Goal: Task Accomplishment & Management: Manage account settings

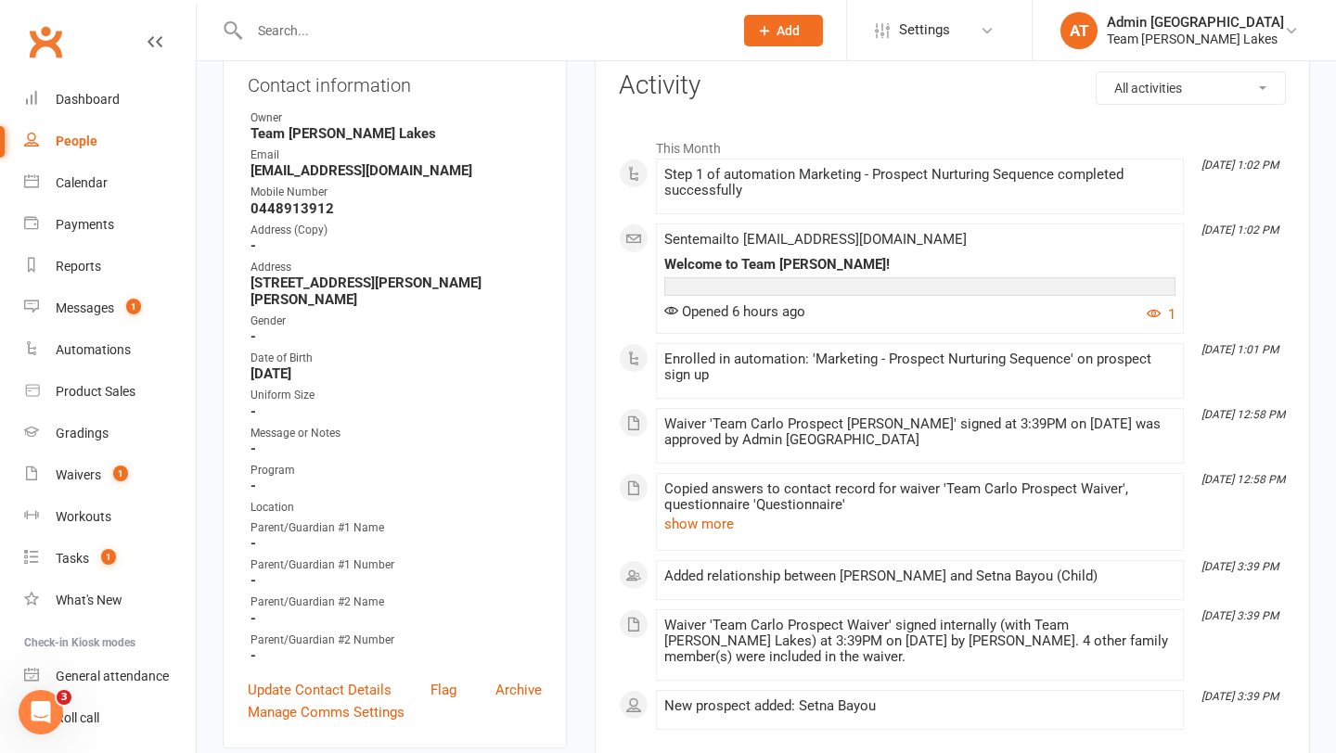
scroll to position [368, 0]
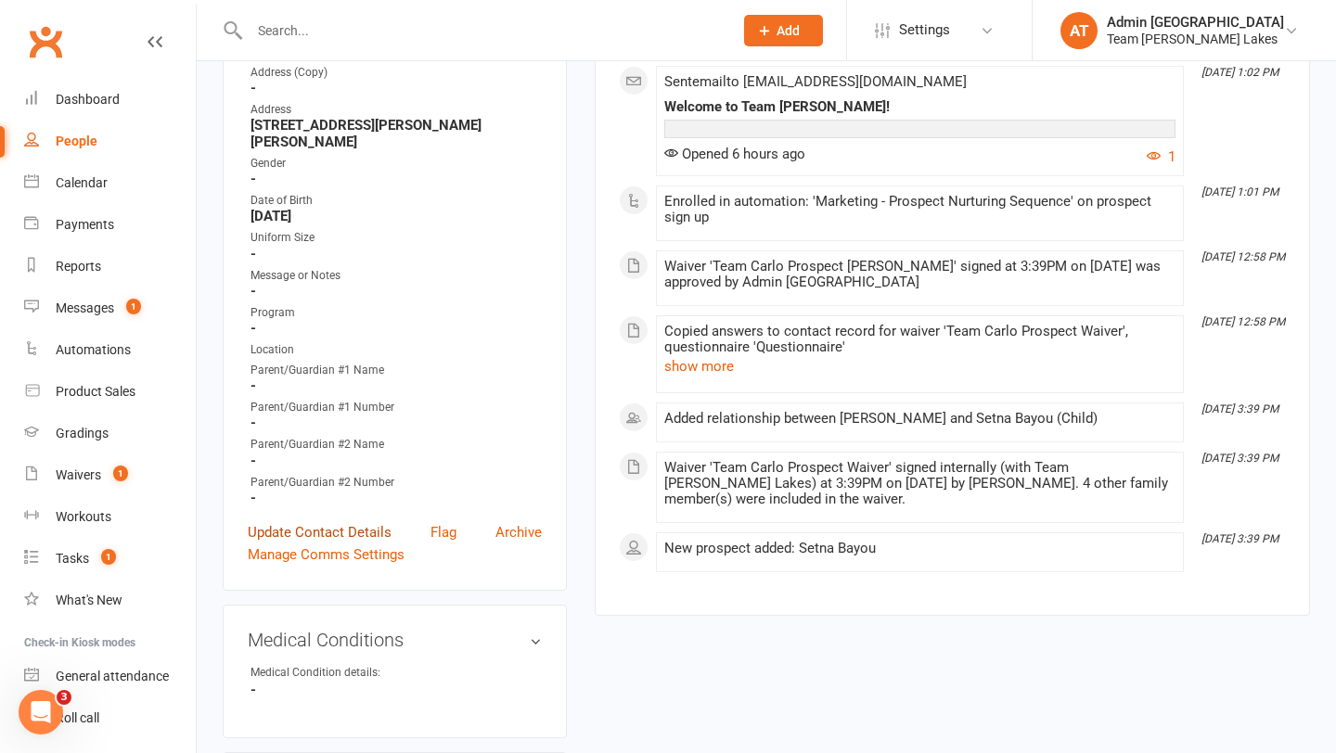
click at [348, 521] on link "Update Contact Details" at bounding box center [320, 532] width 144 height 22
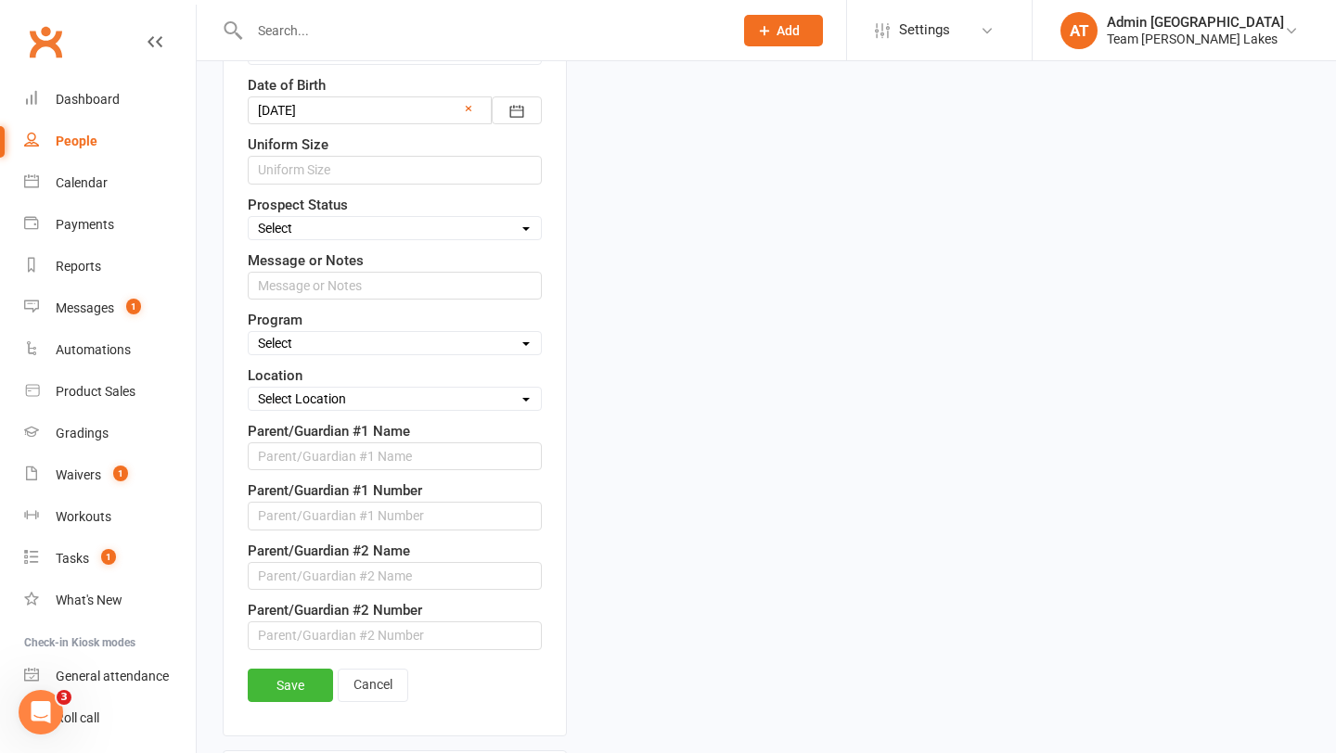
scroll to position [862, 0]
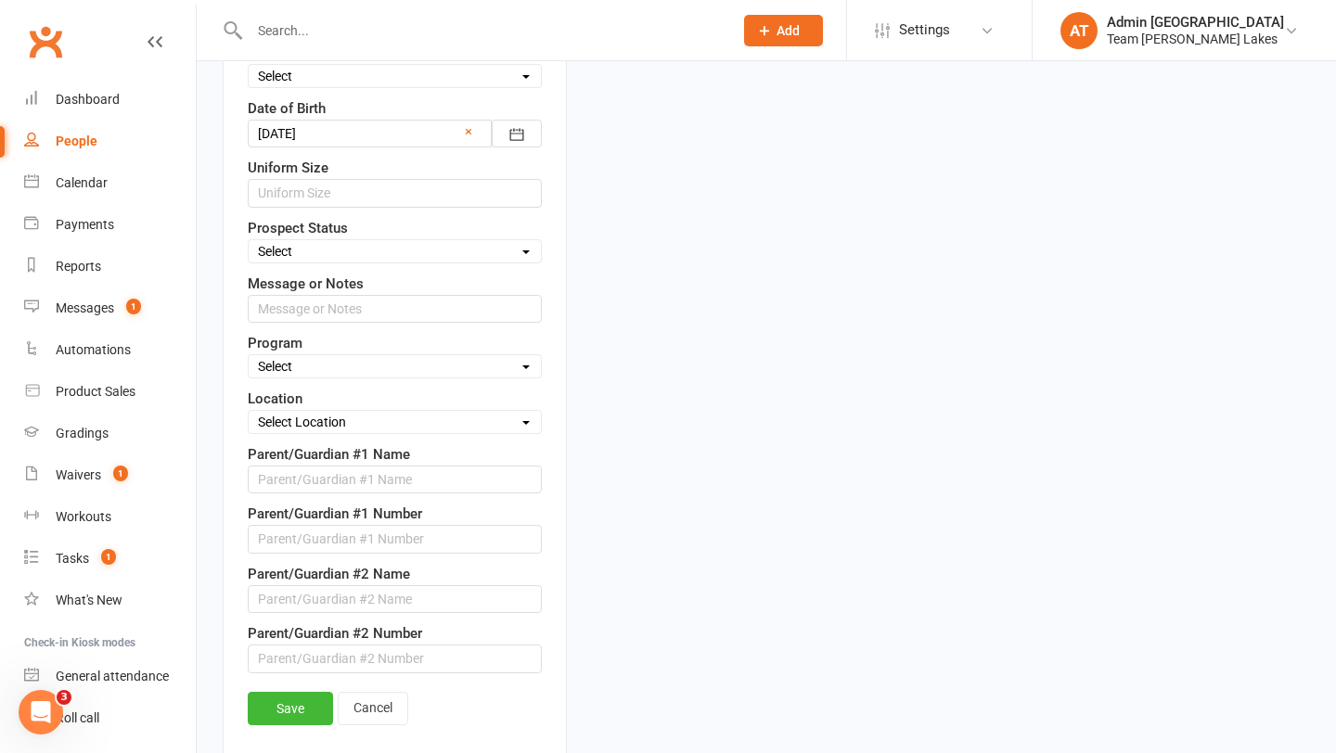
click at [388, 253] on select "Select Open Closed Website Lead Term Follow Up Waiting List Re-Target Funnel 1s…" at bounding box center [395, 251] width 292 height 20
select select "Closed"
click at [249, 241] on select "Select Open Closed Website Lead Term Follow Up Waiting List Re-Target Funnel 1s…" at bounding box center [395, 251] width 292 height 20
click at [288, 693] on link "Save" at bounding box center [290, 708] width 85 height 33
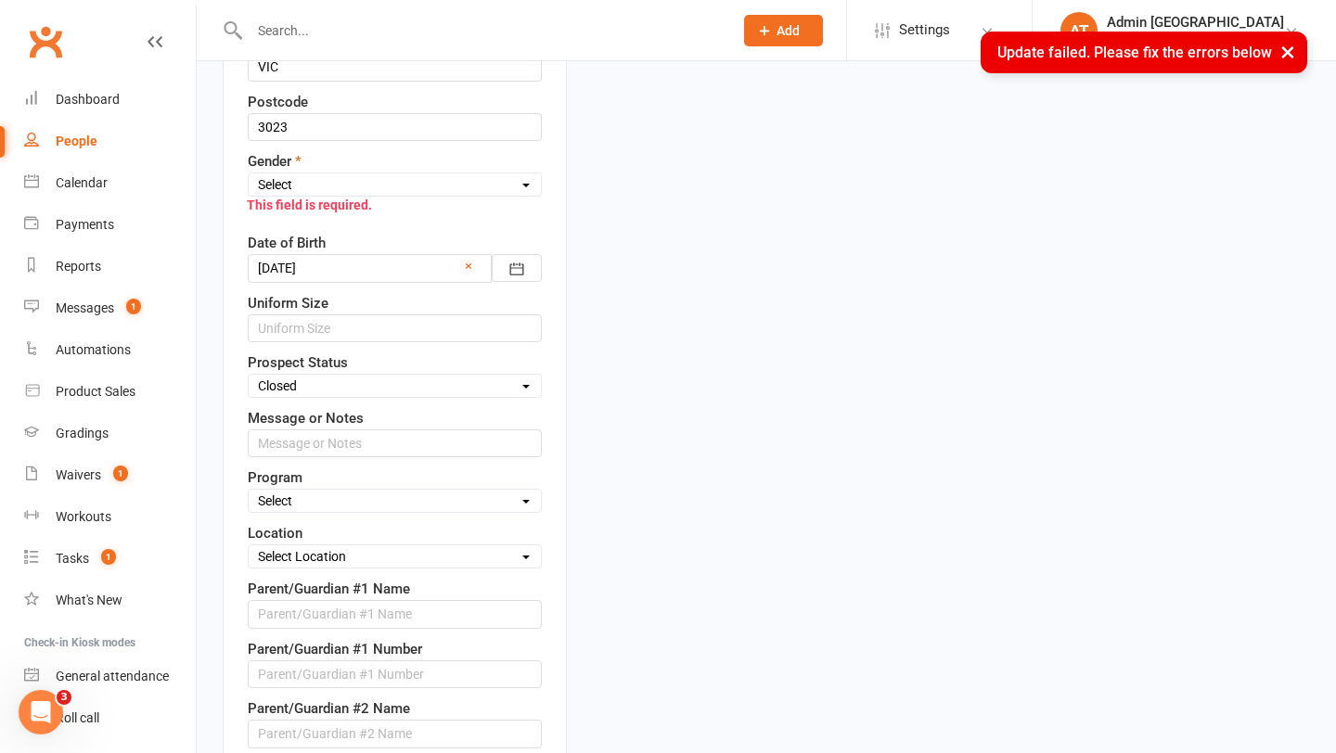
scroll to position [657, 0]
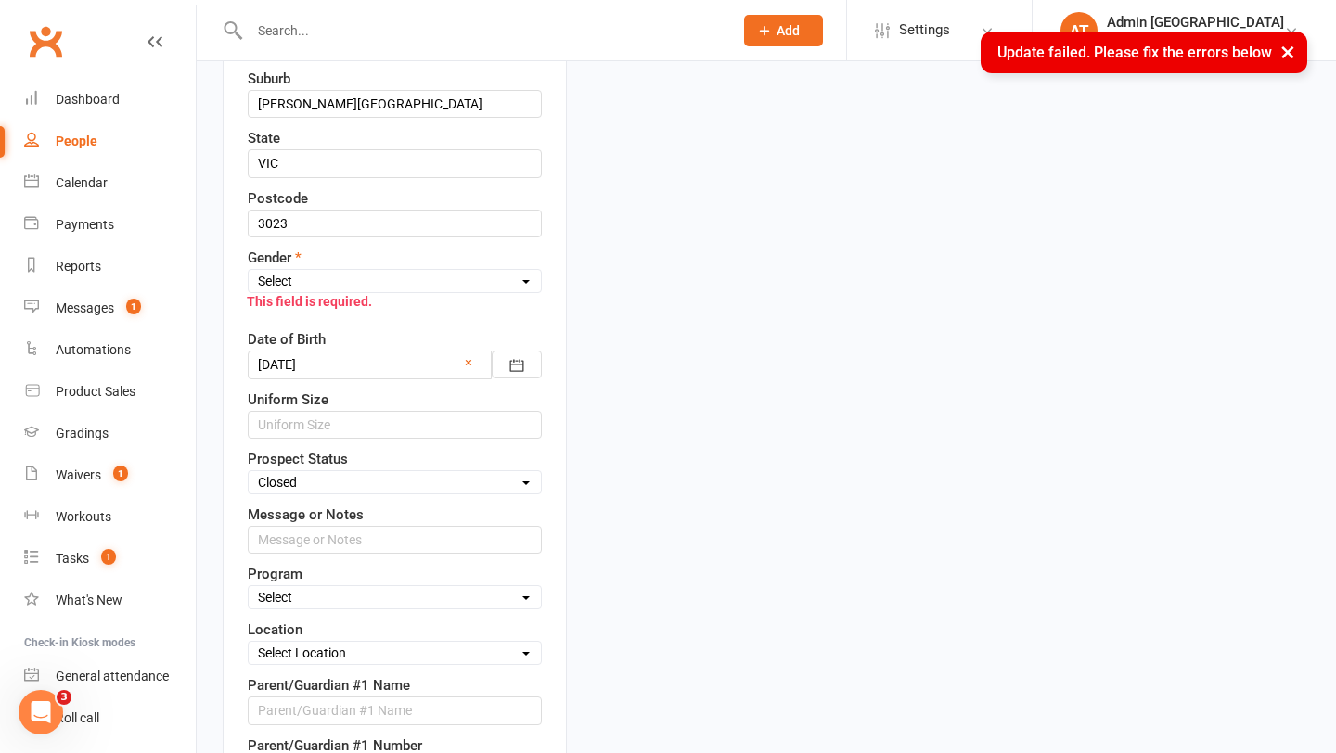
click at [428, 283] on select "Select [DEMOGRAPHIC_DATA] [DEMOGRAPHIC_DATA]" at bounding box center [395, 281] width 292 height 20
select select "[DEMOGRAPHIC_DATA]"
click at [249, 271] on select "Select [DEMOGRAPHIC_DATA] [DEMOGRAPHIC_DATA]" at bounding box center [395, 281] width 292 height 20
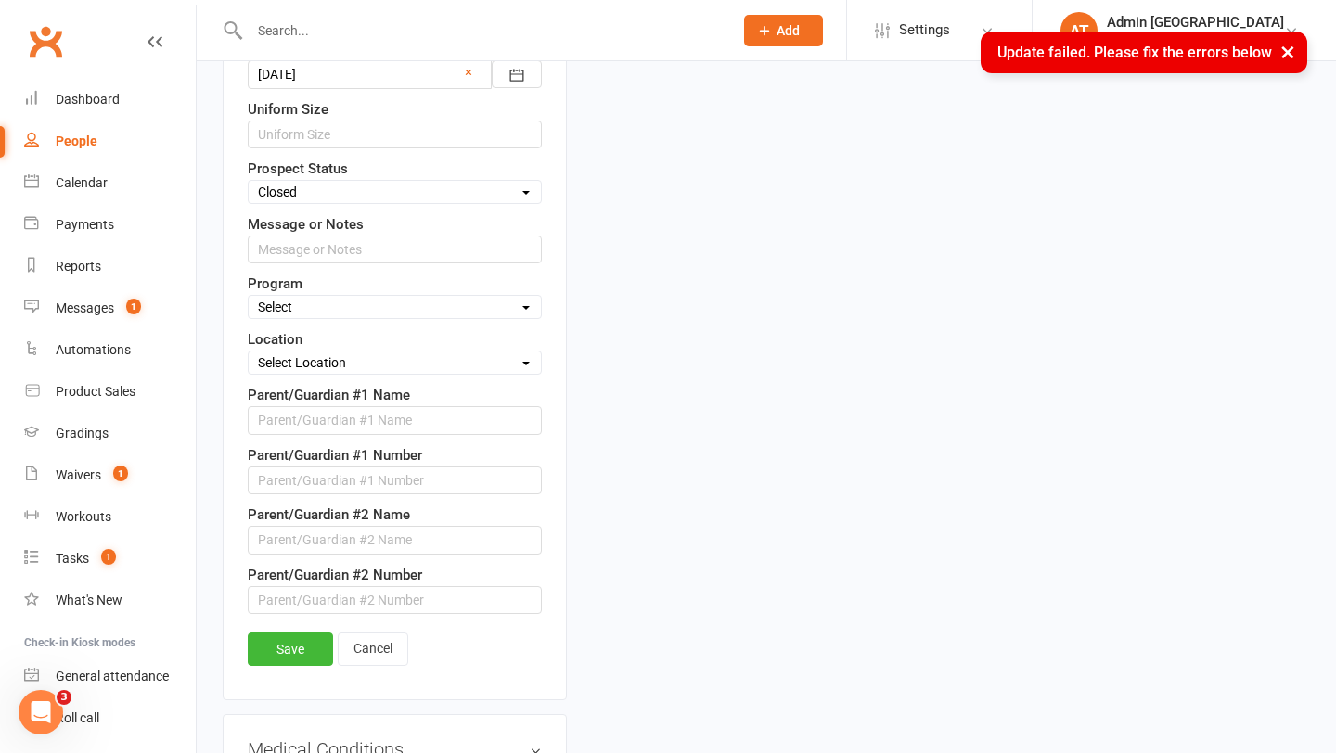
scroll to position [1070, 0]
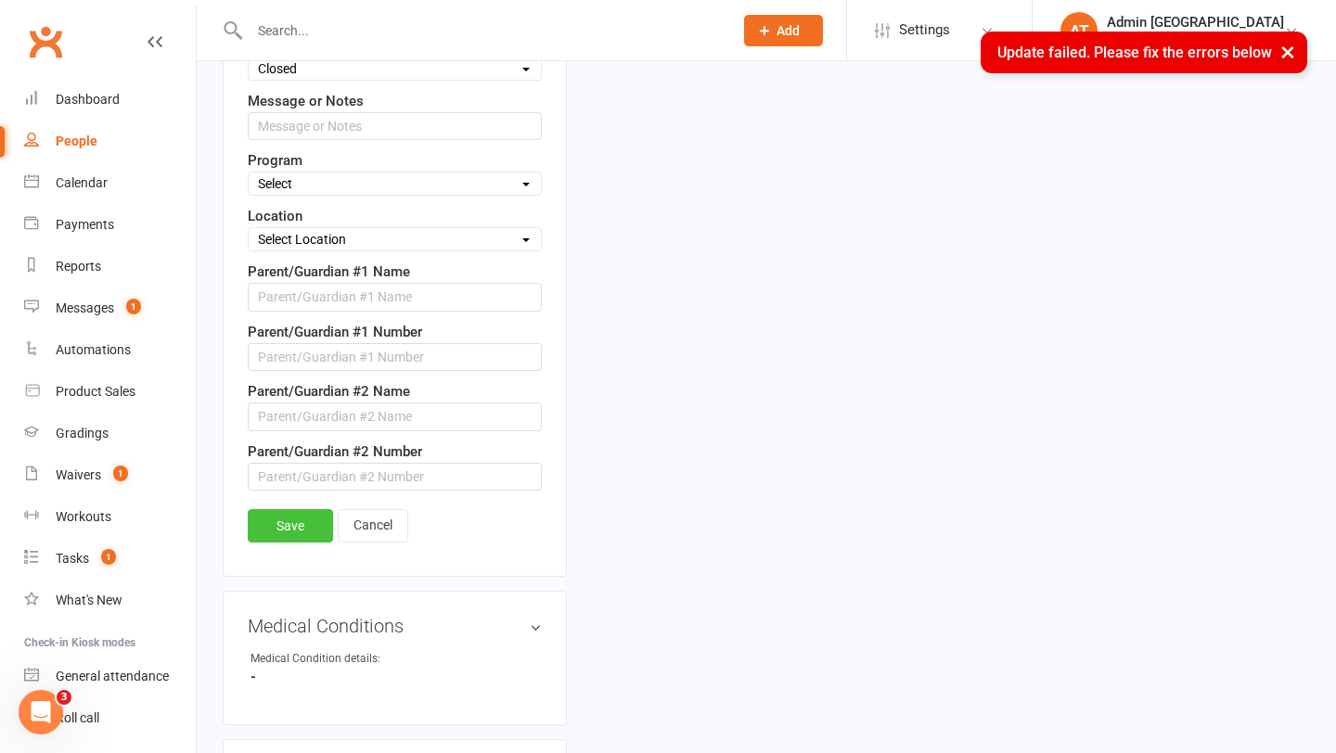
click at [309, 529] on link "Save" at bounding box center [290, 525] width 85 height 33
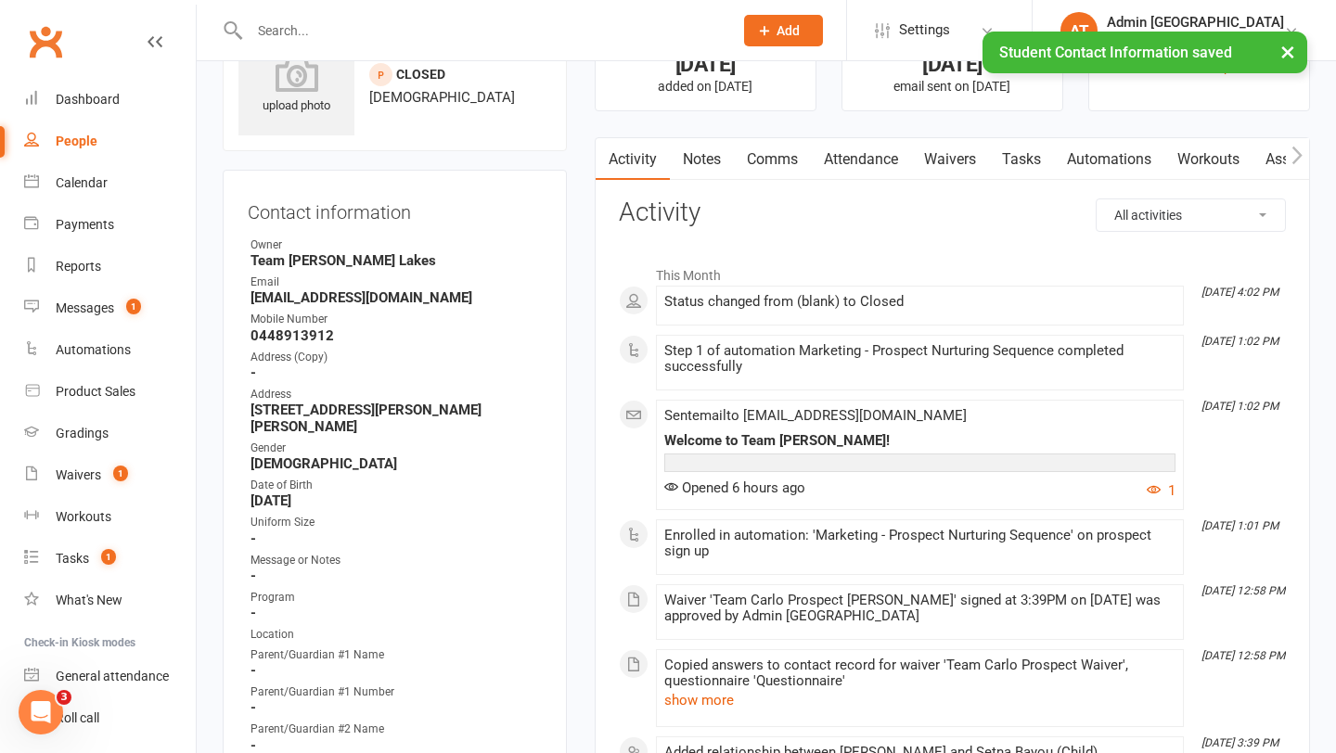
scroll to position [75, 0]
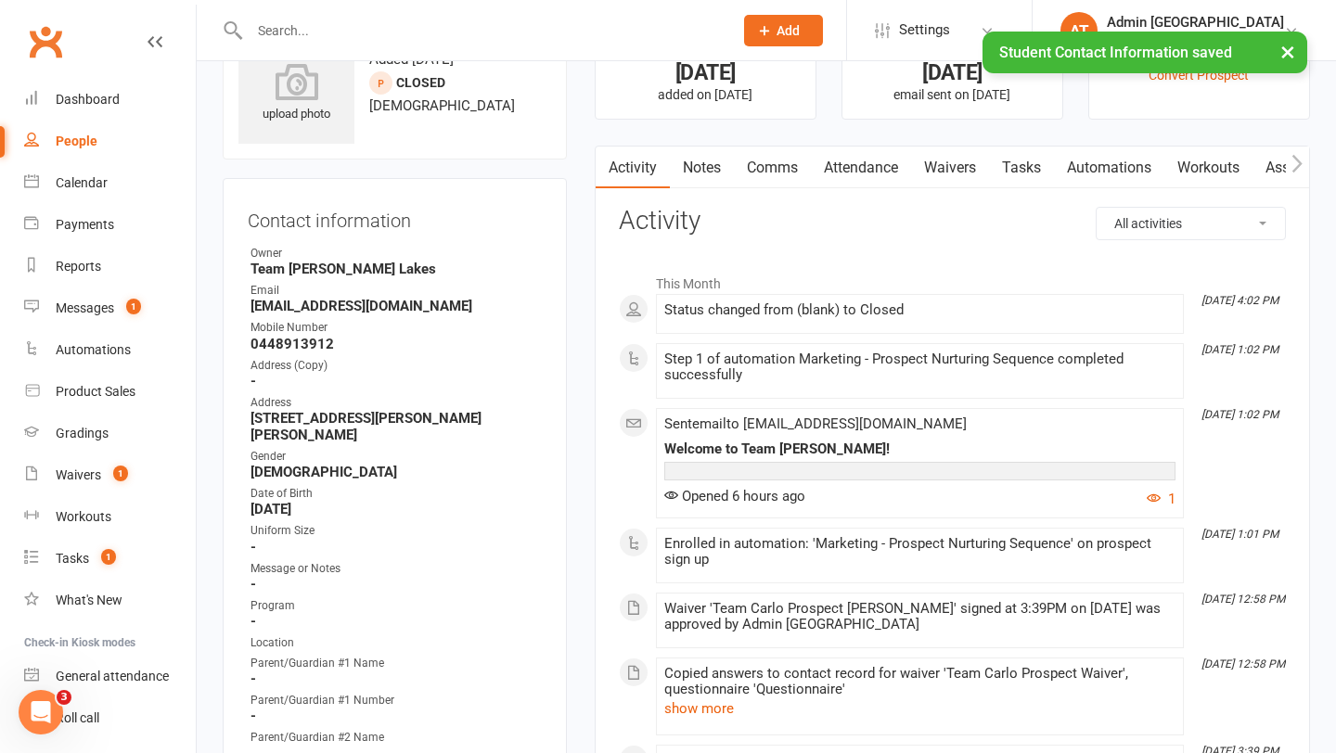
click at [700, 164] on link "Notes" at bounding box center [702, 168] width 64 height 43
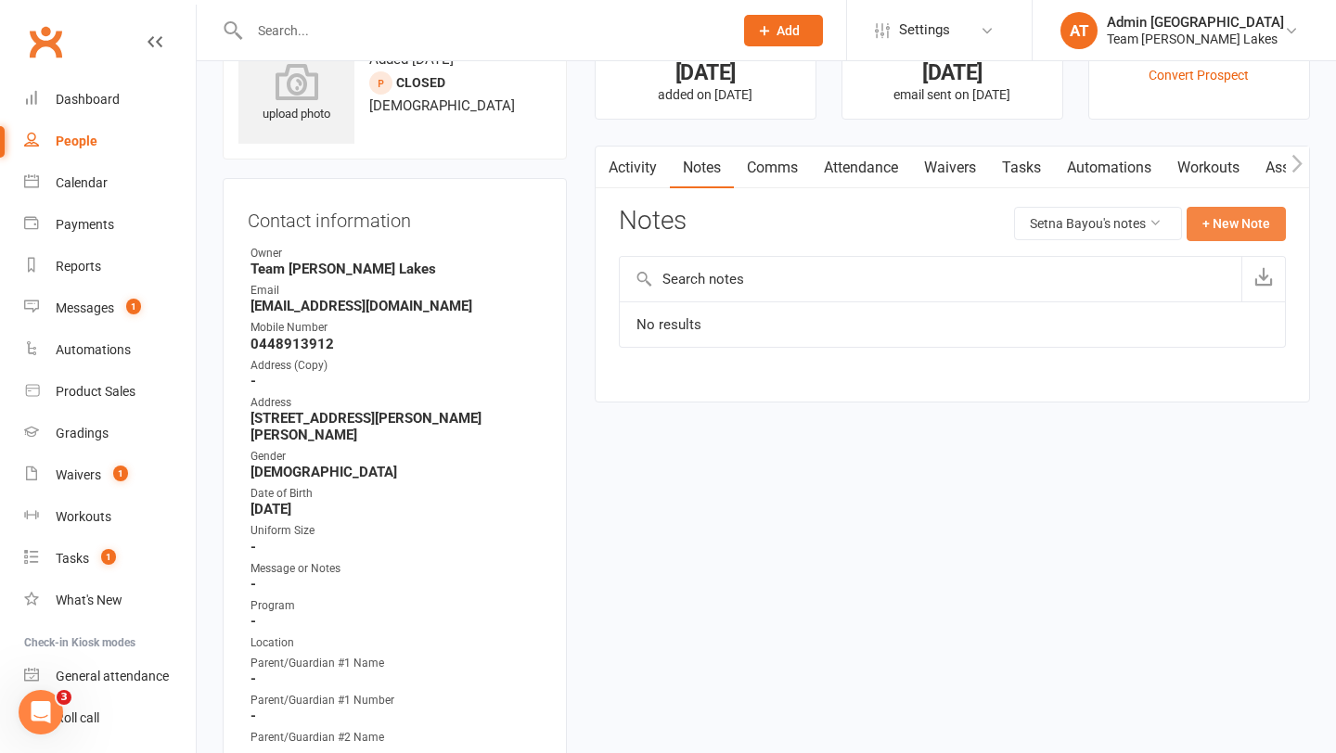
click at [1224, 207] on button "+ New Note" at bounding box center [1235, 223] width 99 height 33
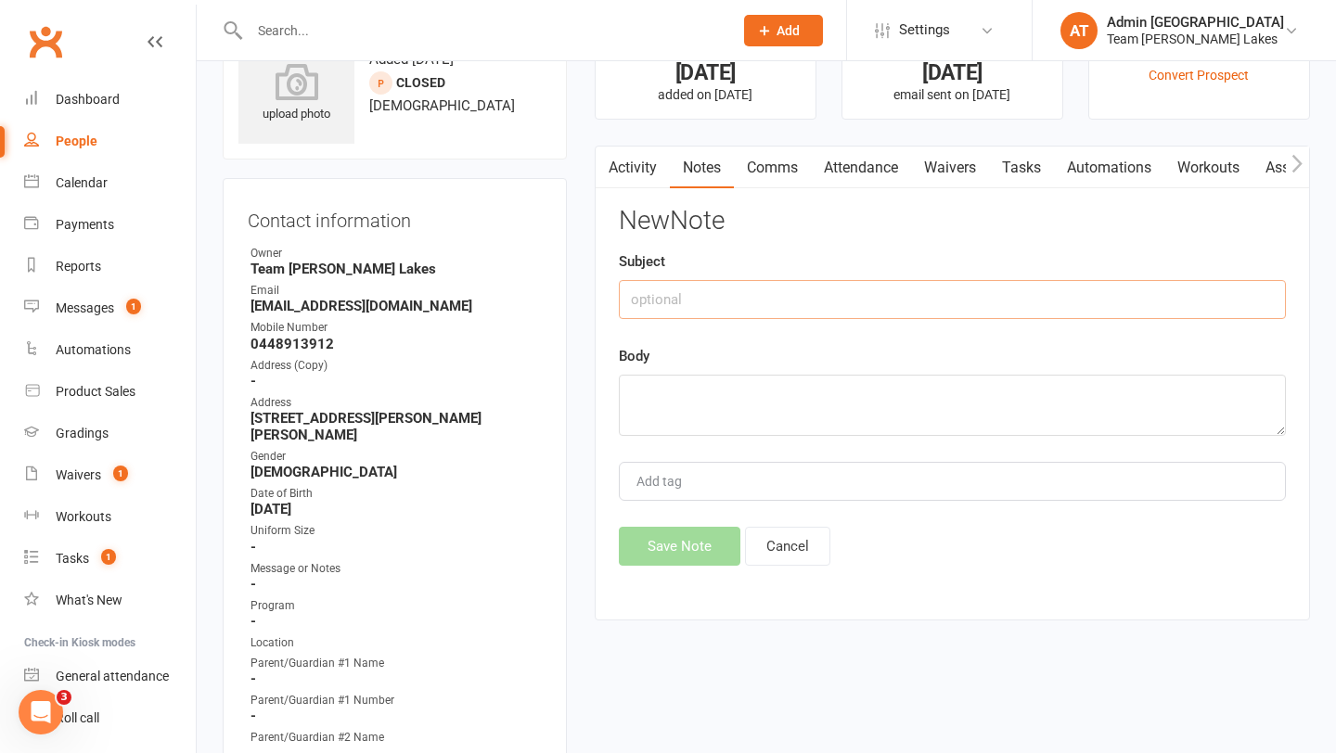
click at [758, 301] on input "text" at bounding box center [952, 299] width 667 height 39
type input "C"
click at [715, 416] on textarea at bounding box center [952, 405] width 667 height 61
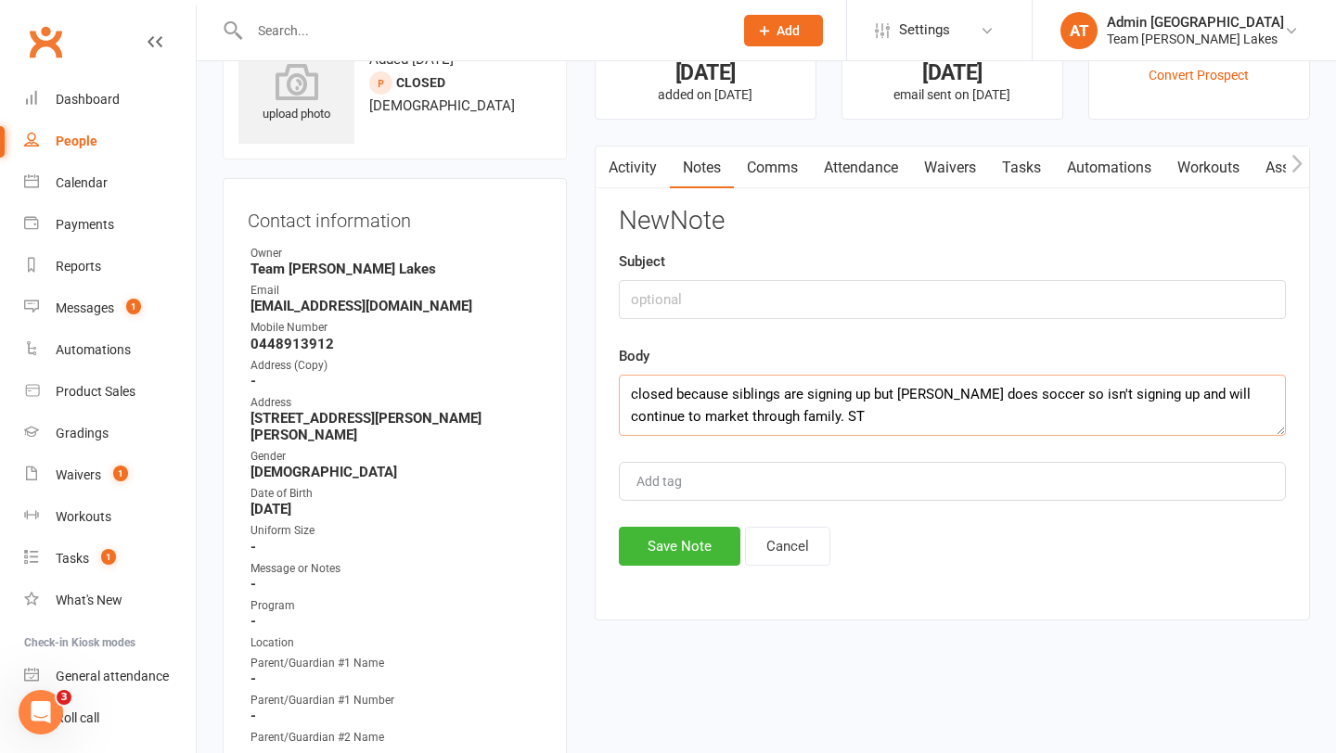
click at [633, 395] on textarea "closed because siblings are signing up but [PERSON_NAME] does soccer so isn't s…" at bounding box center [952, 405] width 667 height 61
type textarea "Closed because siblings are signing up but [PERSON_NAME] does soccer so isn't s…"
click at [673, 554] on button "Save Note" at bounding box center [679, 546] width 121 height 39
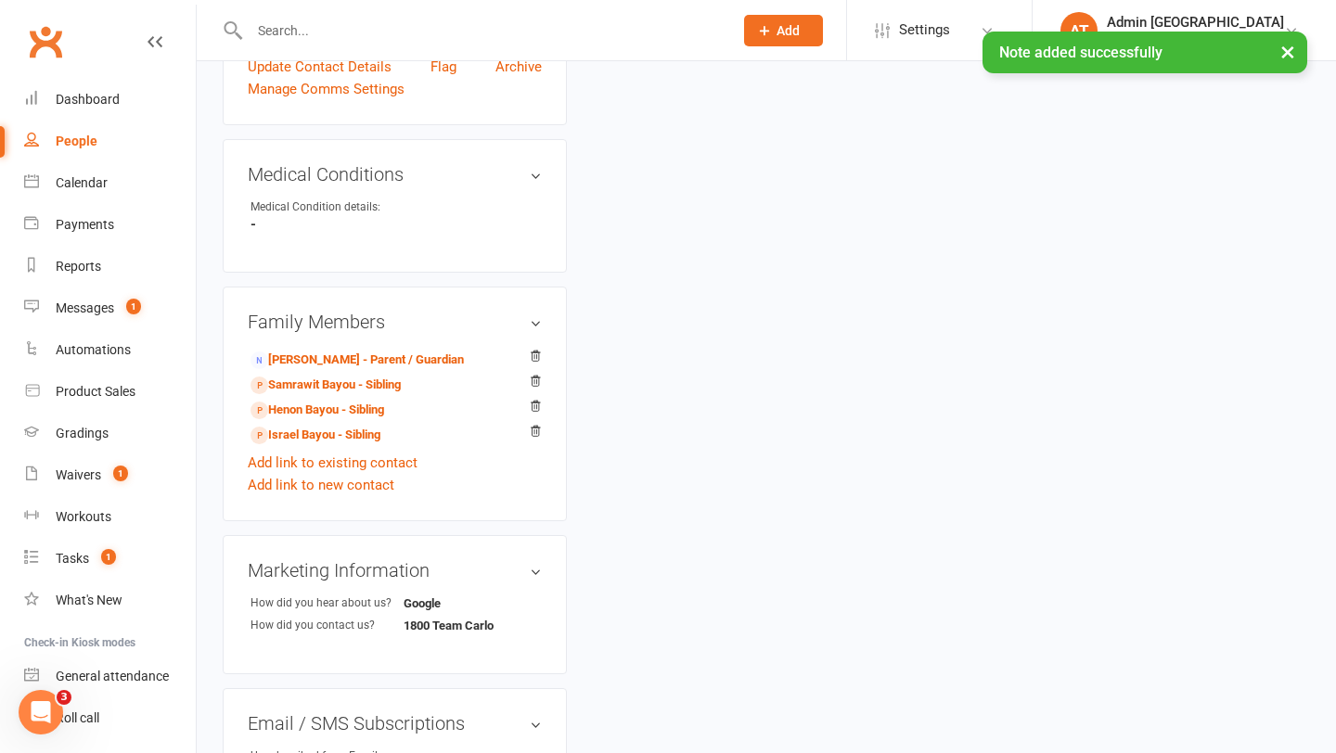
scroll to position [914, 0]
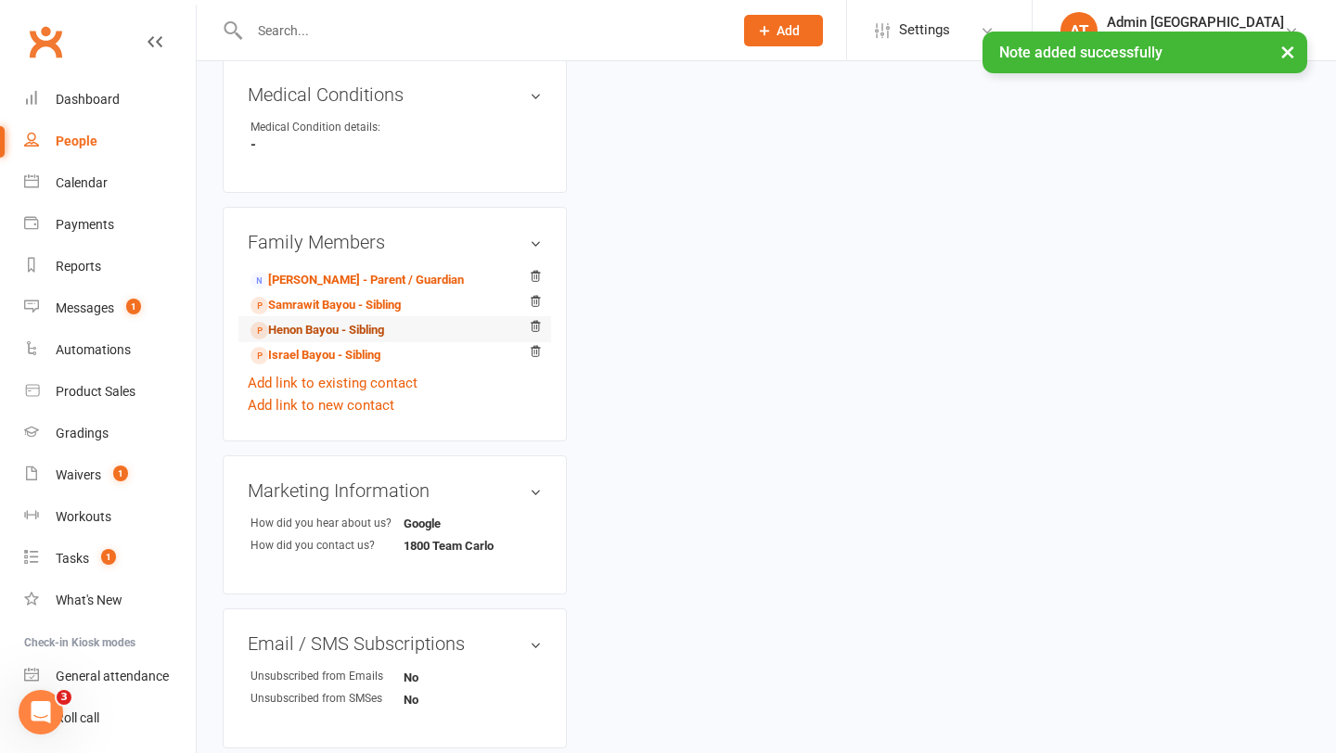
click at [317, 321] on link "Henon Bayou - Sibling" at bounding box center [317, 330] width 134 height 19
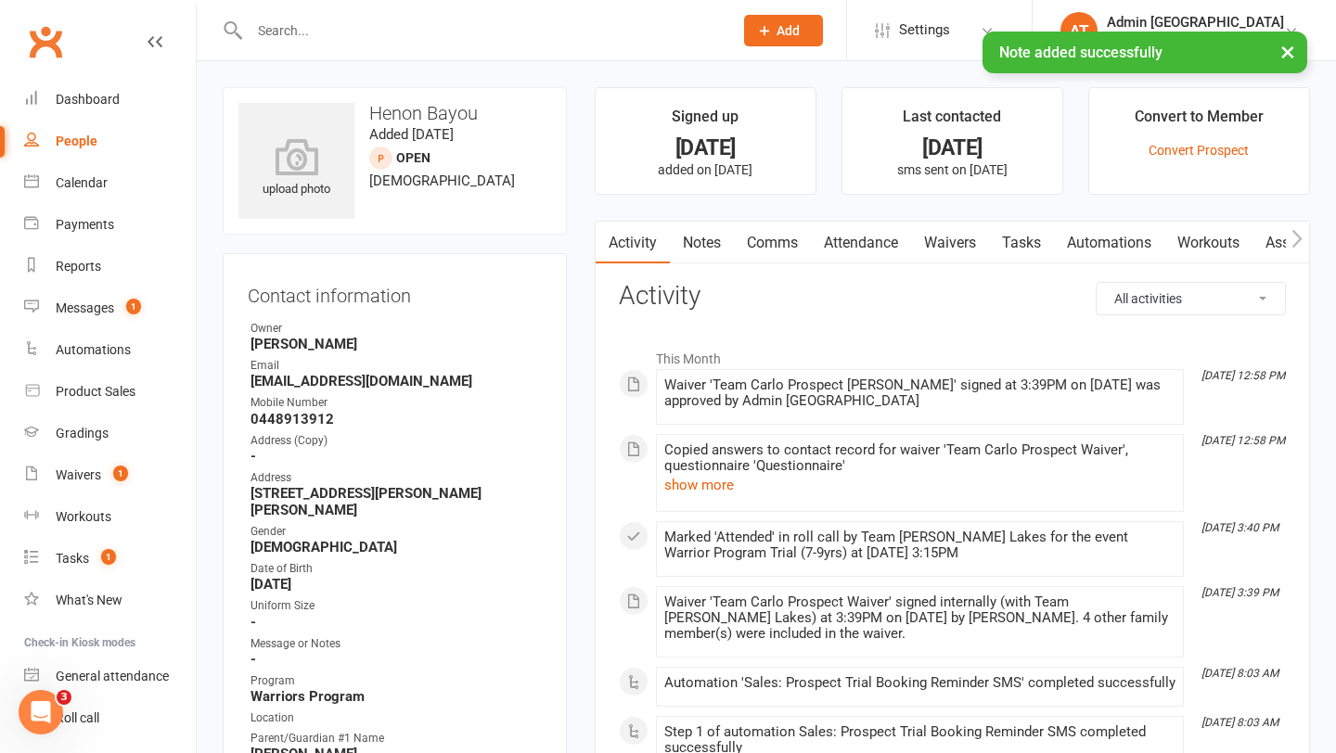
click at [709, 237] on link "Notes" at bounding box center [702, 243] width 64 height 43
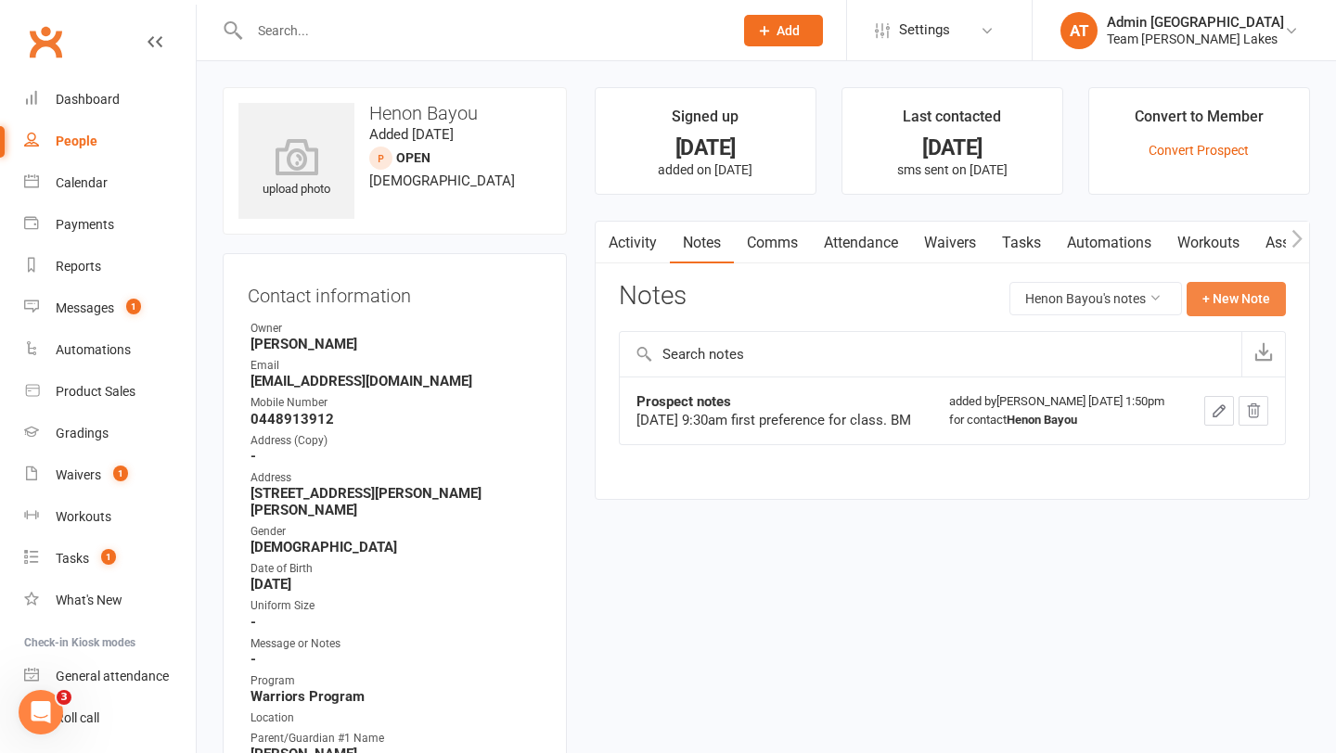
click at [1216, 293] on button "+ New Note" at bounding box center [1235, 298] width 99 height 33
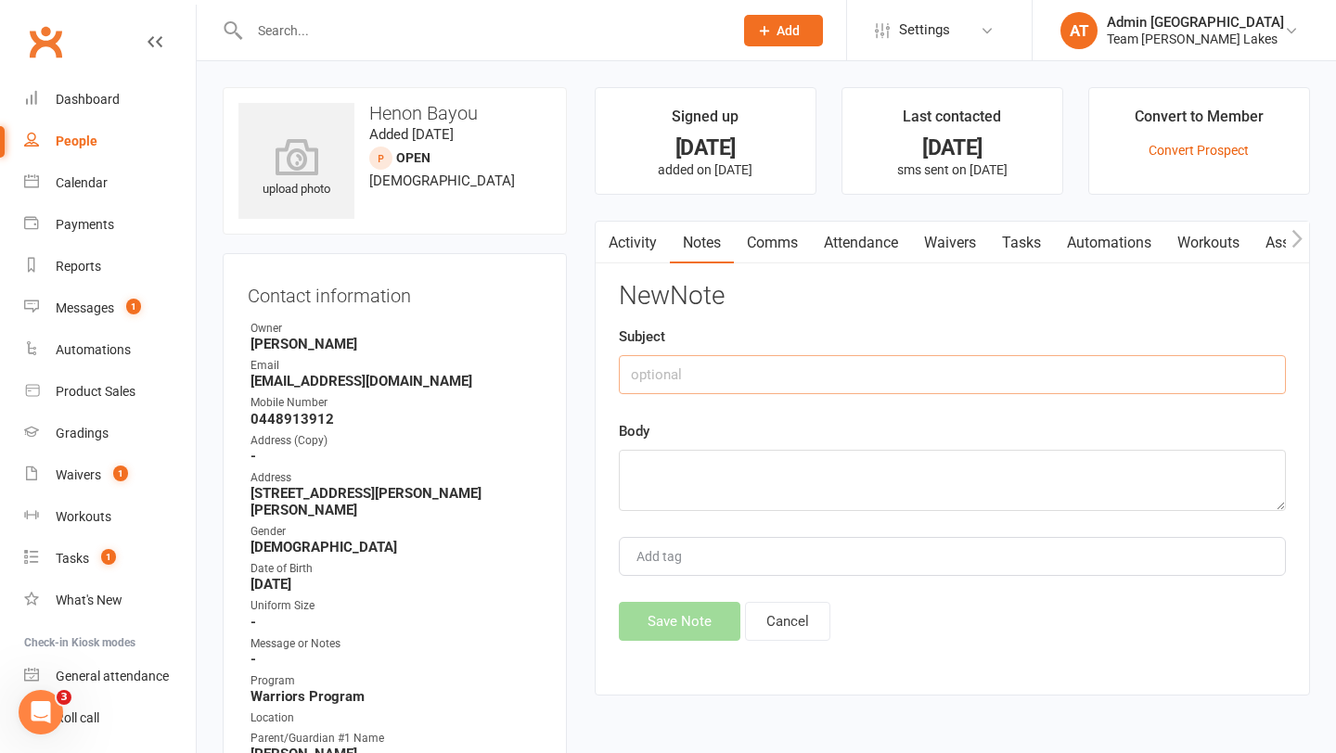
click at [851, 367] on input "text" at bounding box center [952, 374] width 667 height 39
type input "Sign up notes"
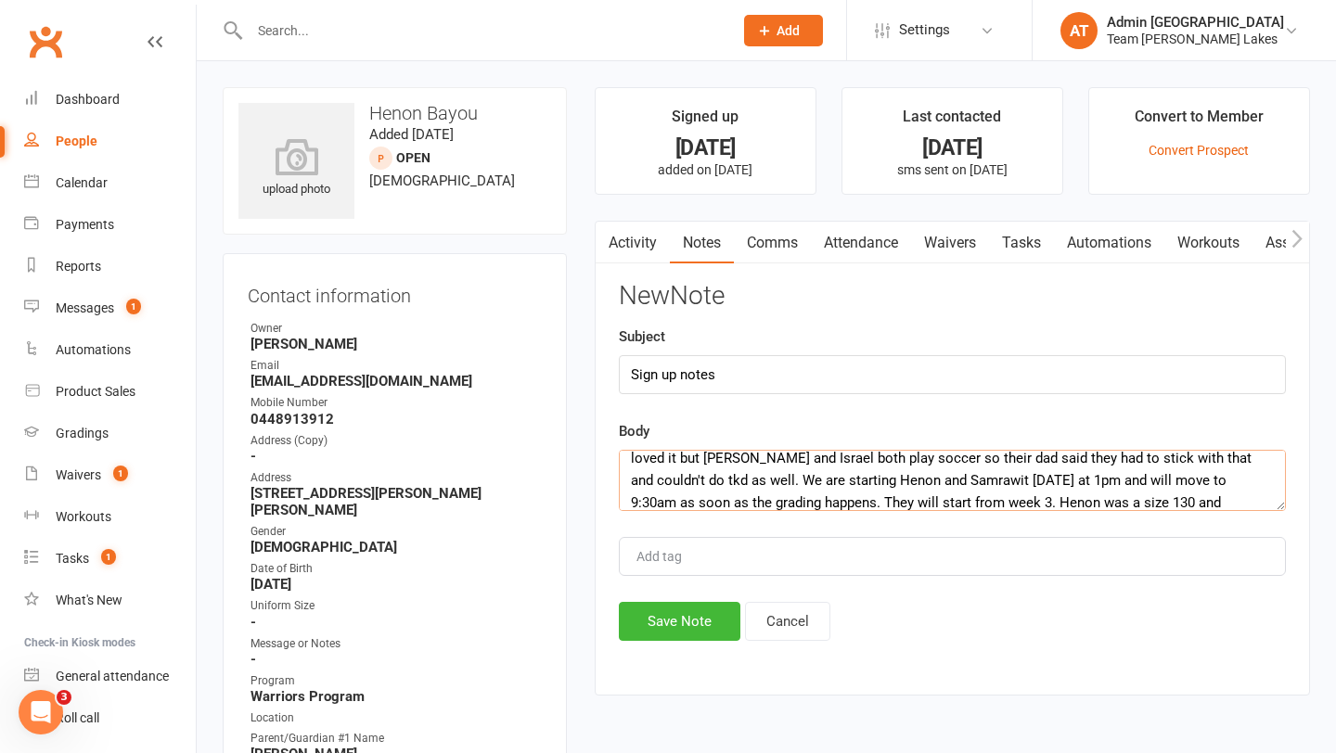
scroll to position [78, 0]
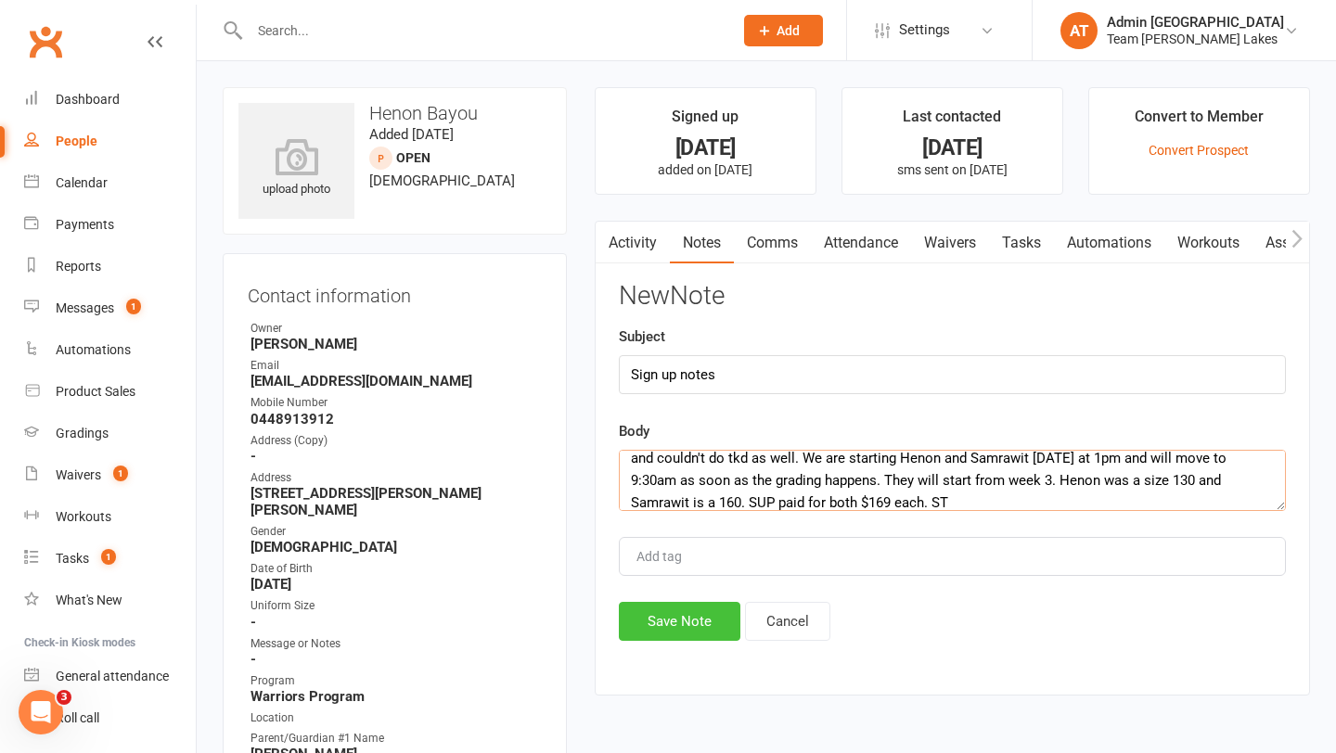
type textarea "[PERSON_NAME] and [PERSON_NAME] are signing up. Their siblings trialled as well…"
click at [689, 620] on button "Save Note" at bounding box center [679, 621] width 121 height 39
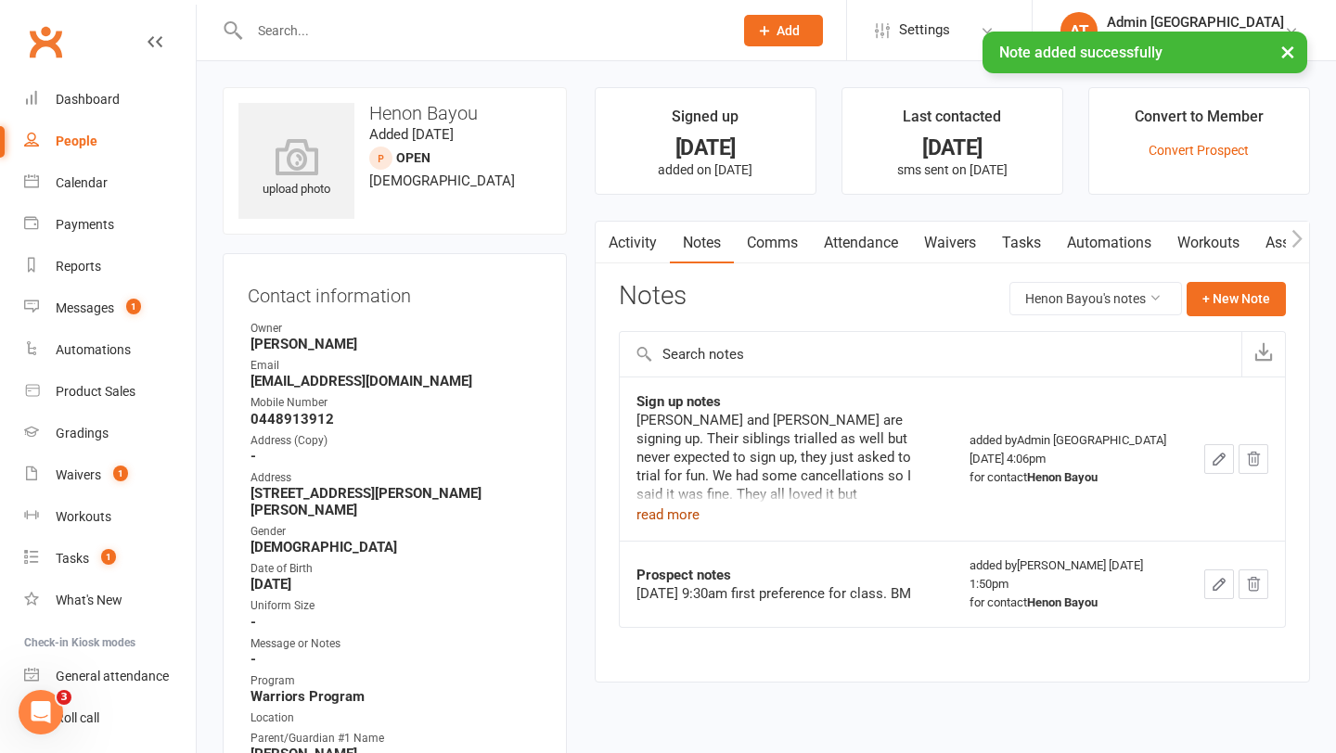
click at [683, 518] on button "read more" at bounding box center [667, 515] width 63 height 22
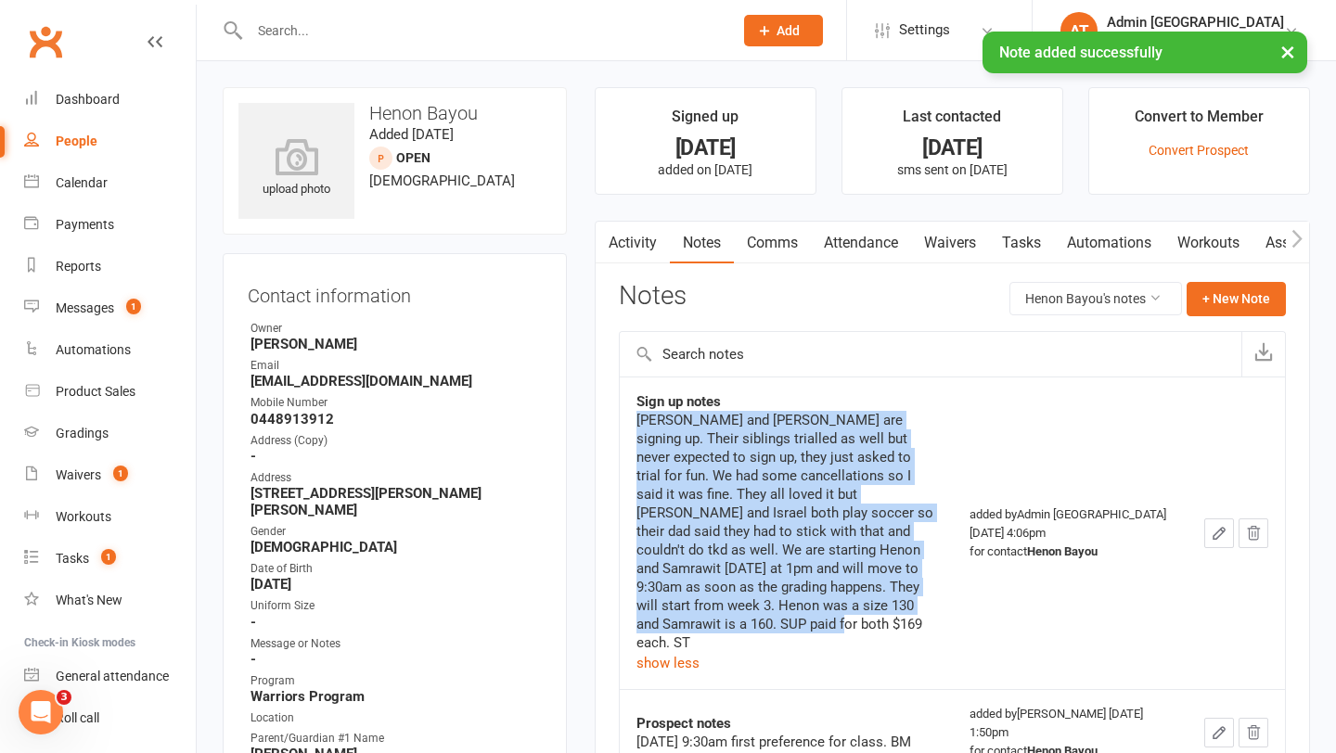
drag, startPoint x: 812, startPoint y: 608, endPoint x: 633, endPoint y: 421, distance: 259.8
click at [633, 421] on td "Sign up notes [PERSON_NAME] and [PERSON_NAME] are signing up. Their siblings tr…" at bounding box center [787, 533] width 334 height 313
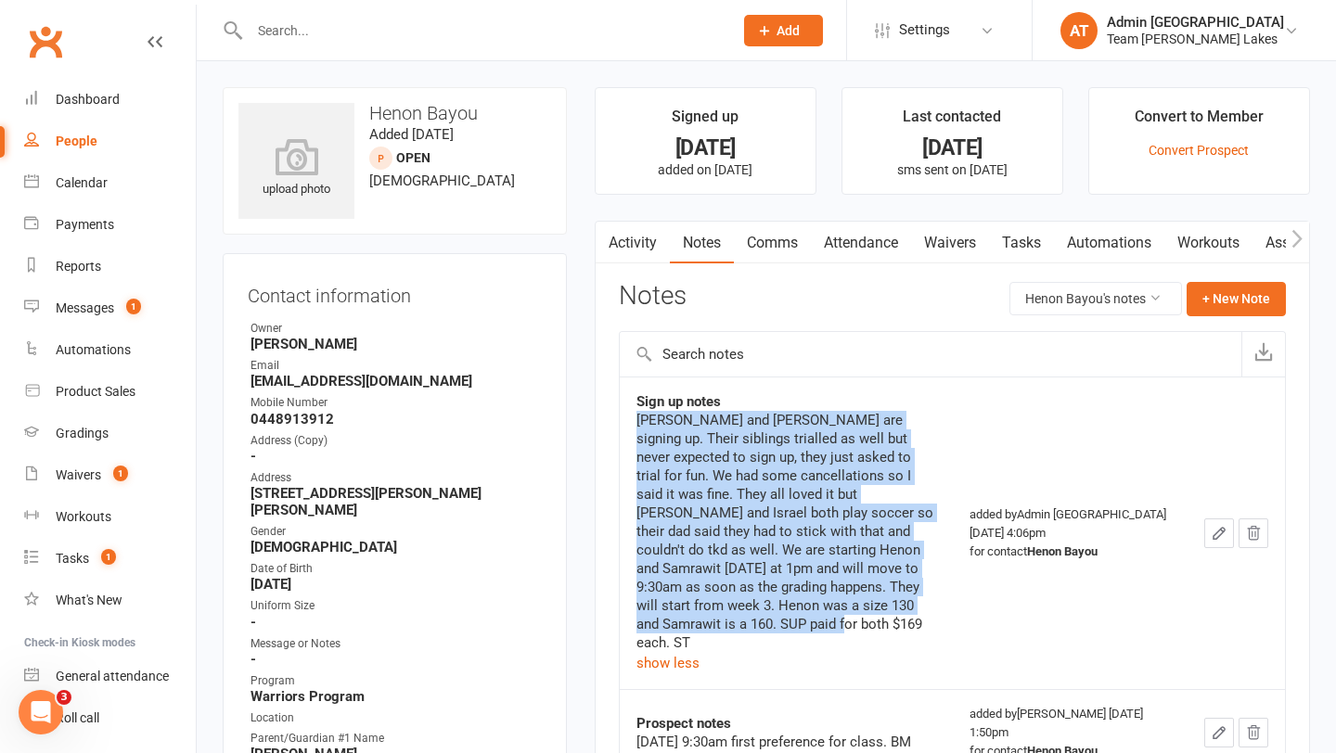
copy div "[PERSON_NAME] and [PERSON_NAME] are signing up. Their siblings trialled as well…"
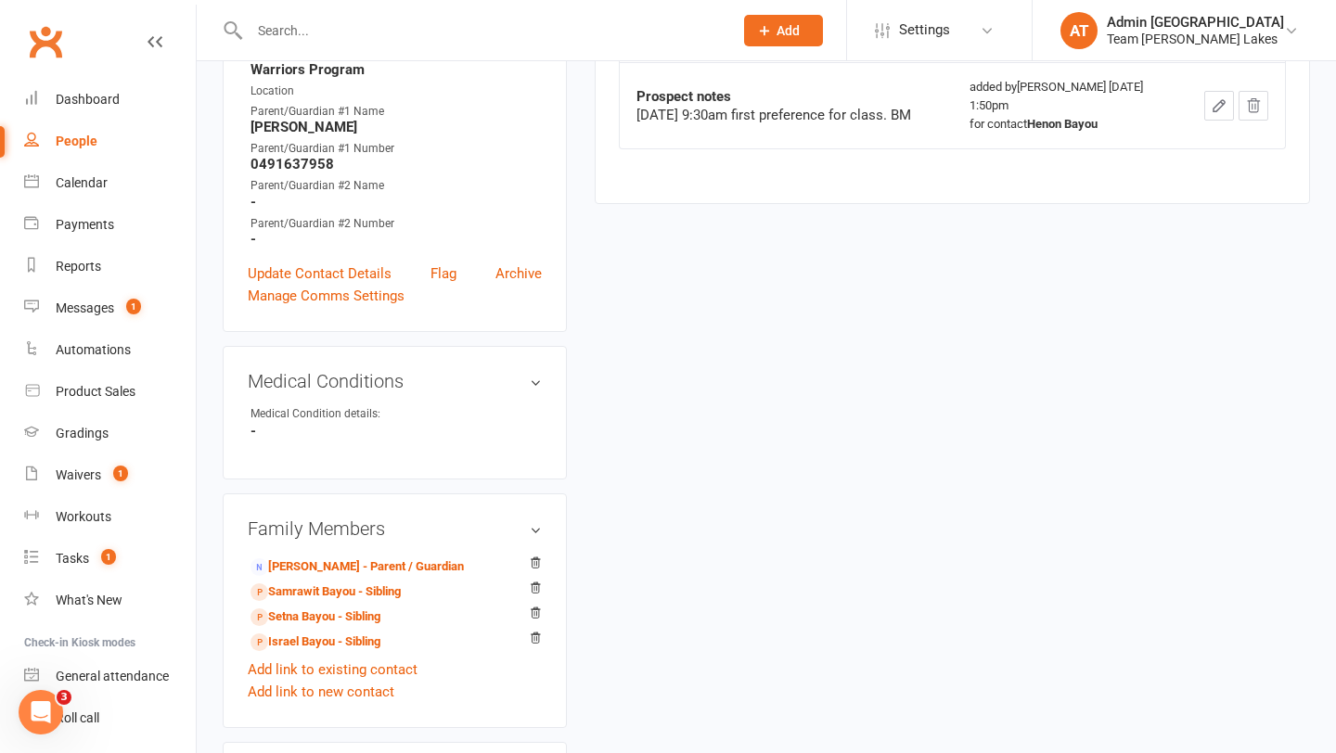
scroll to position [717, 0]
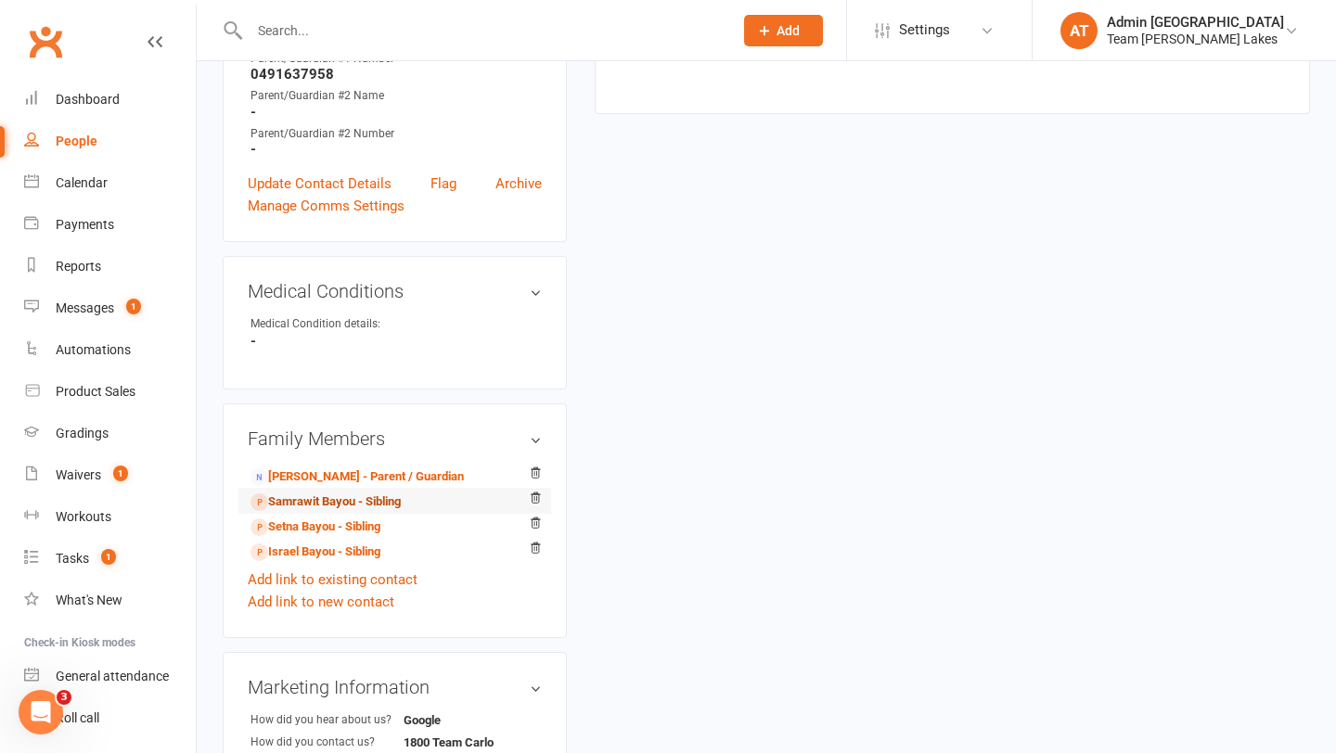
click at [340, 492] on link "Samrawit Bayou - Sibling" at bounding box center [325, 501] width 150 height 19
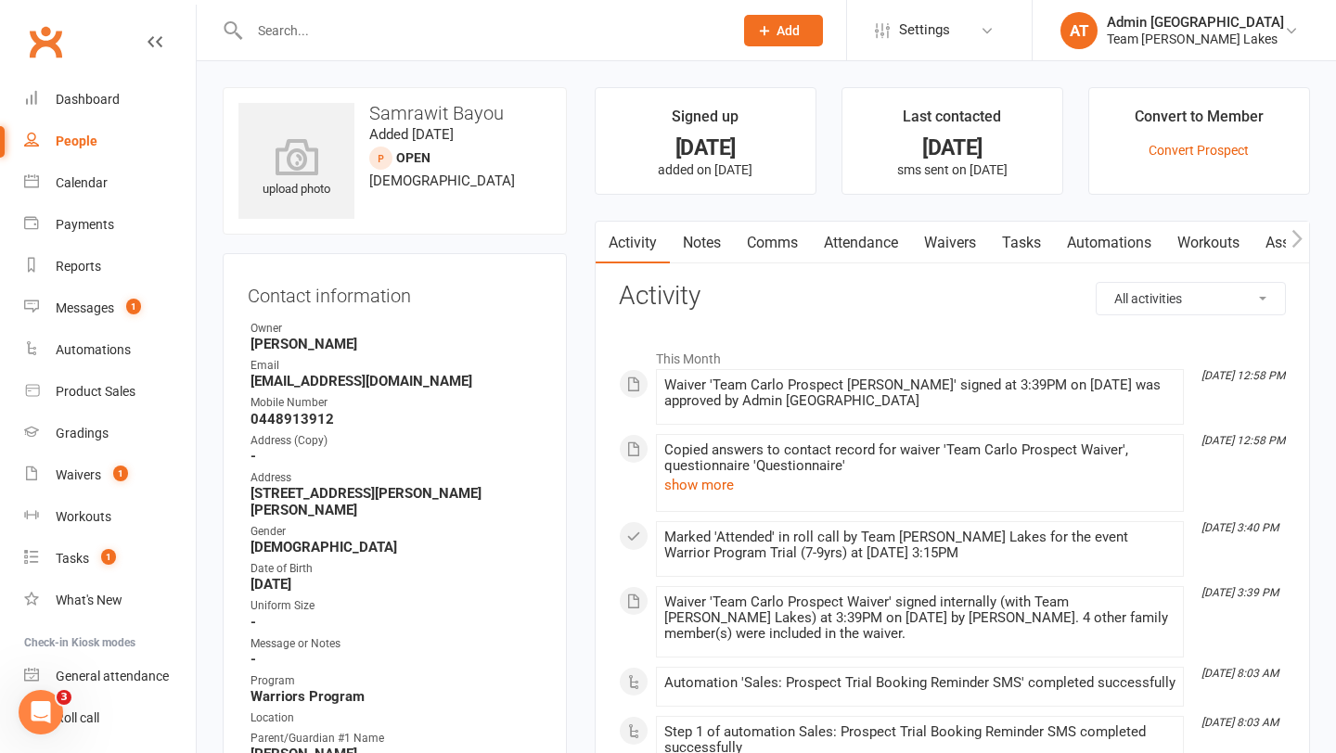
click at [706, 245] on link "Notes" at bounding box center [702, 243] width 64 height 43
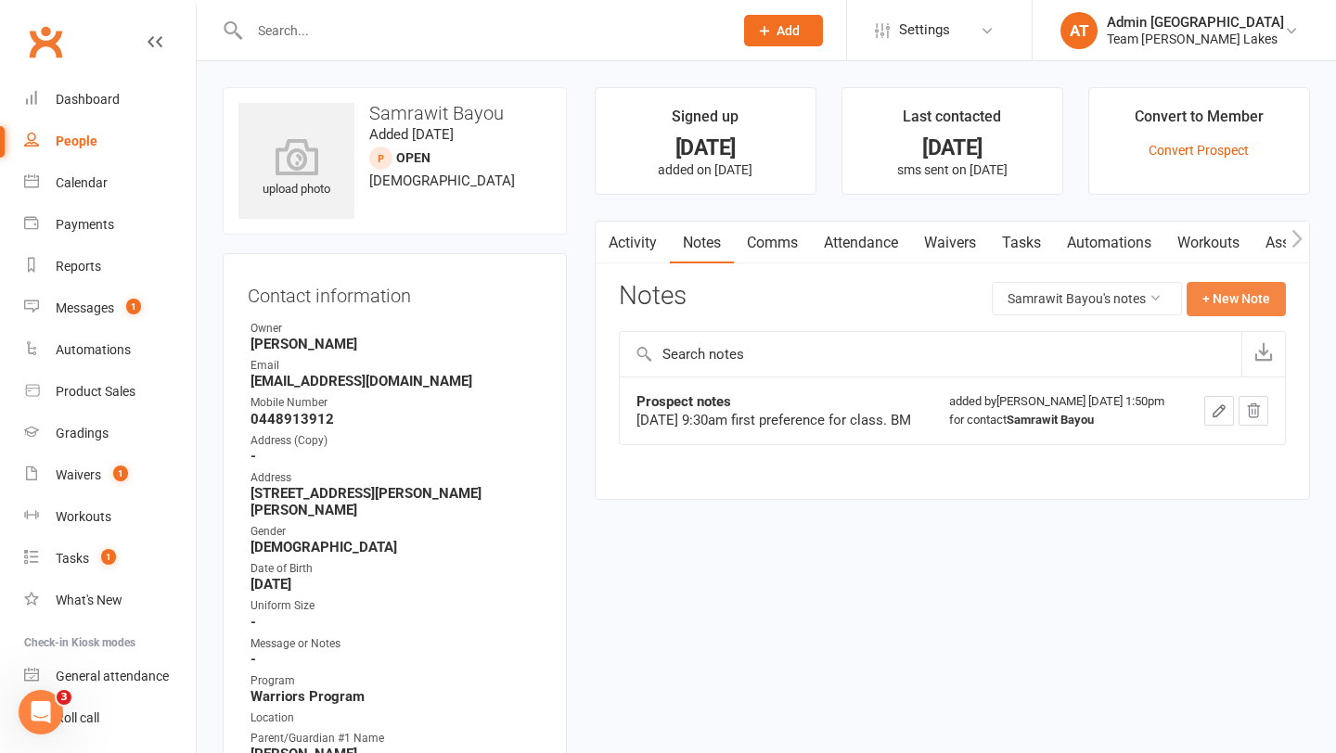
click at [1236, 294] on button "+ New Note" at bounding box center [1235, 298] width 99 height 33
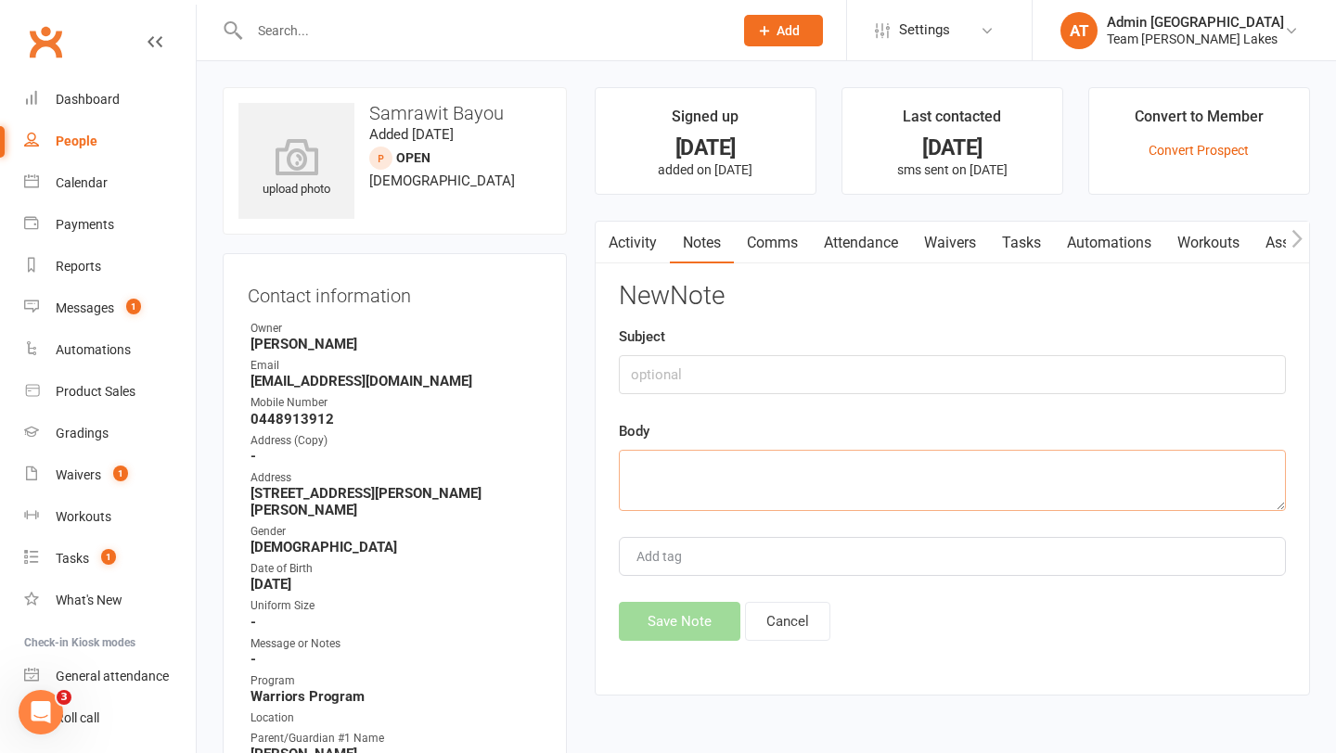
click at [800, 487] on textarea at bounding box center [952, 480] width 667 height 61
paste textarea "[PERSON_NAME] and [PERSON_NAME] are signing up. Their siblings trialled as well…"
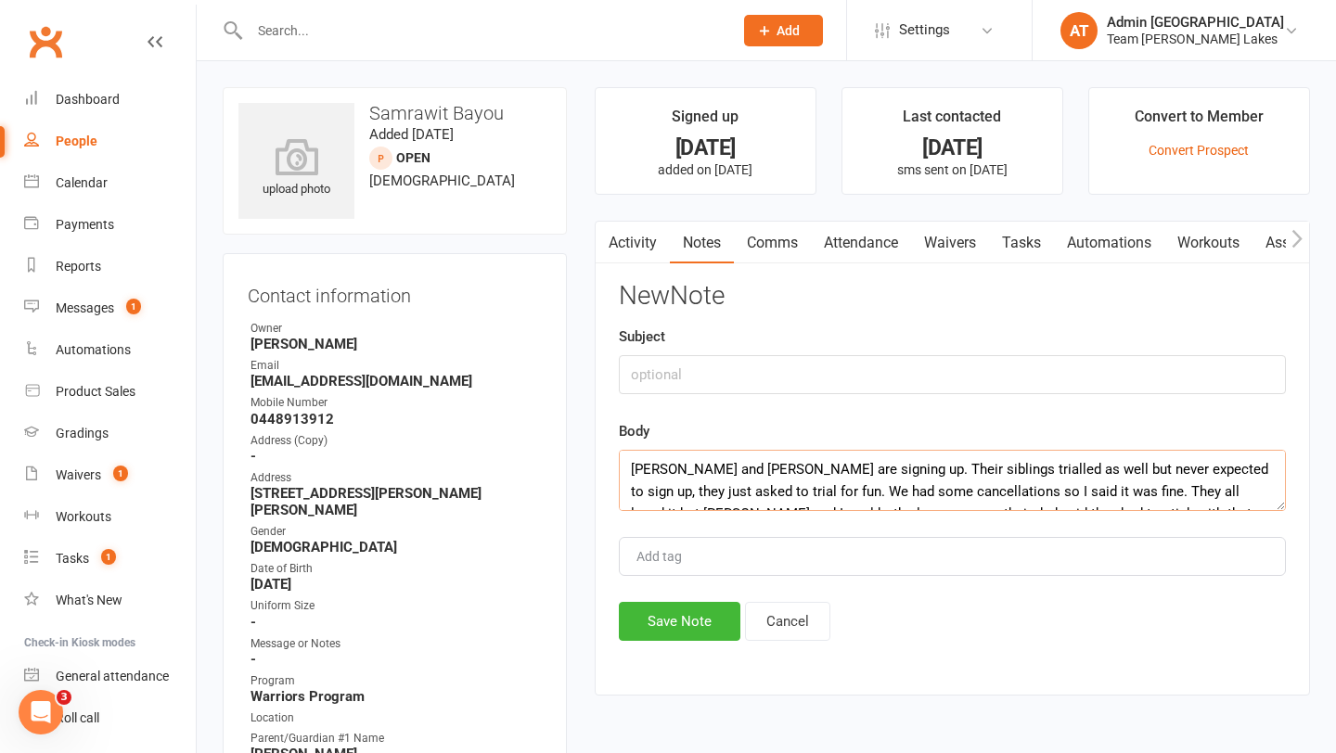
scroll to position [78, 0]
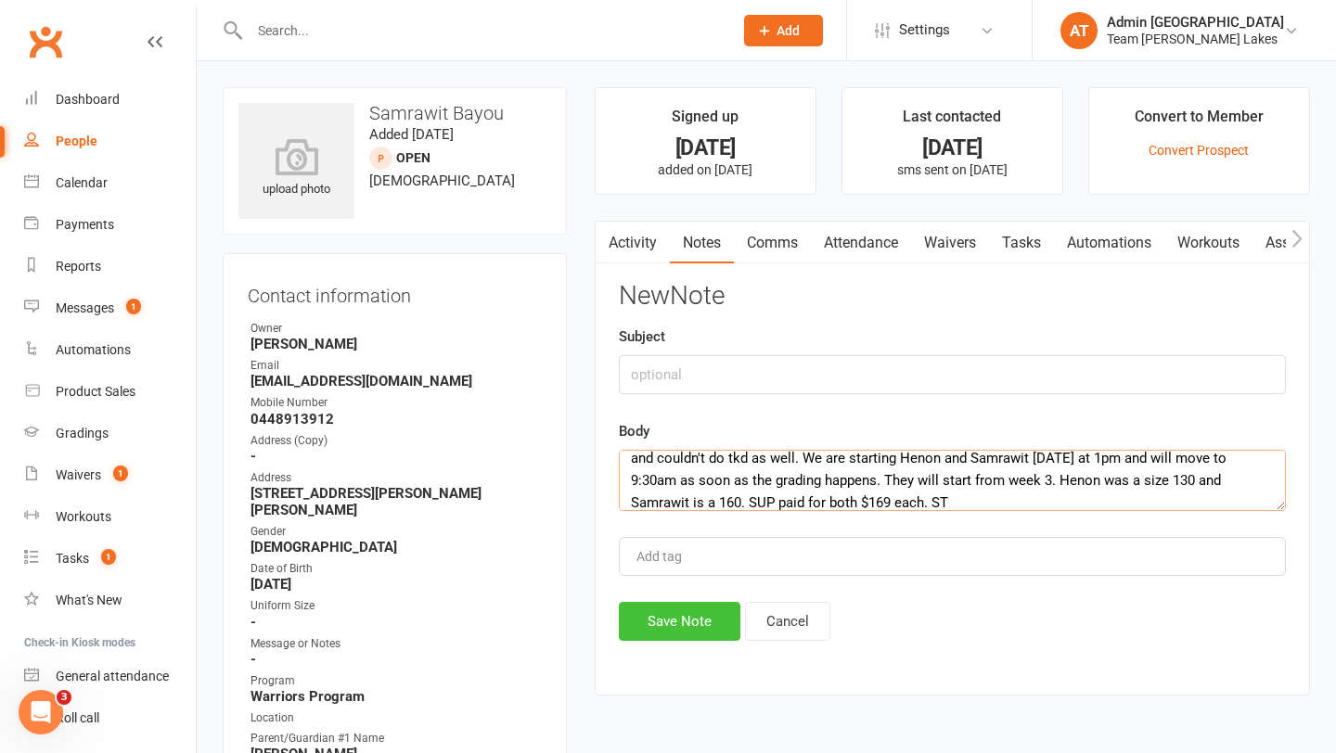
type textarea "[PERSON_NAME] and [PERSON_NAME] are signing up. Their siblings trialled as well…"
click at [691, 629] on button "Save Note" at bounding box center [679, 621] width 121 height 39
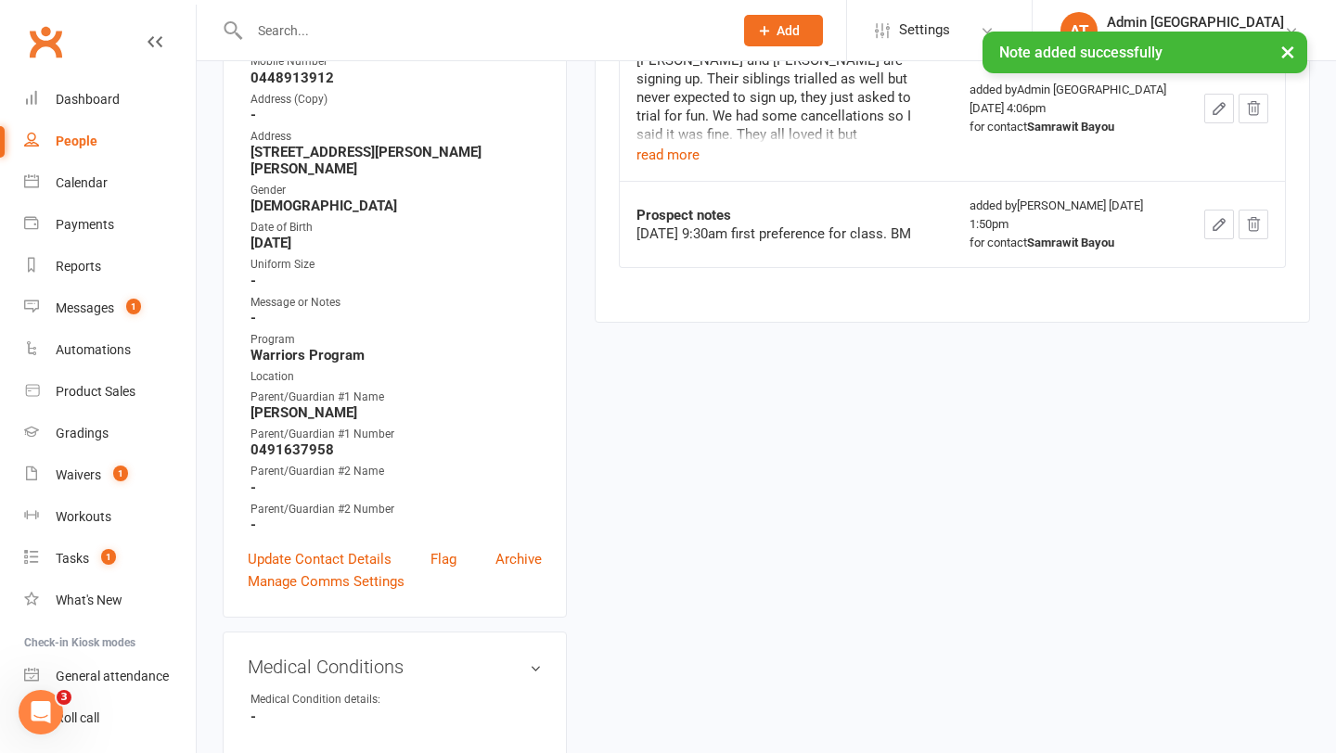
scroll to position [646, 0]
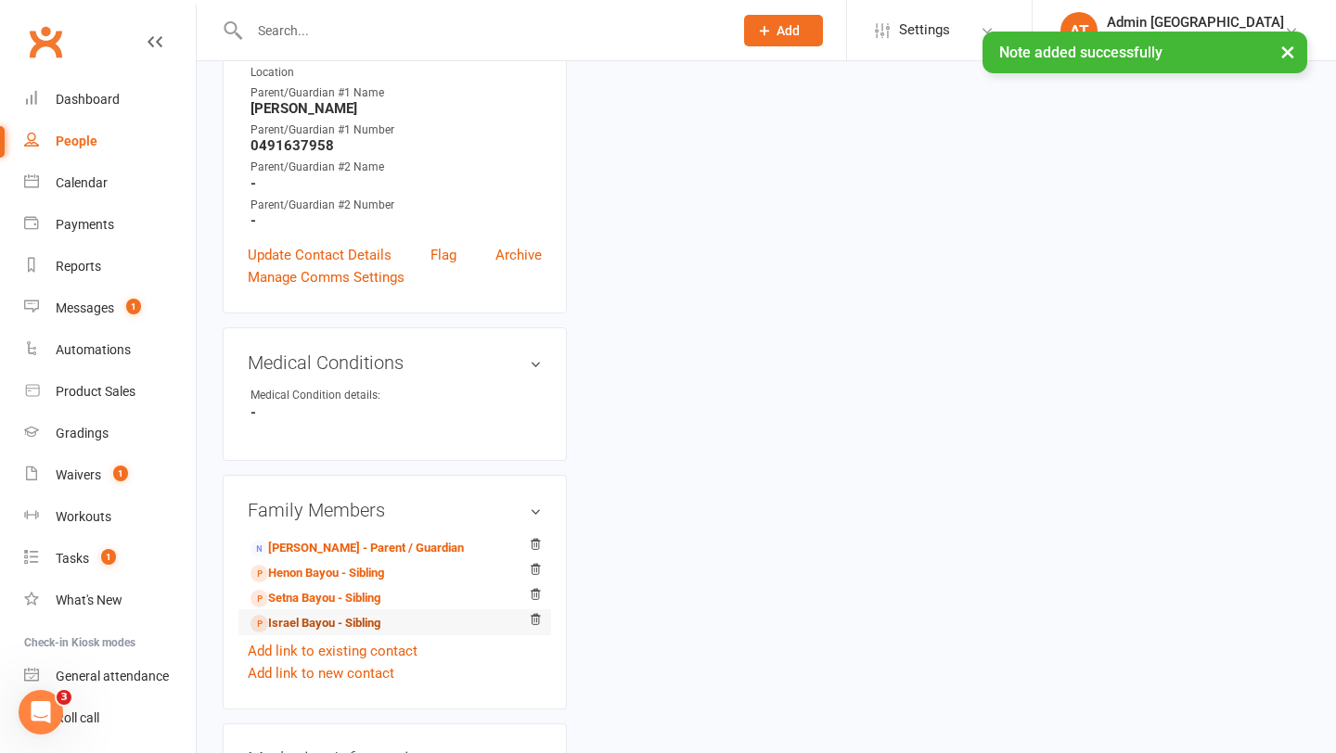
click at [336, 614] on link "Israel Bayou - Sibling" at bounding box center [315, 623] width 130 height 19
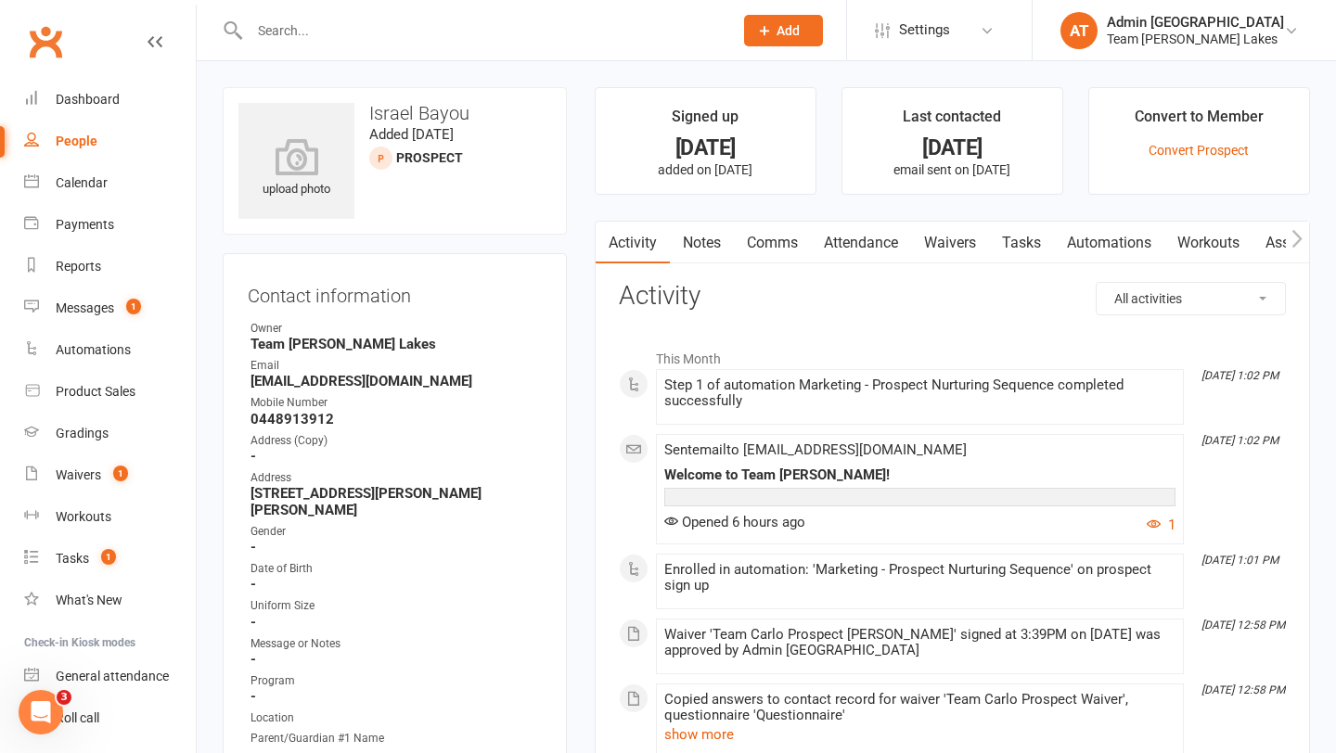
click at [700, 245] on link "Notes" at bounding box center [702, 243] width 64 height 43
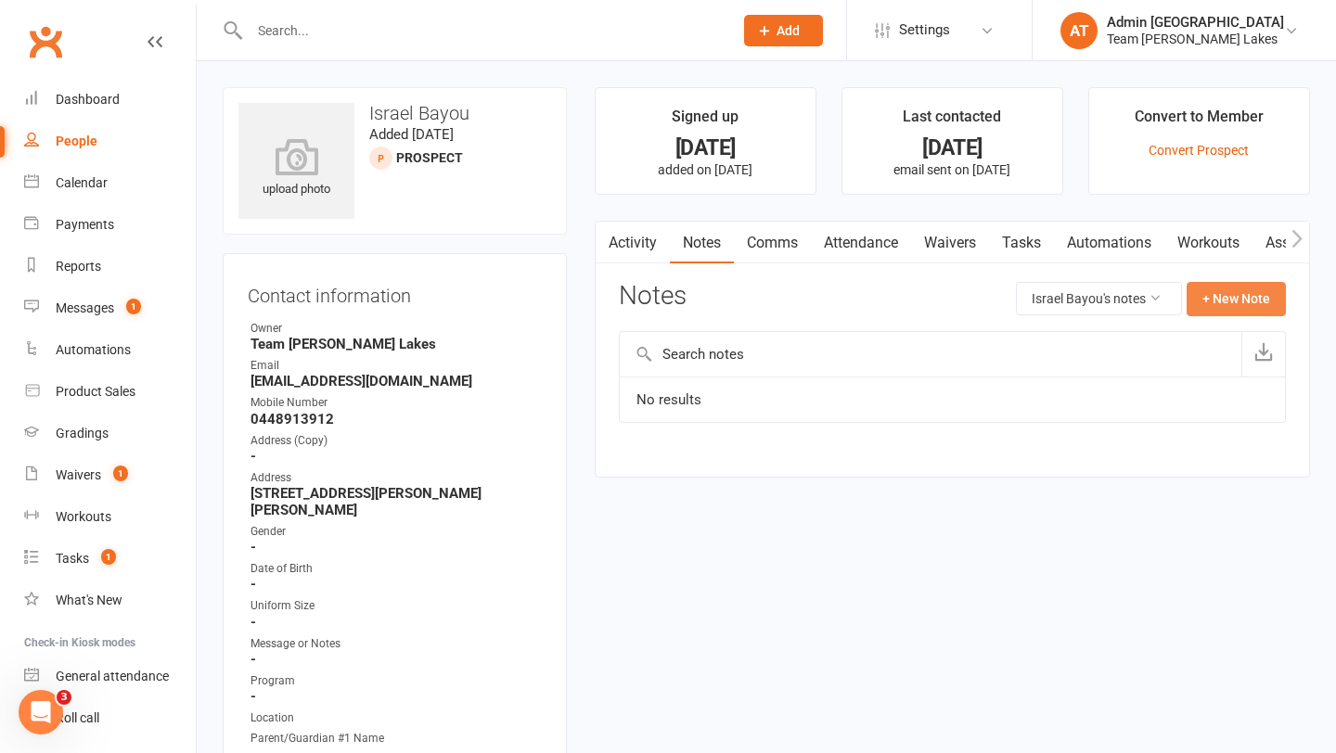
click at [1253, 299] on button "+ New Note" at bounding box center [1235, 298] width 99 height 33
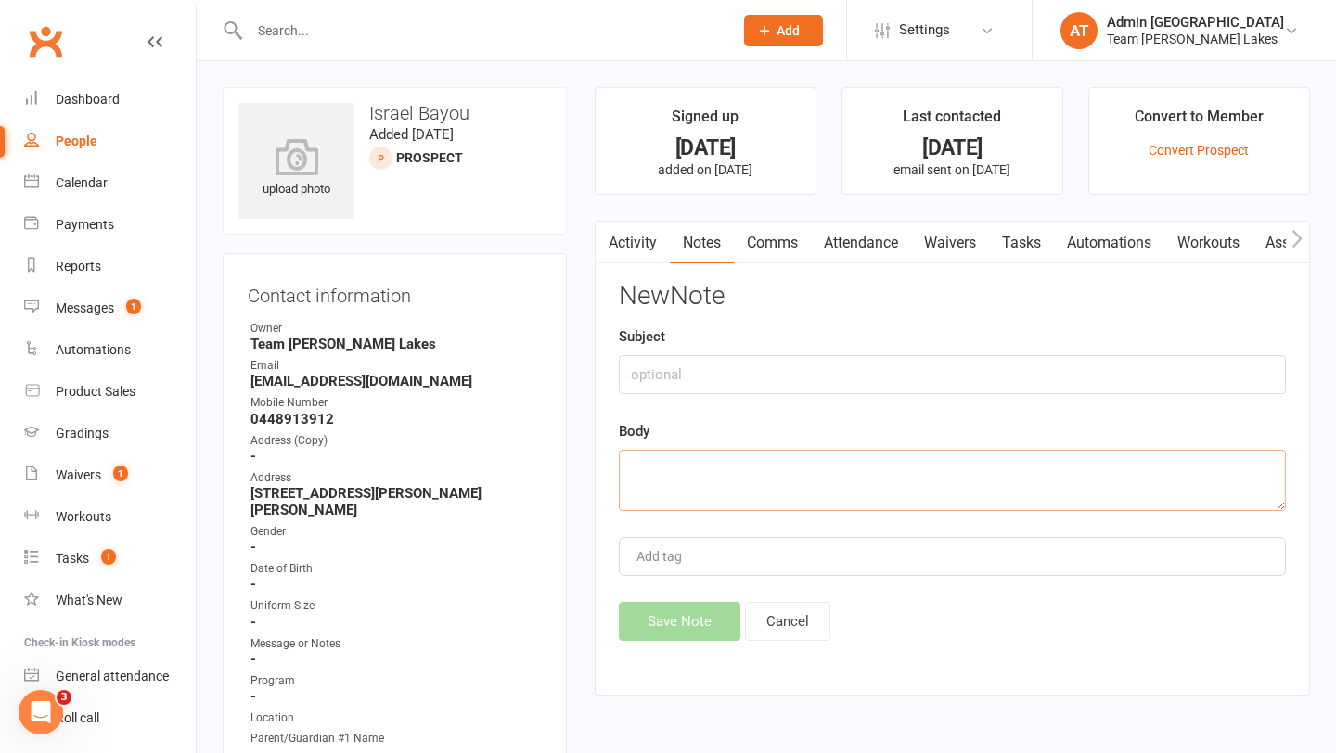
click at [787, 474] on textarea at bounding box center [952, 480] width 667 height 61
paste textarea "[PERSON_NAME] and [PERSON_NAME] are signing up. Their siblings trialled as well…"
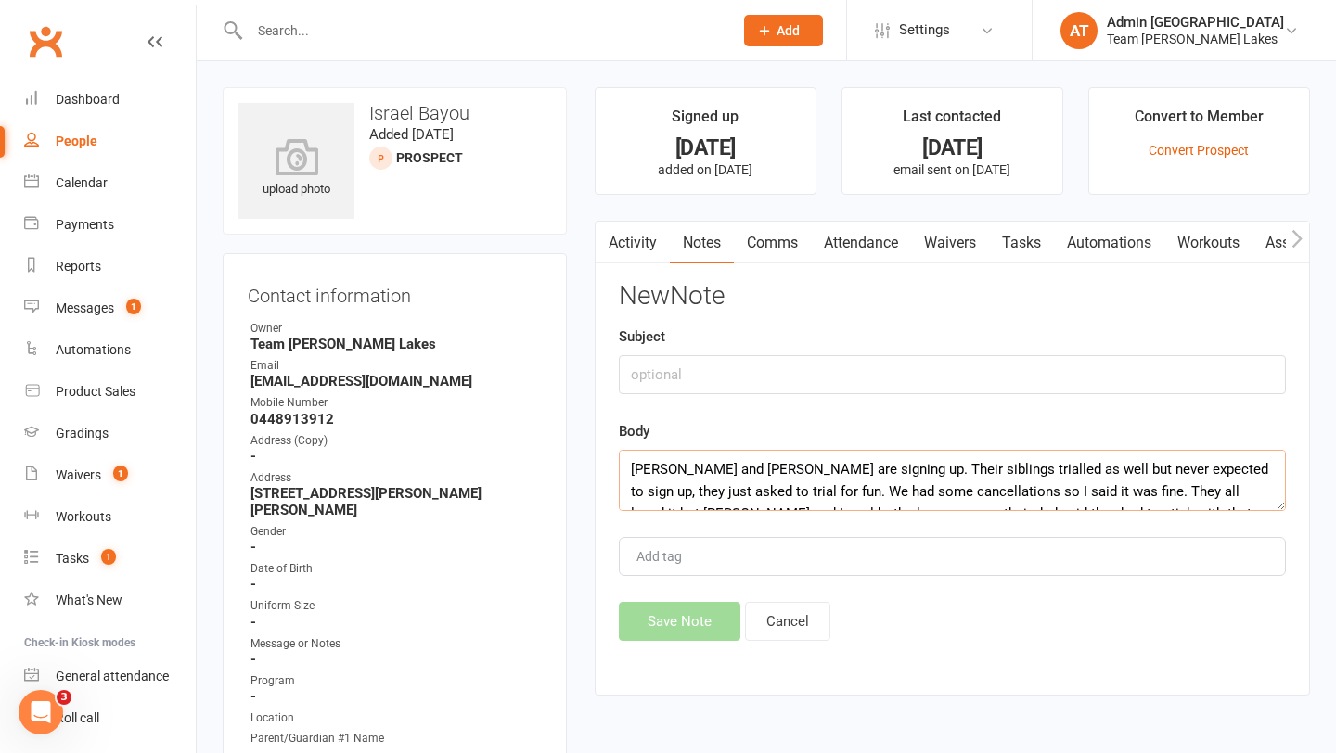
scroll to position [78, 0]
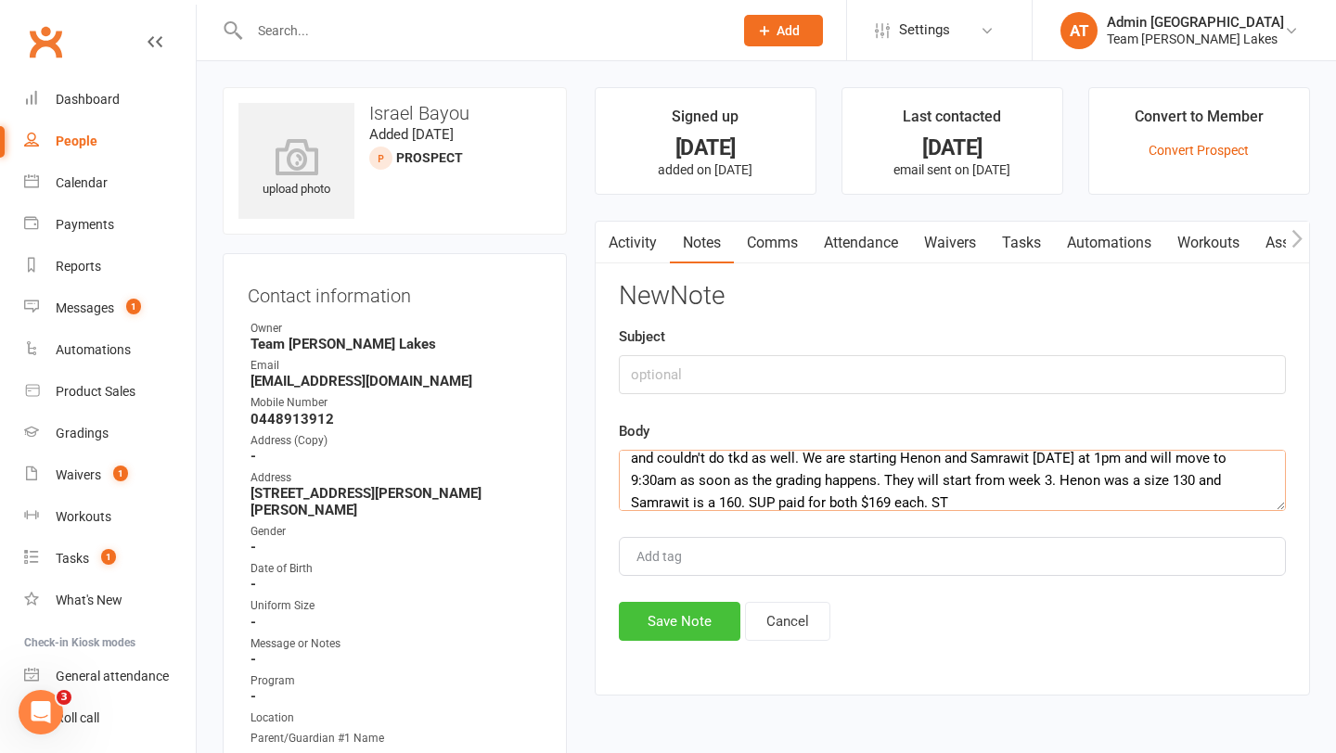
type textarea "[PERSON_NAME] and [PERSON_NAME] are signing up. Their siblings trialled as well…"
click at [676, 622] on button "Save Note" at bounding box center [679, 621] width 121 height 39
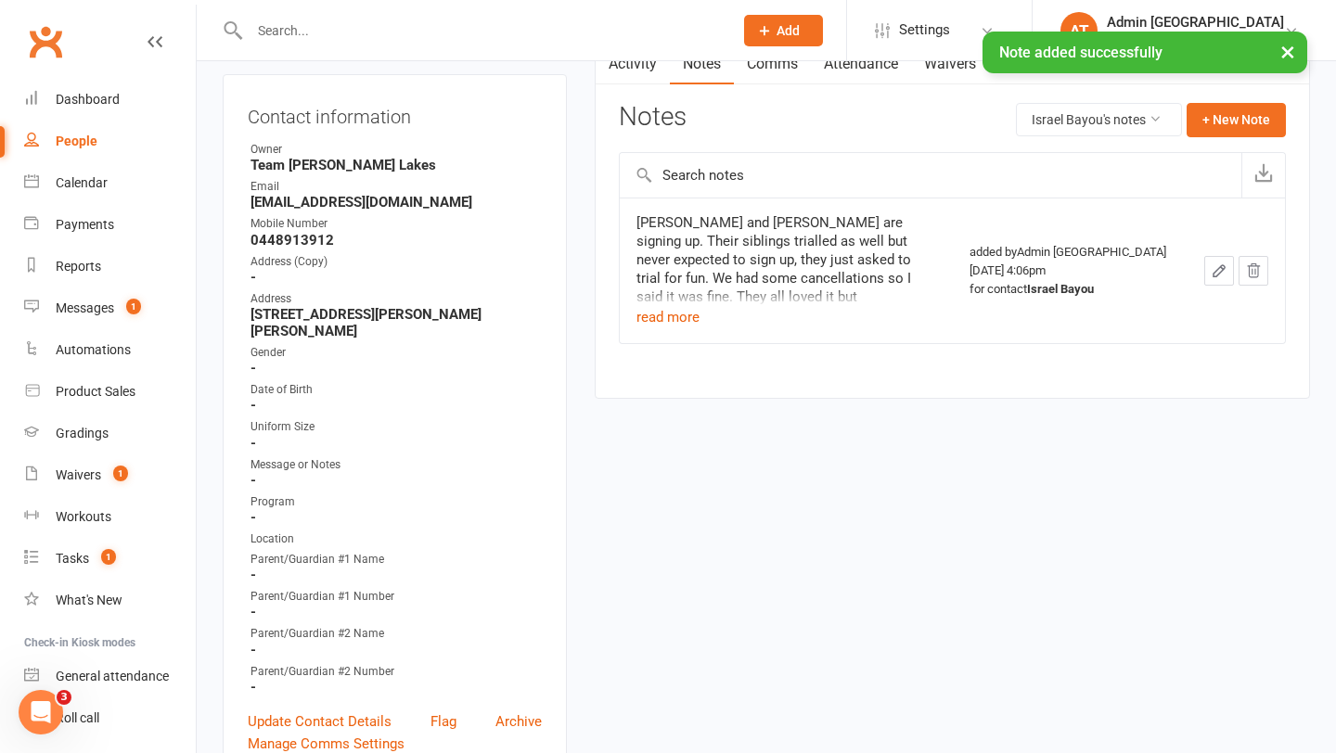
scroll to position [306, 0]
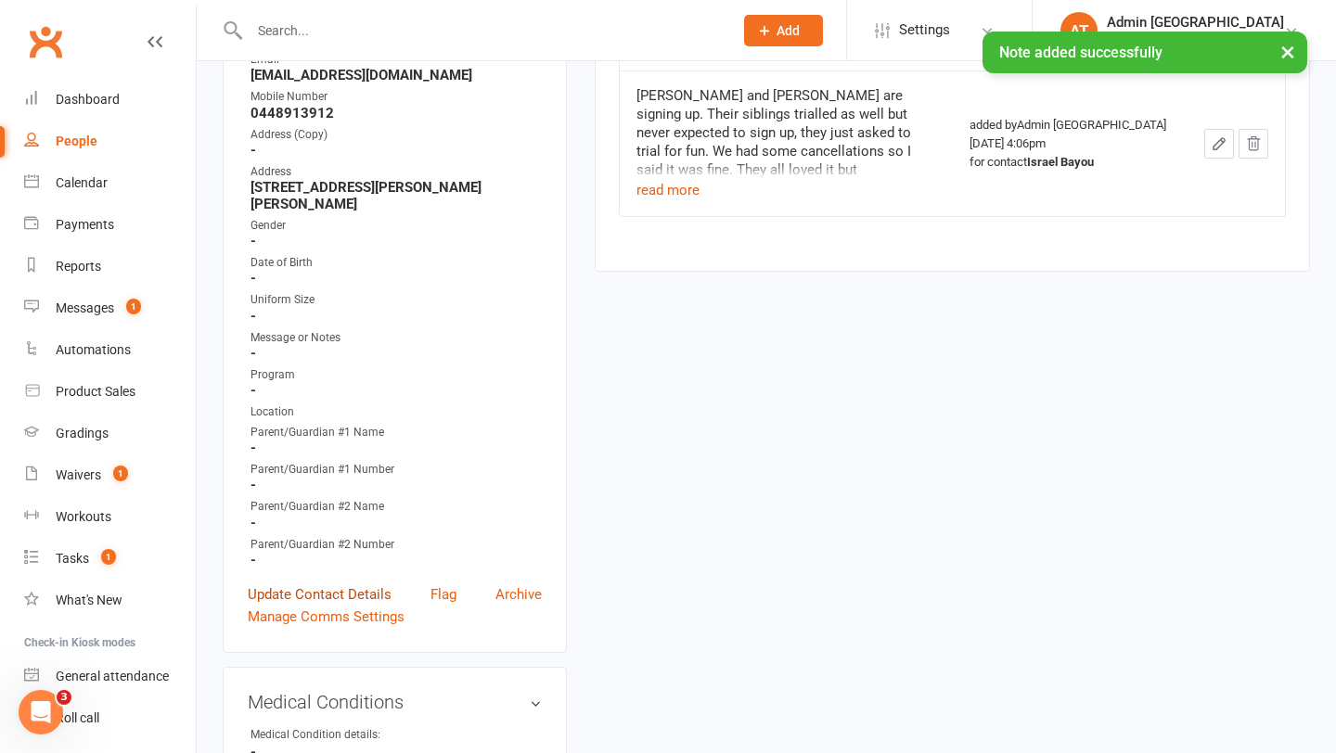
click at [352, 583] on link "Update Contact Details" at bounding box center [320, 594] width 144 height 22
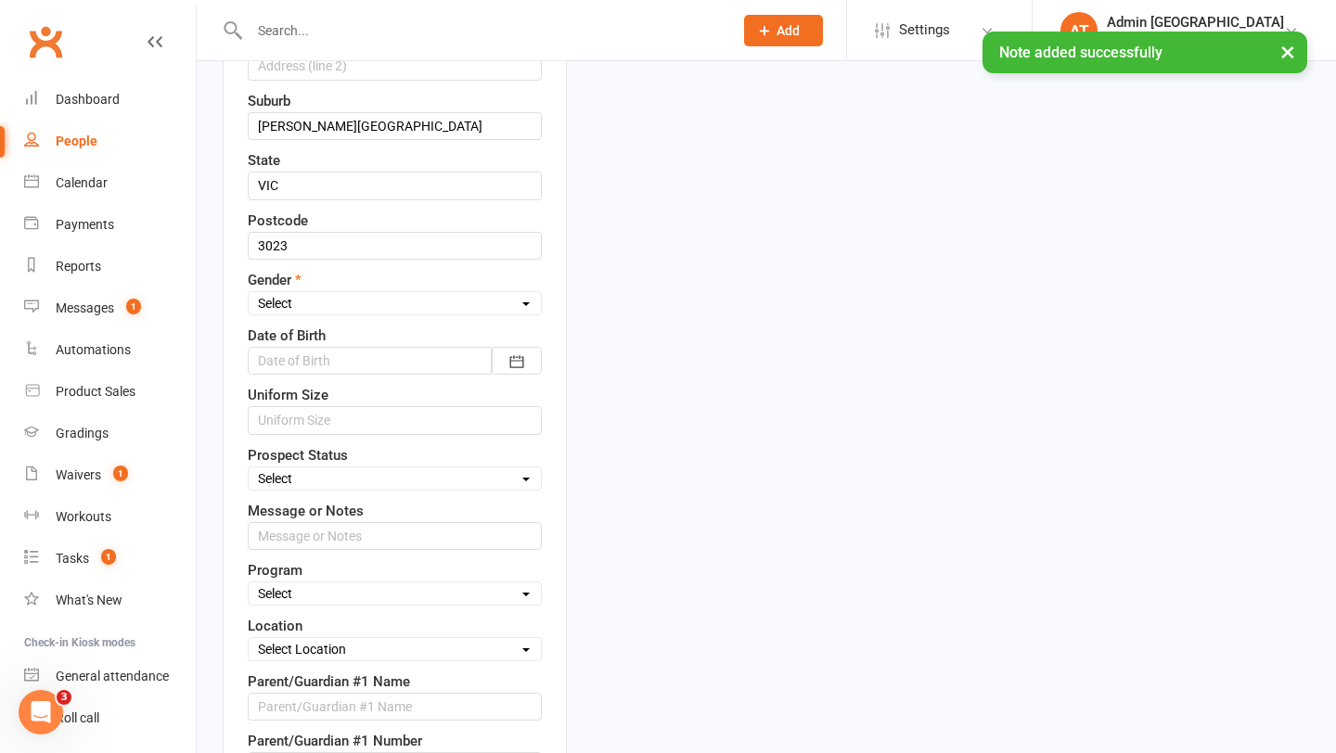
scroll to position [642, 0]
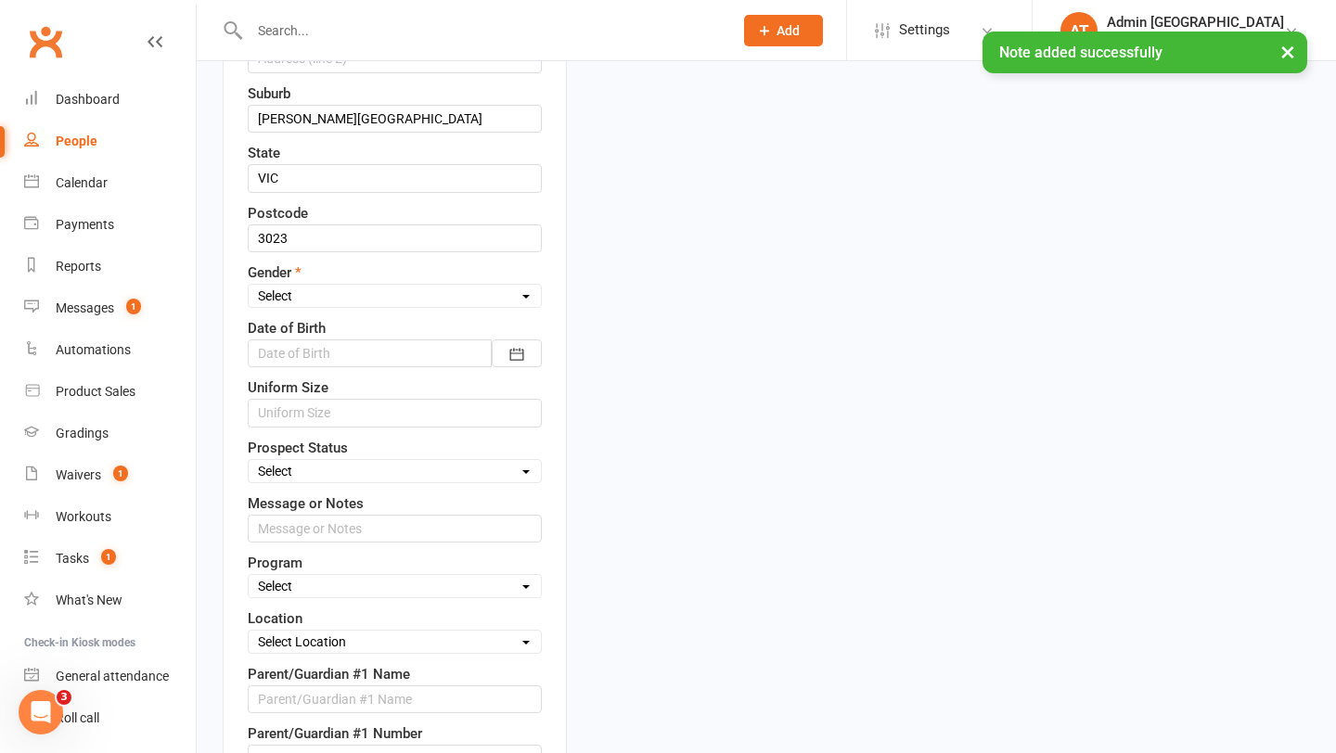
click at [322, 465] on select "Select Open Closed Website Lead Term Follow Up Waiting List Re-Target Funnel 1s…" at bounding box center [395, 471] width 292 height 20
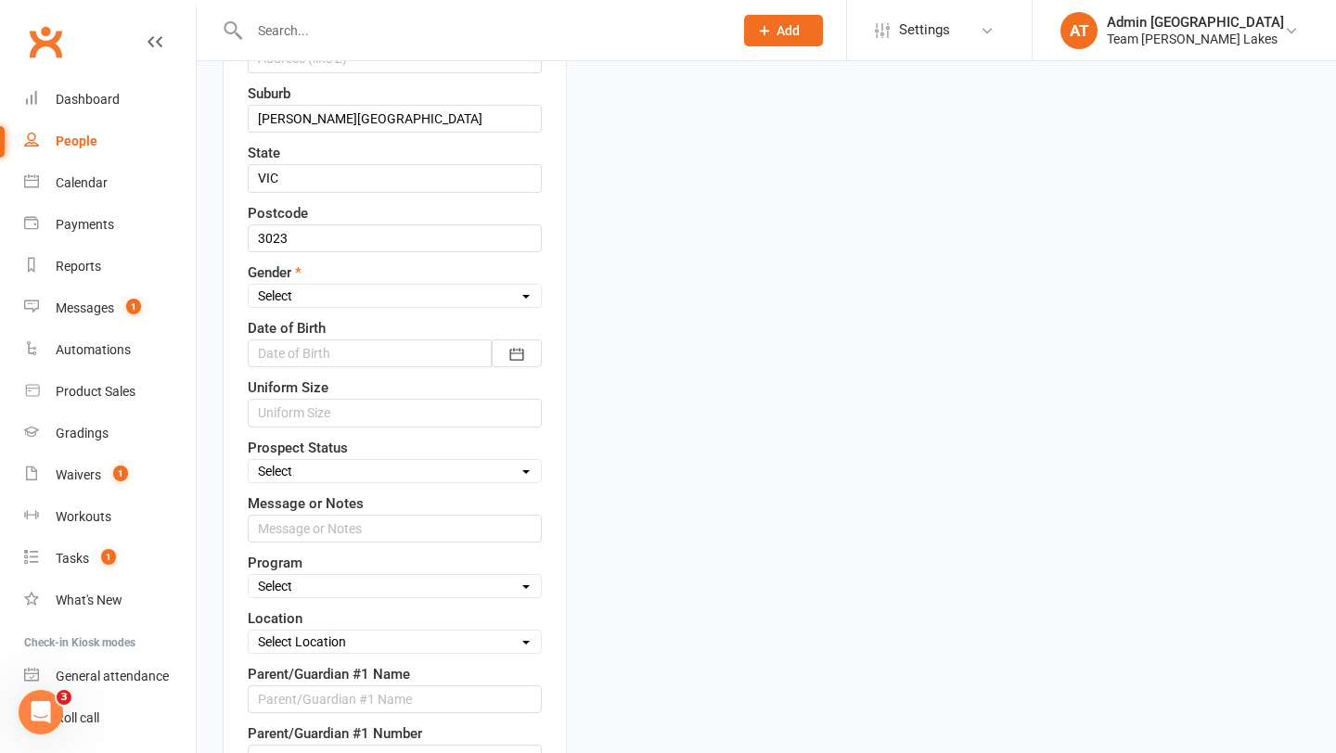
select select "Closed"
click at [249, 461] on select "Select Open Closed Website Lead Term Follow Up Waiting List Re-Target Funnel 1s…" at bounding box center [395, 471] width 292 height 20
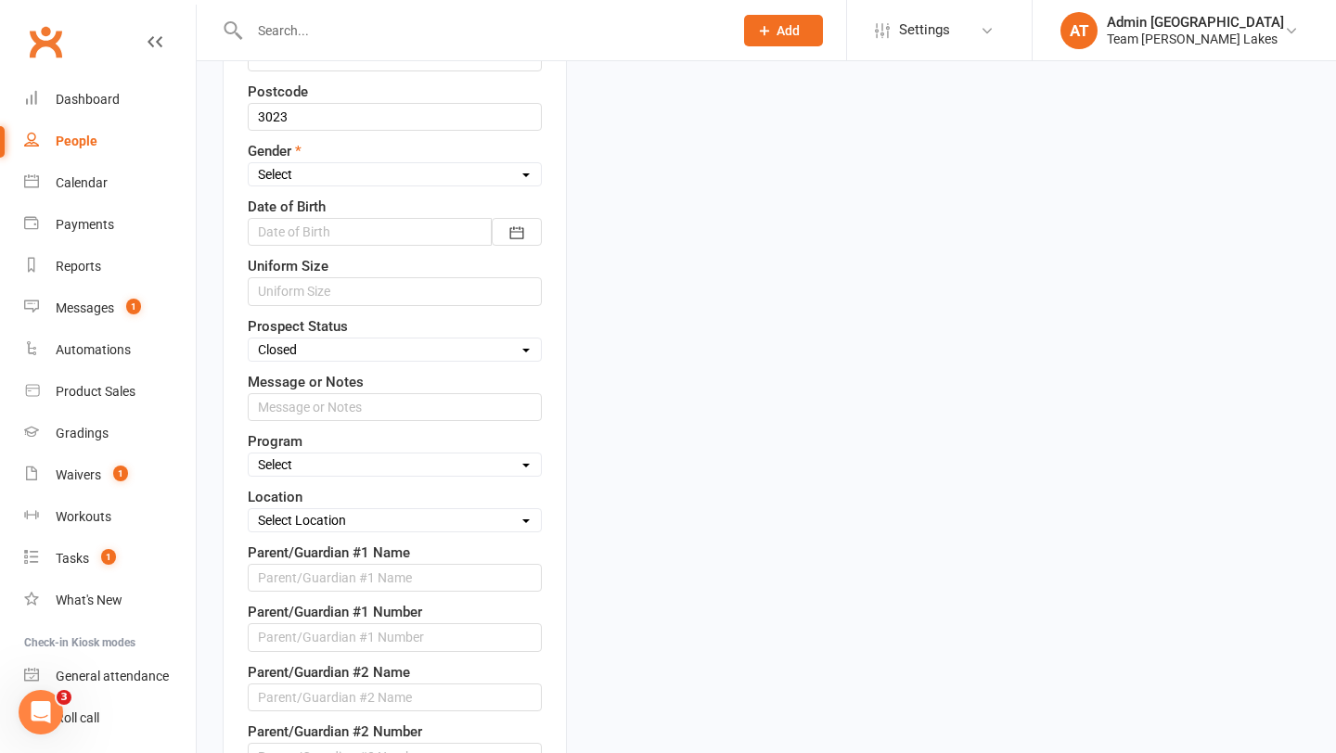
scroll to position [848, 0]
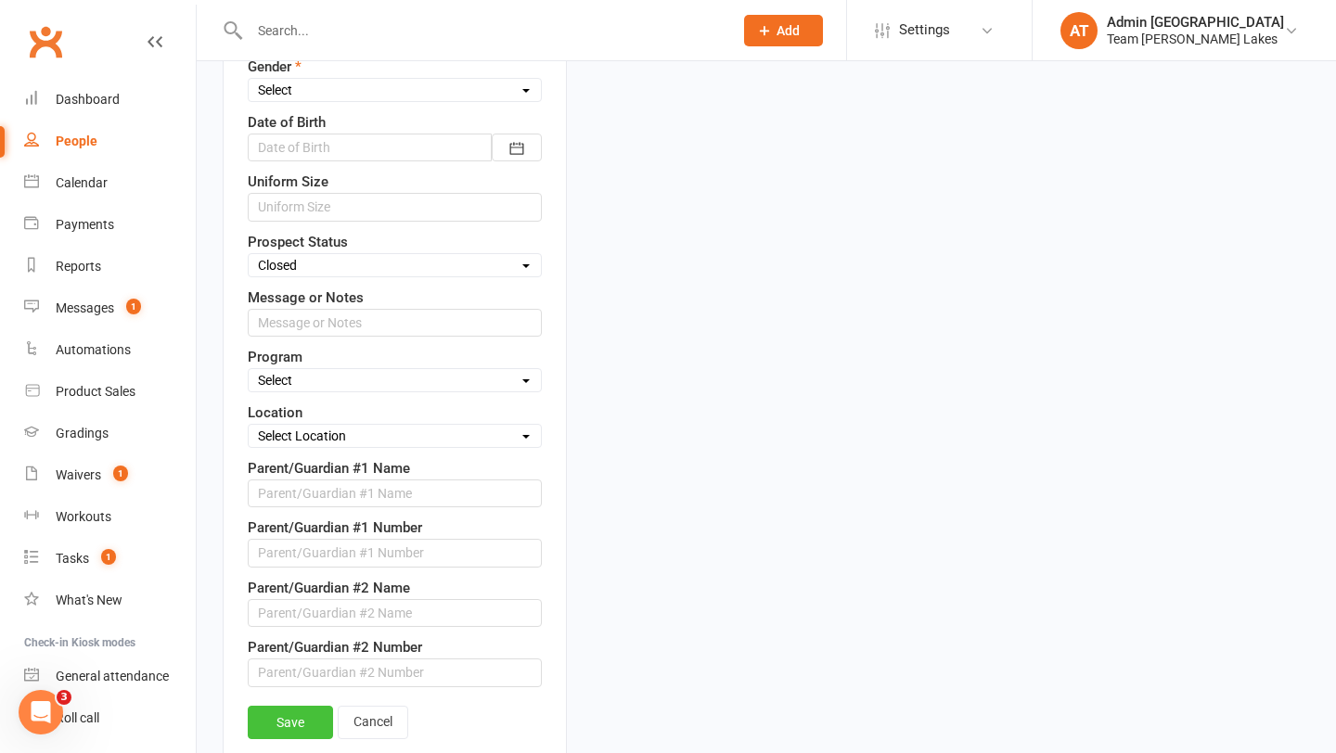
click at [313, 722] on link "Save" at bounding box center [290, 722] width 85 height 33
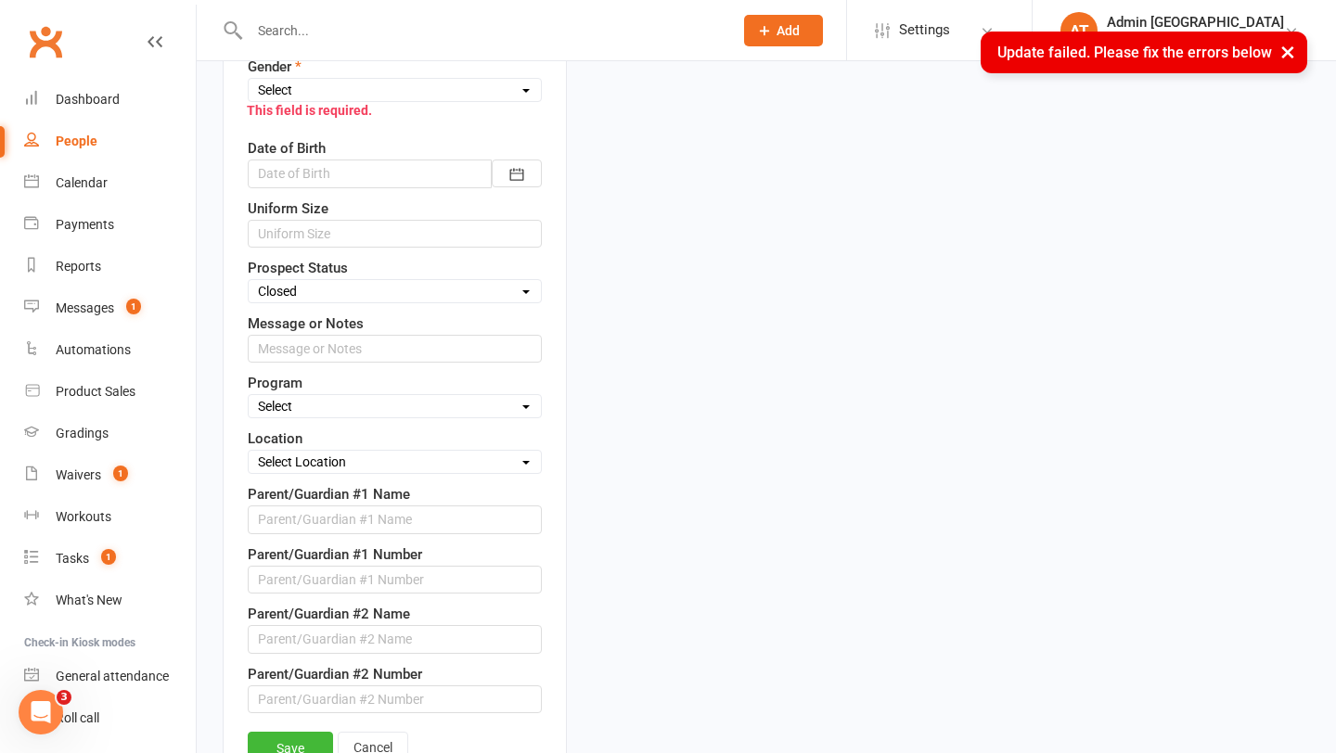
click at [419, 91] on select "Select [DEMOGRAPHIC_DATA] [DEMOGRAPHIC_DATA]" at bounding box center [395, 90] width 292 height 20
select select "[DEMOGRAPHIC_DATA]"
click at [249, 80] on select "Select [DEMOGRAPHIC_DATA] [DEMOGRAPHIC_DATA]" at bounding box center [395, 90] width 292 height 20
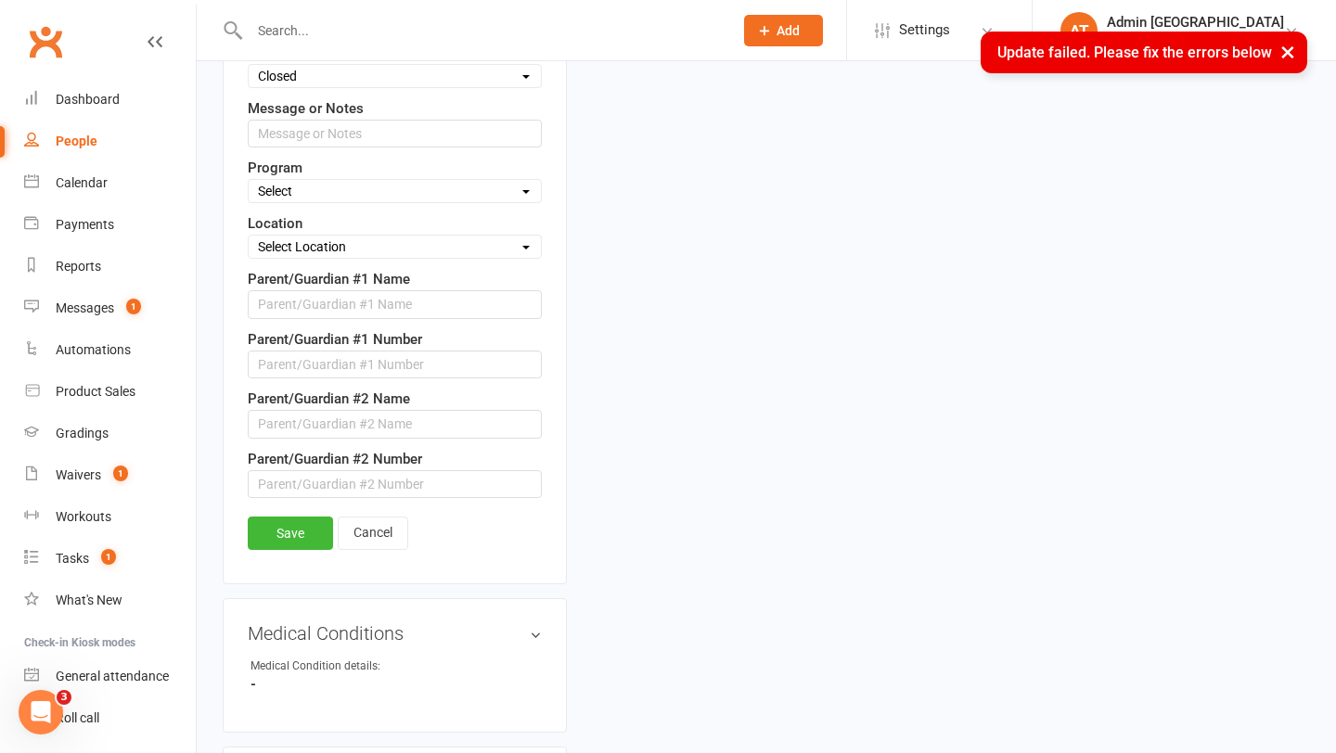
scroll to position [1172, 0]
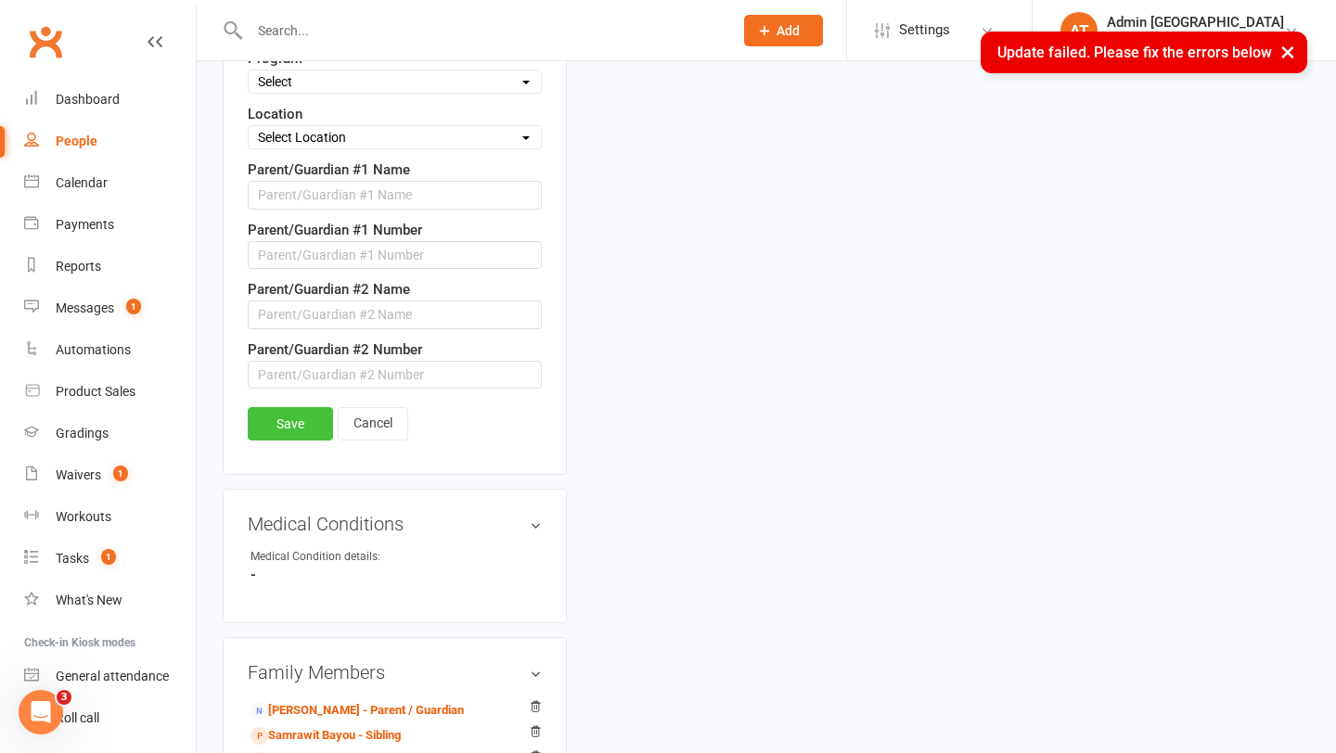
click at [296, 430] on link "Save" at bounding box center [290, 423] width 85 height 33
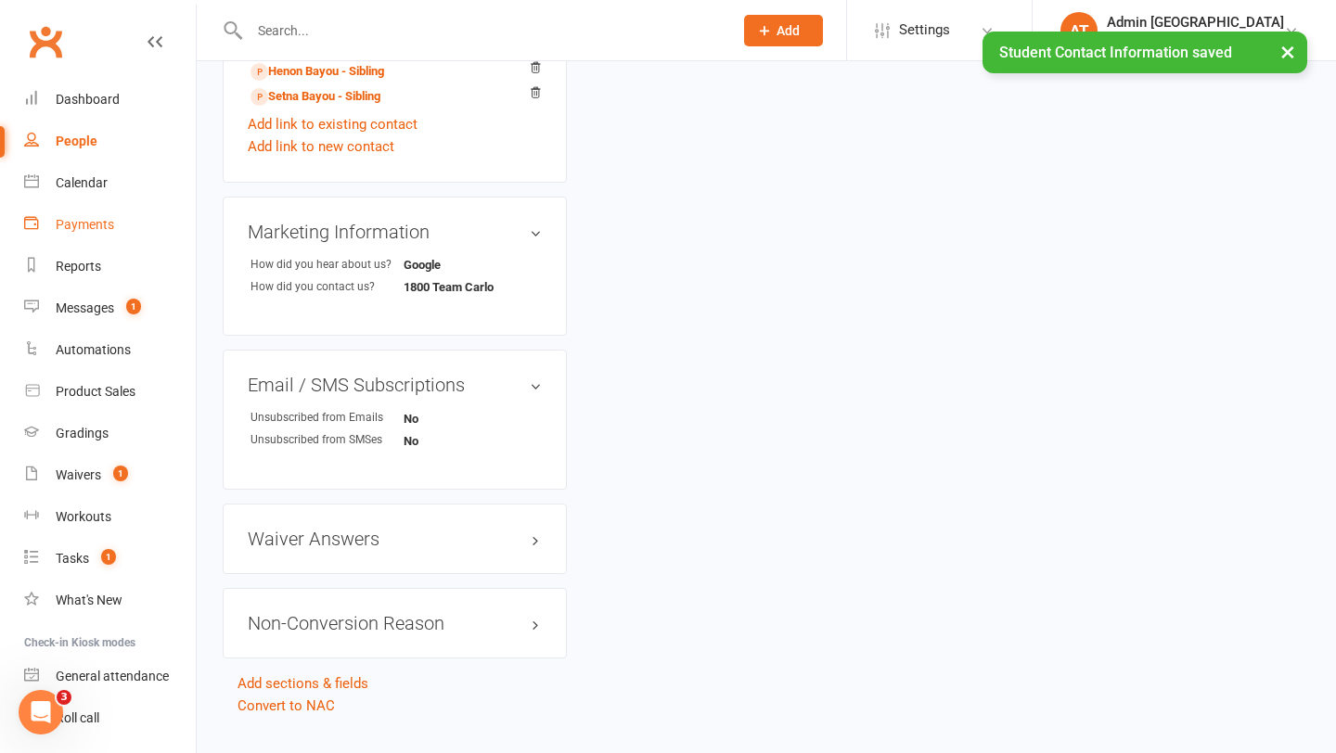
click at [91, 231] on div "Payments" at bounding box center [85, 224] width 58 height 15
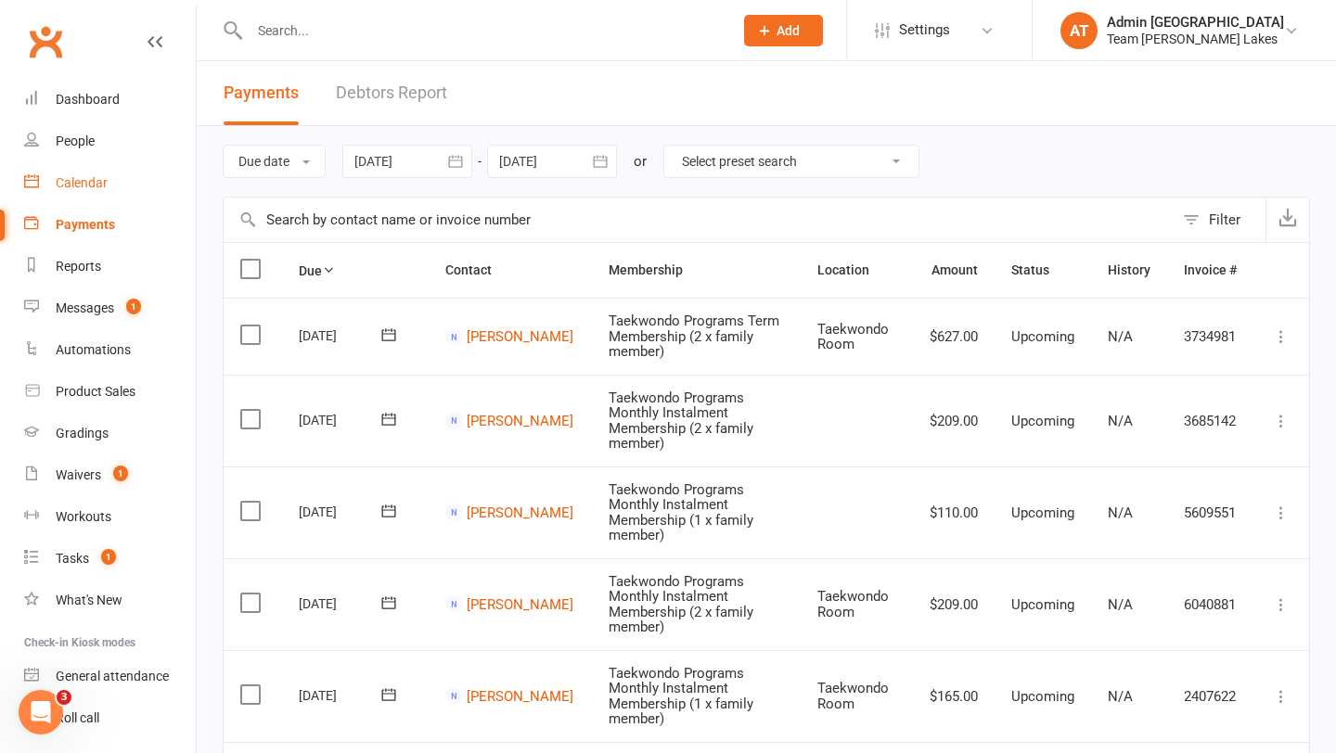
click at [79, 179] on div "Calendar" at bounding box center [82, 182] width 52 height 15
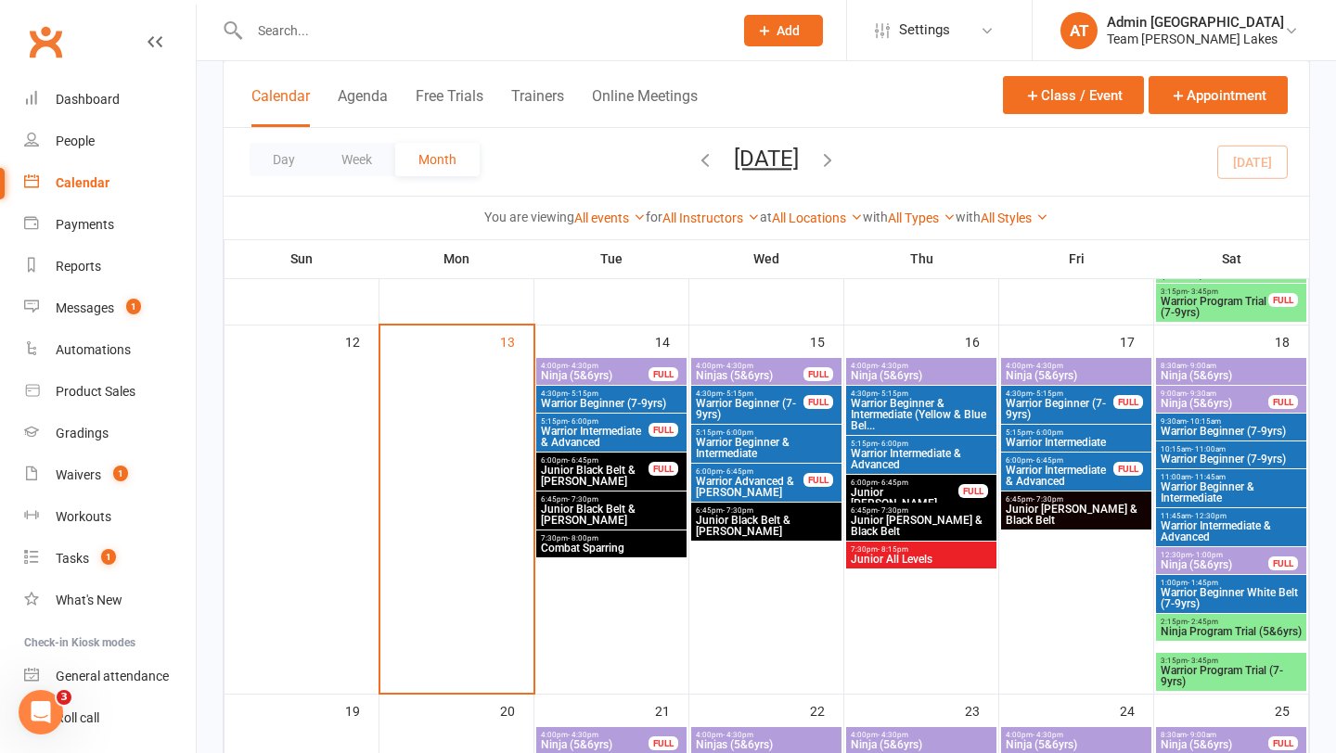
scroll to position [809, 0]
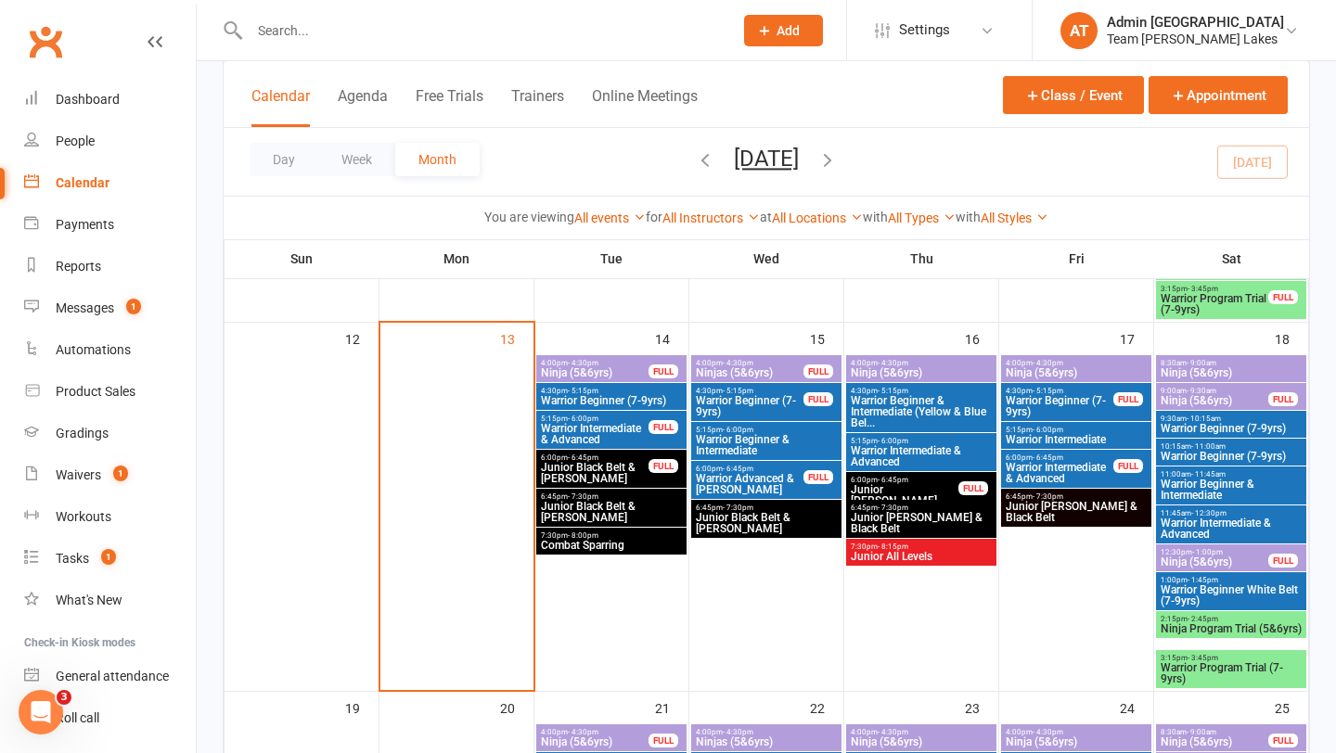
click at [1195, 588] on span "Warrior Beginner White Belt (7-9yrs)" at bounding box center [1230, 595] width 143 height 22
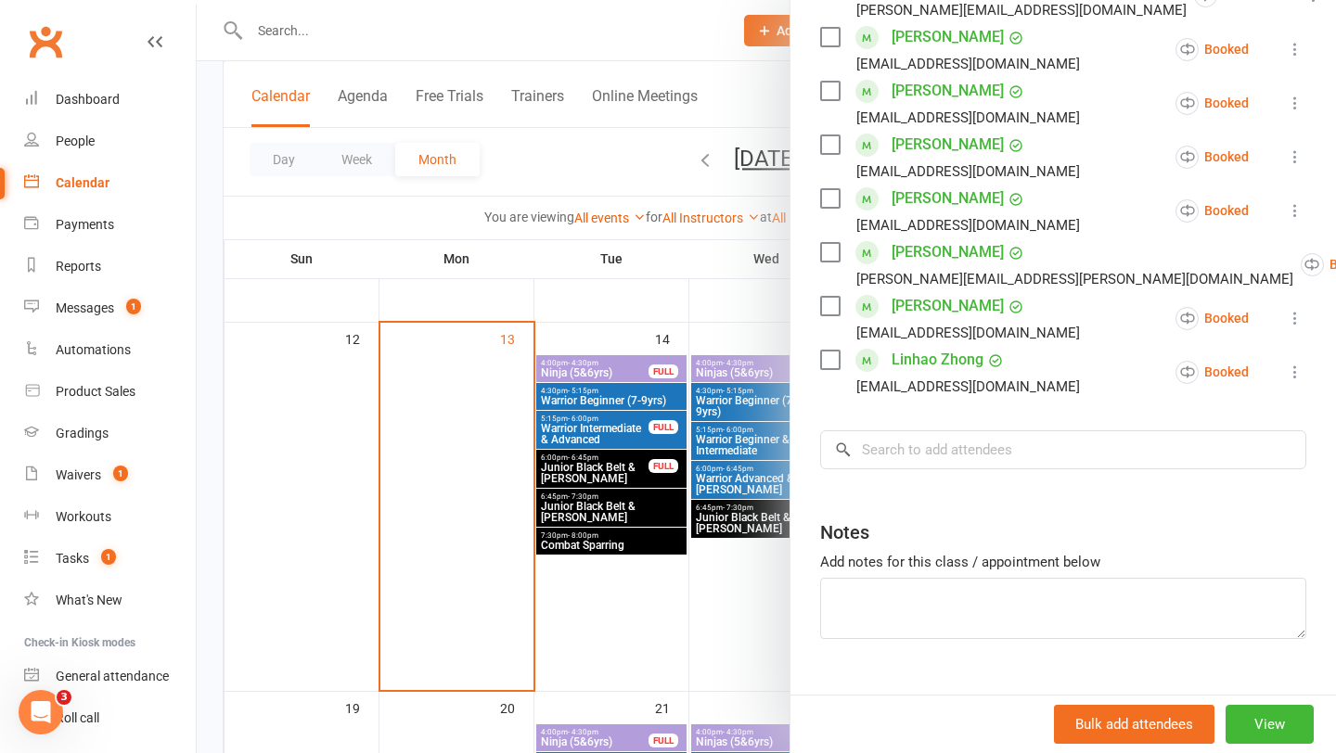
scroll to position [683, 0]
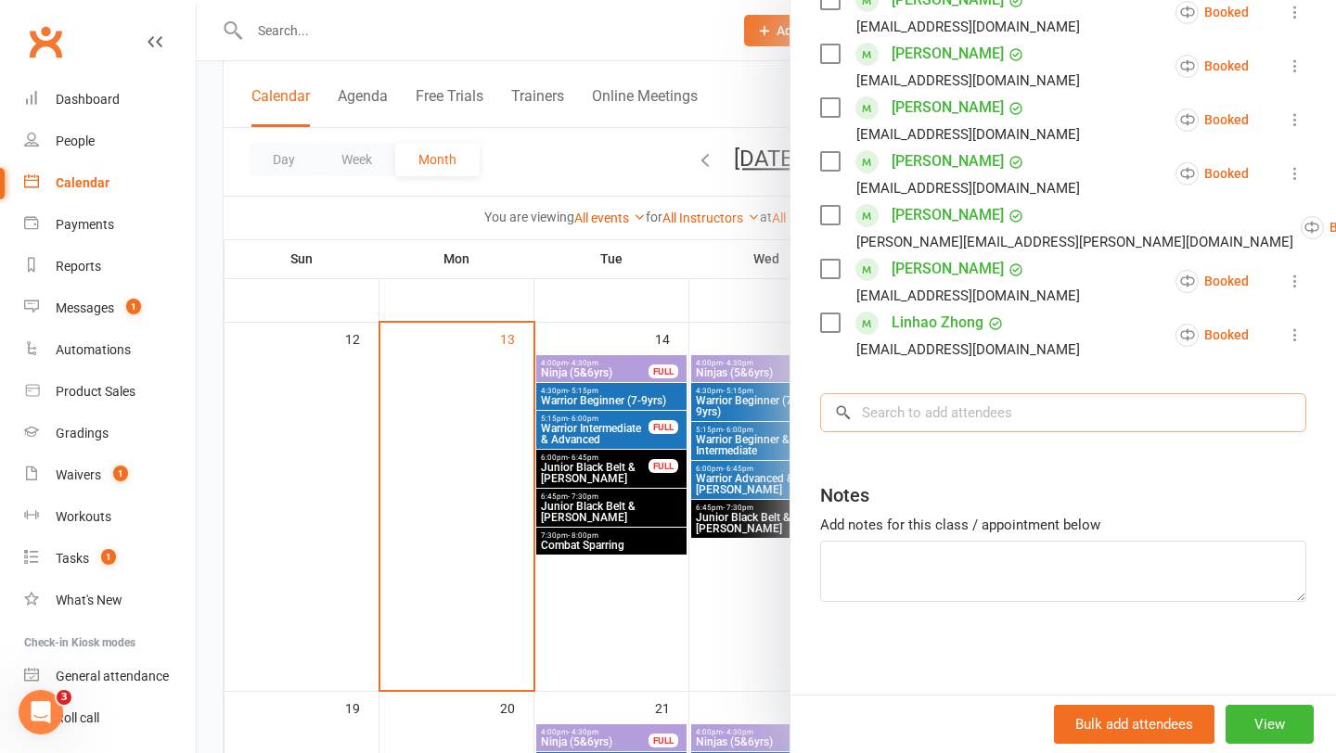
click at [941, 412] on input "search" at bounding box center [1063, 412] width 486 height 39
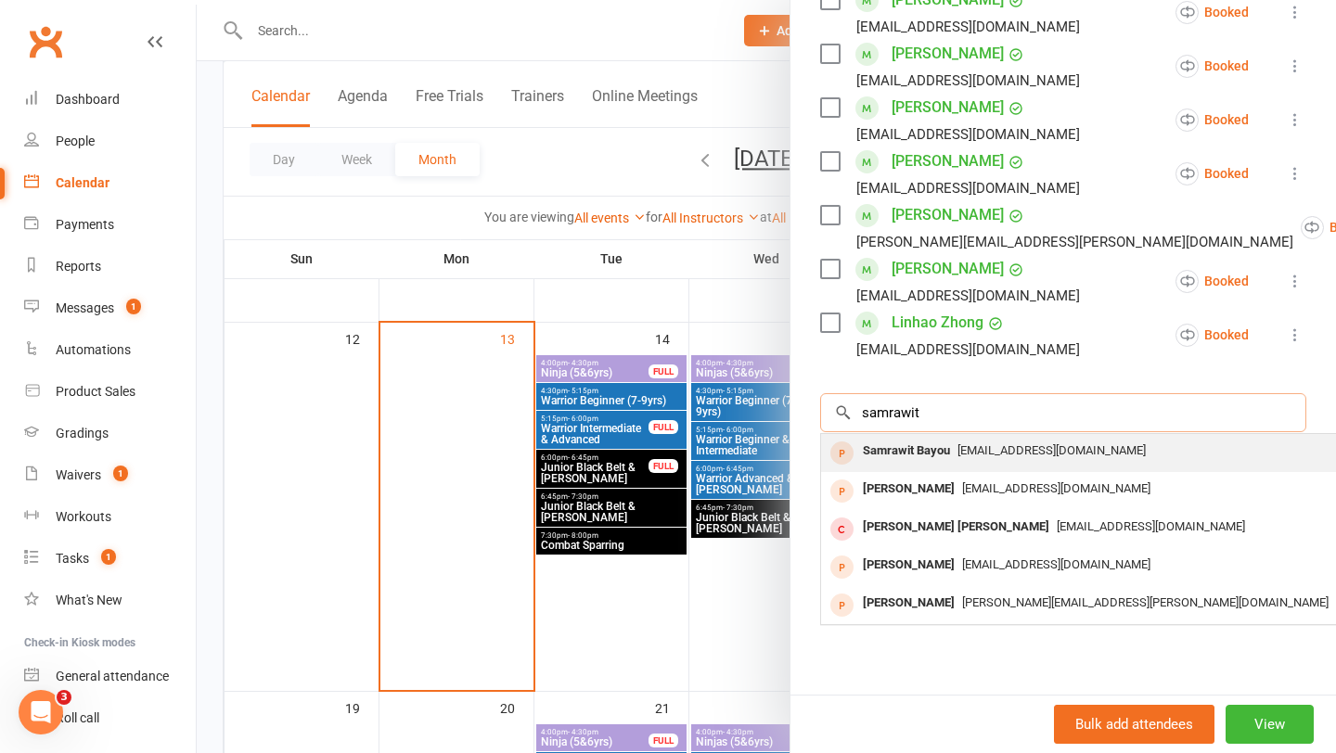
type input "samrawit"
click at [901, 447] on div "Samrawit Bayou" at bounding box center [906, 451] width 102 height 27
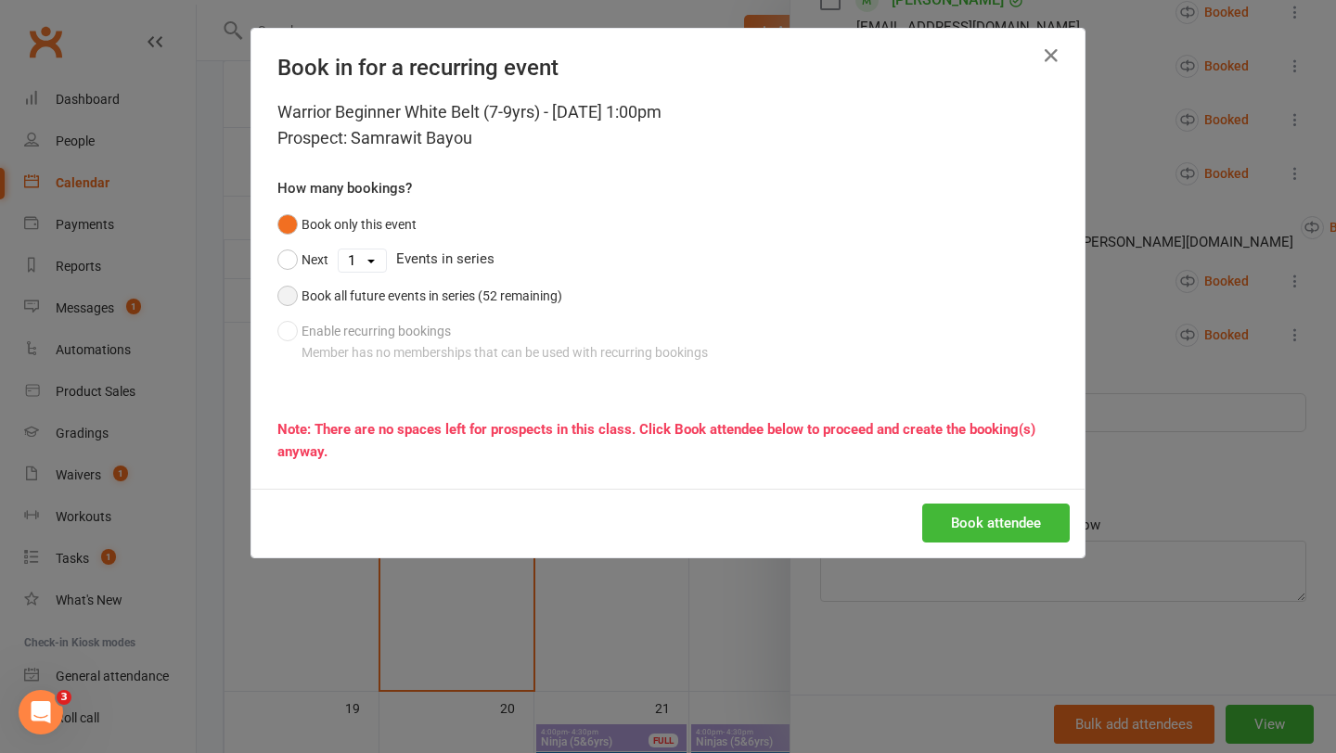
click at [514, 297] on div "Book all future events in series (52 remaining)" at bounding box center [431, 296] width 261 height 20
click at [947, 531] on button "Book attendee" at bounding box center [995, 523] width 147 height 39
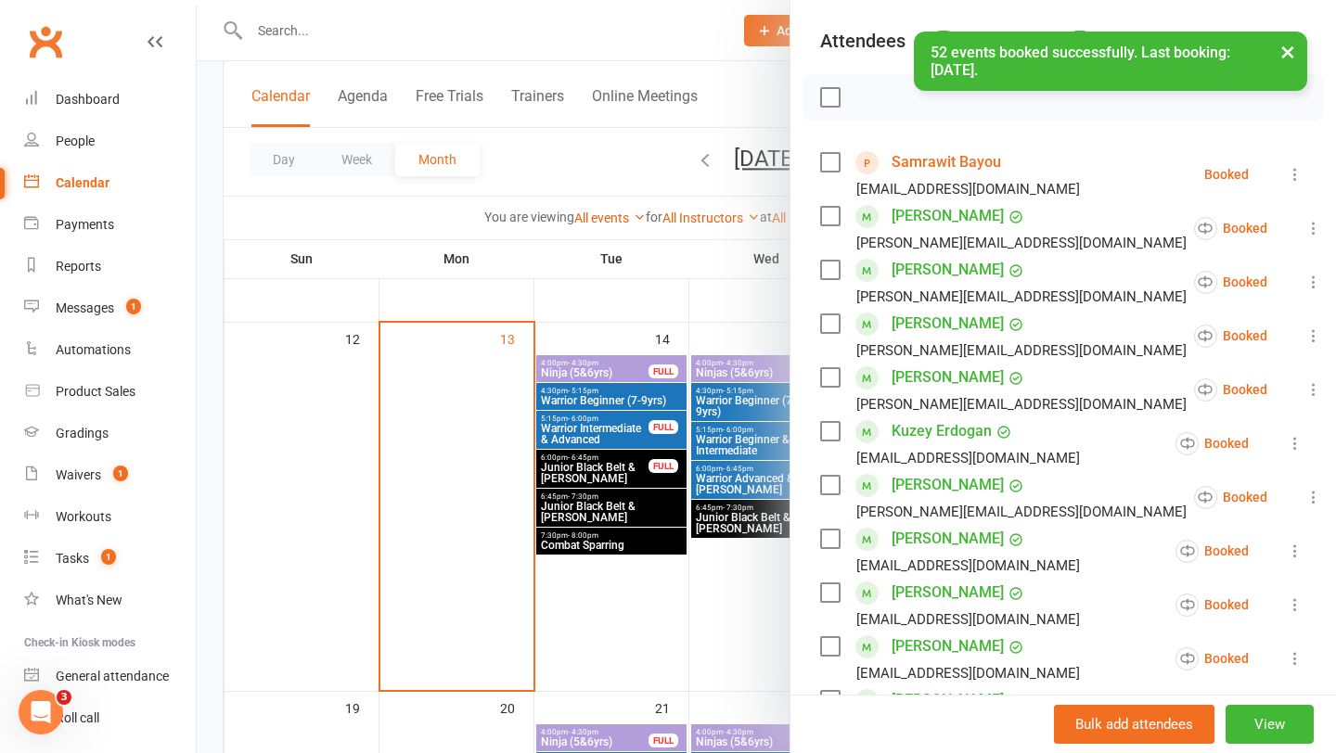
scroll to position [164, 0]
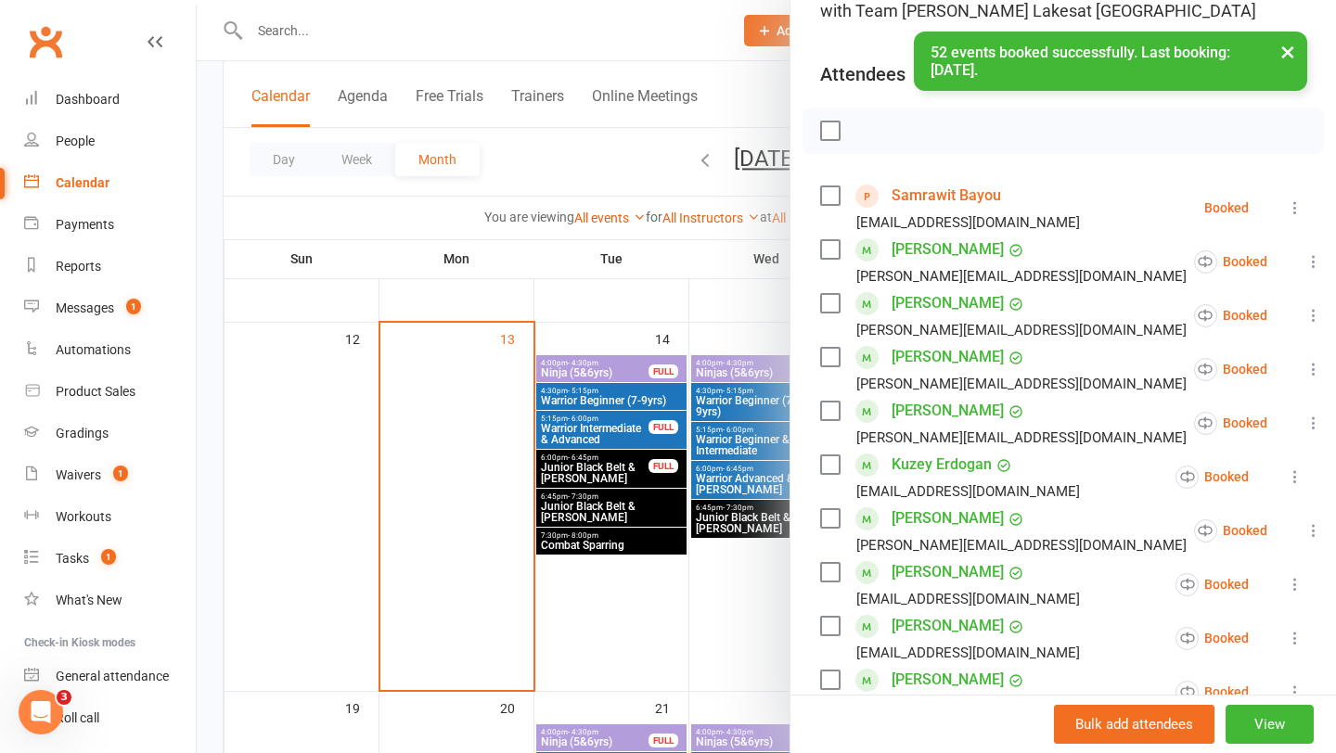
click at [1295, 200] on icon at bounding box center [1294, 207] width 19 height 19
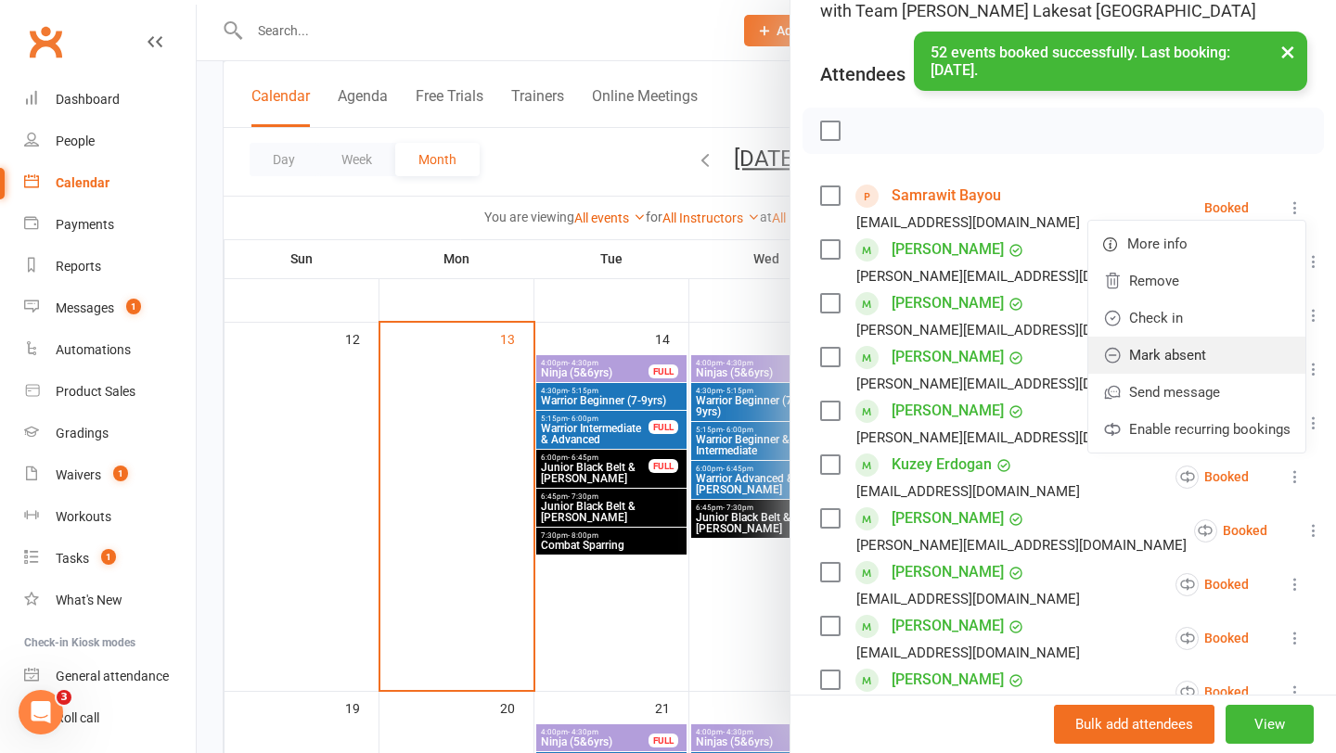
click at [1228, 356] on link "Mark absent" at bounding box center [1196, 355] width 217 height 37
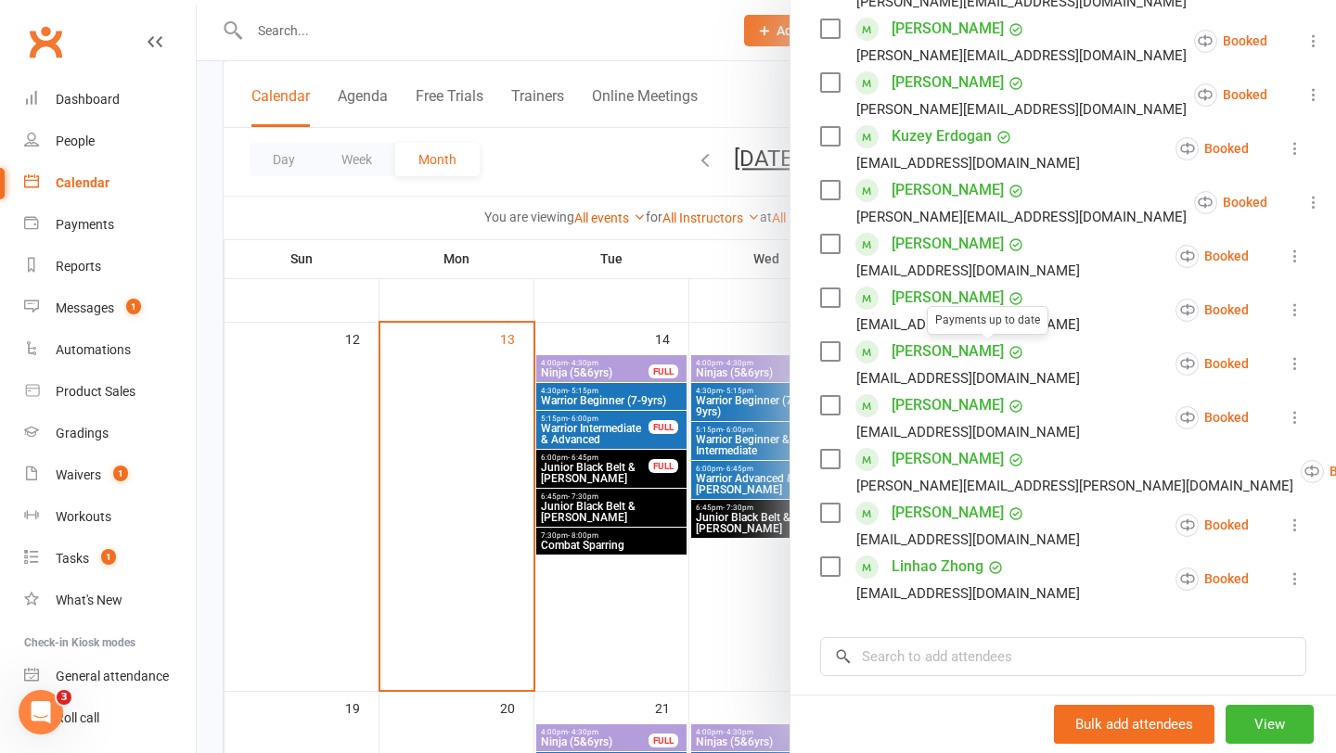
scroll to position [624, 0]
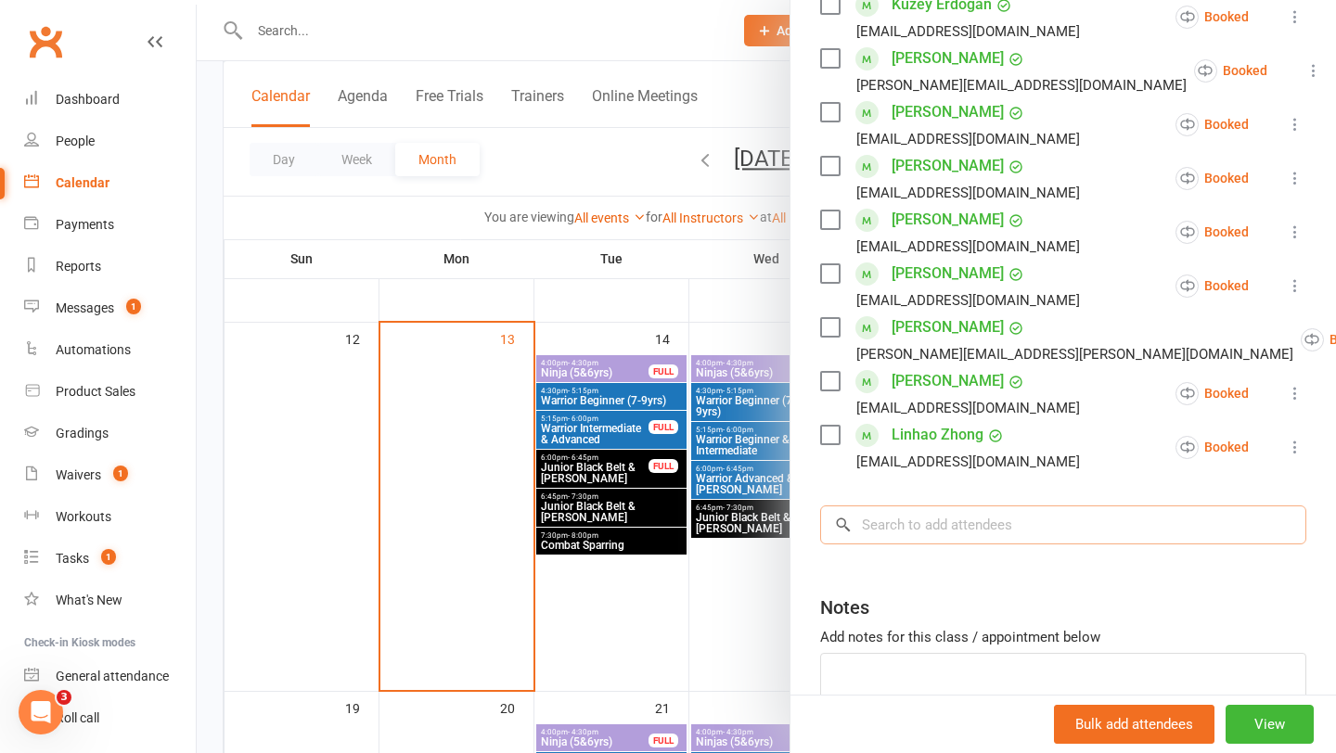
click at [931, 519] on input "search" at bounding box center [1063, 524] width 486 height 39
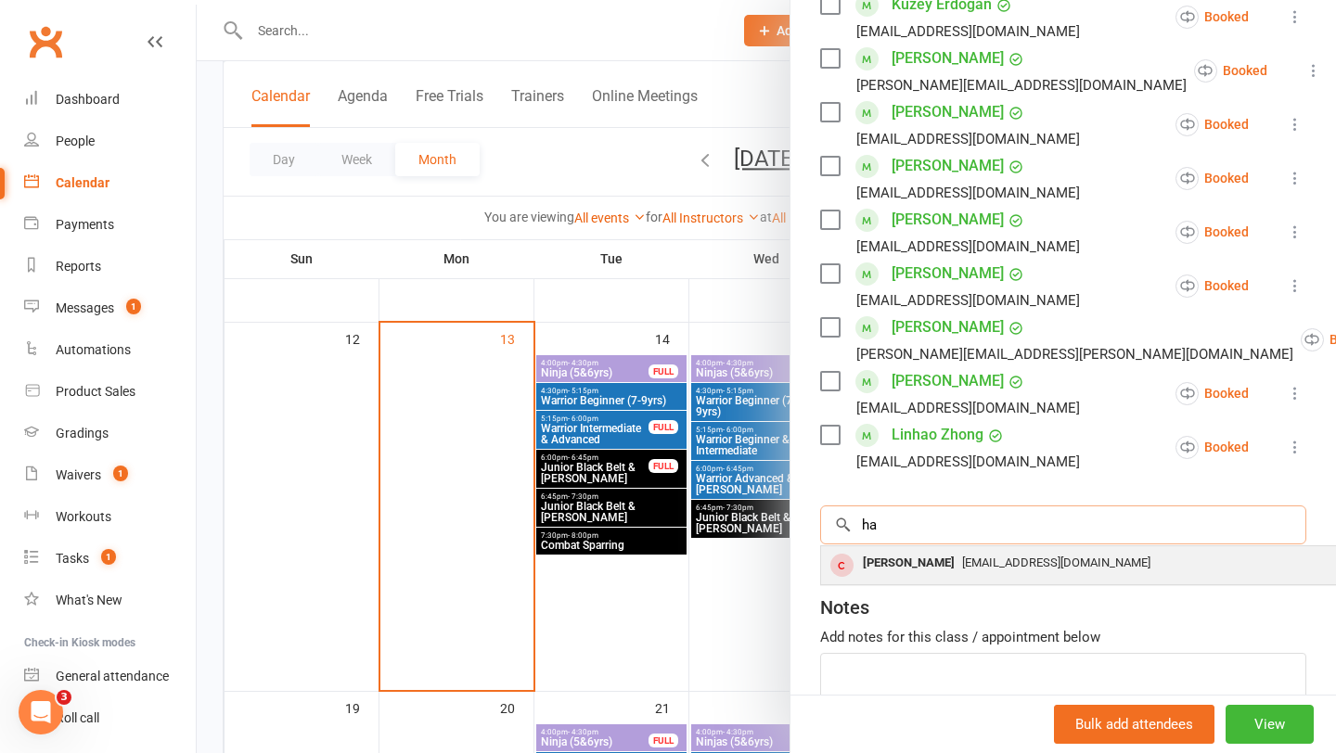
type input "h"
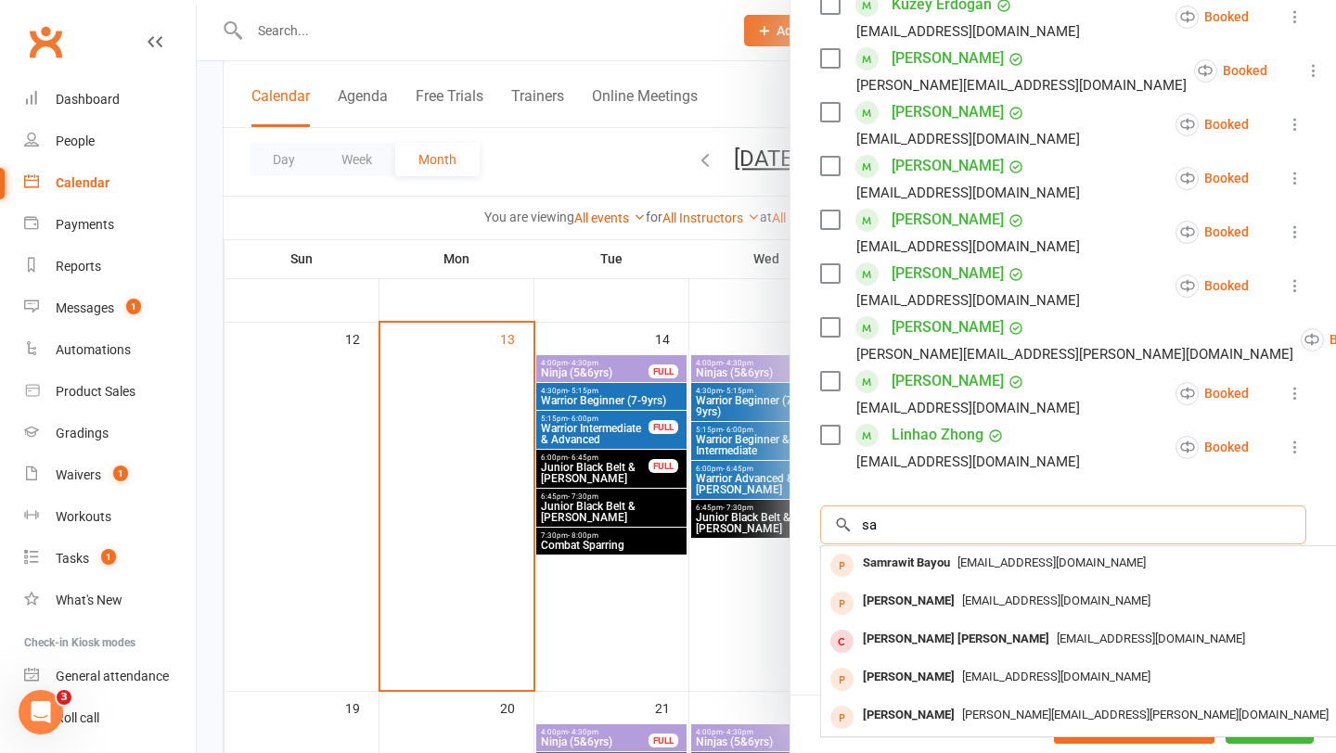
type input "s"
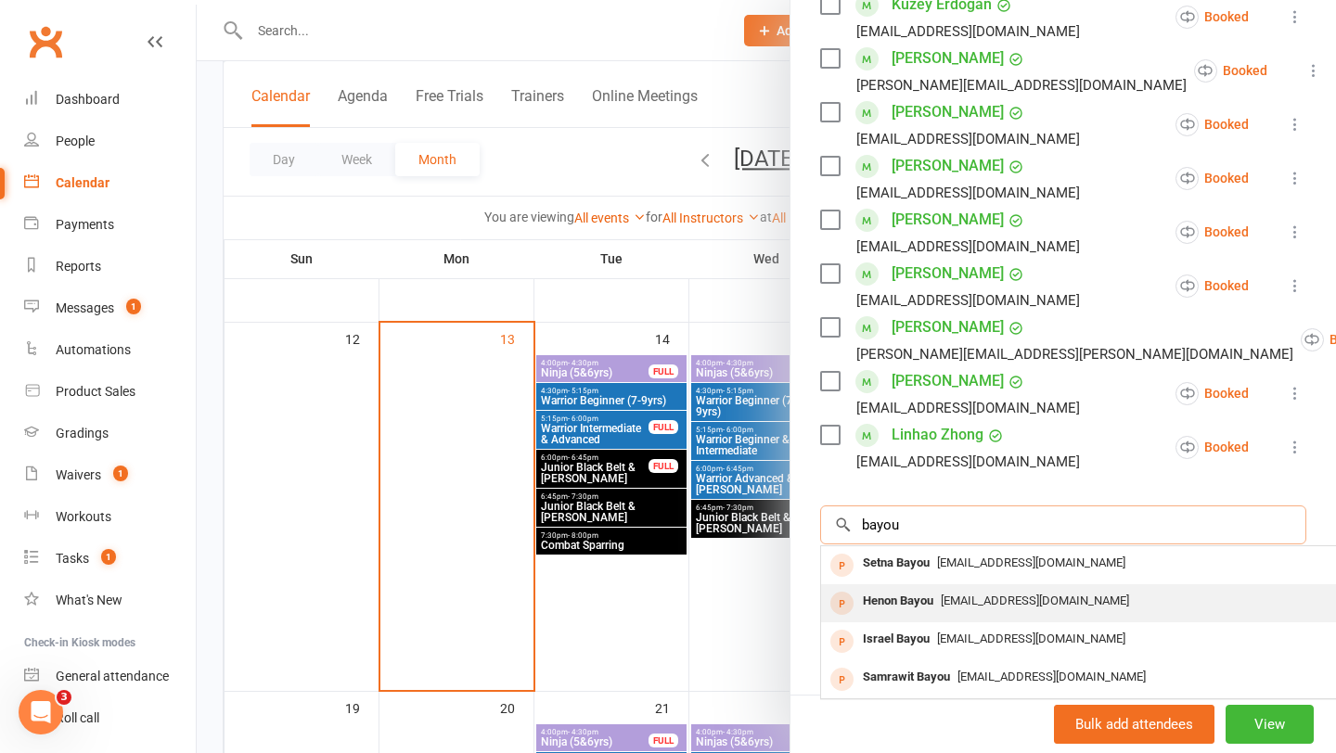
type input "bayou"
click at [904, 602] on div "Henon Bayou" at bounding box center [897, 601] width 85 height 27
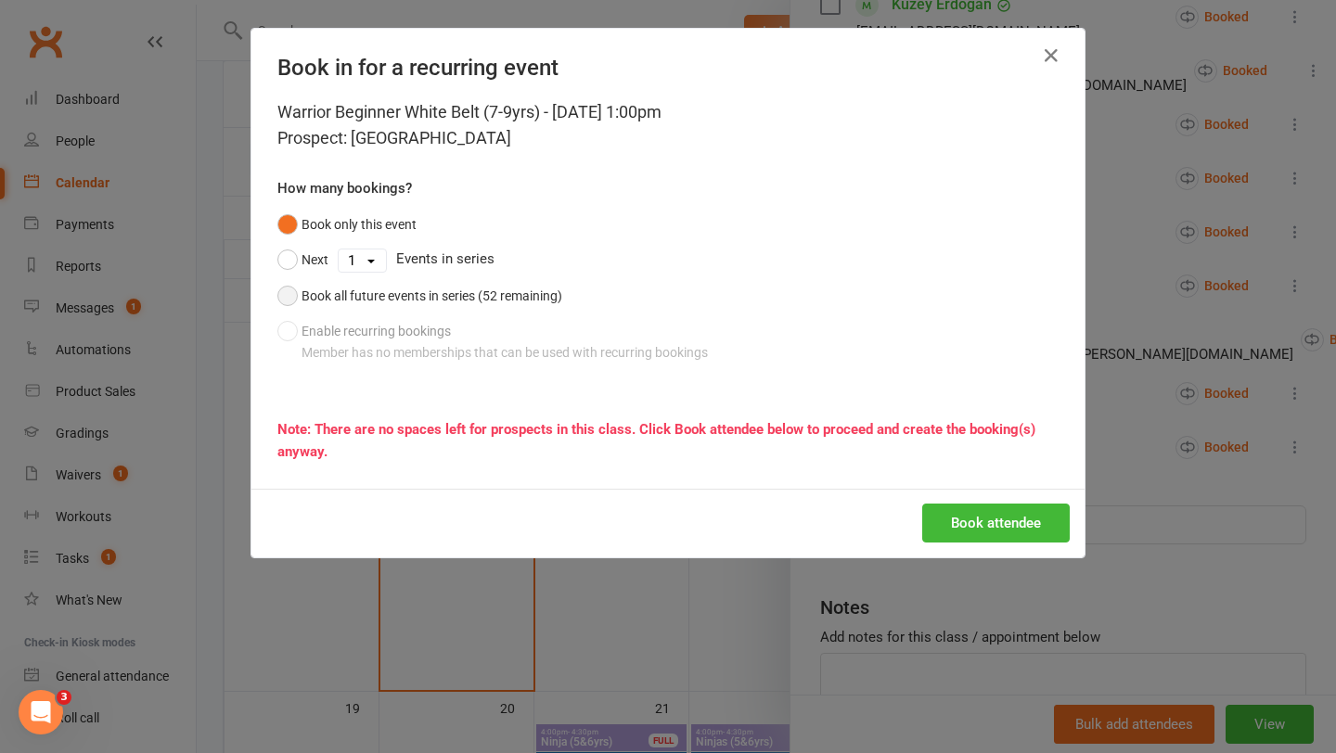
click at [450, 300] on div "Book all future events in series (52 remaining)" at bounding box center [431, 296] width 261 height 20
click at [1006, 532] on button "Book attendee" at bounding box center [995, 523] width 147 height 39
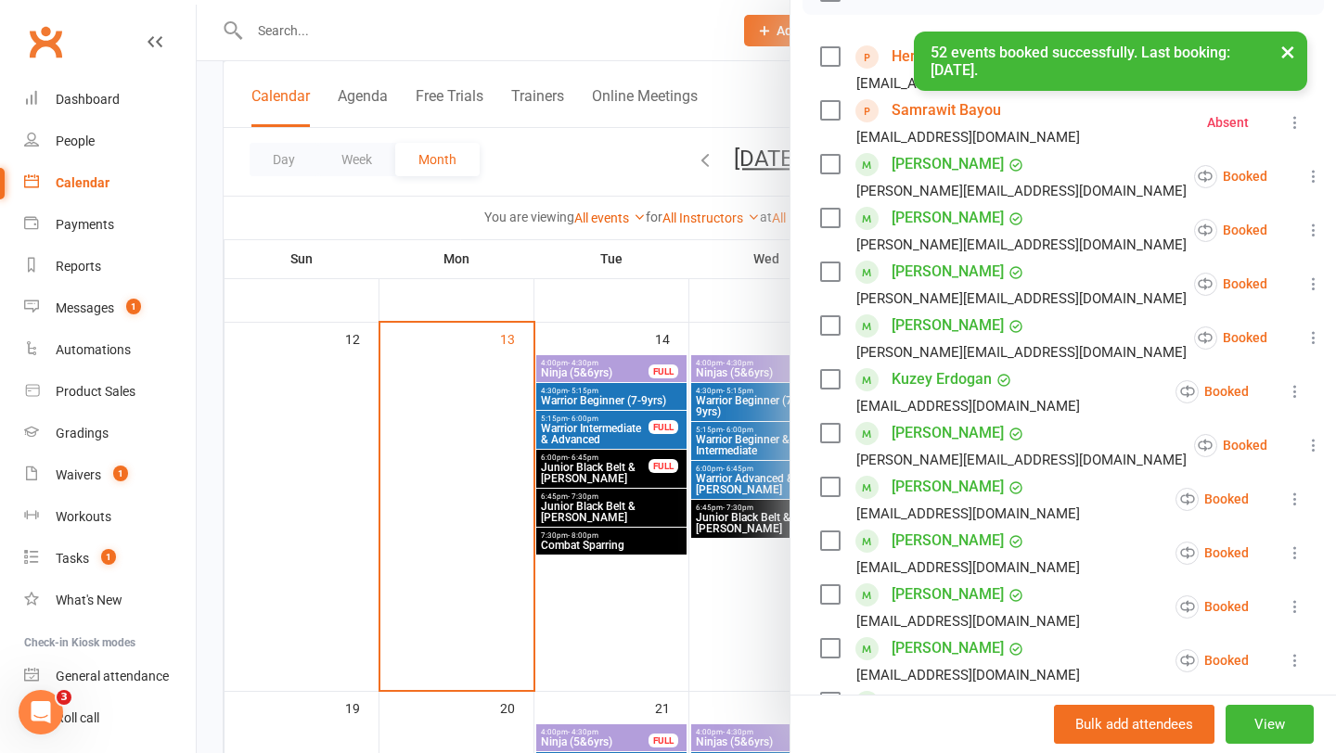
scroll to position [0, 0]
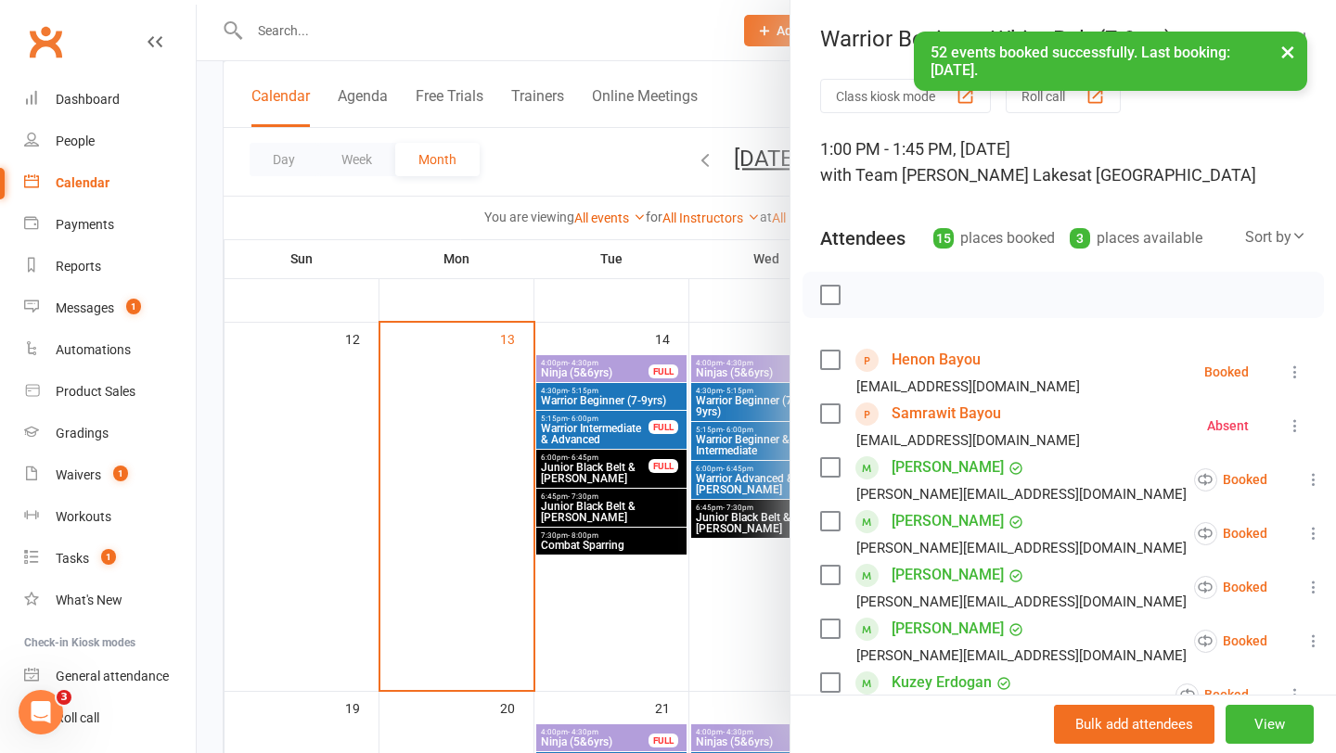
click at [1301, 363] on icon at bounding box center [1294, 372] width 19 height 19
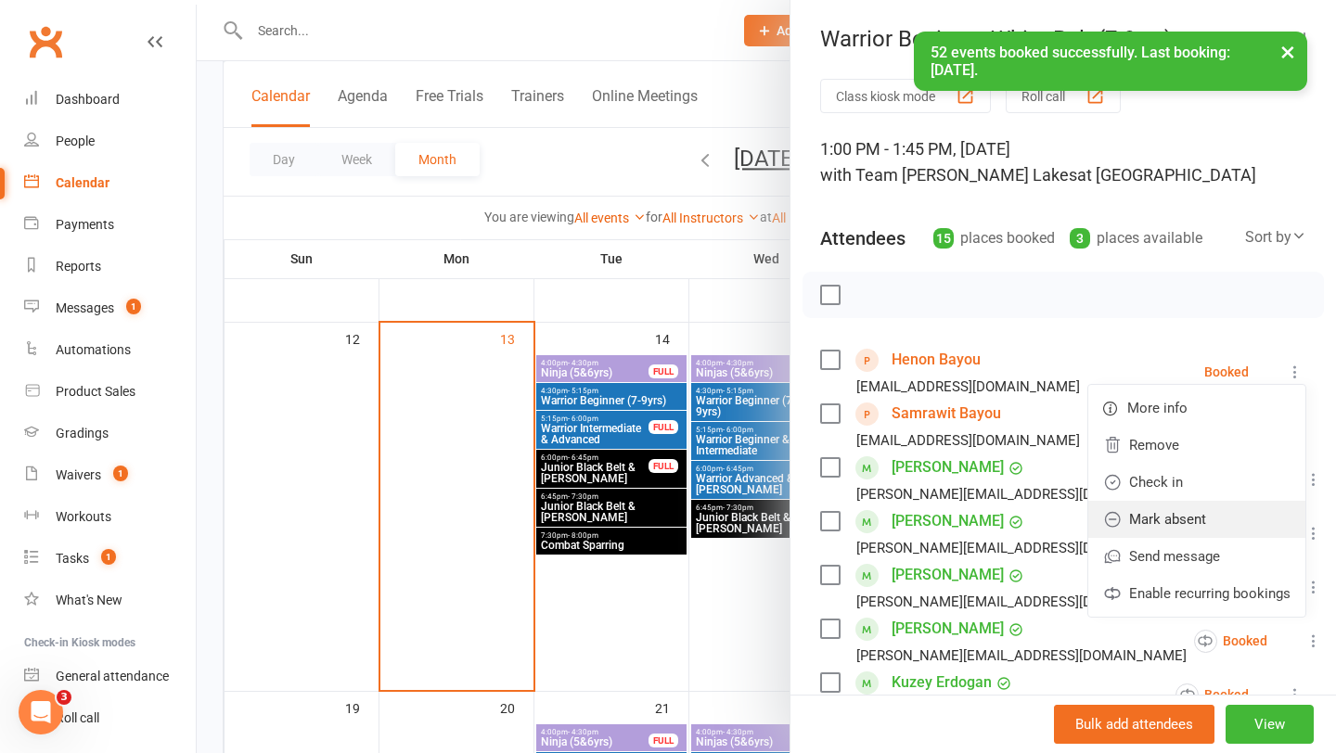
click at [1185, 518] on link "Mark absent" at bounding box center [1196, 519] width 217 height 37
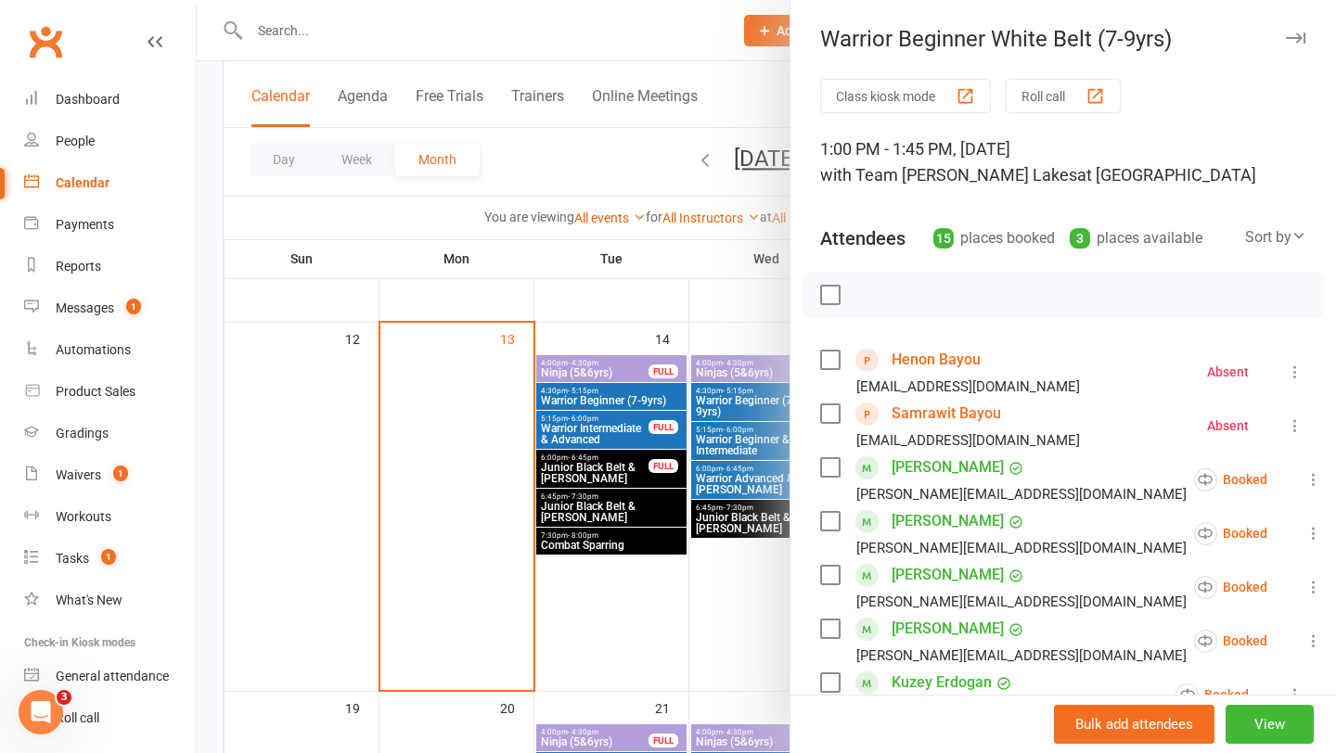
click at [590, 585] on div at bounding box center [766, 376] width 1139 height 753
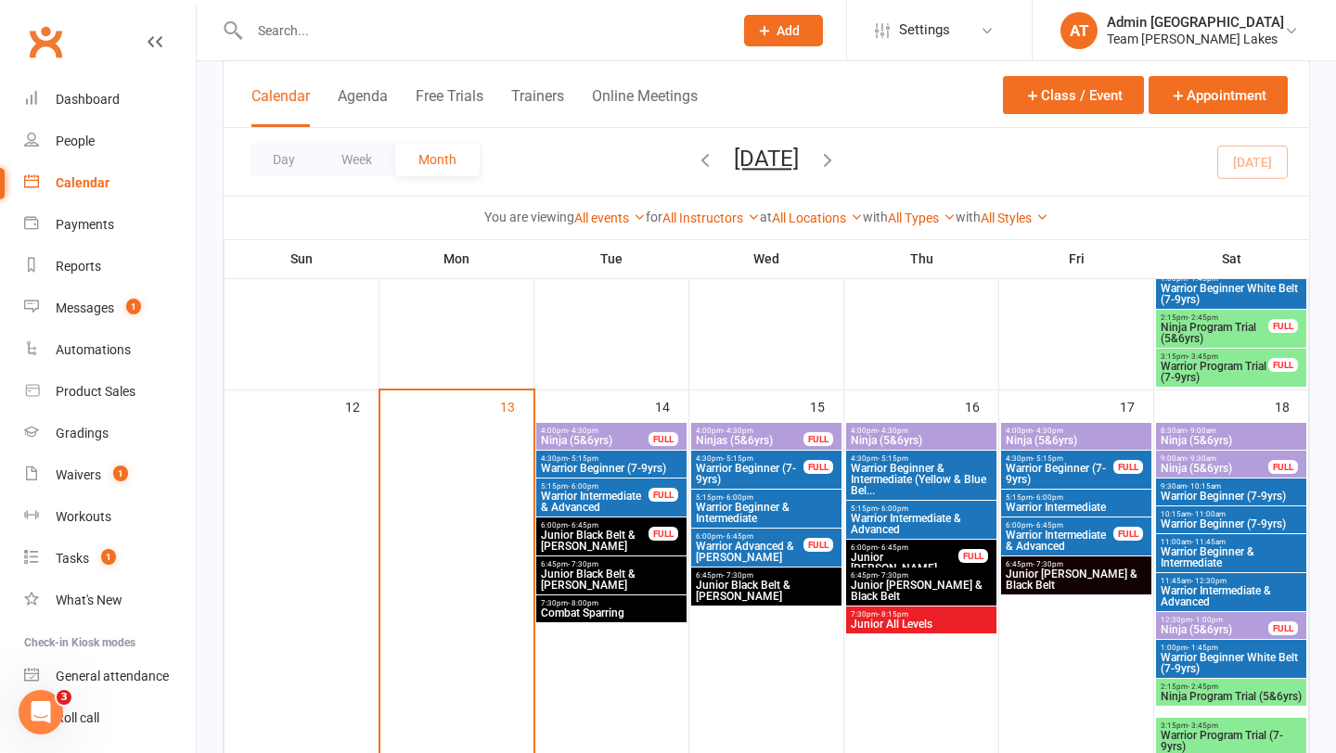
scroll to position [677, 0]
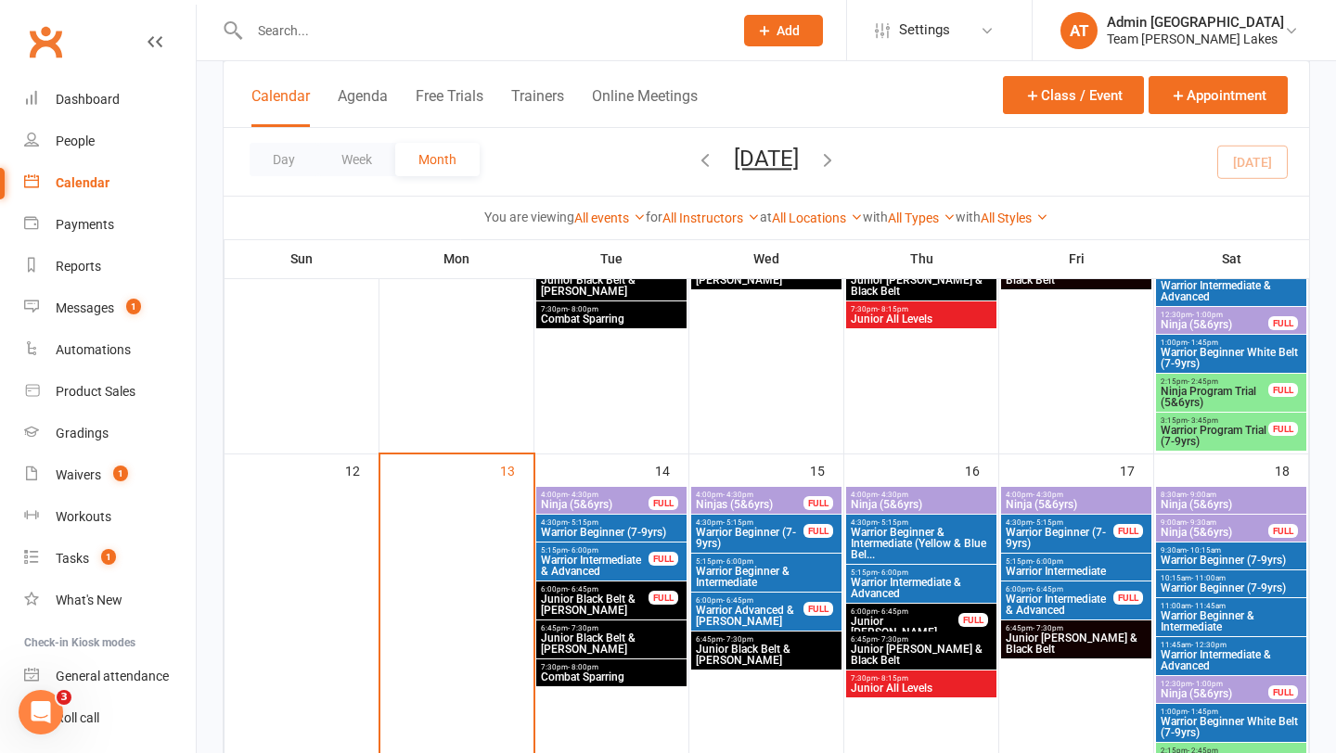
click at [1214, 390] on span "Ninja Program Trial (5&6yrs)" at bounding box center [1213, 397] width 109 height 22
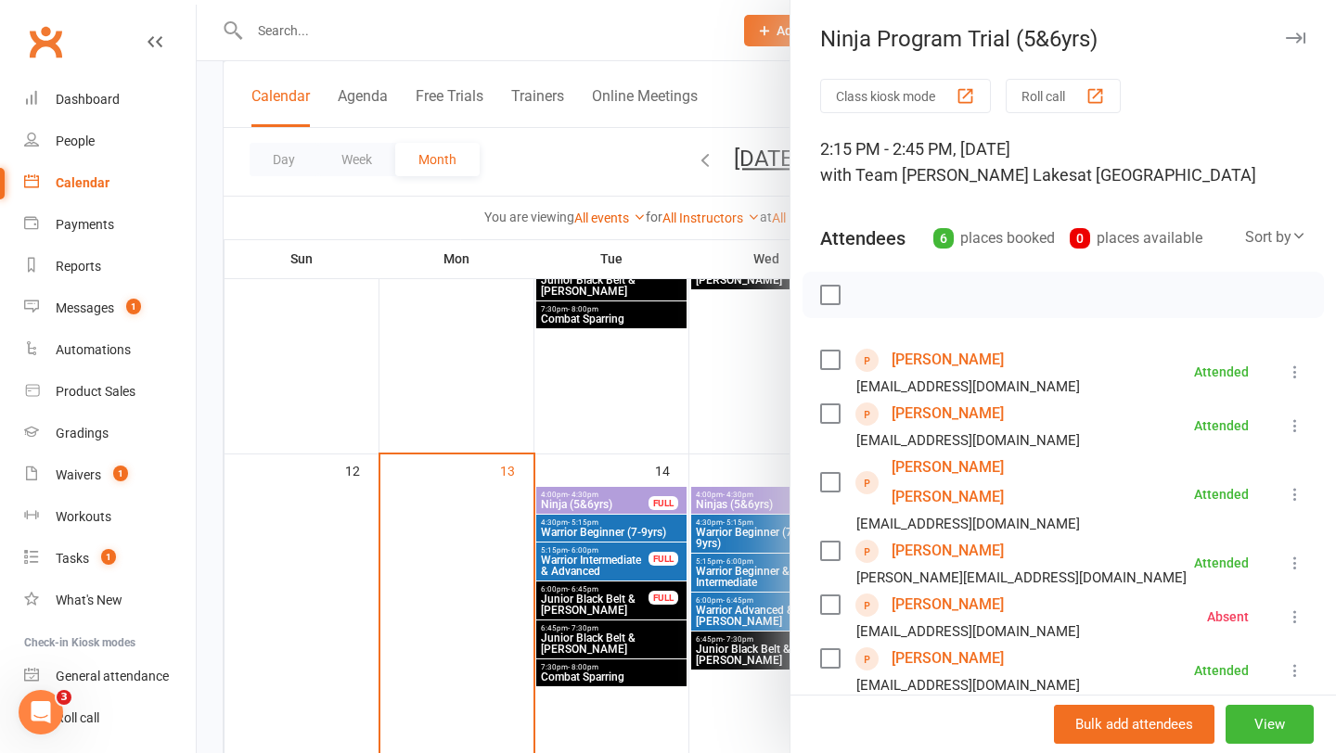
click at [971, 469] on link "[PERSON_NAME] [PERSON_NAME]" at bounding box center [997, 482] width 213 height 59
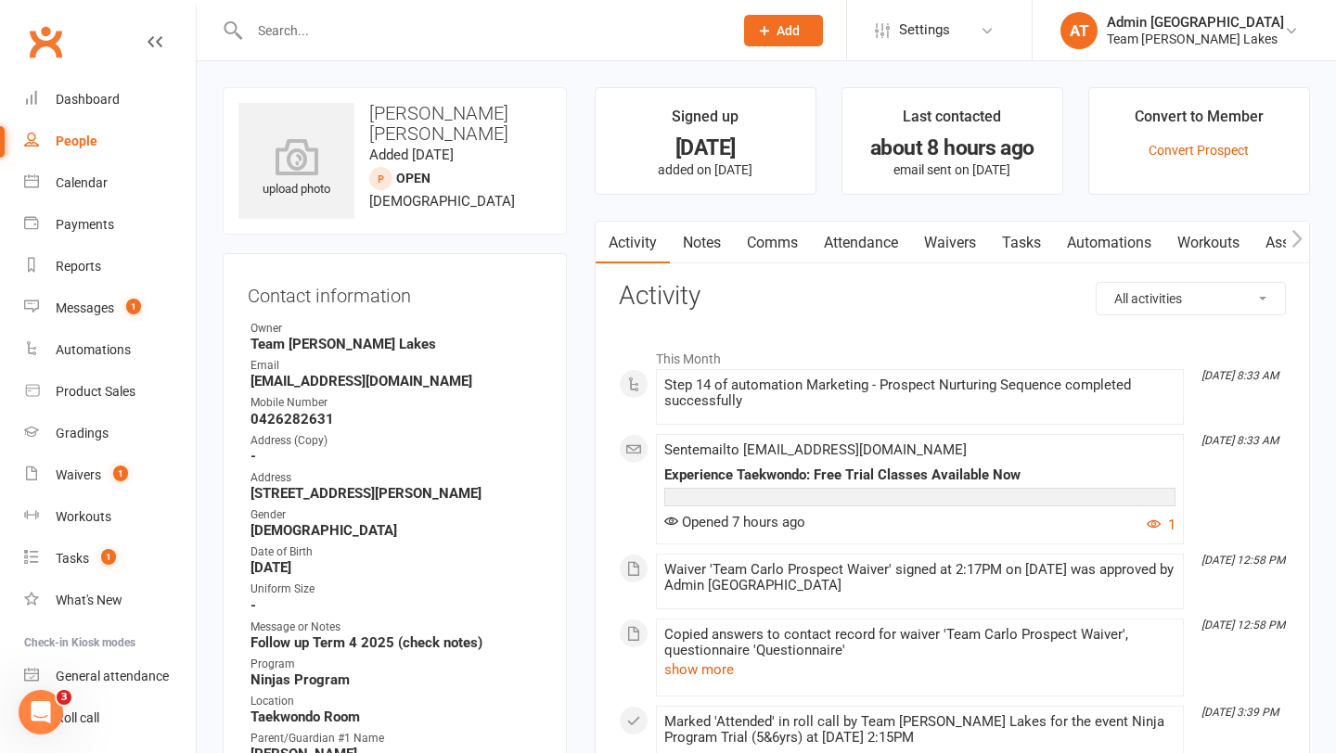
click at [692, 244] on link "Notes" at bounding box center [702, 243] width 64 height 43
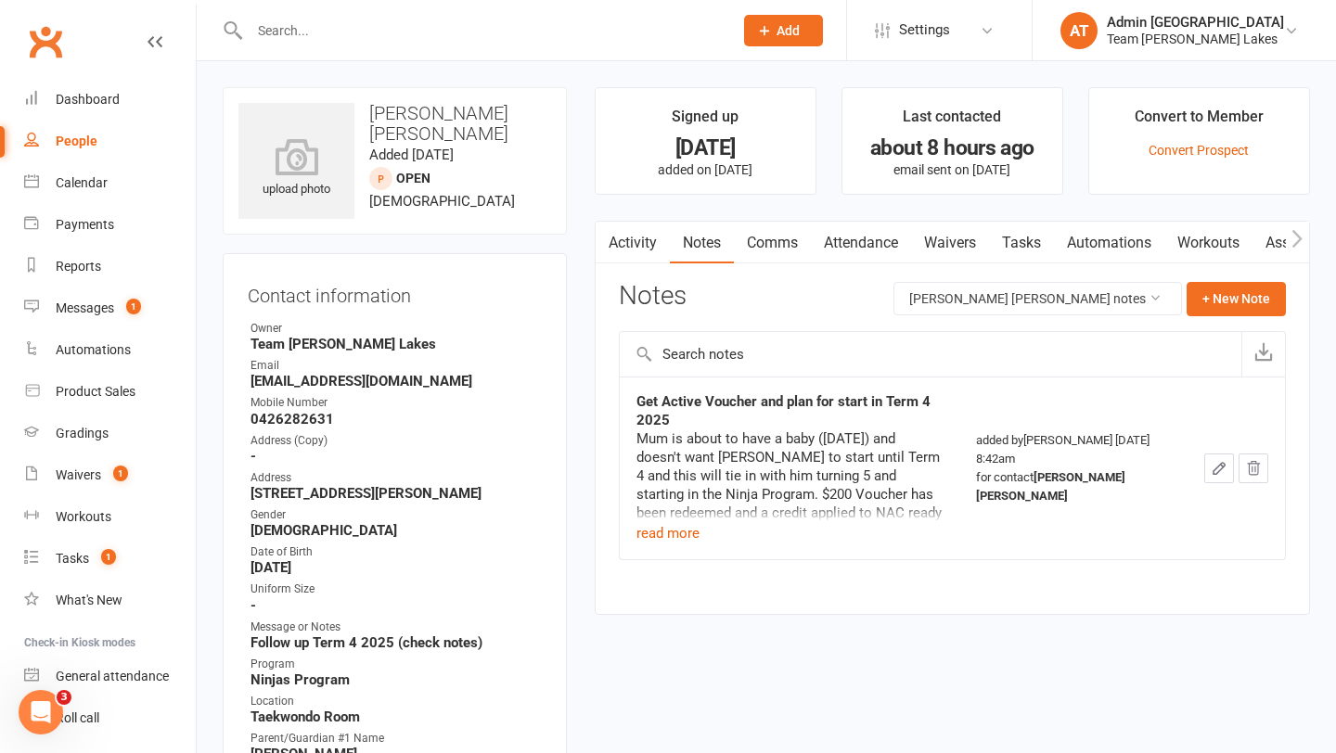
click at [1259, 279] on div "Activity Notes Comms Attendance Waivers Tasks Automations Workouts Assessments …" at bounding box center [952, 418] width 715 height 394
click at [1238, 296] on button "+ New Note" at bounding box center [1235, 298] width 99 height 33
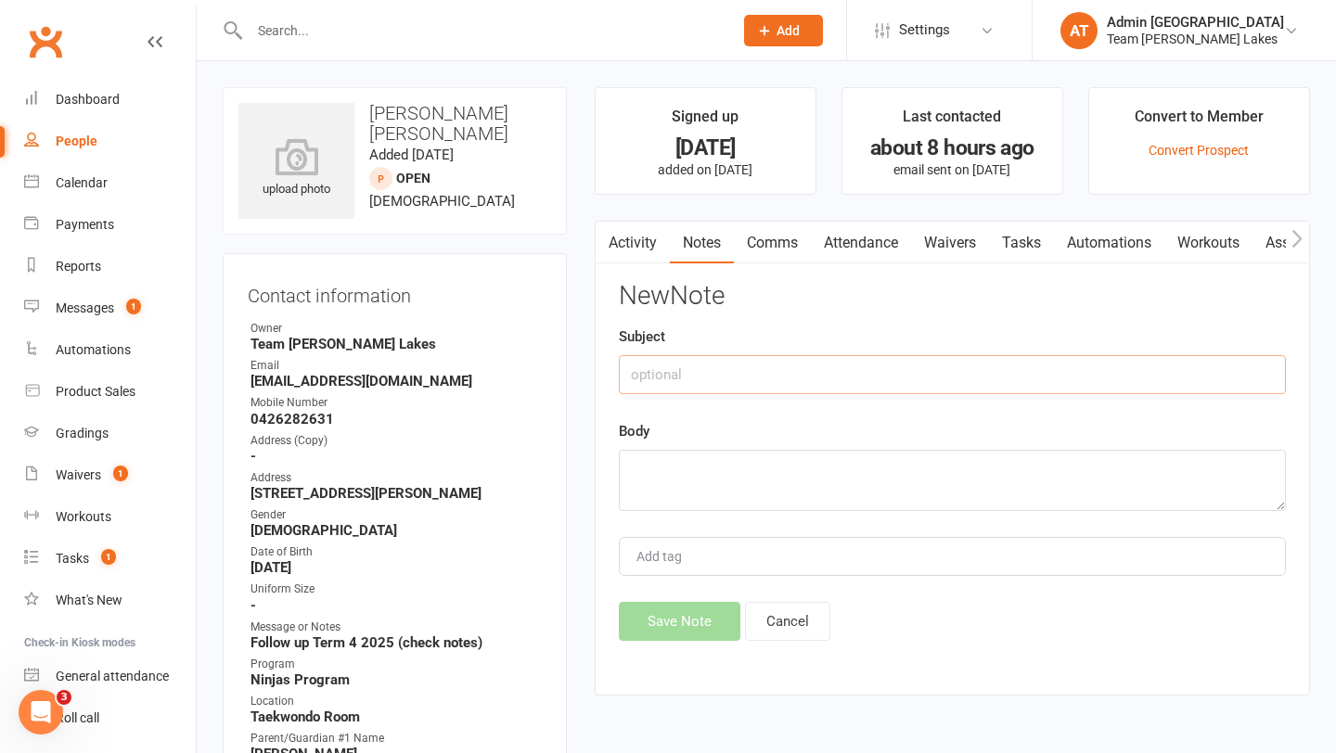
click at [765, 390] on input "text" at bounding box center [952, 374] width 667 height 39
type input "Sign up notes"
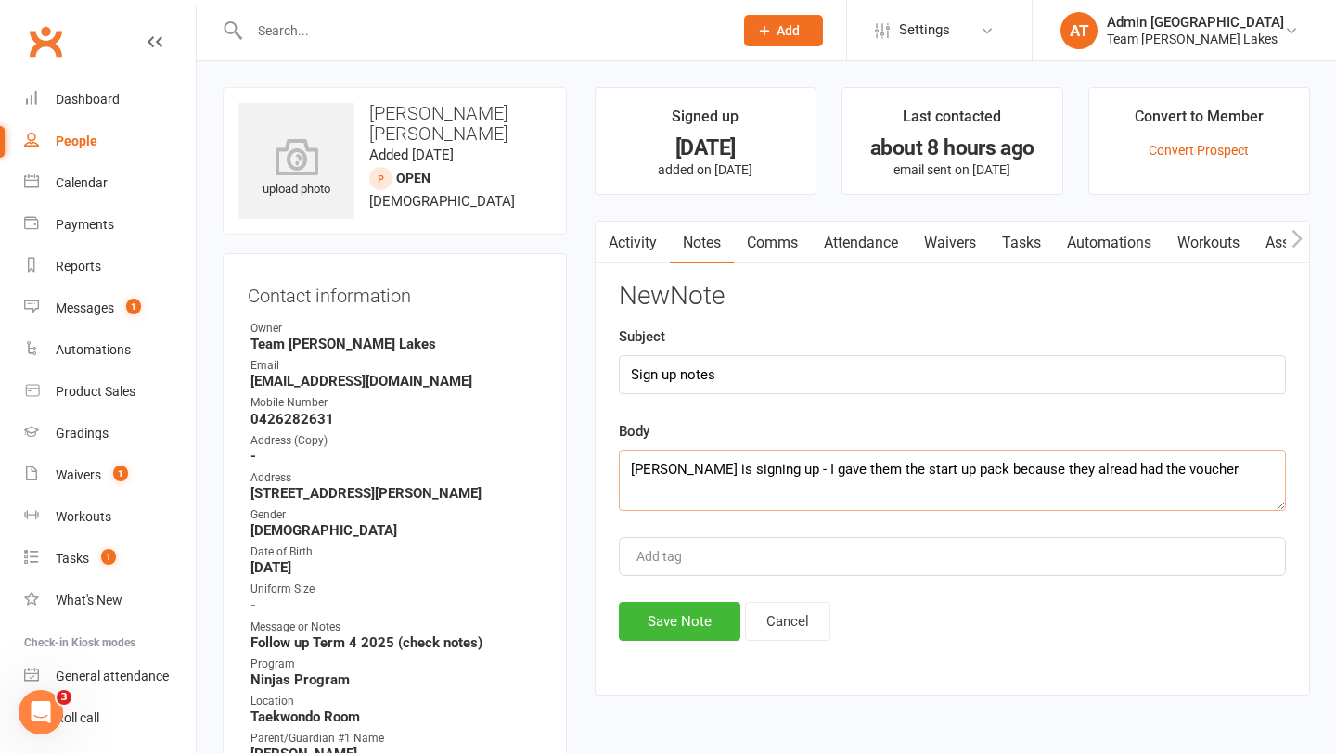
click at [1073, 468] on textarea "[PERSON_NAME] is signing up - I gave them the start up pack because they alread…" at bounding box center [952, 480] width 667 height 61
click at [1224, 469] on textarea "[PERSON_NAME] is signing up - I gave them the start up pack because they alread…" at bounding box center [952, 480] width 667 height 61
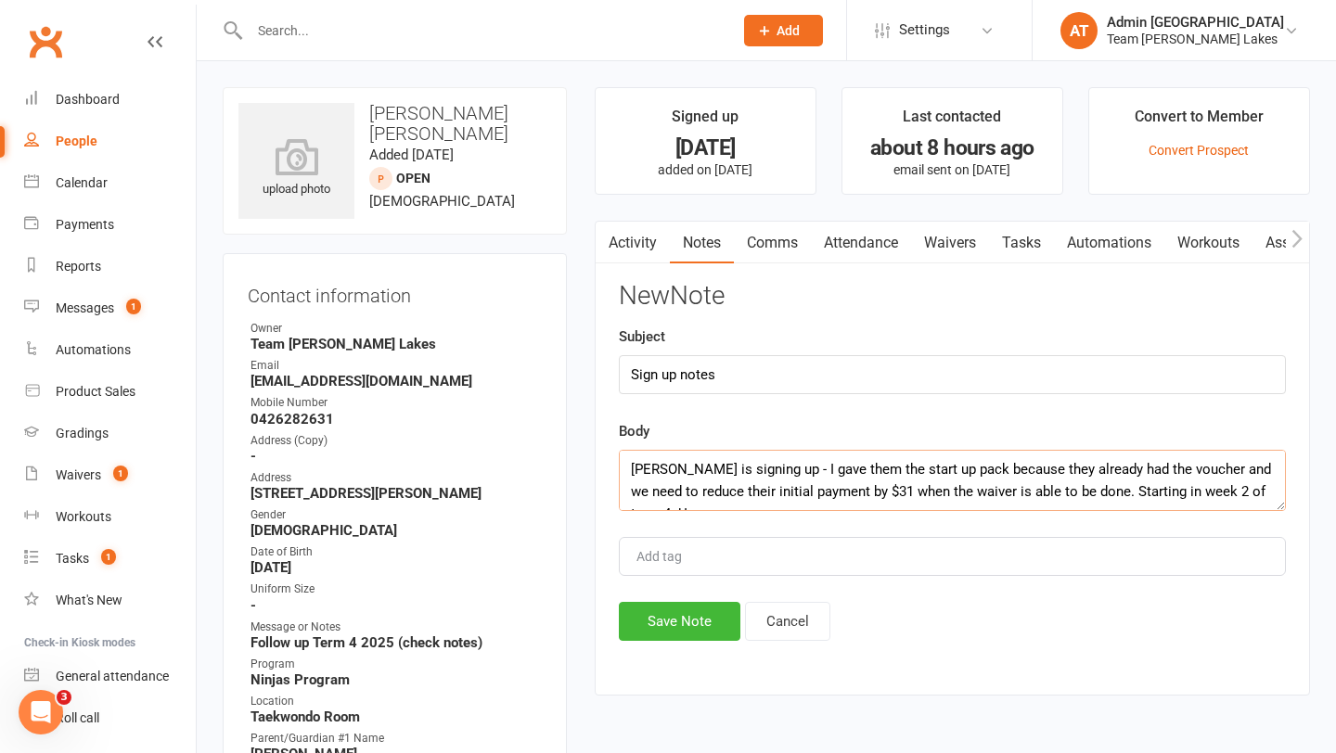
scroll to position [11, 0]
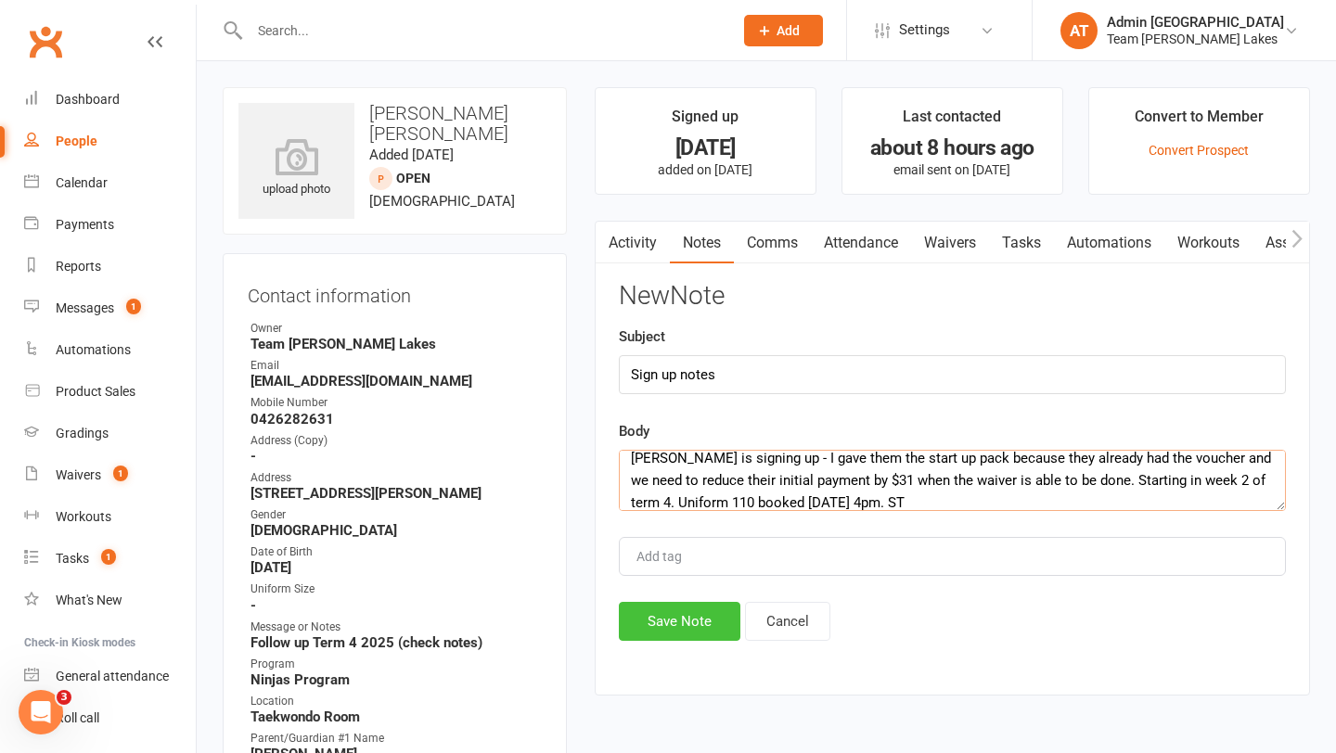
type textarea "[PERSON_NAME] is signing up - I gave them the start up pack because they alread…"
click at [671, 621] on button "Save Note" at bounding box center [679, 621] width 121 height 39
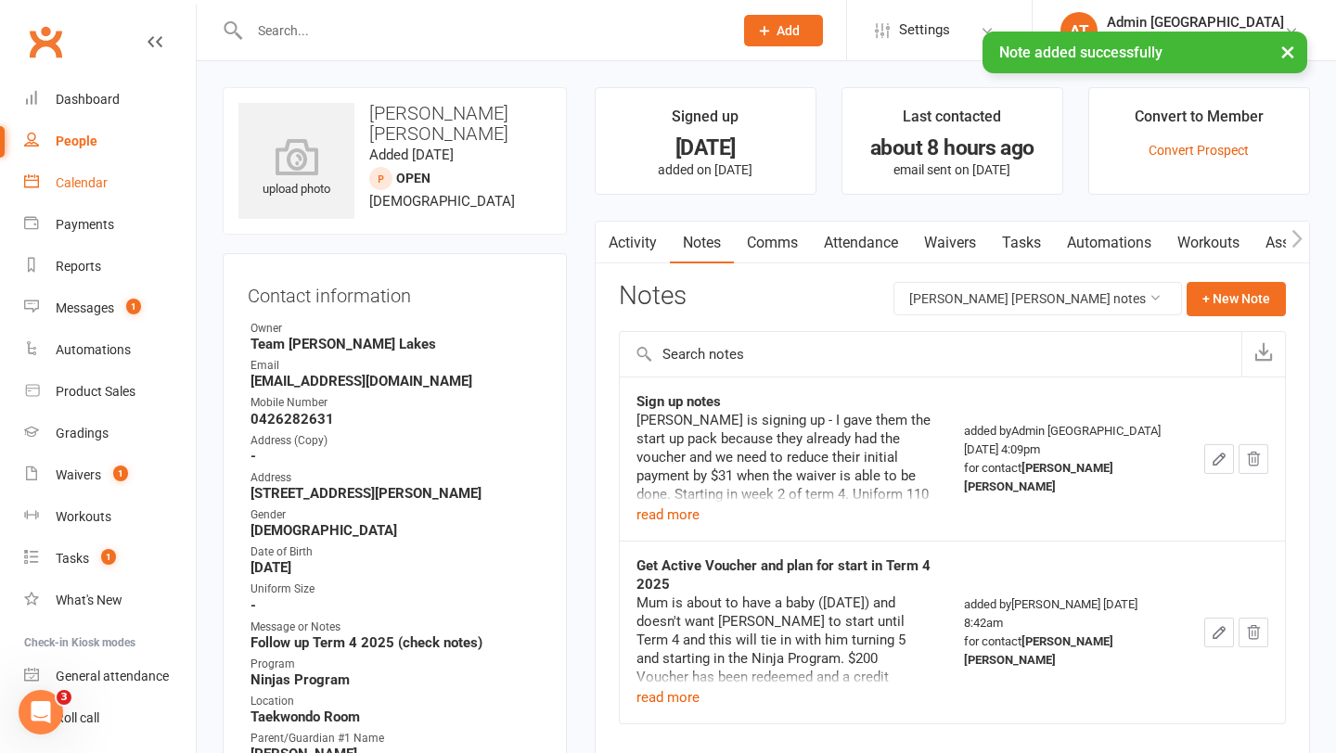
click at [97, 182] on div "Calendar" at bounding box center [82, 182] width 52 height 15
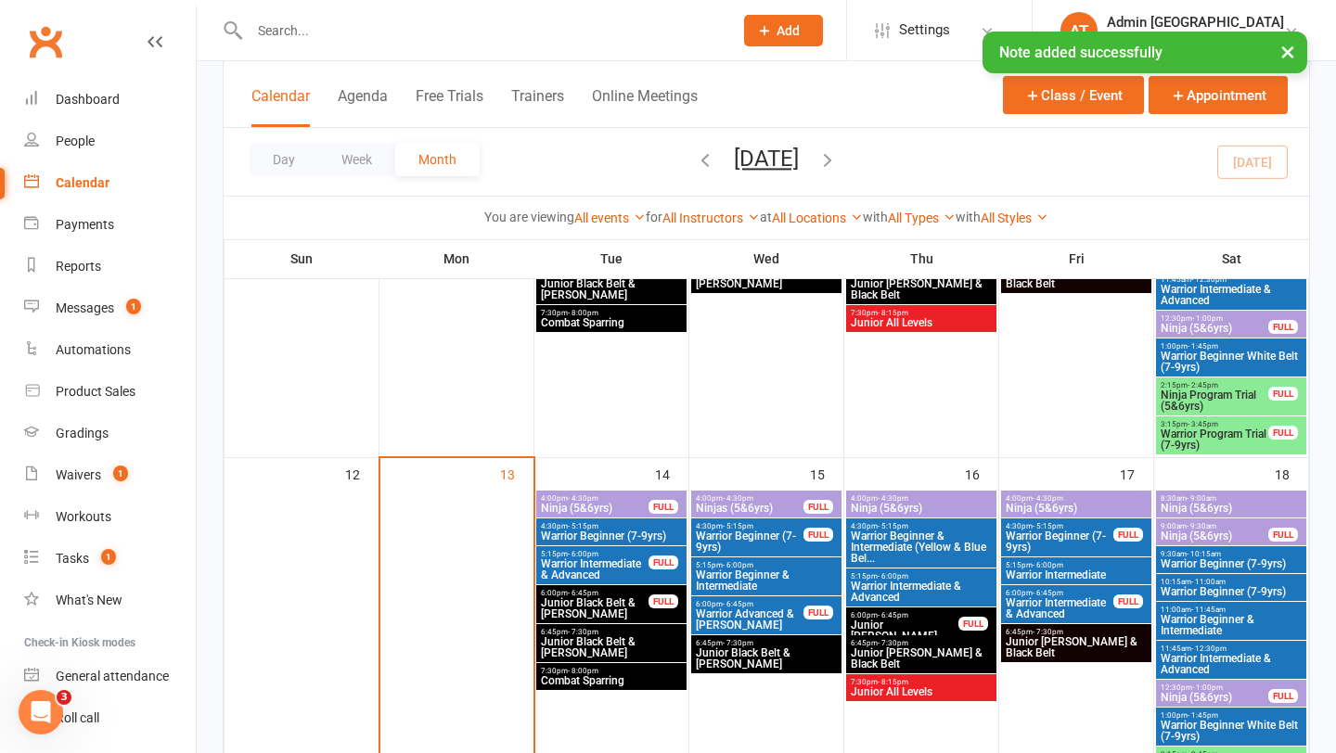
scroll to position [704, 0]
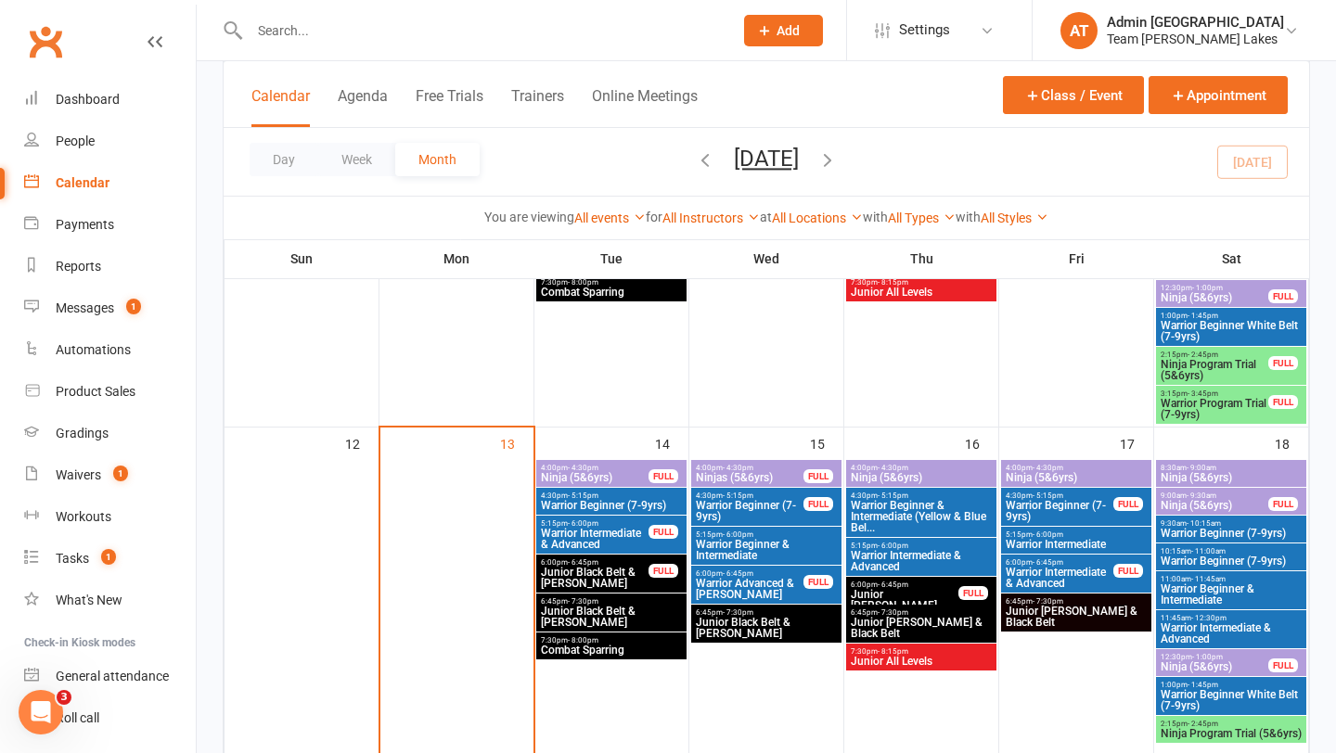
click at [911, 478] on span "Ninja (5&6yrs)" at bounding box center [921, 477] width 143 height 11
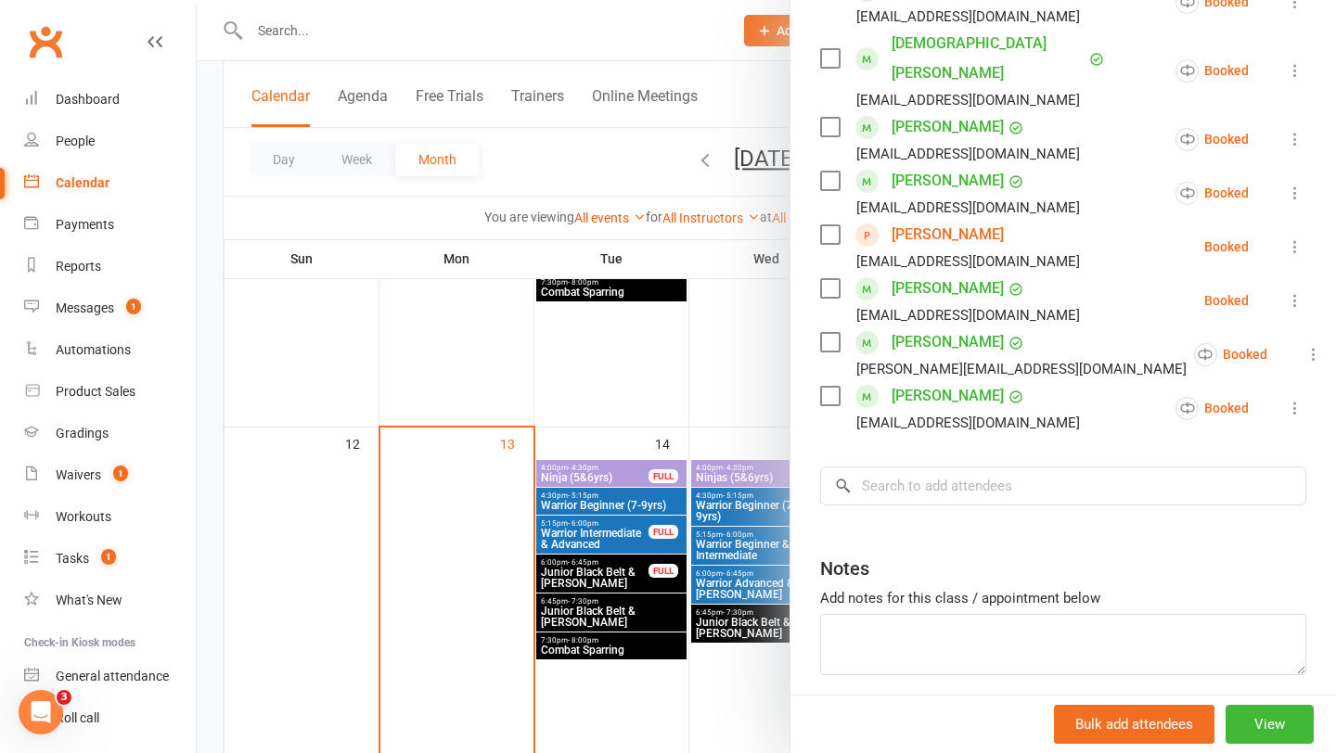
scroll to position [683, 0]
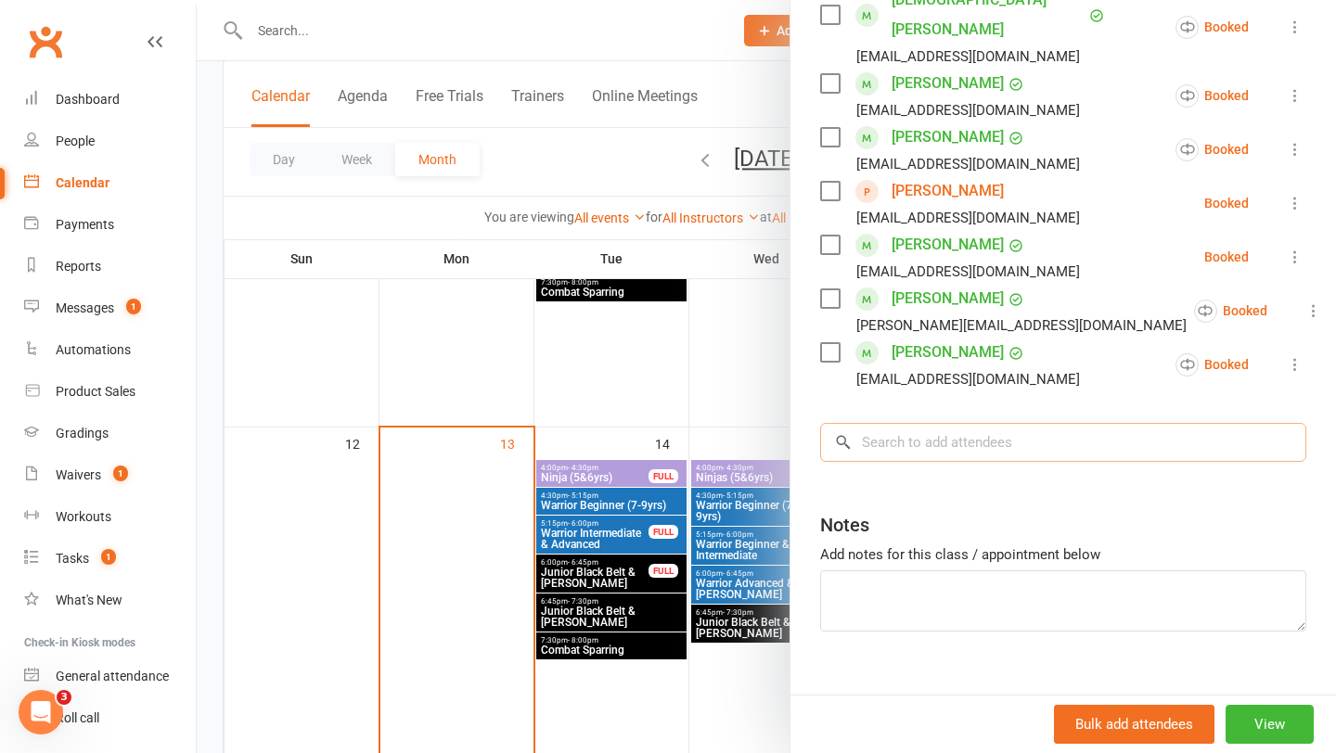
click at [906, 423] on input "search" at bounding box center [1063, 442] width 486 height 39
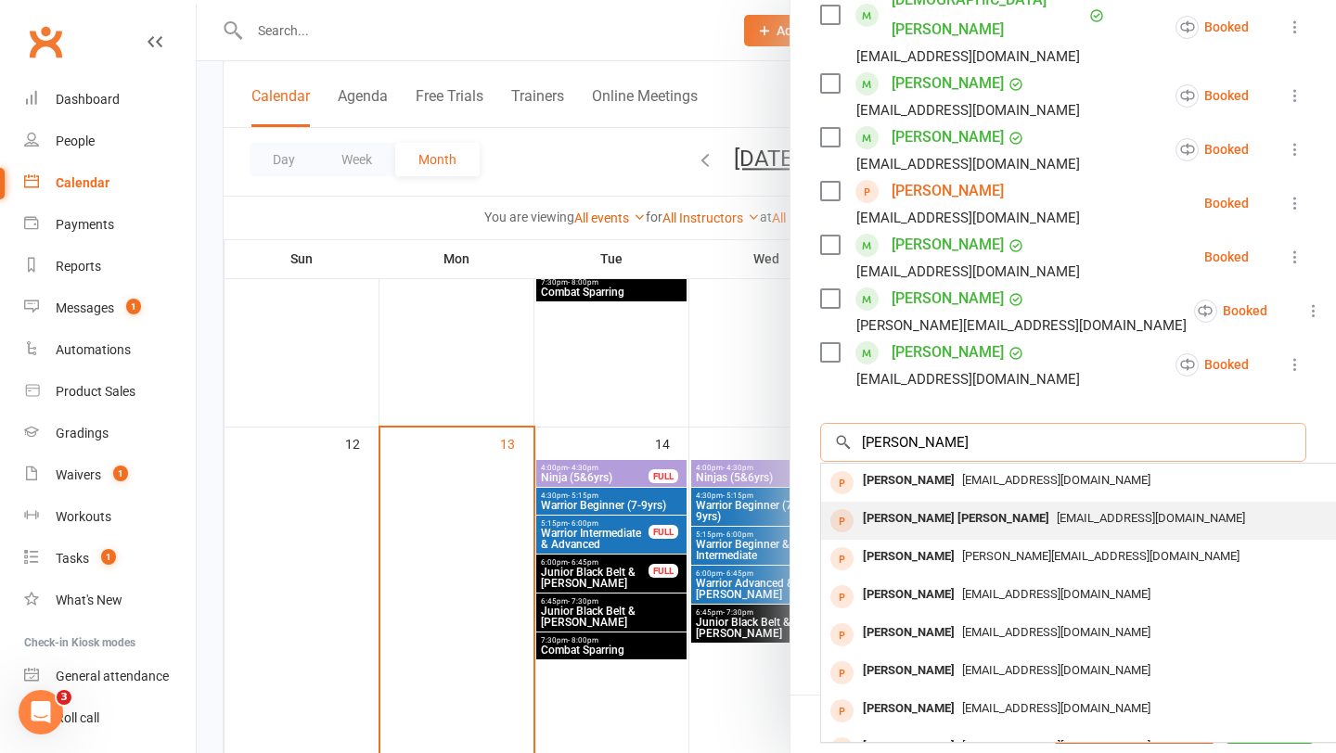
type input "[PERSON_NAME]"
click at [906, 505] on div "[PERSON_NAME] [PERSON_NAME]" at bounding box center [955, 518] width 201 height 27
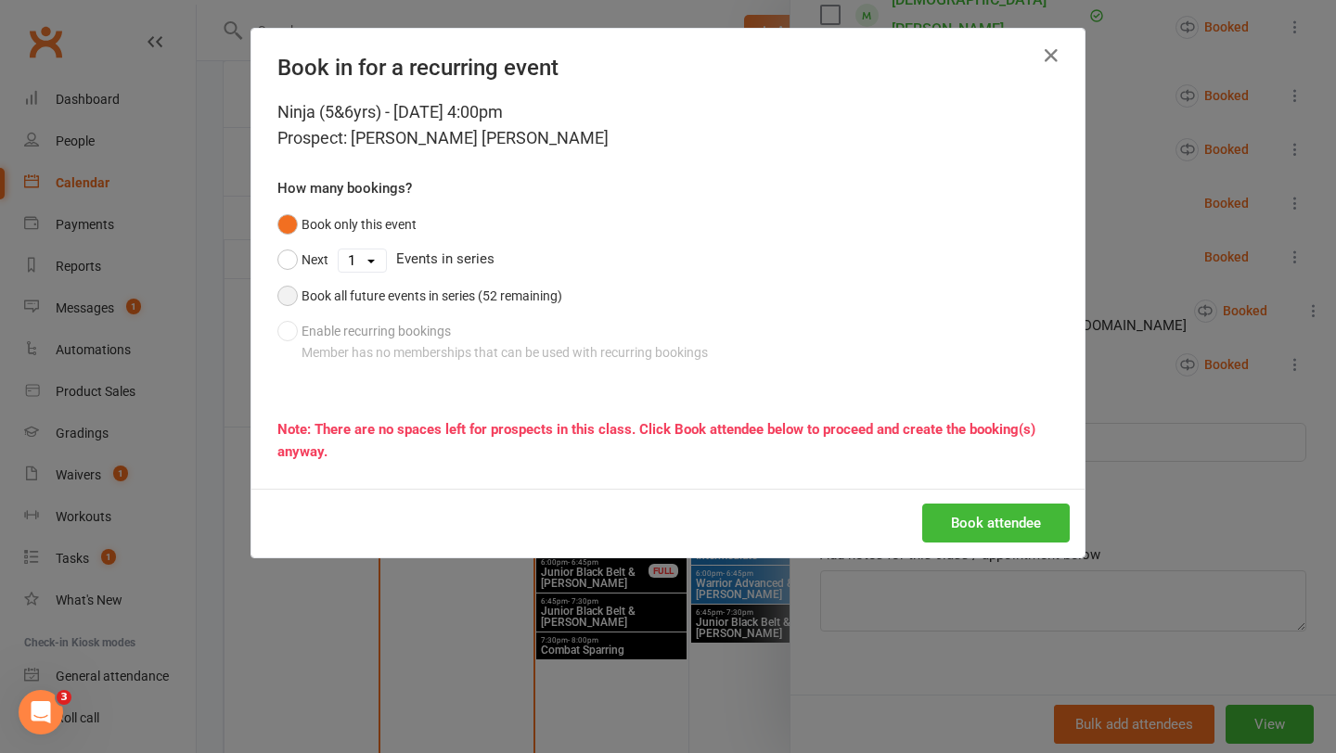
click at [428, 298] on div "Book all future events in series (52 remaining)" at bounding box center [431, 296] width 261 height 20
click at [940, 511] on button "Book attendee" at bounding box center [995, 523] width 147 height 39
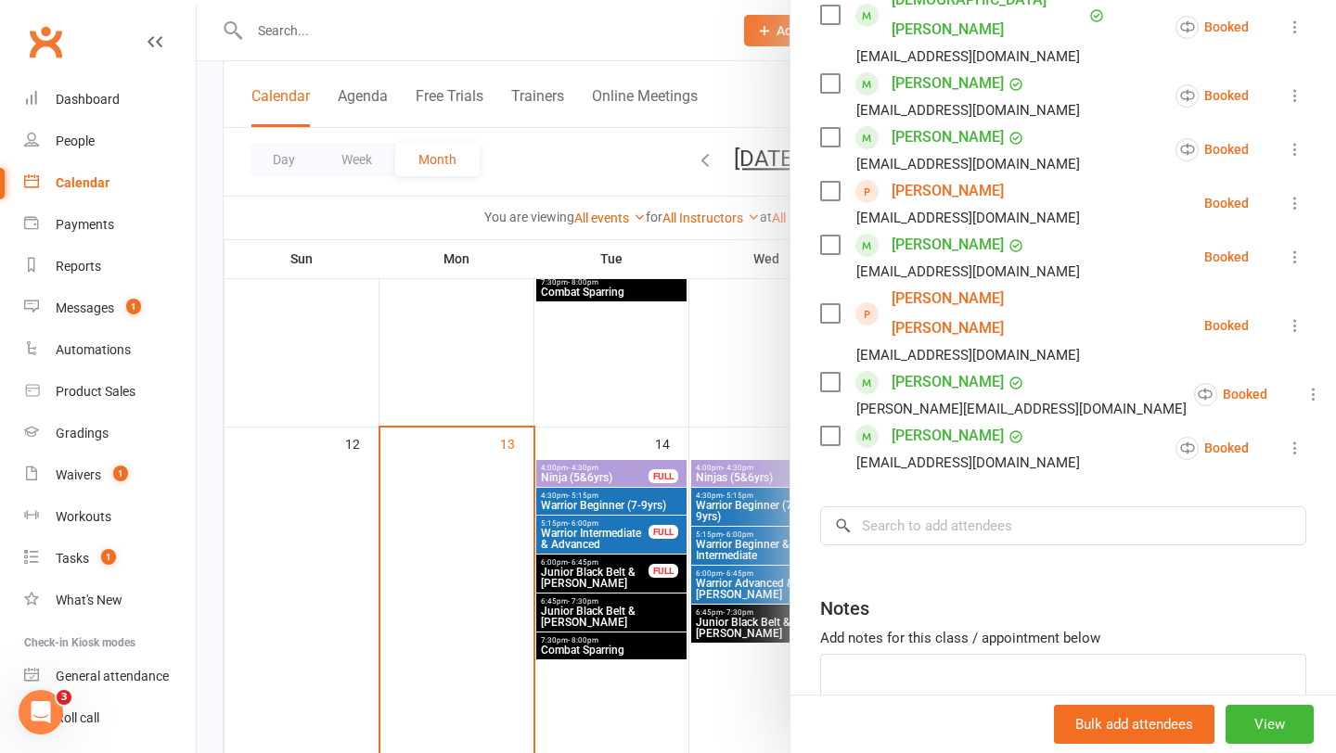
click at [654, 244] on div at bounding box center [766, 376] width 1139 height 753
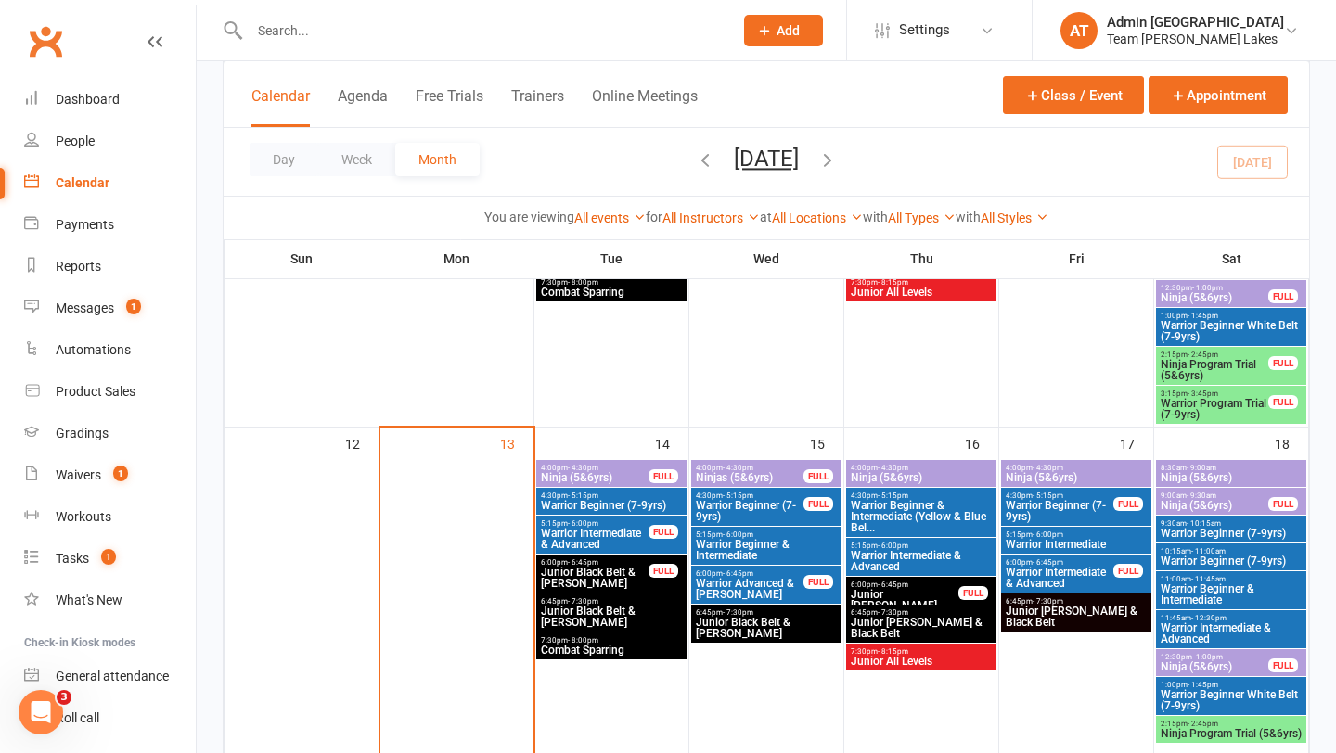
click at [1205, 369] on span "Ninja Program Trial (5&6yrs)" at bounding box center [1213, 370] width 109 height 22
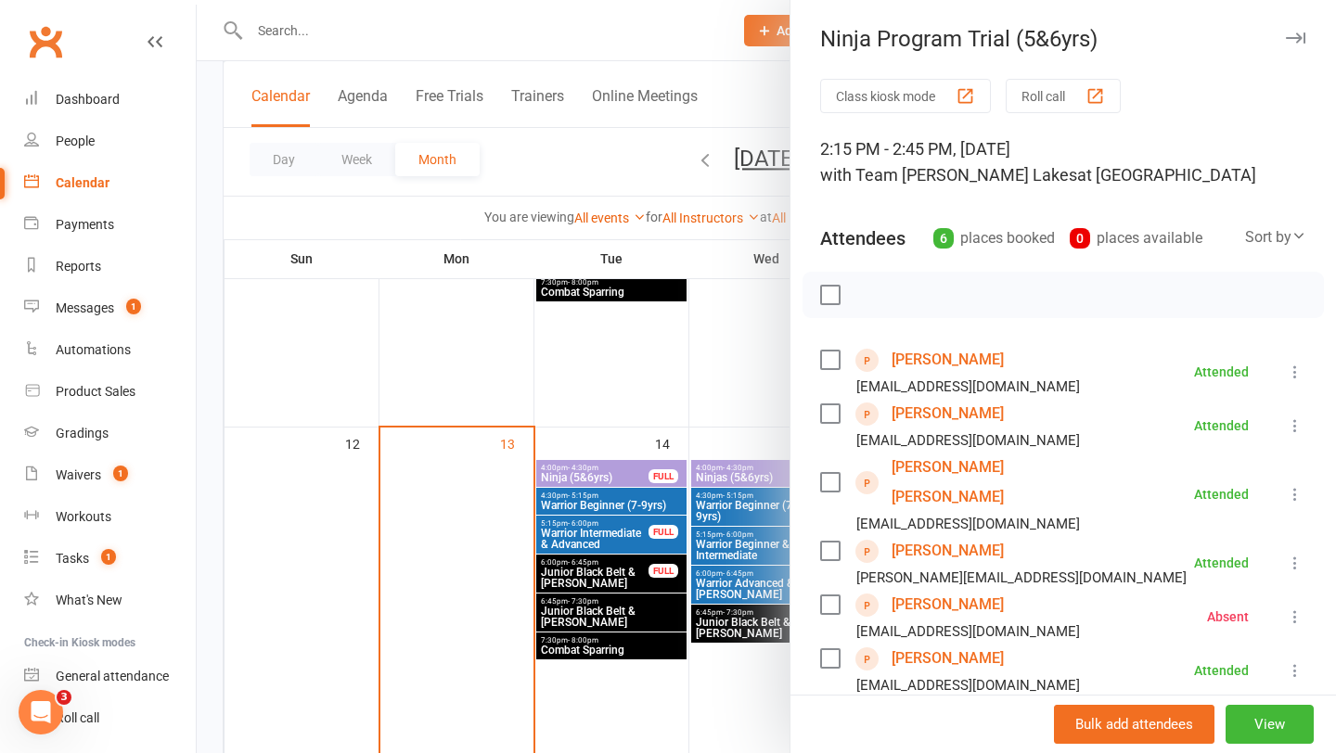
click at [931, 644] on link "[PERSON_NAME]" at bounding box center [947, 659] width 112 height 30
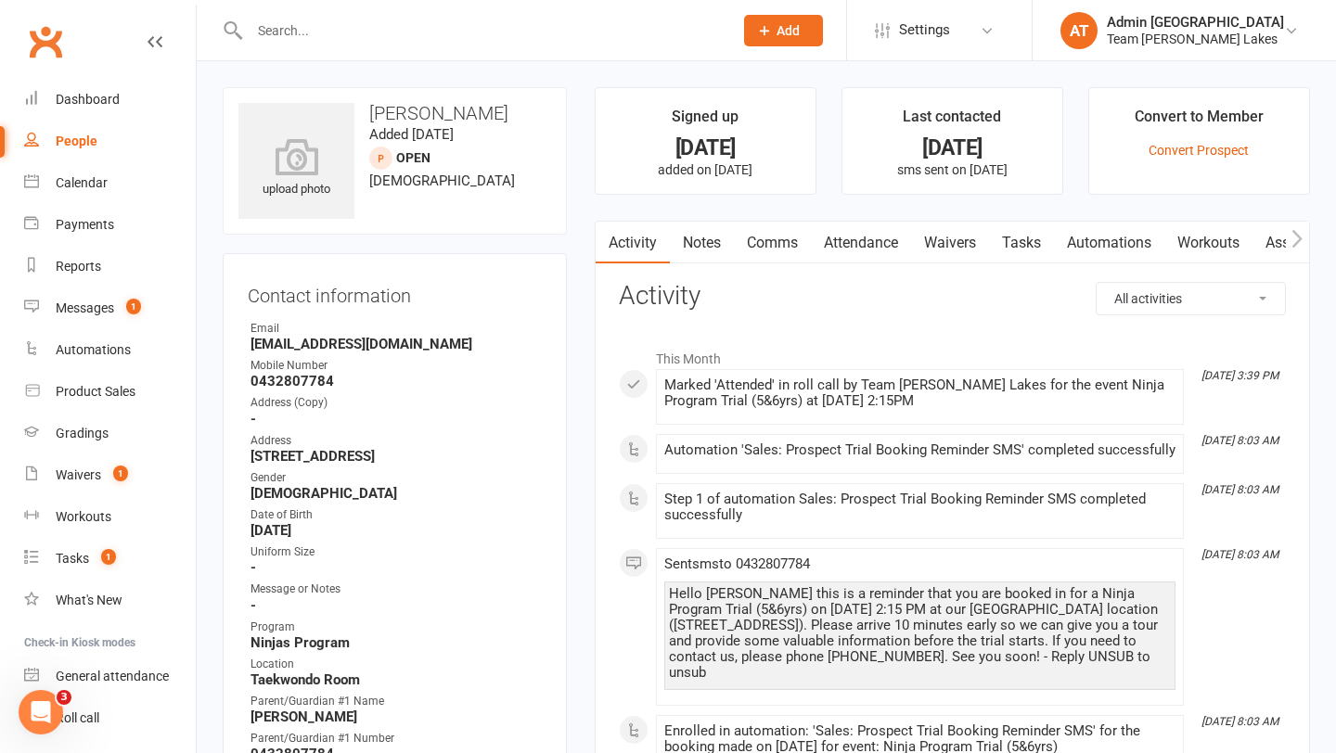
click at [697, 254] on link "Notes" at bounding box center [702, 243] width 64 height 43
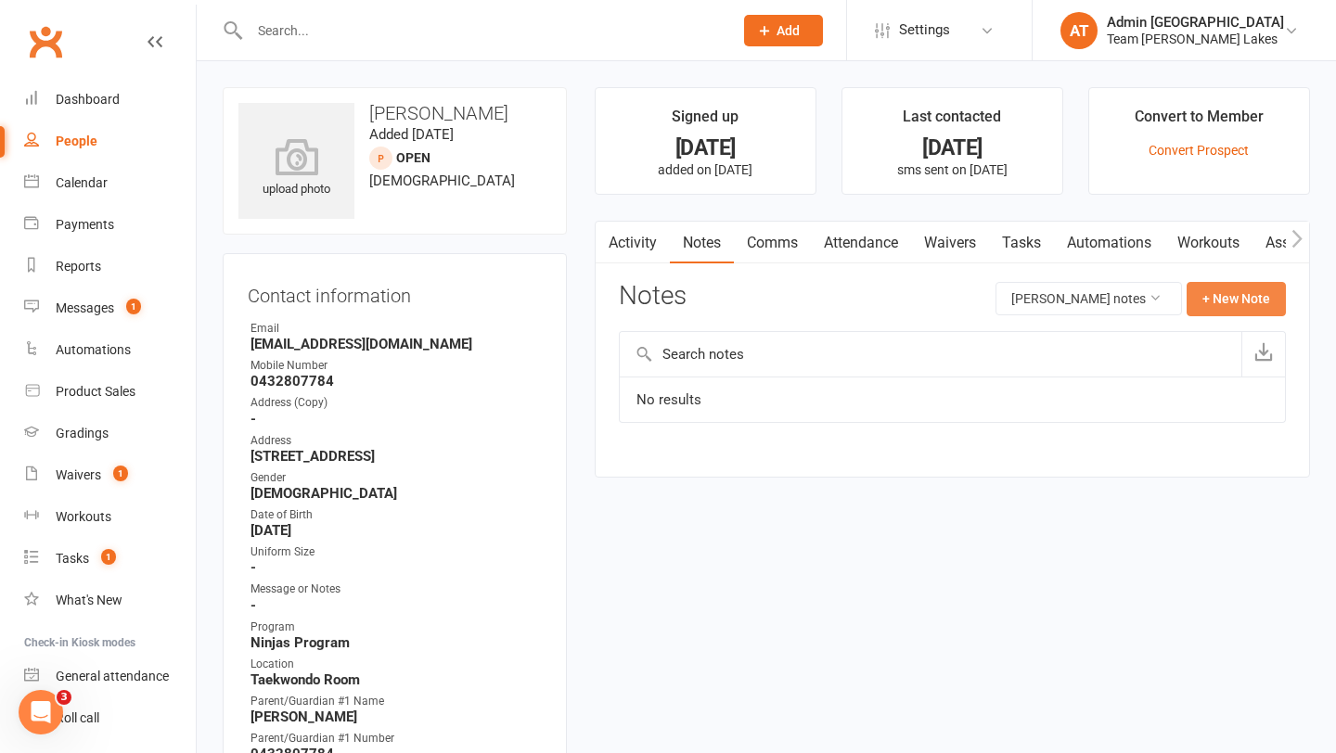
click at [1224, 308] on button "+ New Note" at bounding box center [1235, 298] width 99 height 33
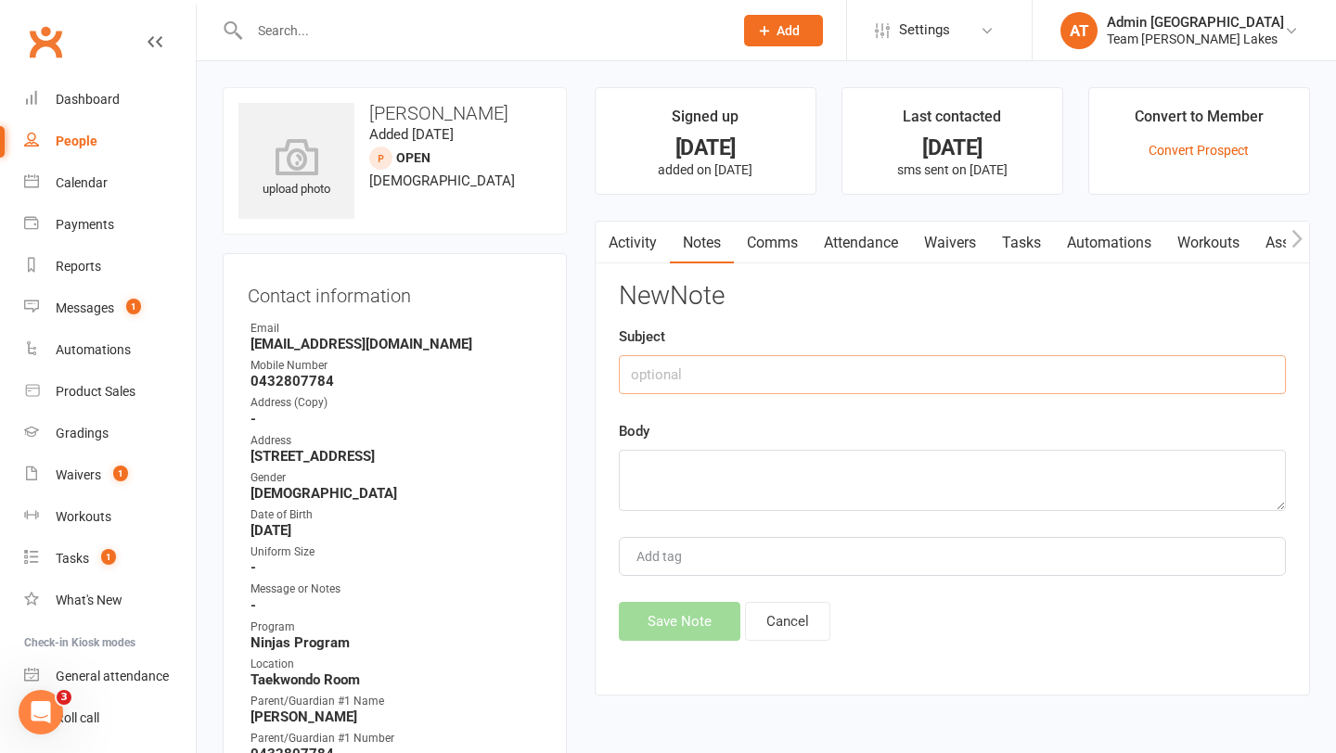
click at [763, 379] on input "text" at bounding box center [952, 374] width 667 height 39
type input "Trail notes"
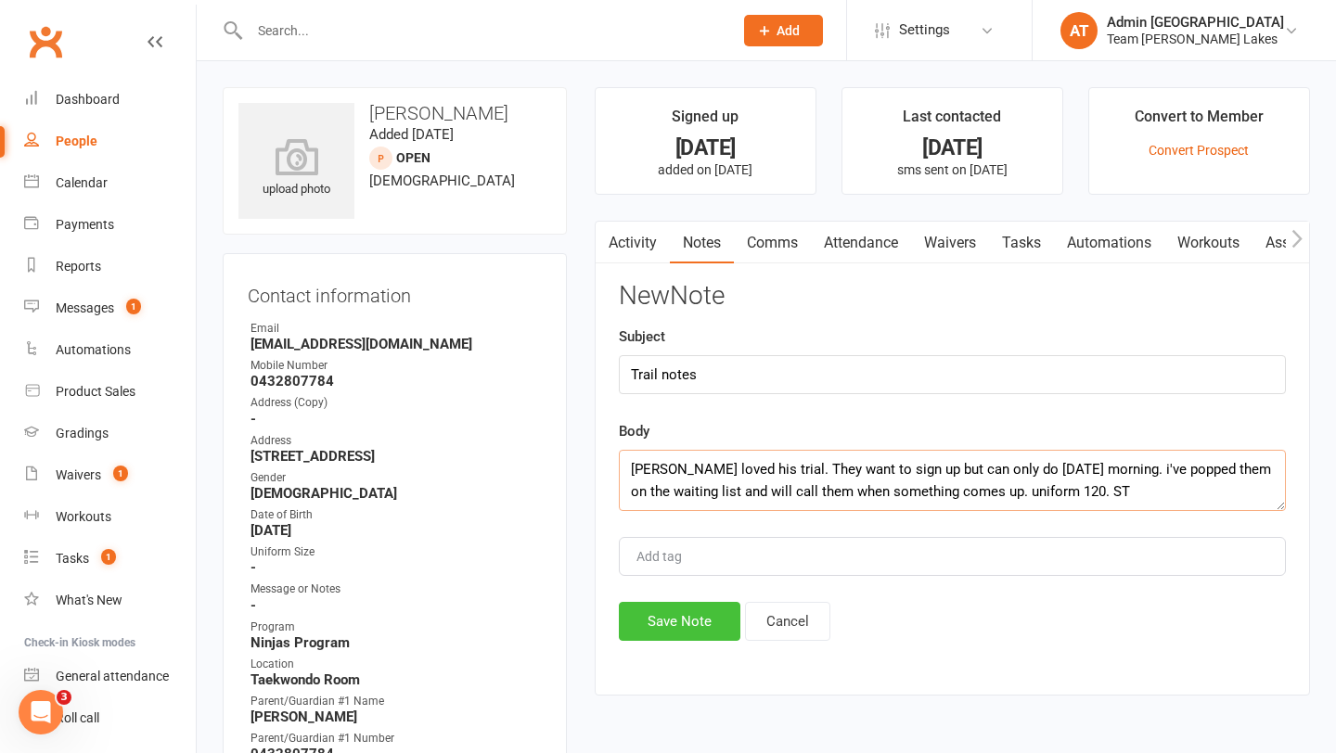
type textarea "[PERSON_NAME] loved his trial. They want to sign up but can only do [DATE] morn…"
click at [689, 615] on button "Save Note" at bounding box center [679, 621] width 121 height 39
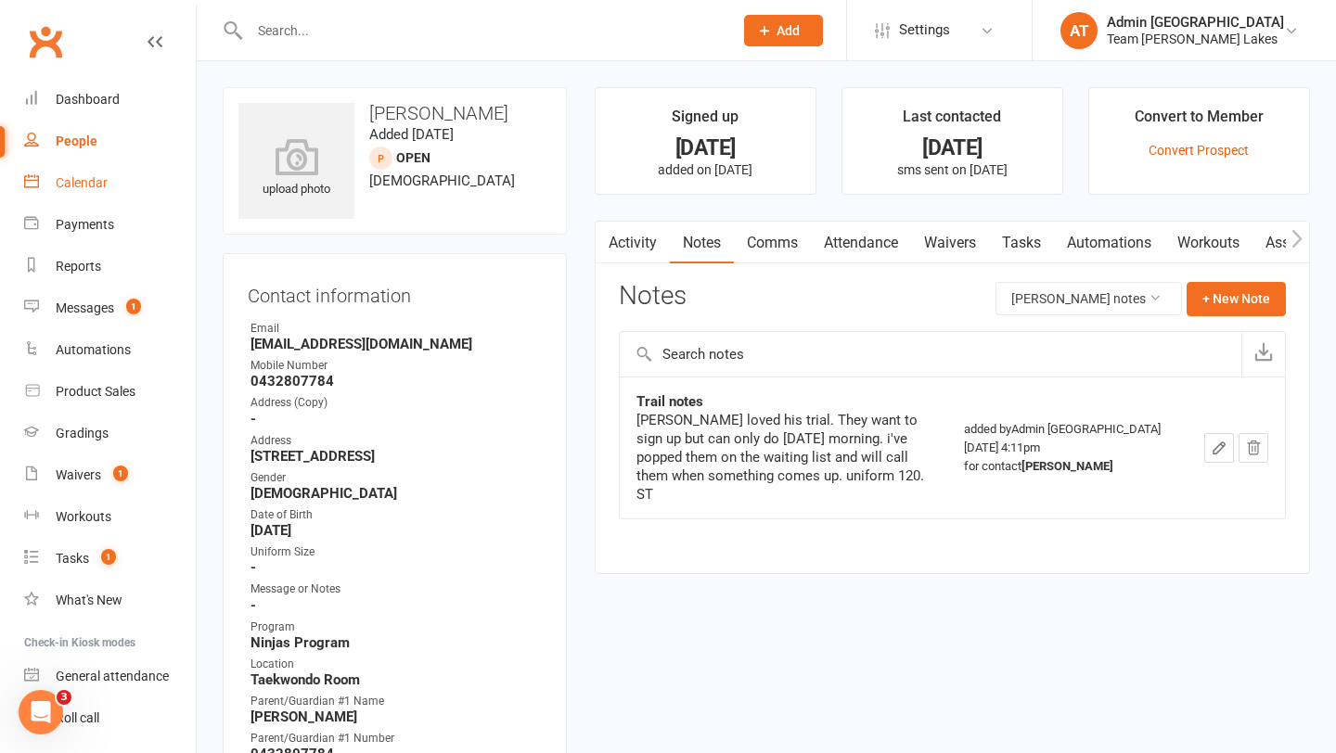
click at [99, 176] on div "Calendar" at bounding box center [82, 182] width 52 height 15
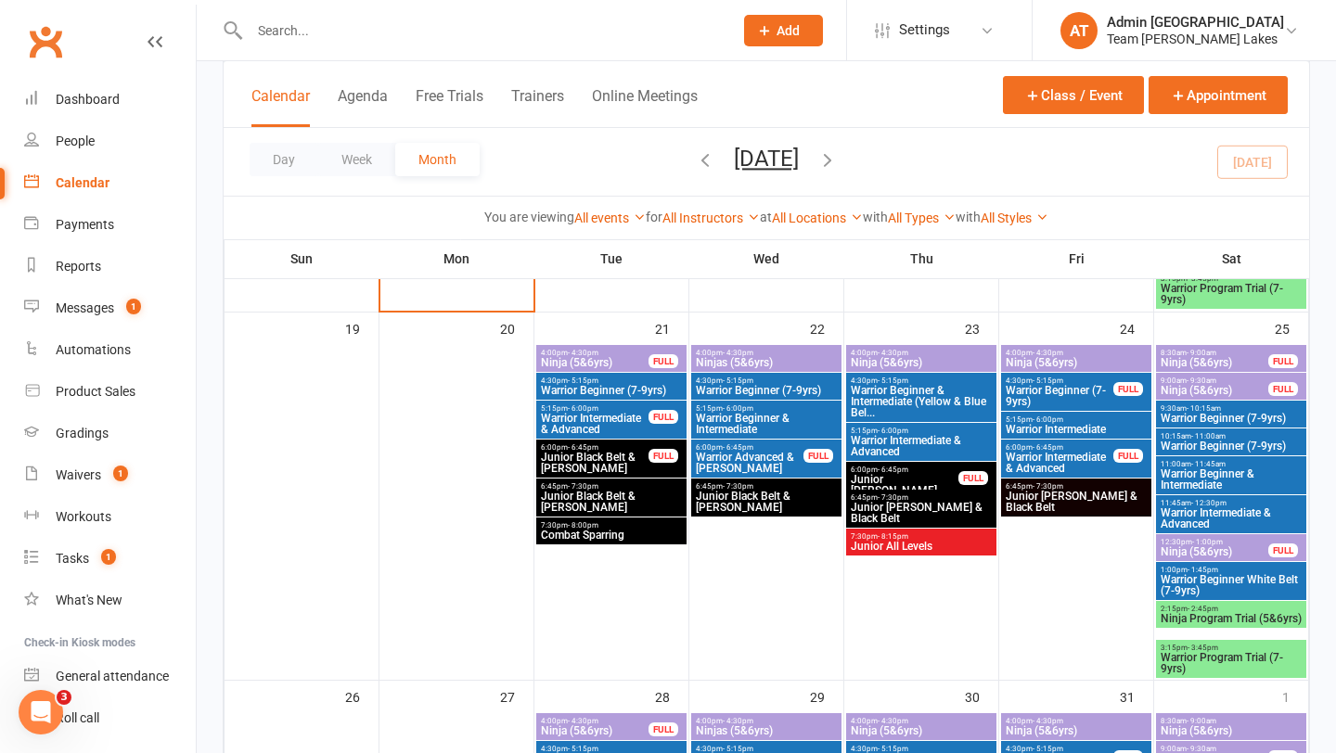
scroll to position [1224, 0]
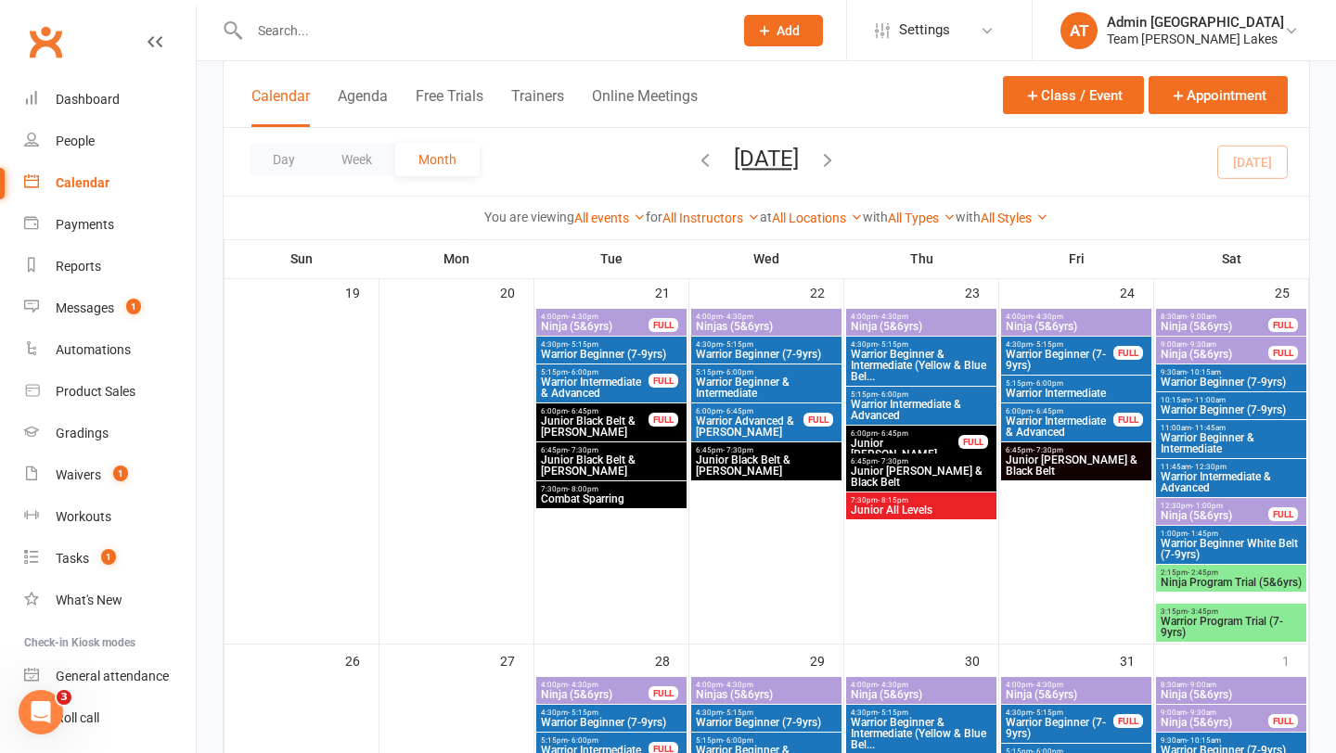
click at [1202, 581] on span "Ninja Program Trial (5&6yrs)" at bounding box center [1230, 582] width 143 height 11
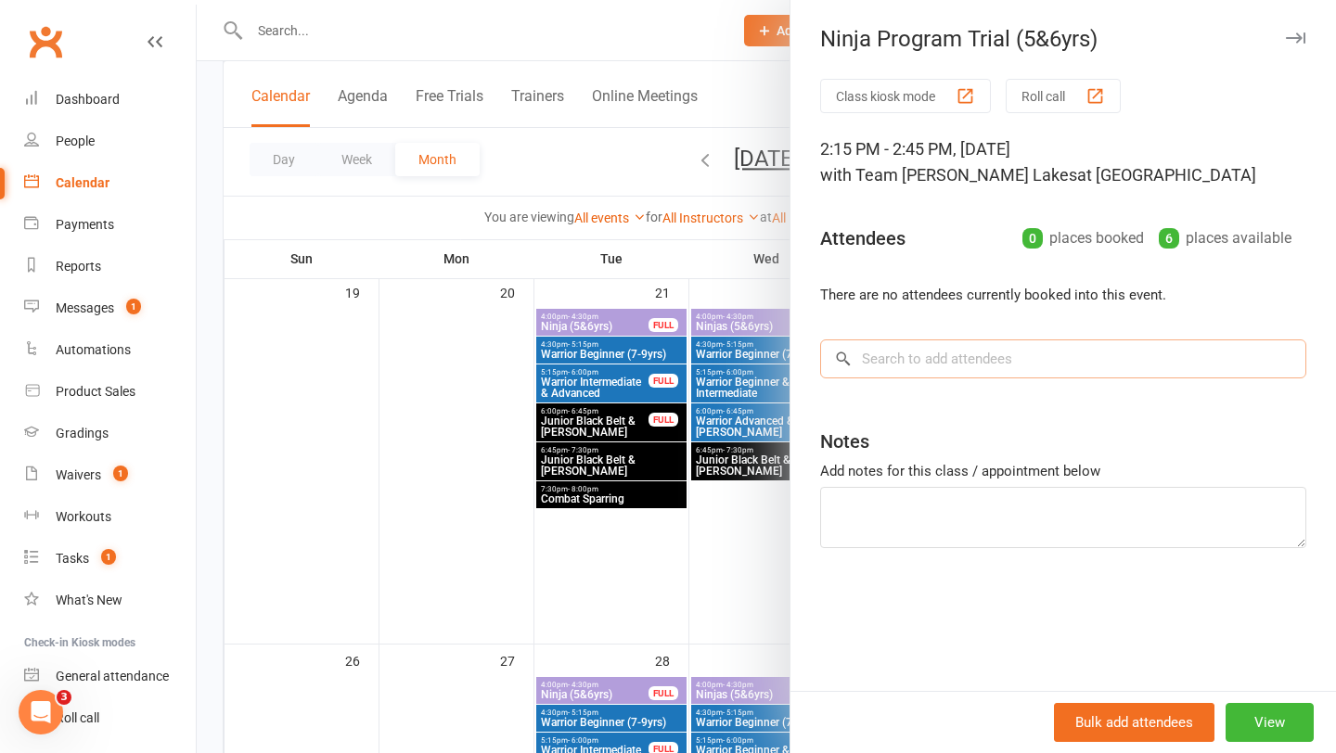
click at [932, 363] on input "search" at bounding box center [1063, 358] width 486 height 39
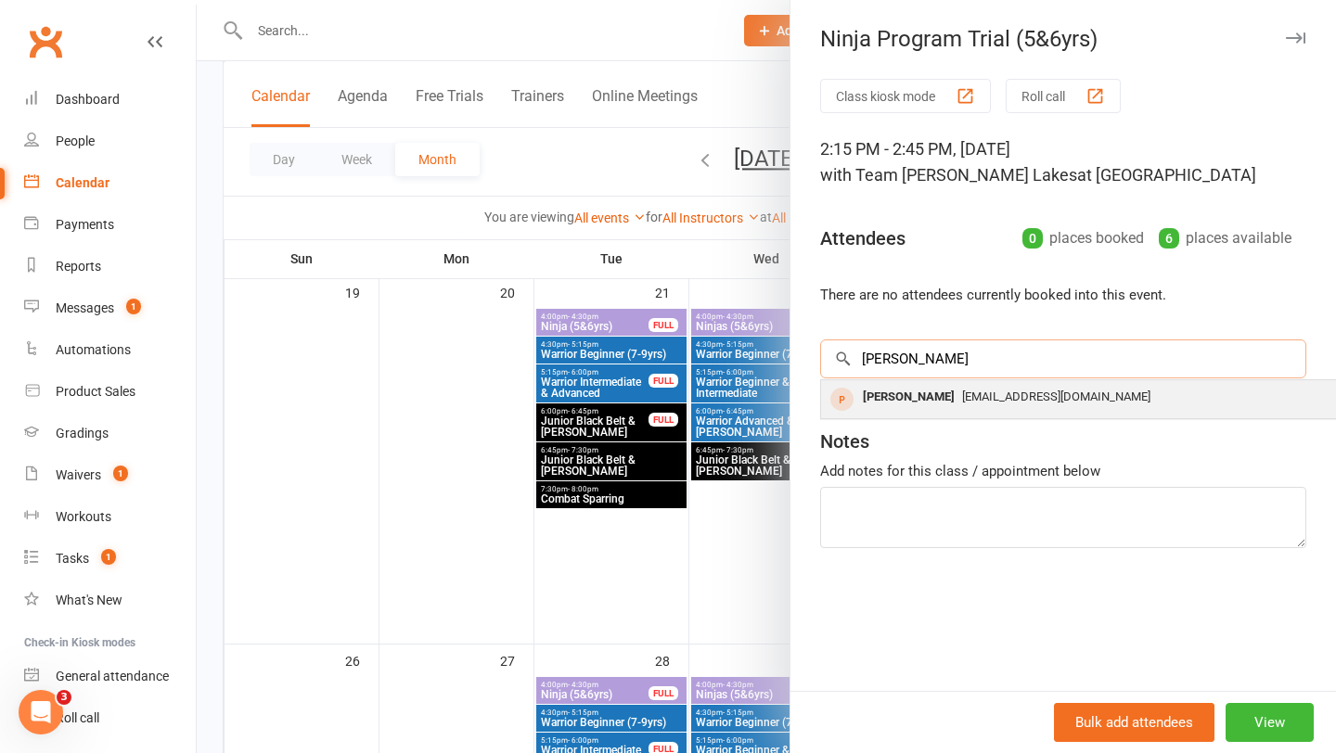
type input "[PERSON_NAME]"
click at [911, 400] on div "[PERSON_NAME]" at bounding box center [908, 397] width 107 height 27
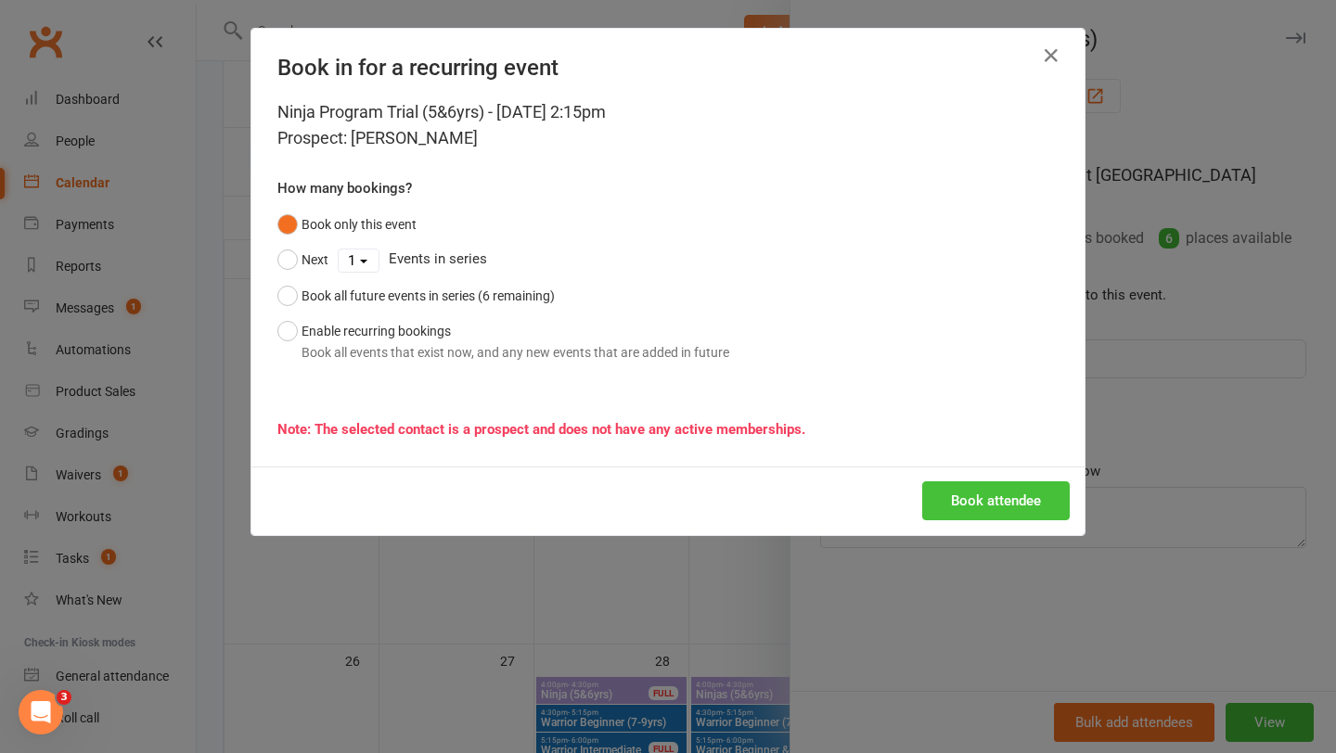
click at [1040, 497] on button "Book attendee" at bounding box center [995, 500] width 147 height 39
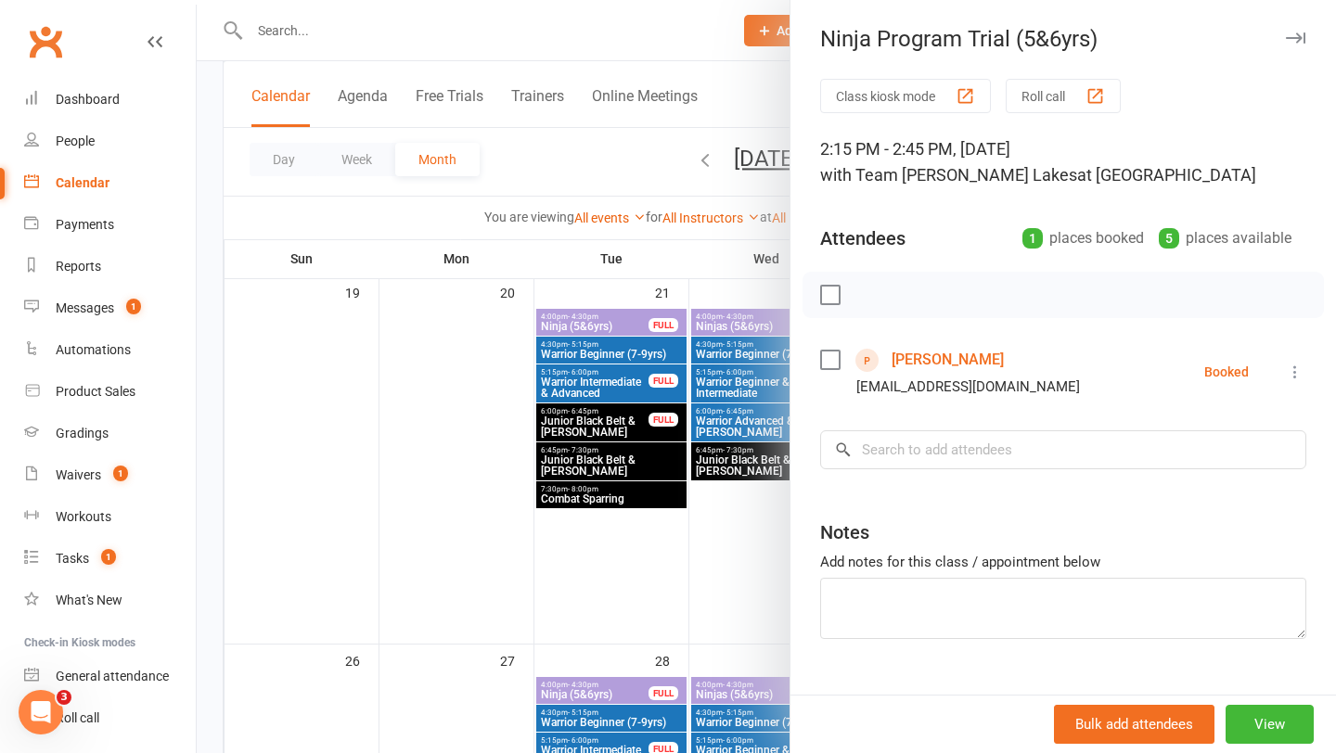
click at [507, 393] on div at bounding box center [766, 376] width 1139 height 753
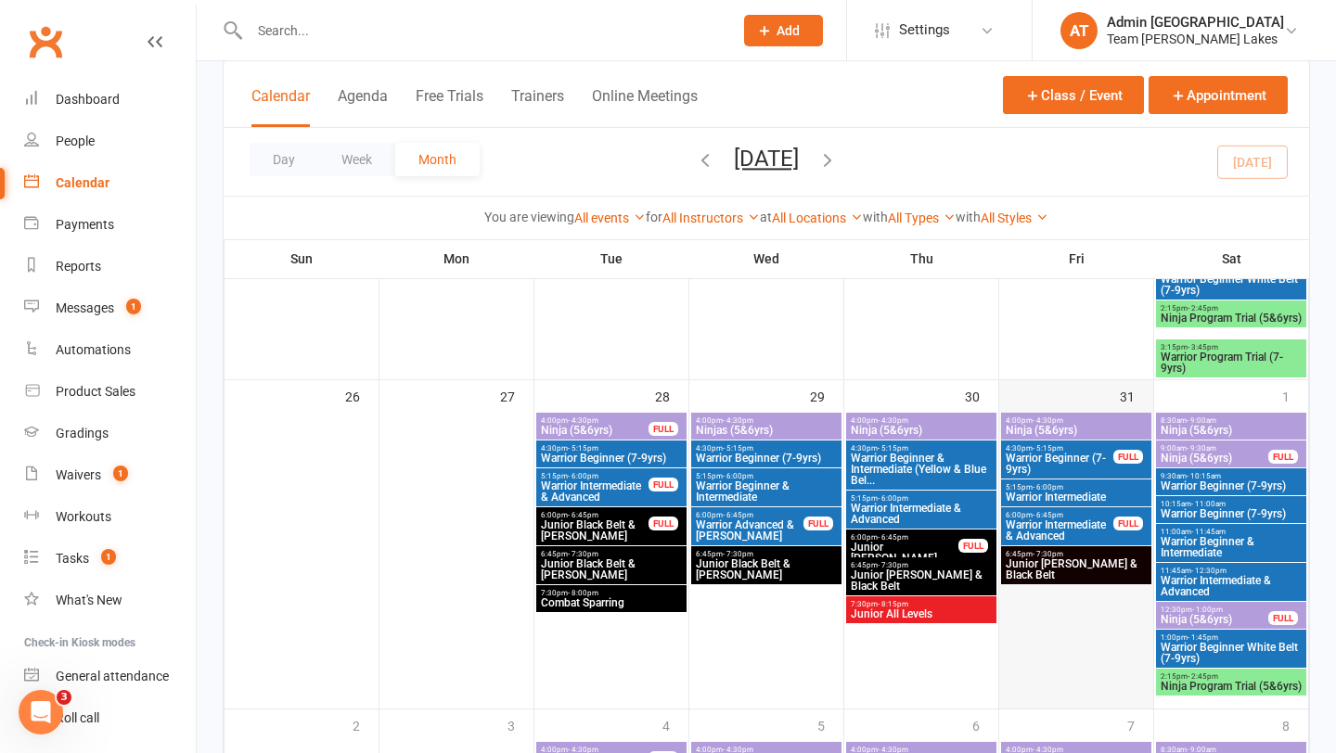
scroll to position [1433, 0]
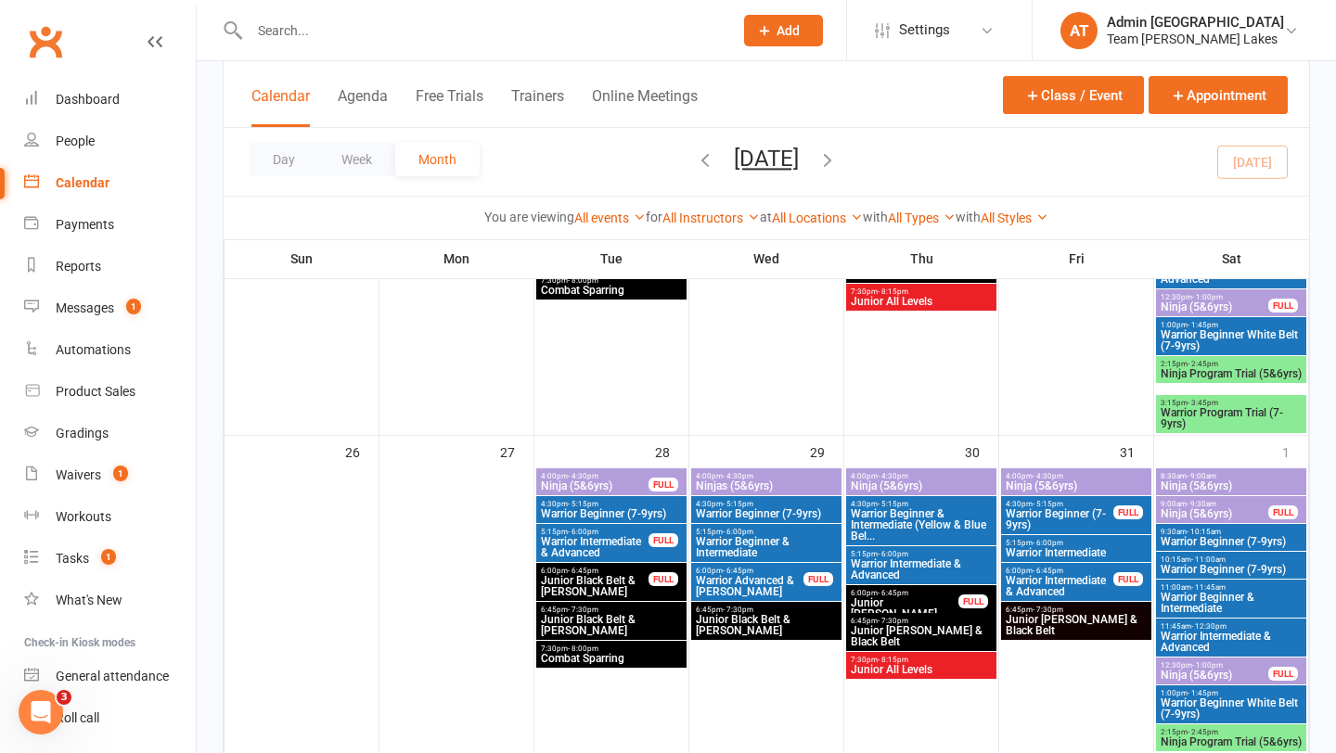
click at [1204, 368] on span "Ninja Program Trial (5&6yrs)" at bounding box center [1230, 373] width 143 height 11
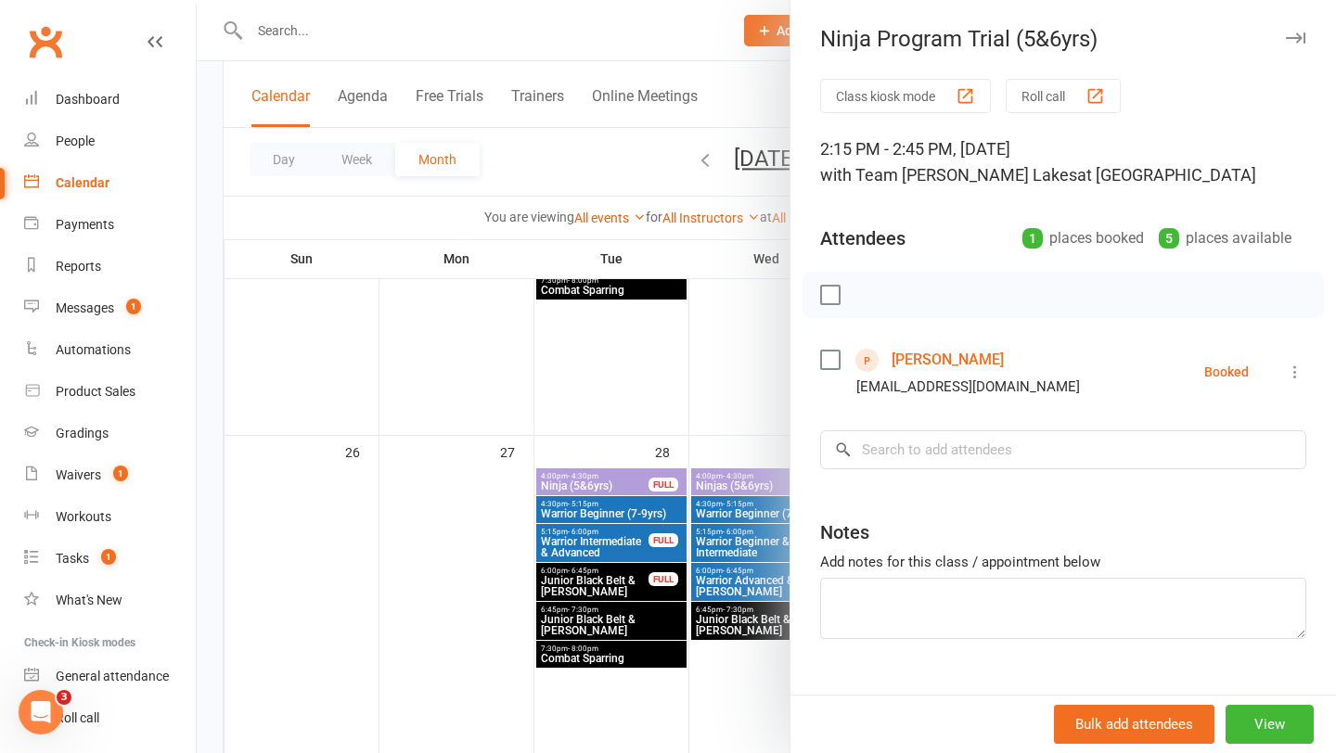
click at [644, 489] on div at bounding box center [766, 376] width 1139 height 753
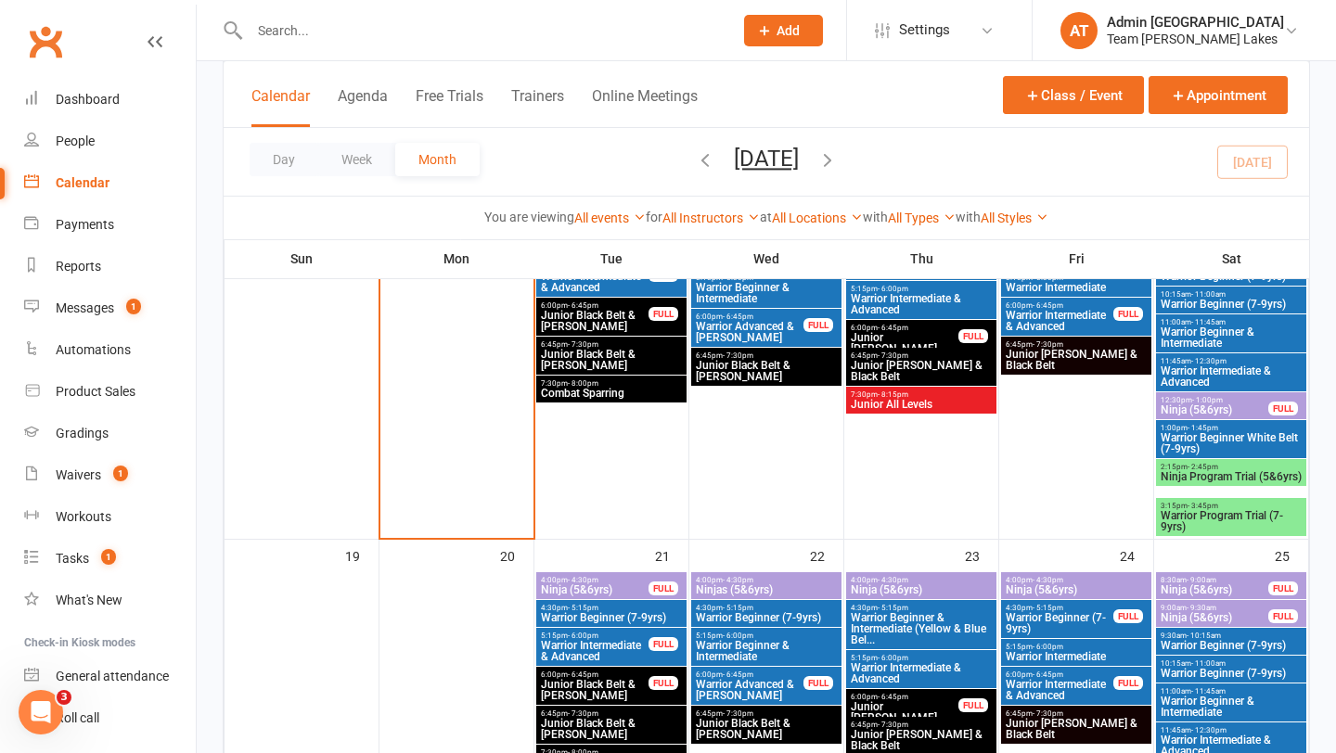
scroll to position [943, 0]
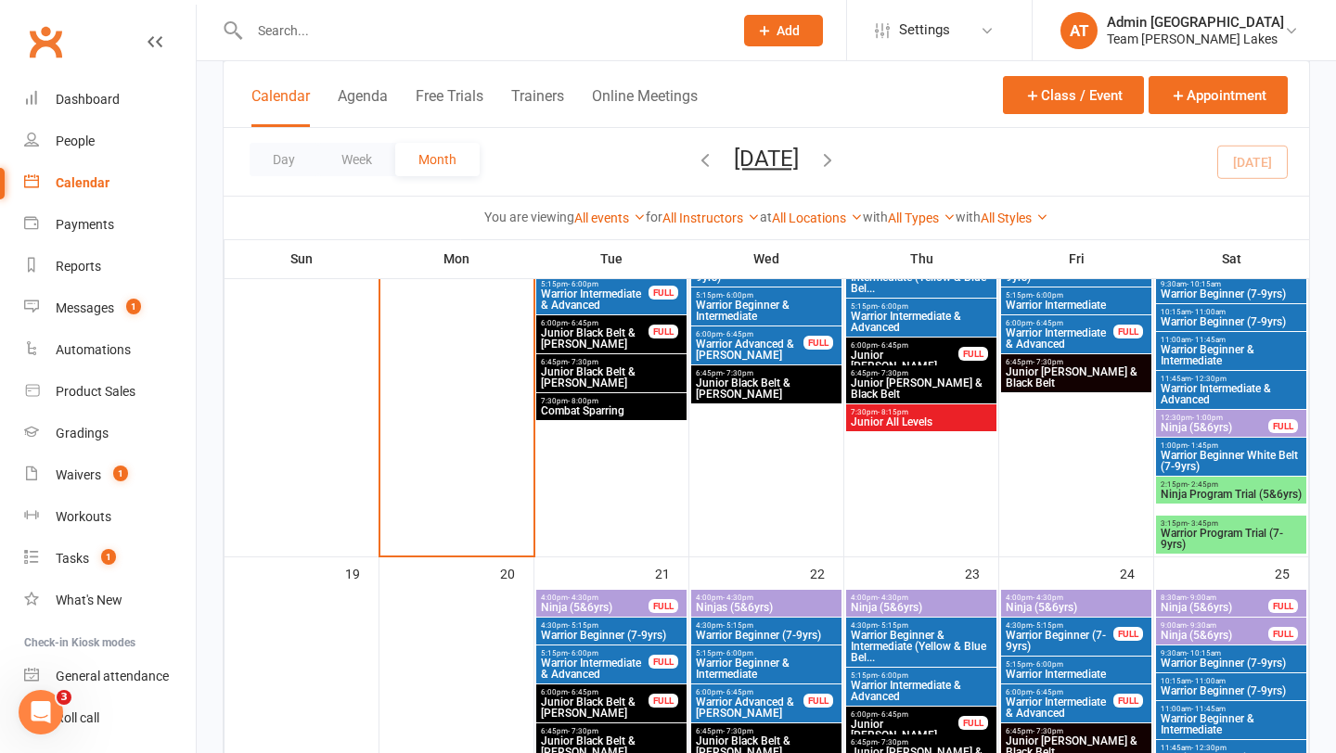
click at [1190, 489] on span "Ninja Program Trial (5&6yrs)" at bounding box center [1230, 494] width 143 height 11
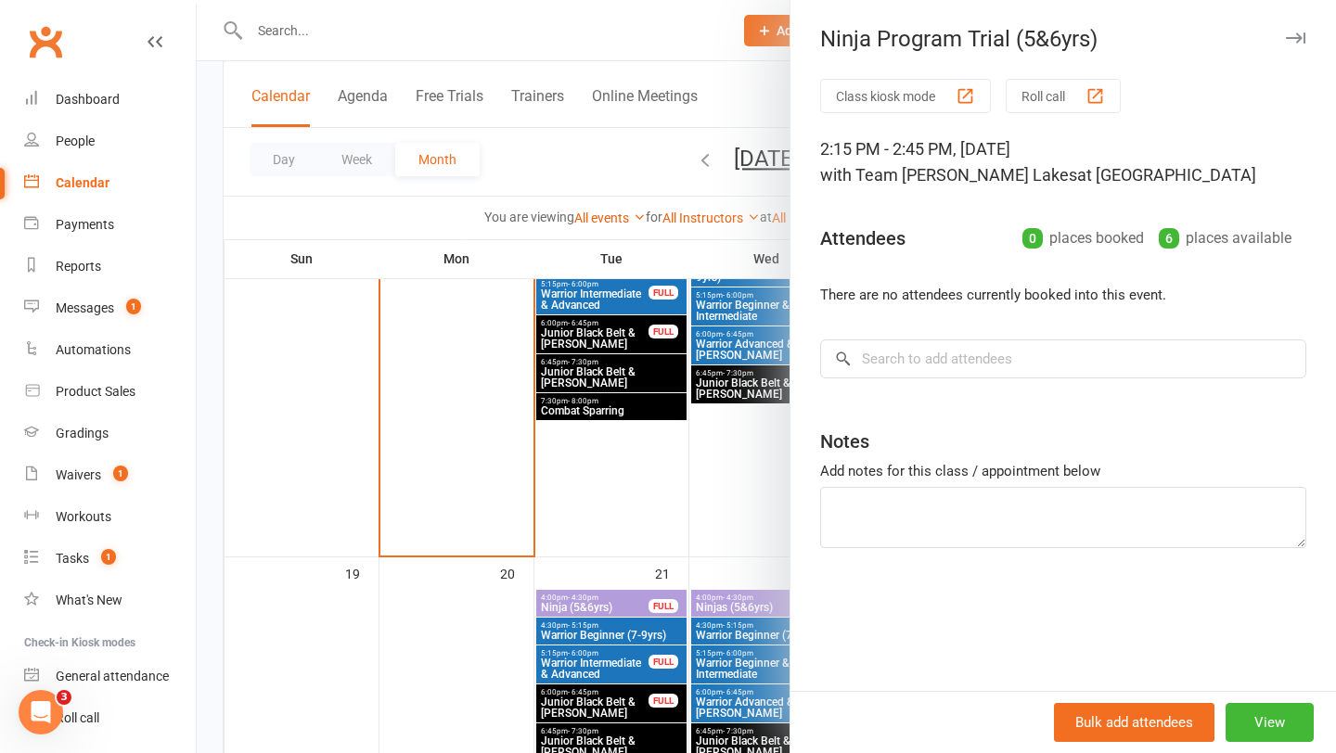
click at [733, 425] on div at bounding box center [766, 376] width 1139 height 753
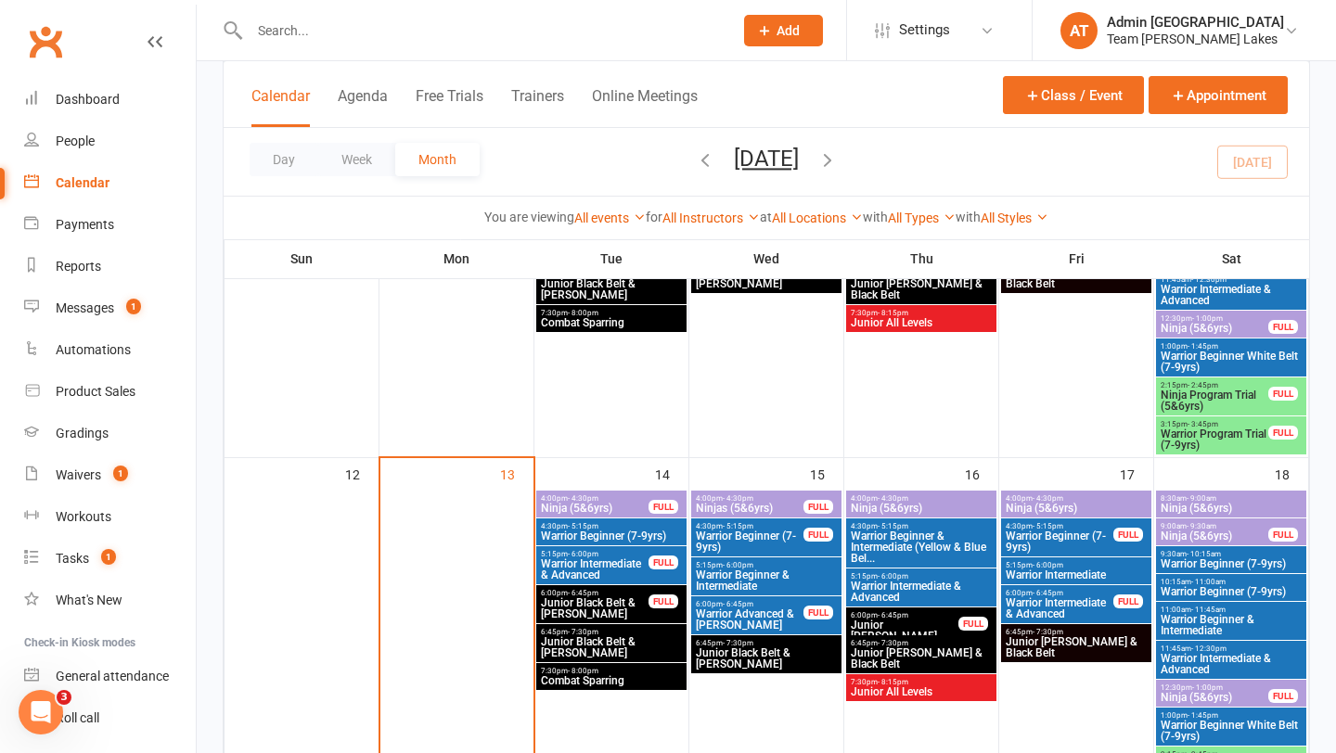
scroll to position [642, 0]
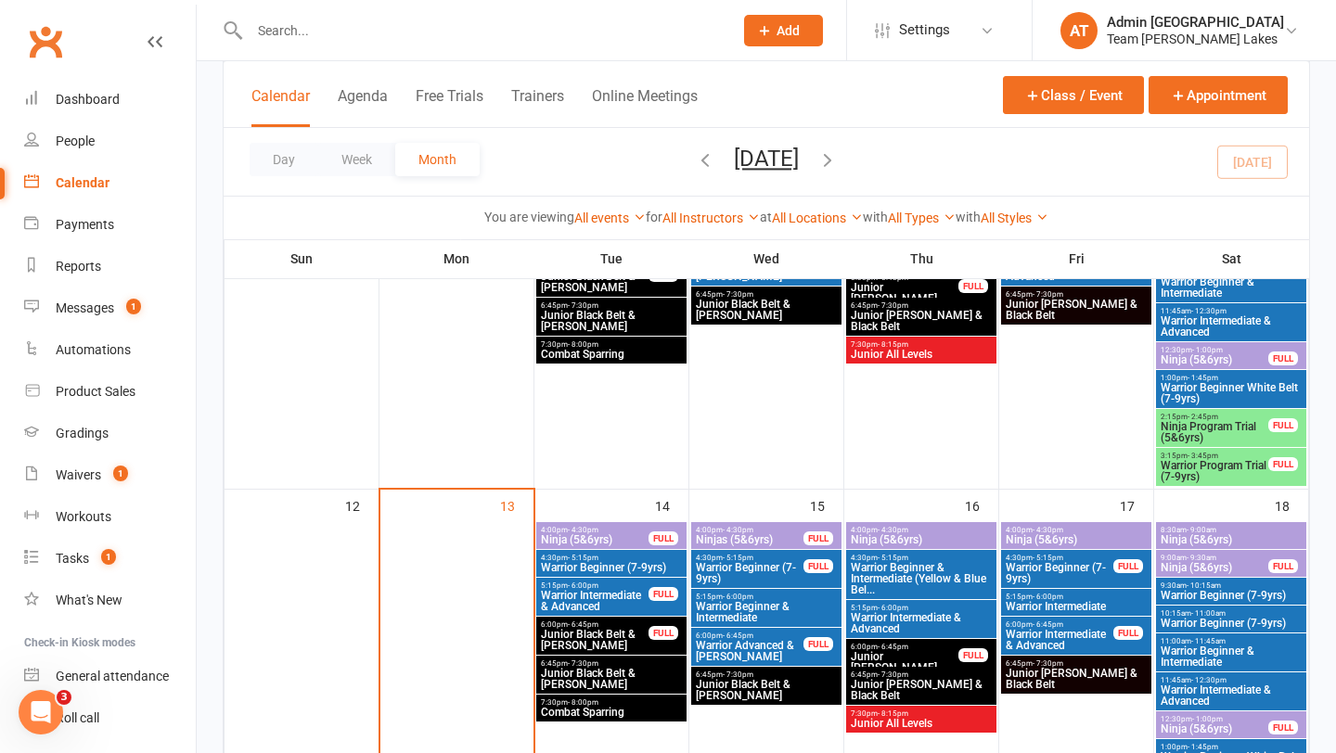
click at [1216, 409] on div "2:15pm - 2:45pm Ninja Program Trial (5&6yrs) FULL" at bounding box center [1231, 428] width 150 height 38
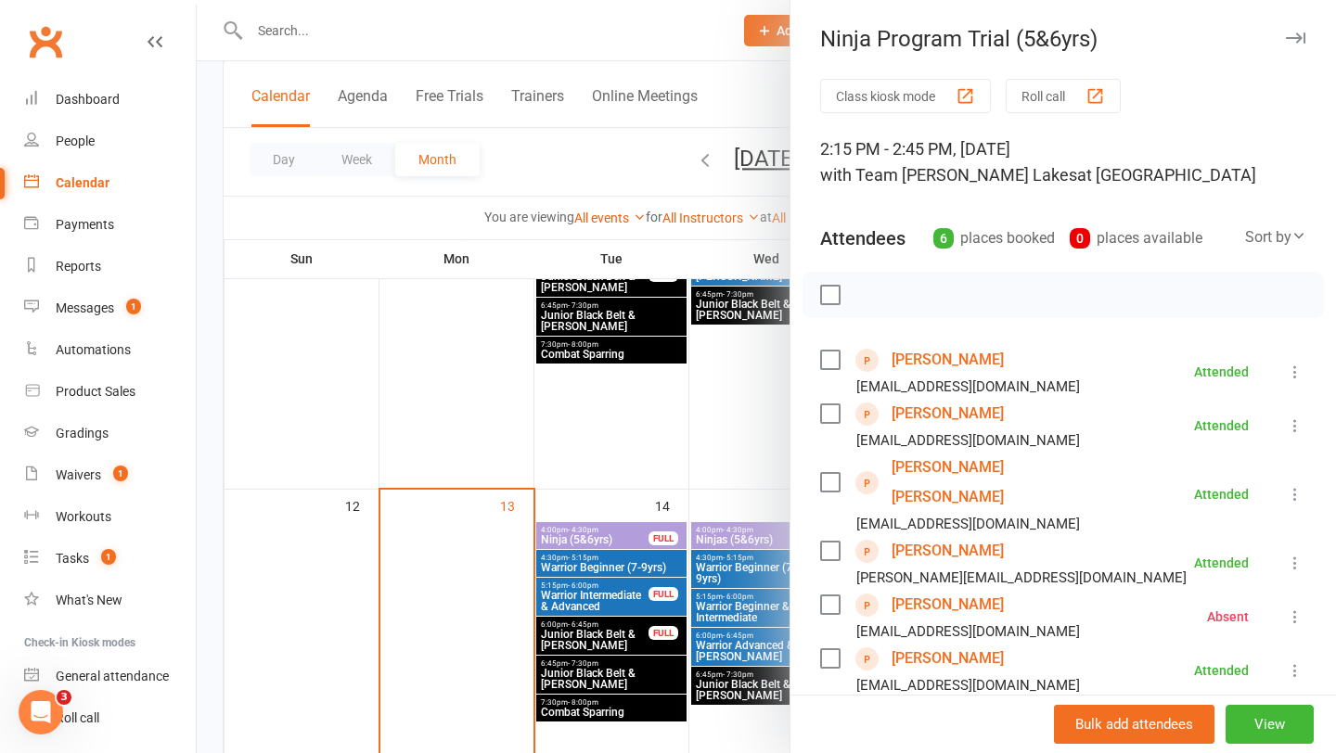
click at [716, 537] on div at bounding box center [766, 376] width 1139 height 753
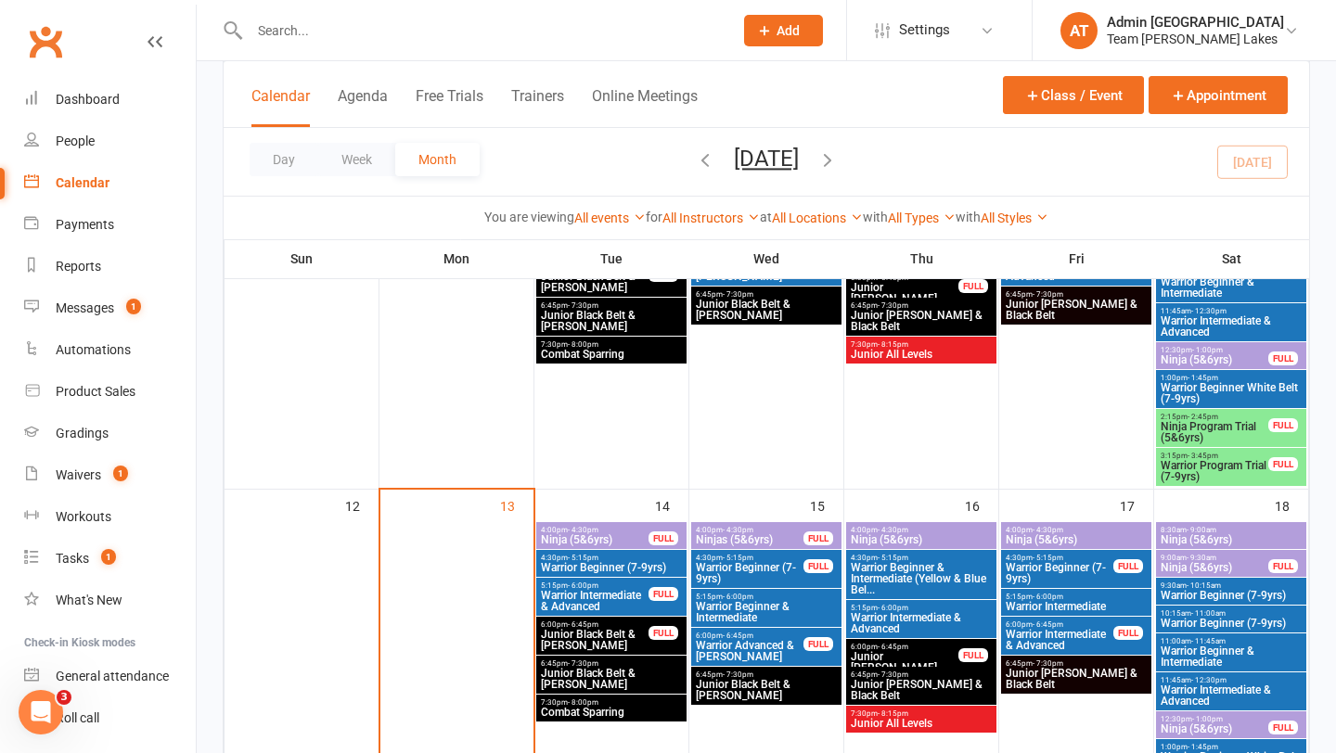
click at [737, 535] on span "Ninjas (5&6yrs)" at bounding box center [749, 539] width 109 height 11
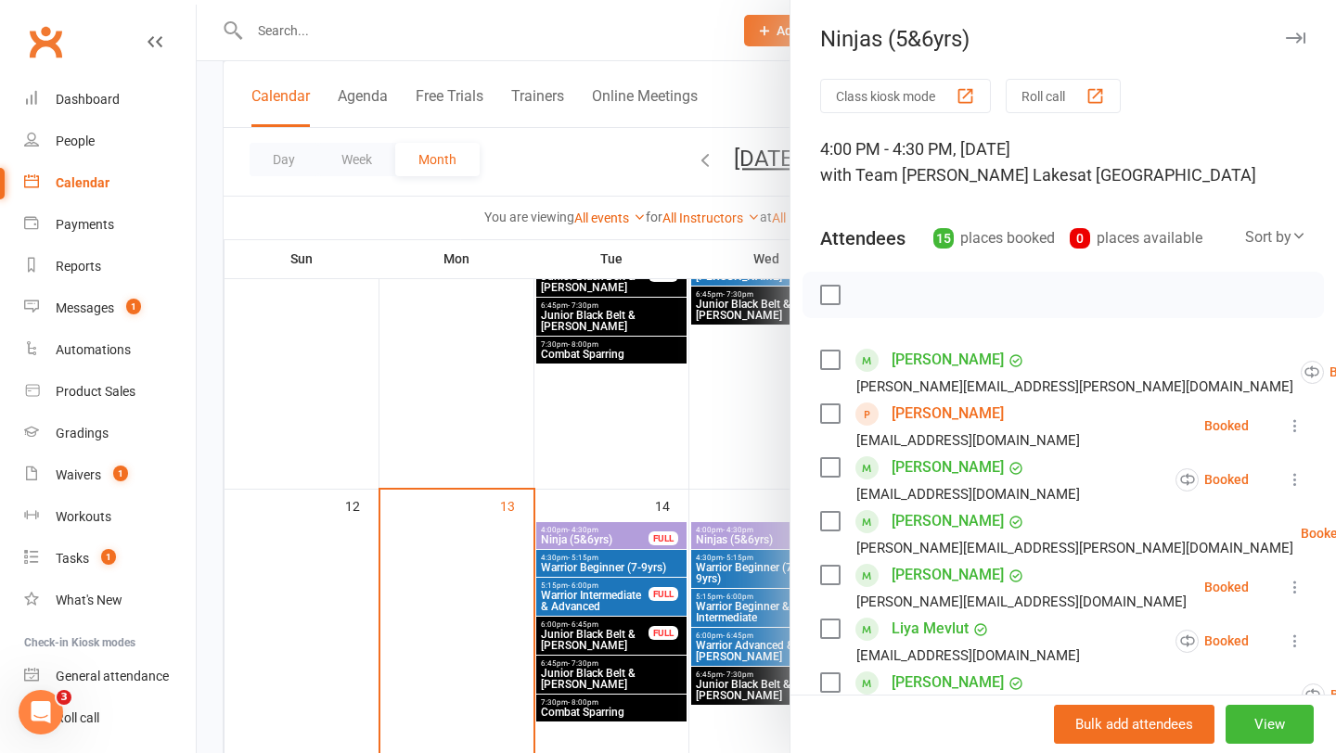
click at [708, 507] on div at bounding box center [766, 376] width 1139 height 753
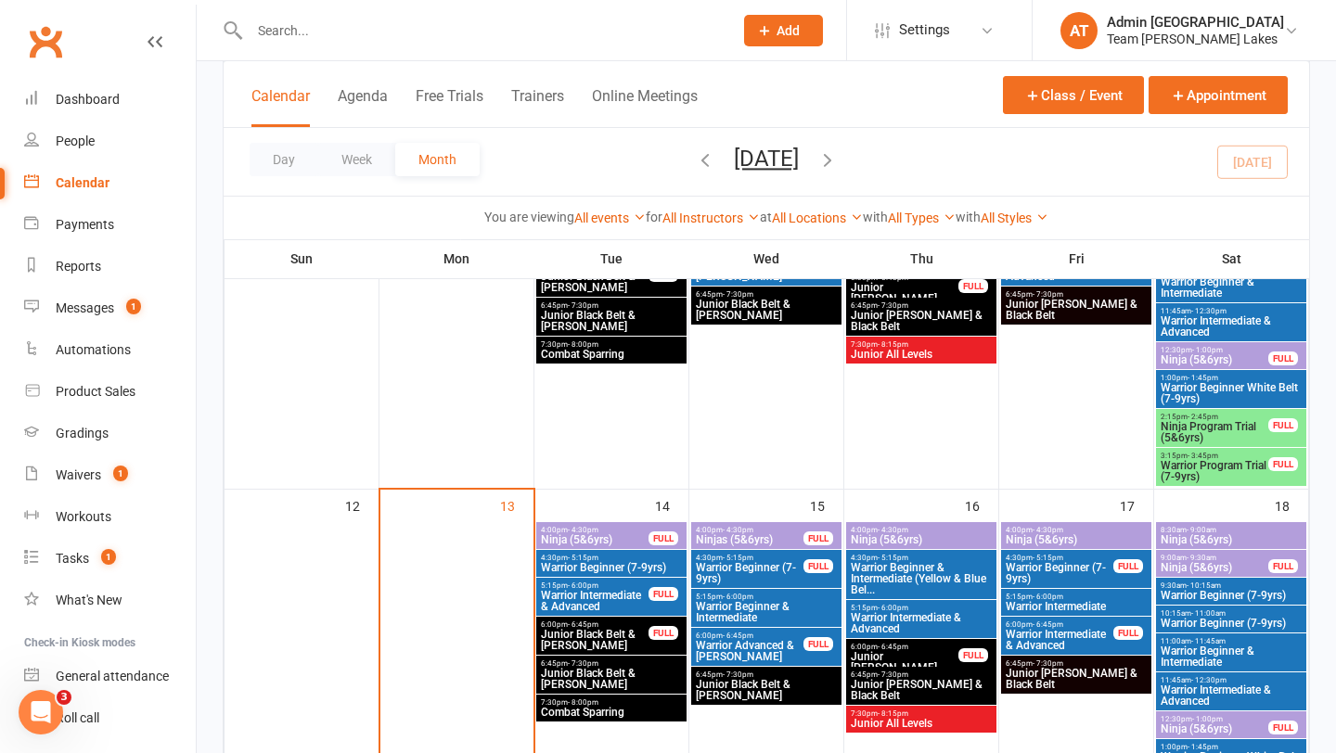
click at [1176, 428] on span "Ninja Program Trial (5&6yrs)" at bounding box center [1213, 432] width 109 height 22
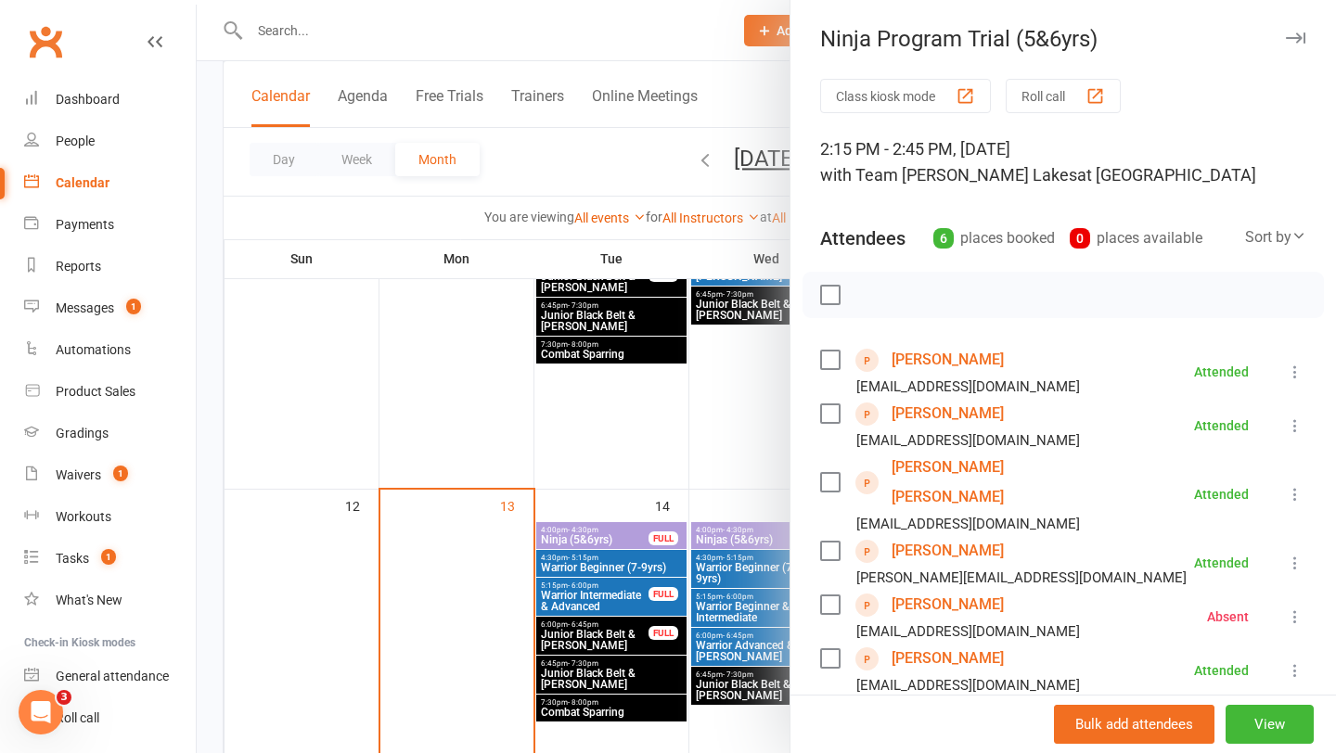
click at [941, 590] on link "[PERSON_NAME]" at bounding box center [947, 605] width 112 height 30
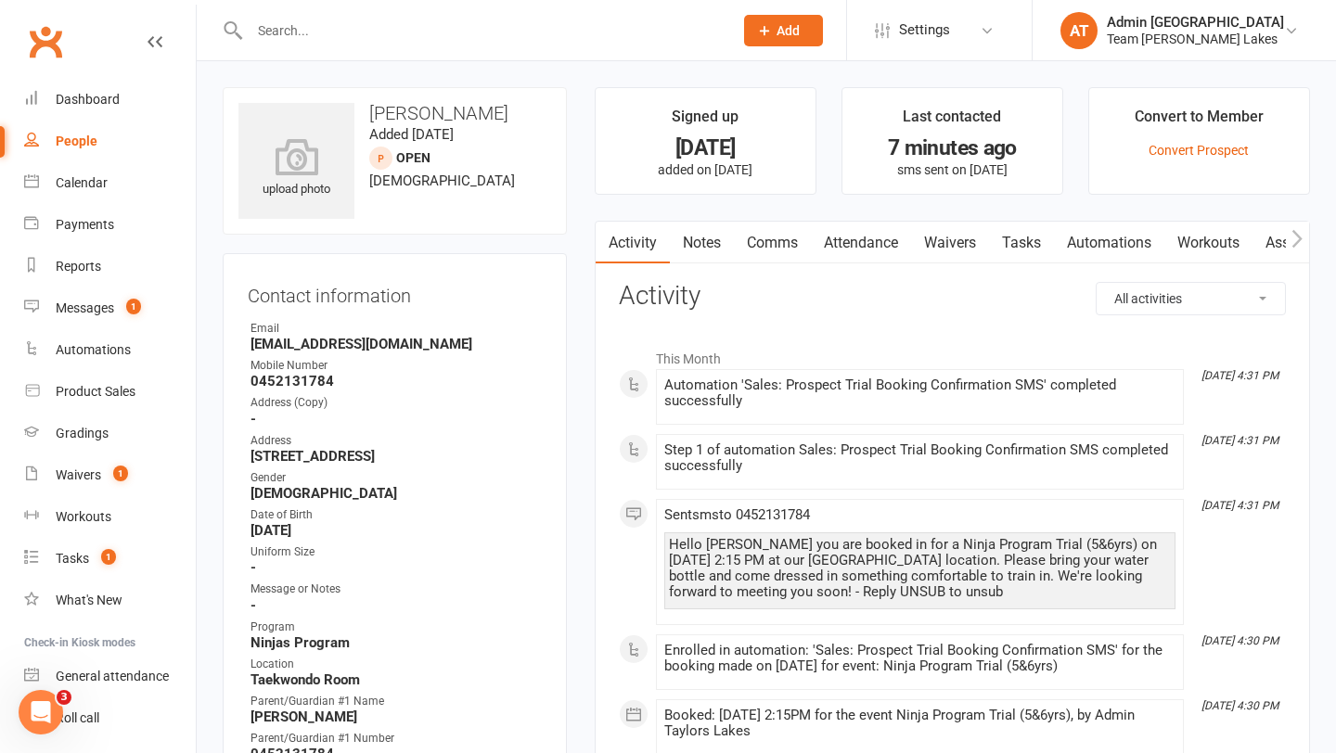
click at [710, 239] on link "Notes" at bounding box center [702, 243] width 64 height 43
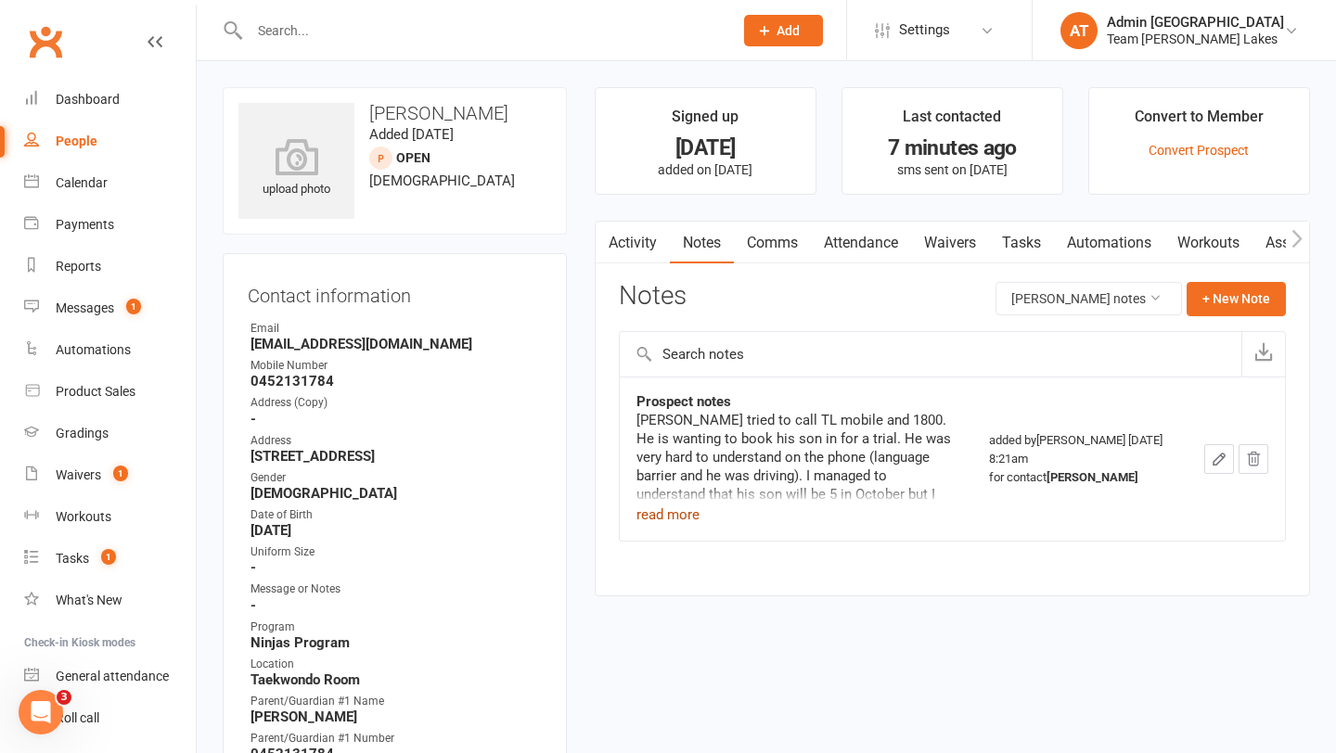
click at [678, 514] on button "read more" at bounding box center [667, 515] width 63 height 22
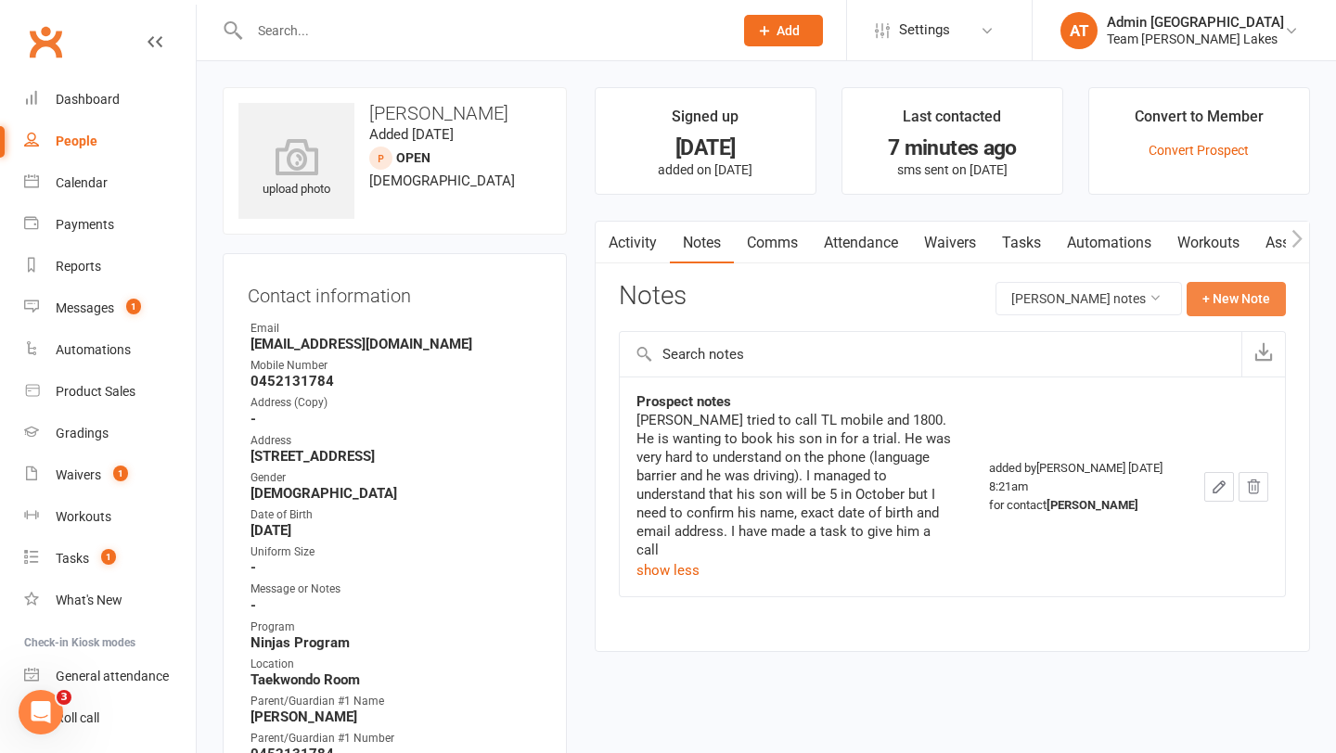
click at [1230, 303] on button "+ New Note" at bounding box center [1235, 298] width 99 height 33
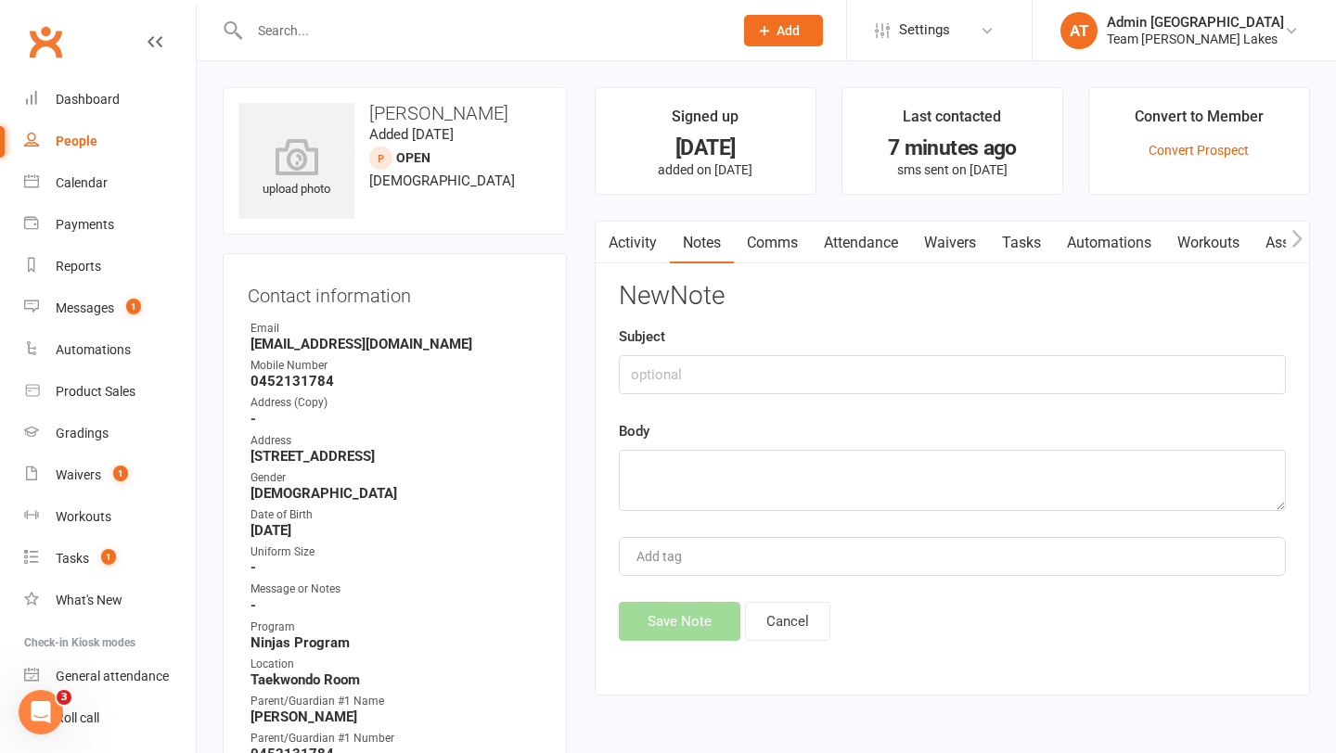
click at [965, 245] on link "Waivers" at bounding box center [950, 243] width 78 height 43
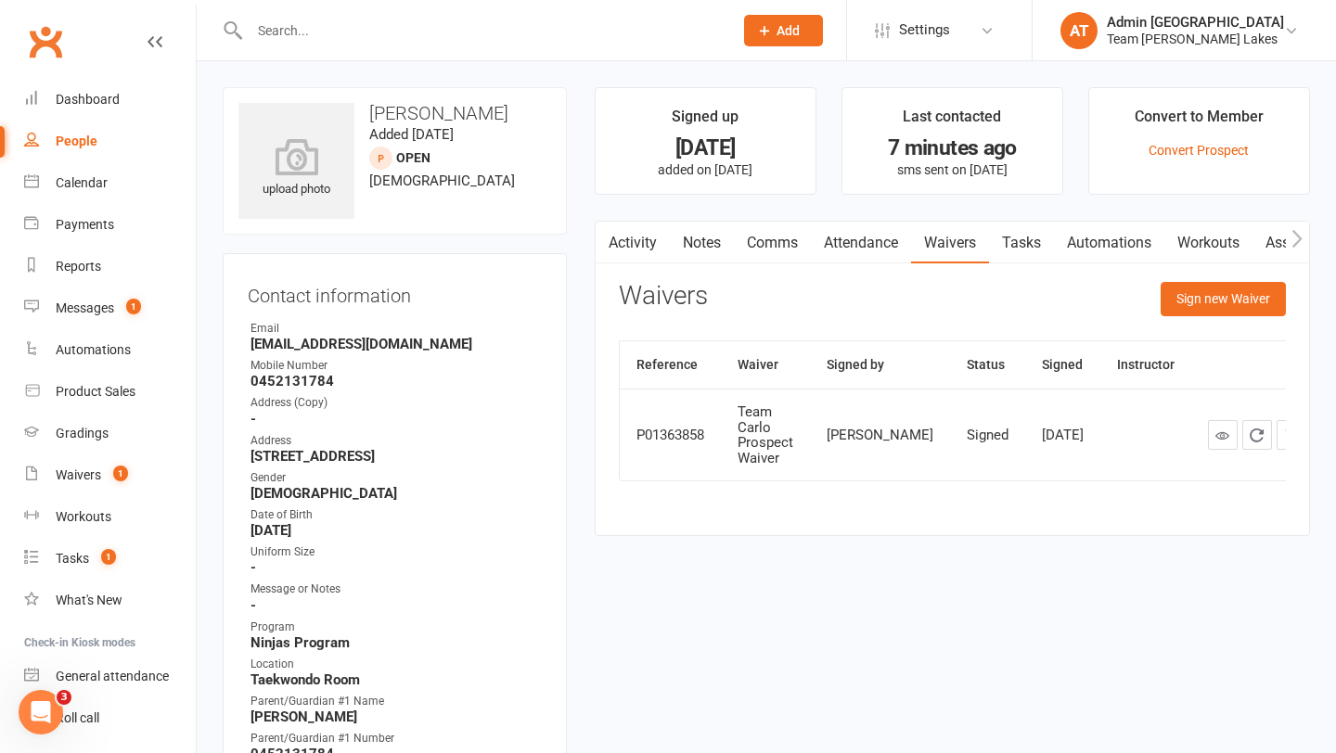
click at [674, 243] on link "Notes" at bounding box center [702, 243] width 64 height 43
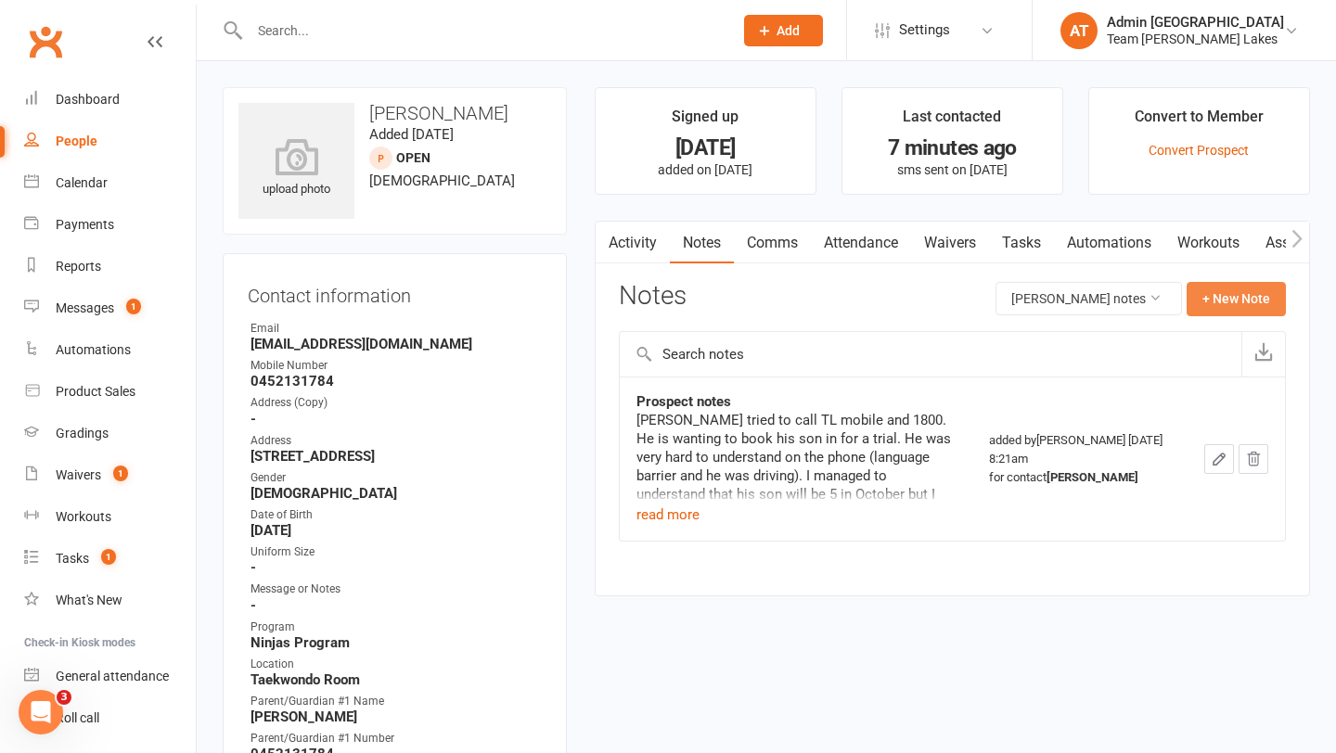
click at [1208, 300] on button "+ New Note" at bounding box center [1235, 298] width 99 height 33
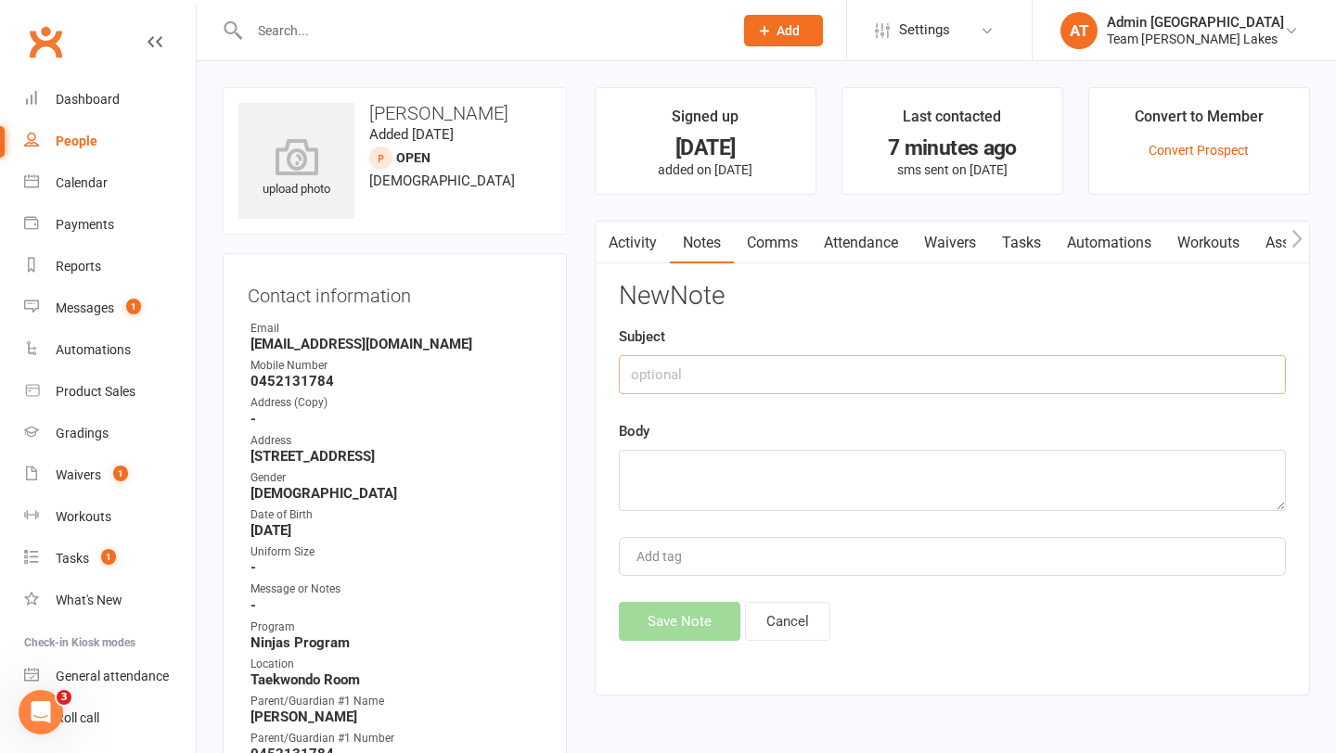
click at [673, 390] on input "text" at bounding box center [952, 374] width 667 height 39
type input "Trial moved to next week"
click at [674, 488] on textarea at bounding box center [952, 480] width 667 height 61
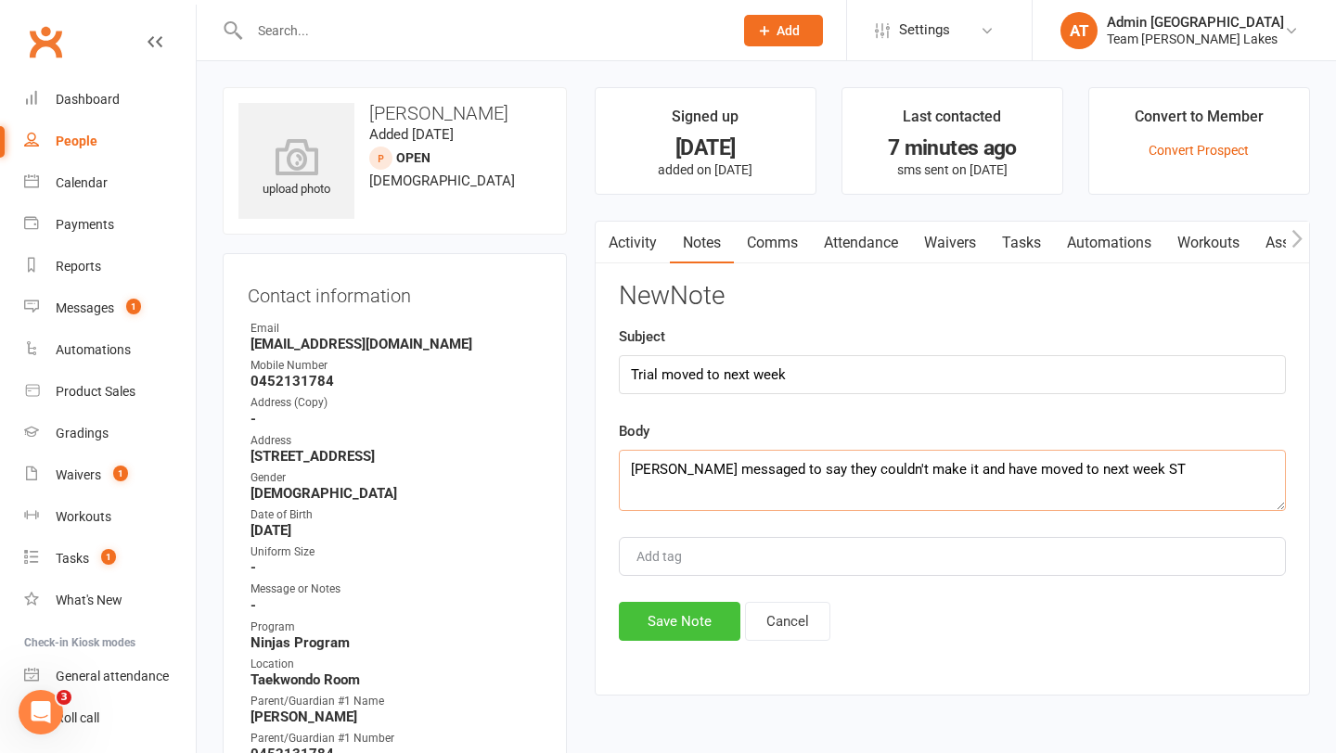
type textarea "[PERSON_NAME] messaged to say they couldn't make it and have moved to next week…"
click at [665, 609] on button "Save Note" at bounding box center [679, 621] width 121 height 39
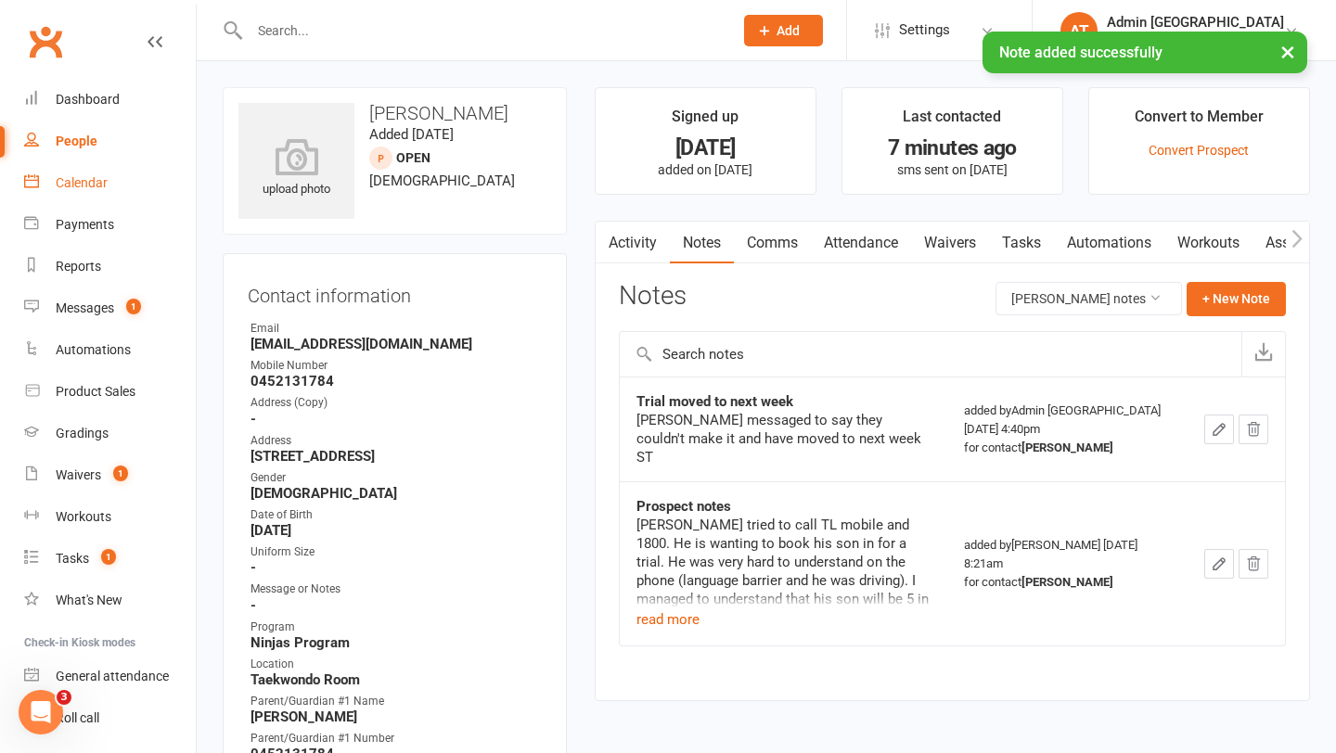
click at [101, 183] on div "Calendar" at bounding box center [82, 182] width 52 height 15
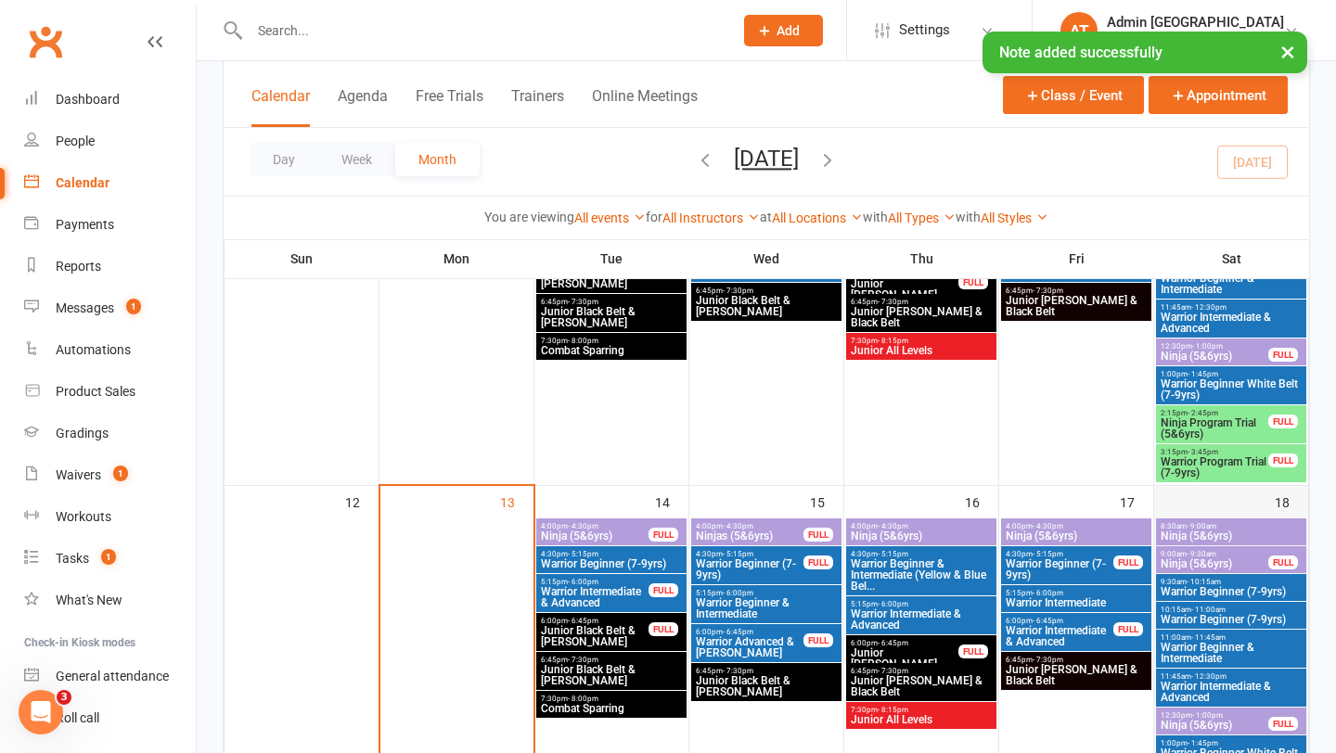
scroll to position [646, 0]
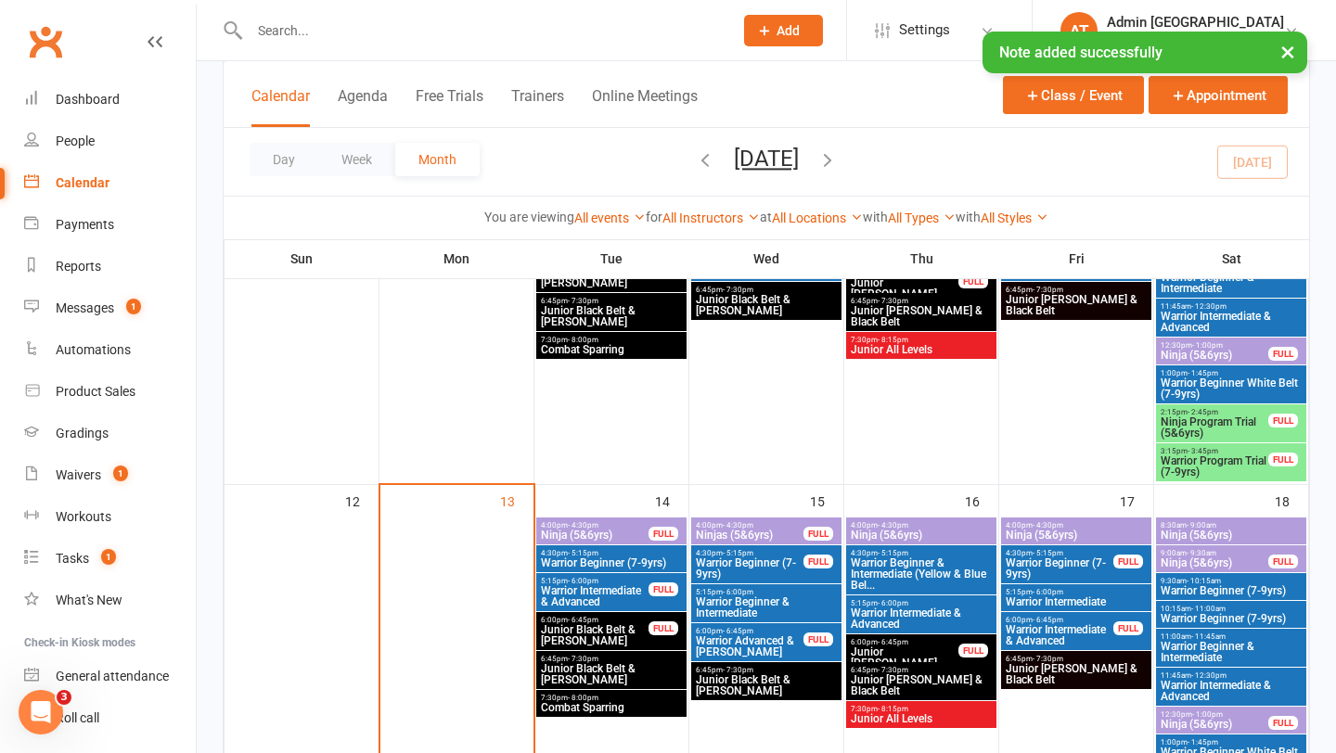
click at [1206, 468] on span "Warrior Program Trial (7-9yrs)" at bounding box center [1213, 466] width 109 height 22
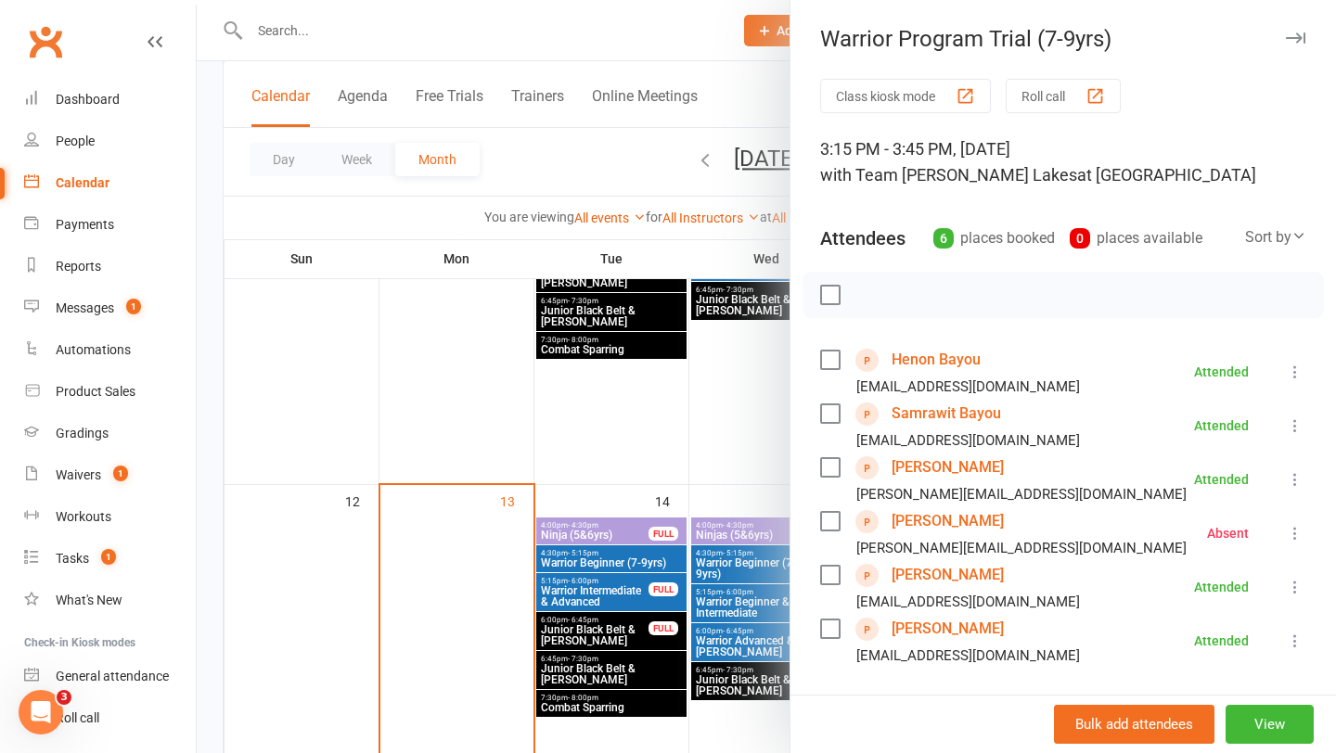
click at [956, 470] on link "[PERSON_NAME]" at bounding box center [947, 468] width 112 height 30
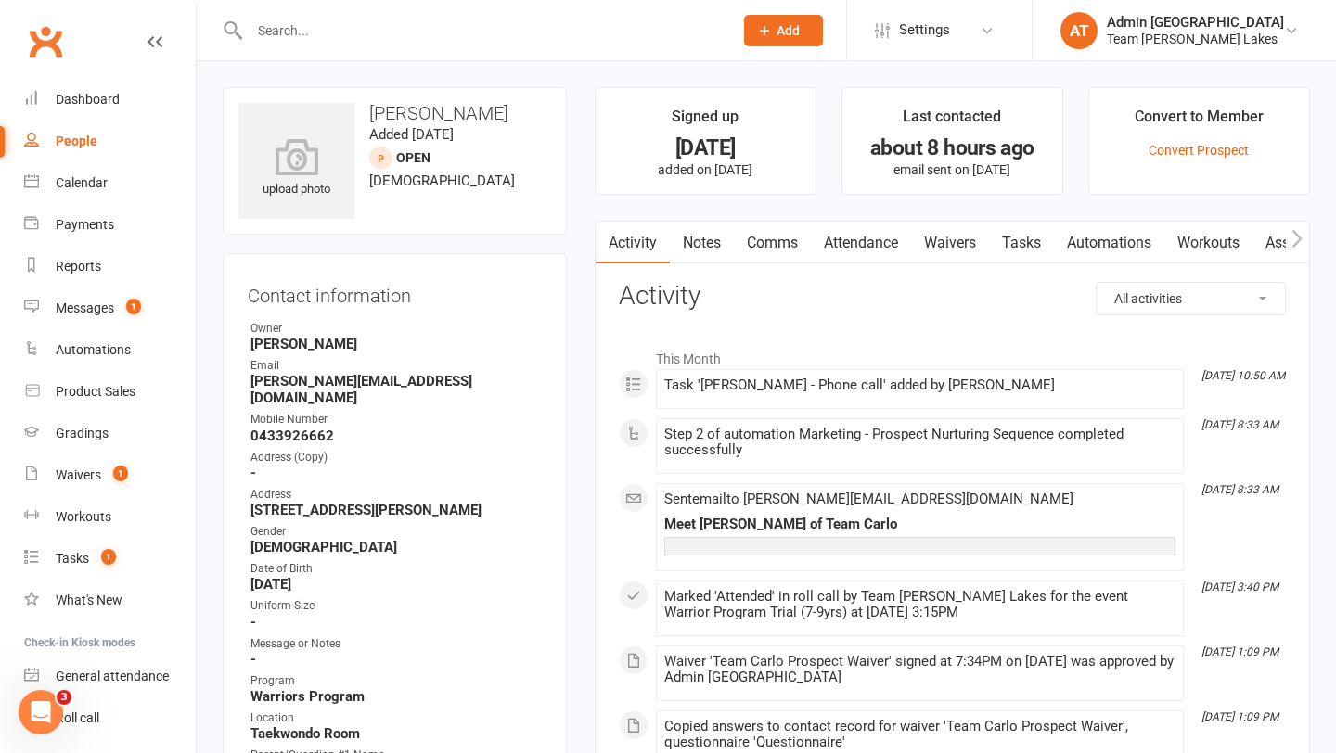
click at [703, 249] on link "Notes" at bounding box center [702, 243] width 64 height 43
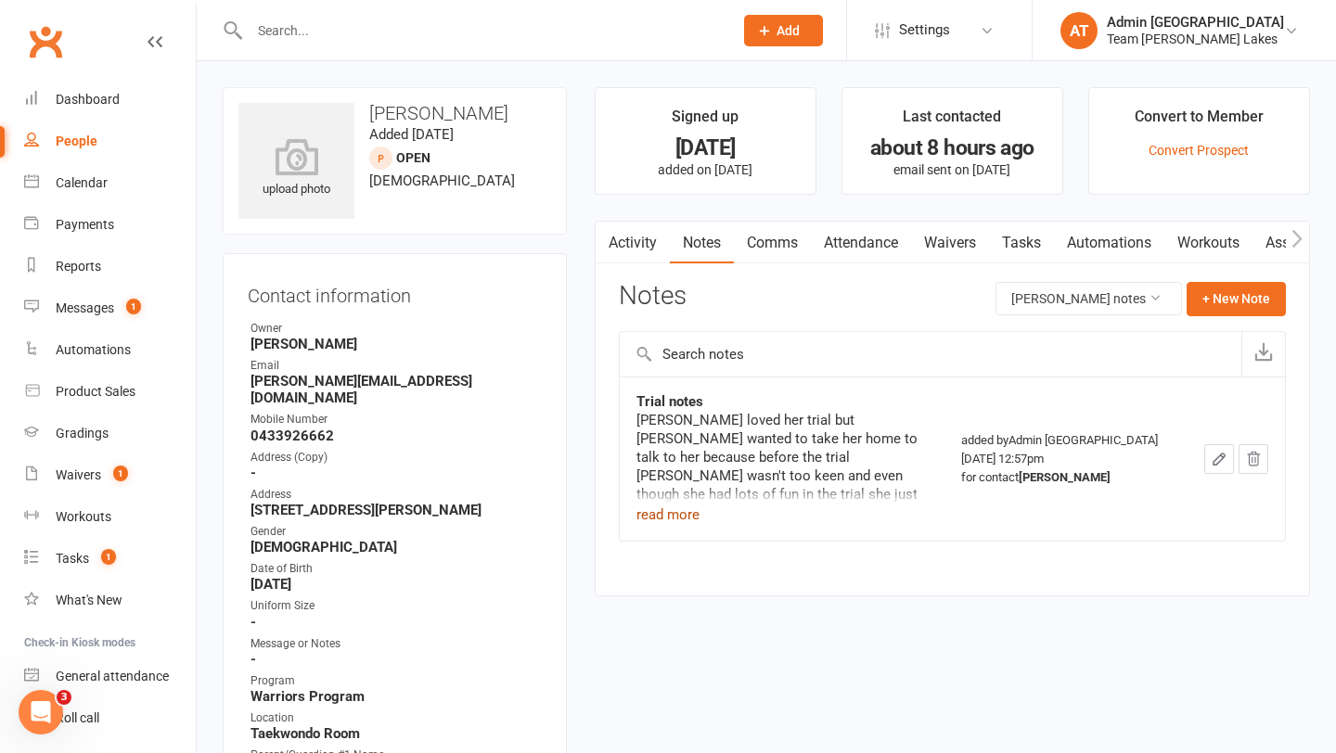
click at [685, 512] on button "read more" at bounding box center [667, 515] width 63 height 22
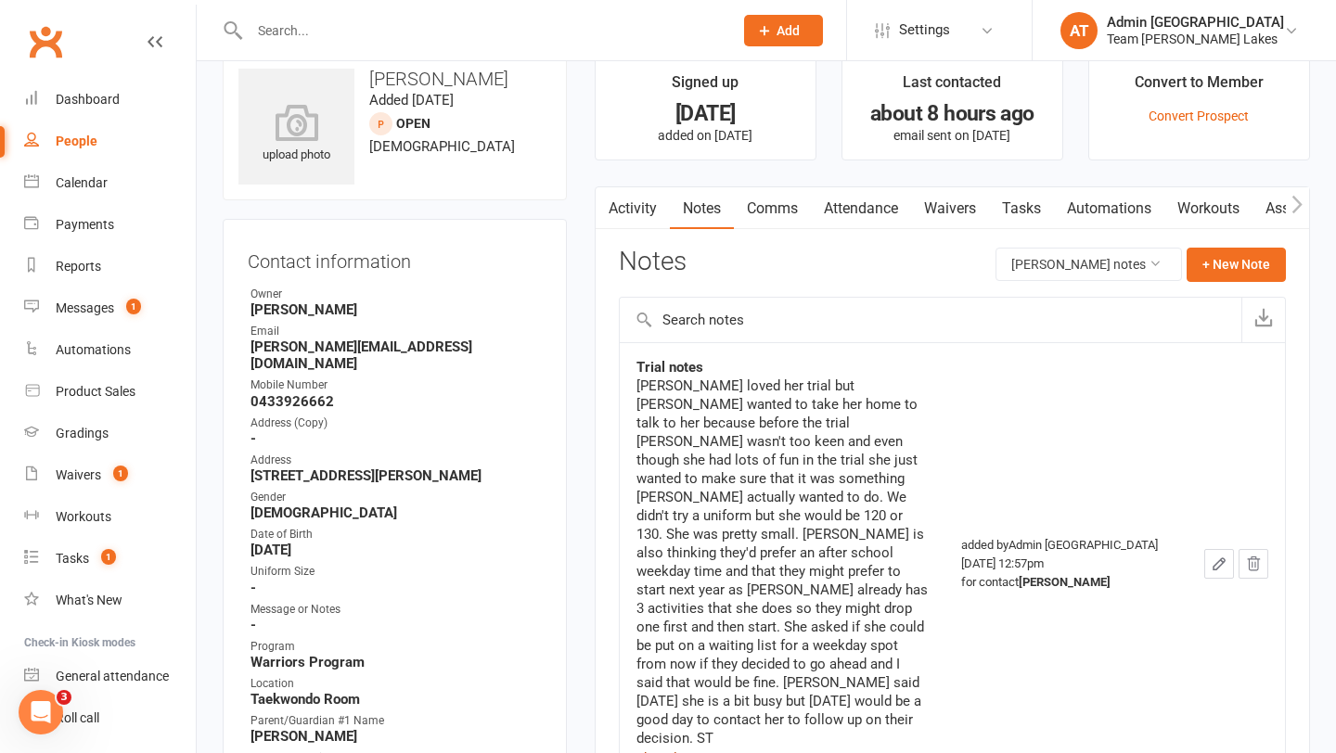
scroll to position [38, 0]
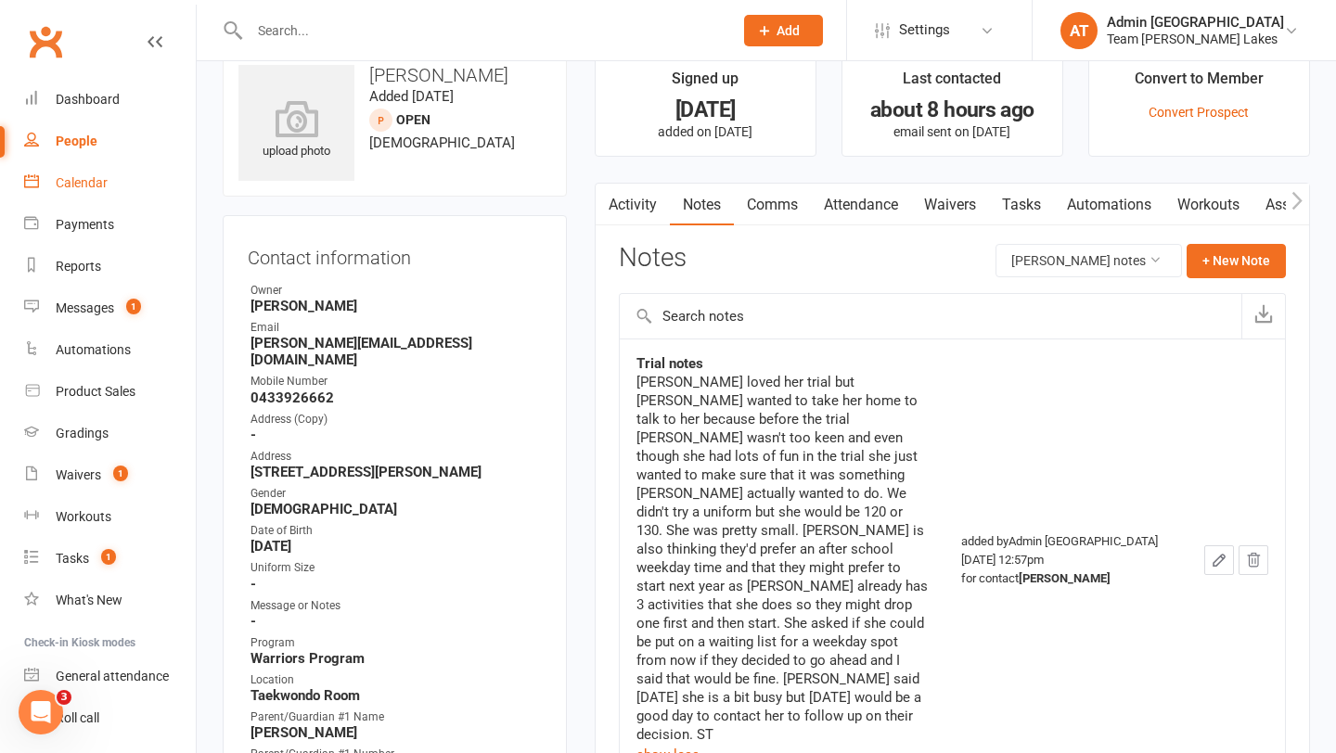
click at [80, 178] on div "Calendar" at bounding box center [82, 182] width 52 height 15
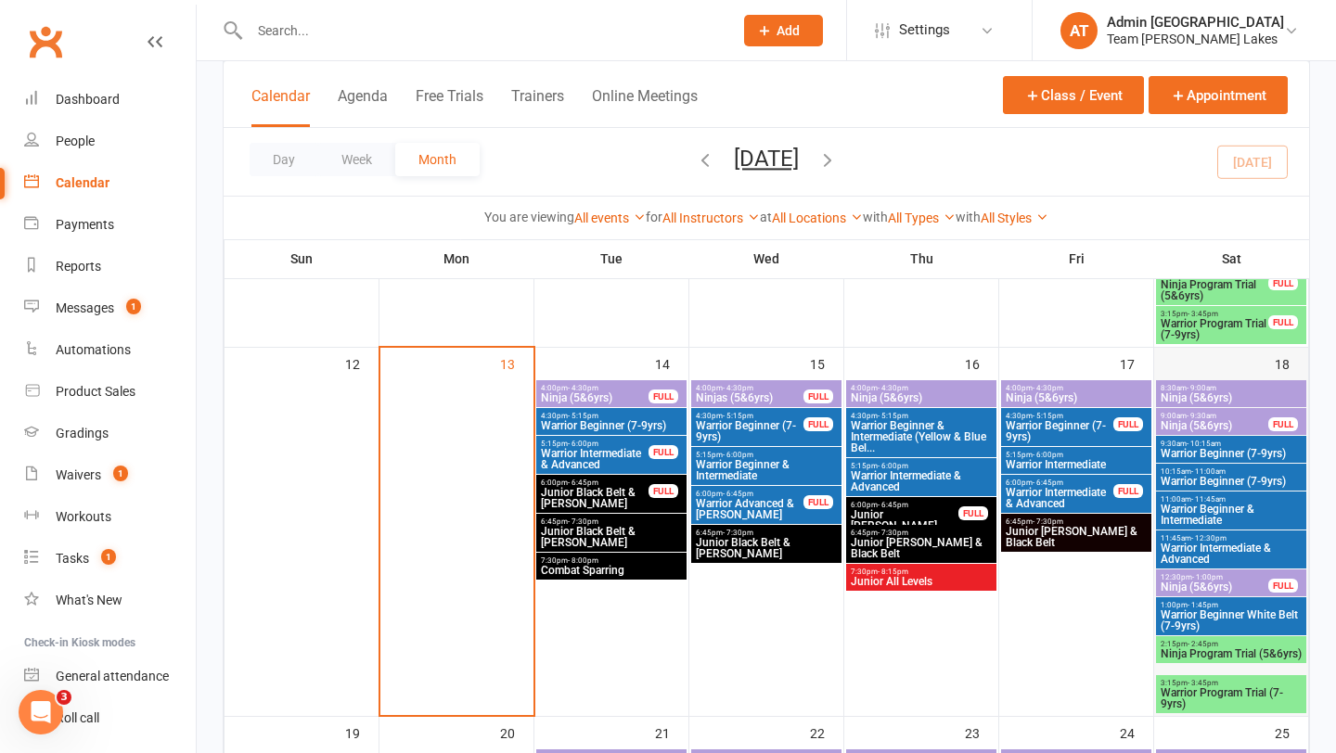
scroll to position [799, 0]
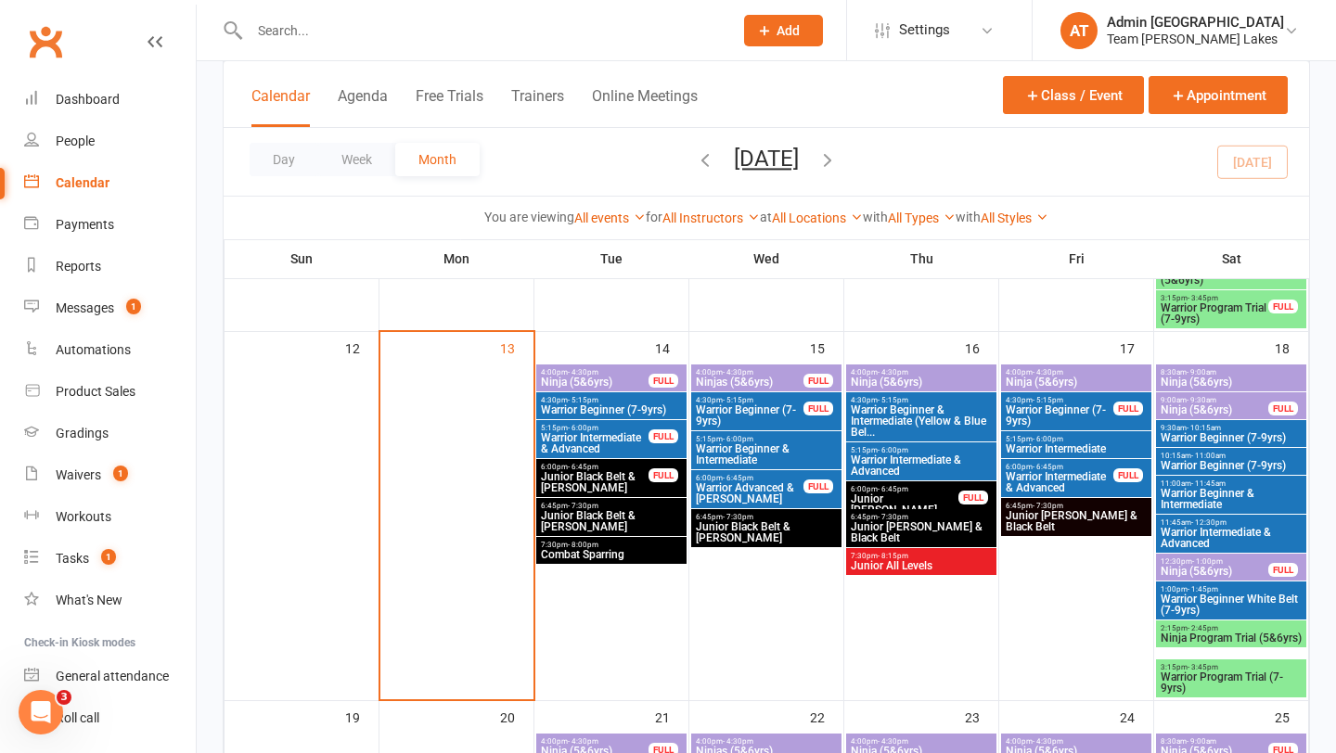
click at [1204, 454] on span "- 11:00am" at bounding box center [1208, 456] width 34 height 8
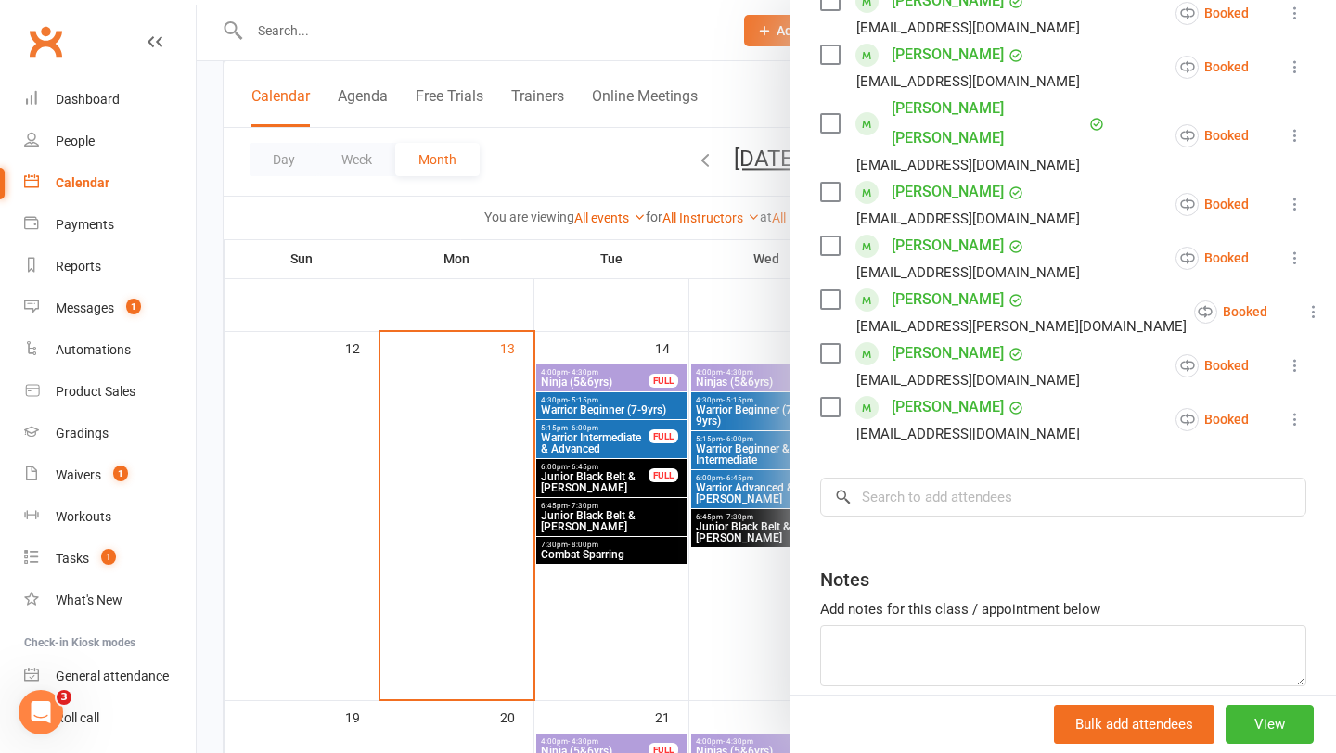
scroll to position [575, 0]
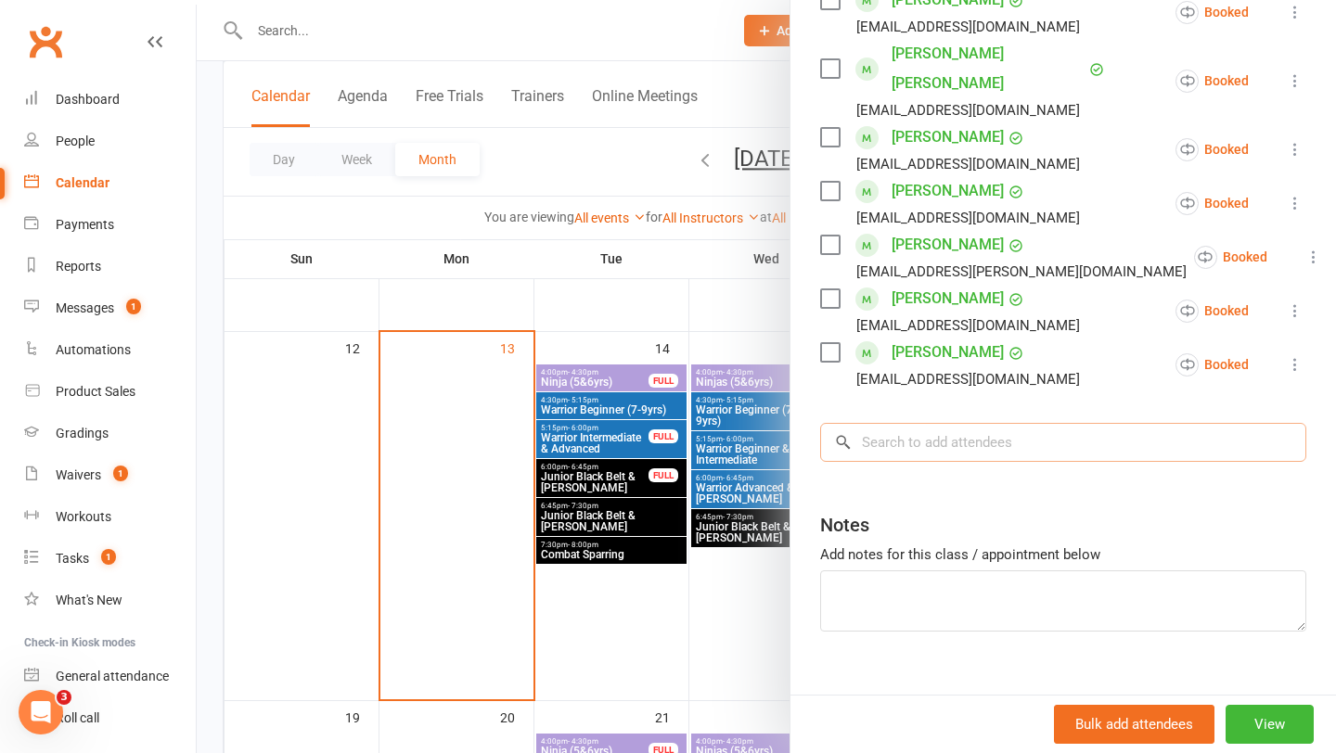
click at [973, 423] on input "search" at bounding box center [1063, 442] width 486 height 39
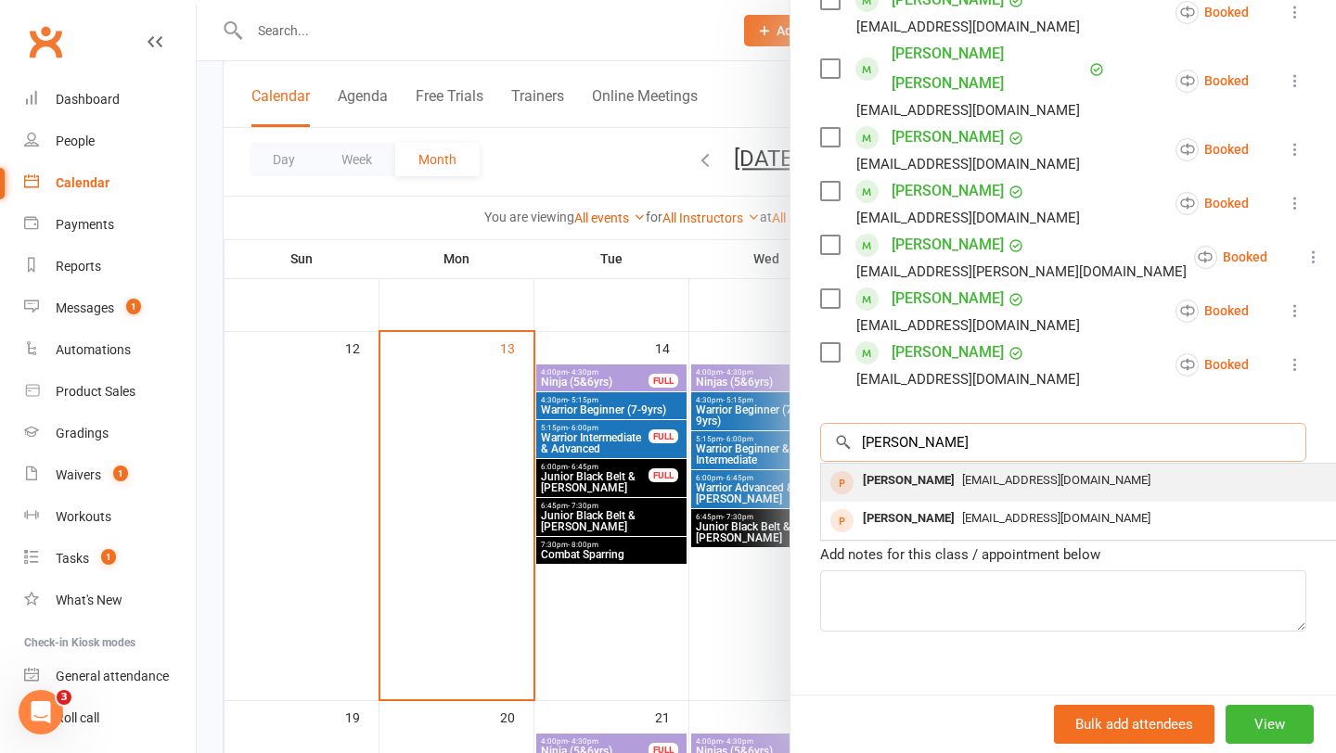
type input "[PERSON_NAME]"
click at [903, 467] on div "[PERSON_NAME]" at bounding box center [908, 480] width 107 height 27
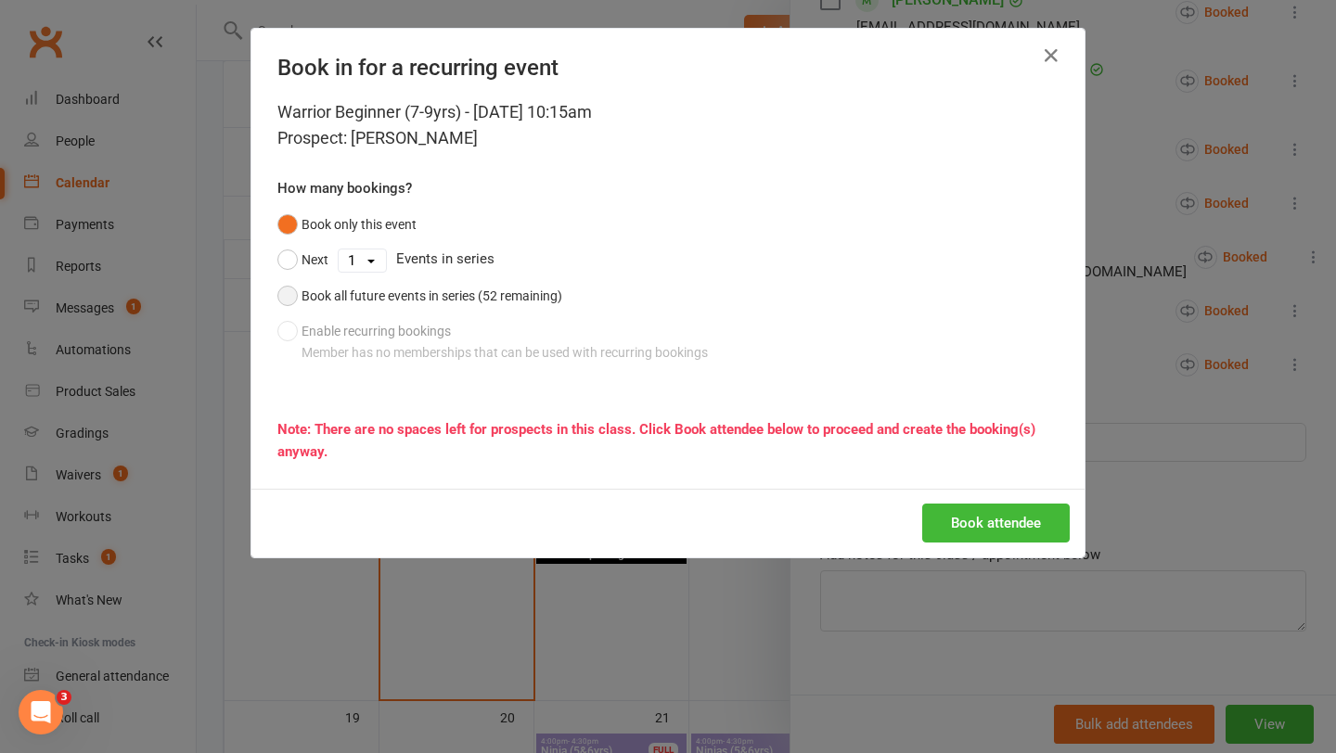
click at [433, 302] on div "Book all future events in series (52 remaining)" at bounding box center [431, 296] width 261 height 20
click at [975, 515] on button "Book attendee" at bounding box center [995, 523] width 147 height 39
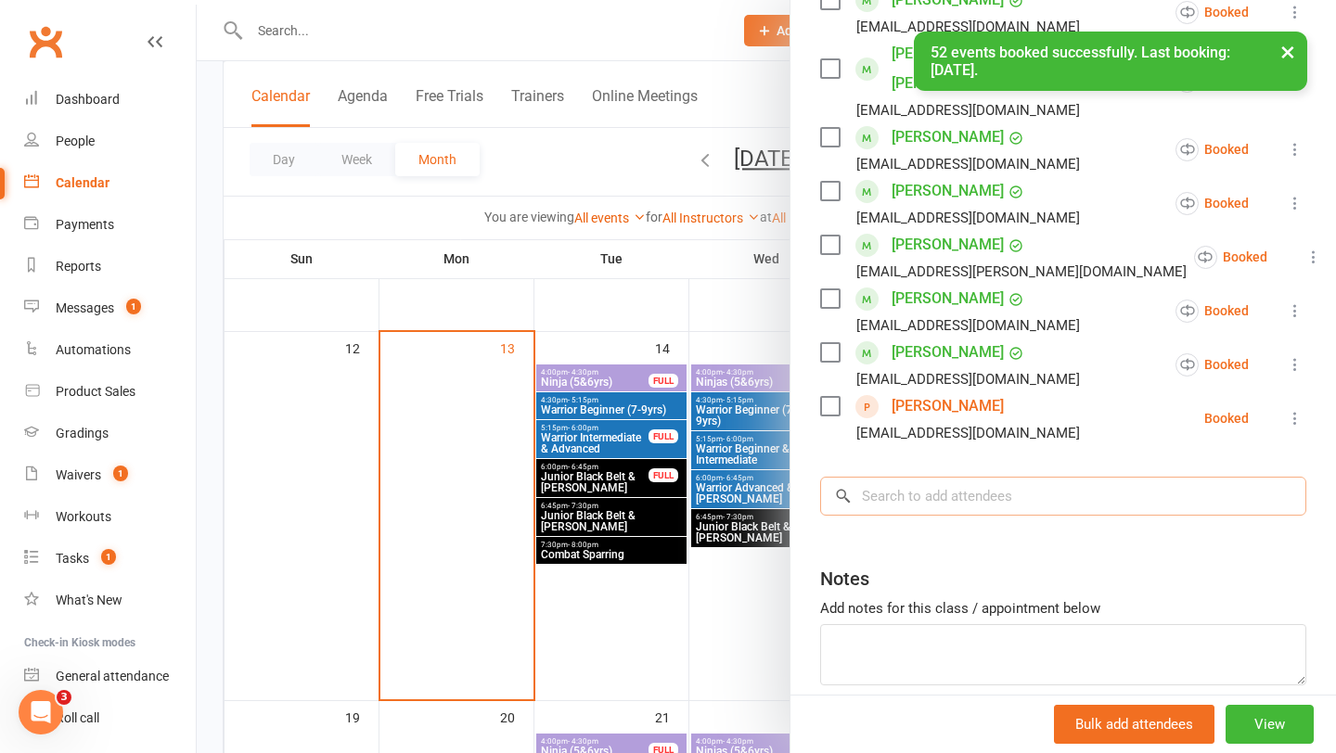
click at [914, 477] on input "search" at bounding box center [1063, 496] width 486 height 39
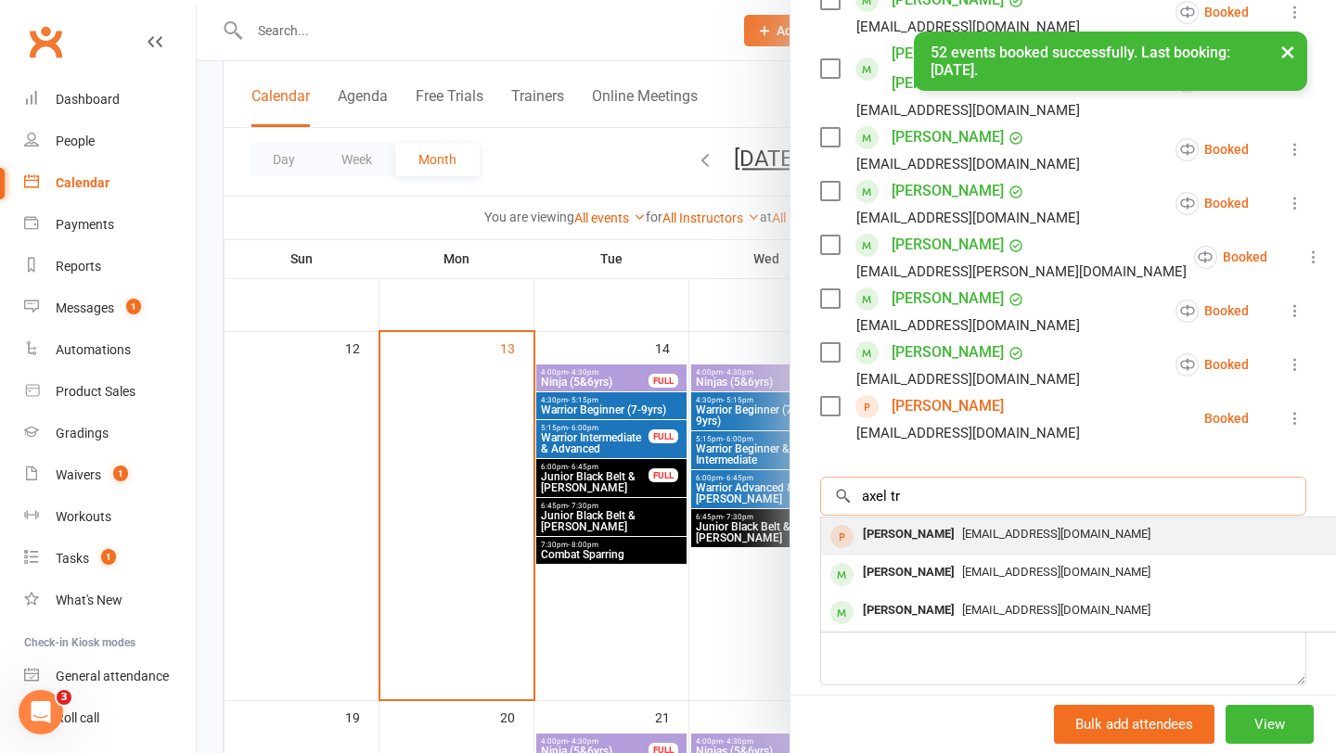
type input "axel tr"
click at [889, 521] on div "[PERSON_NAME]" at bounding box center [908, 534] width 107 height 27
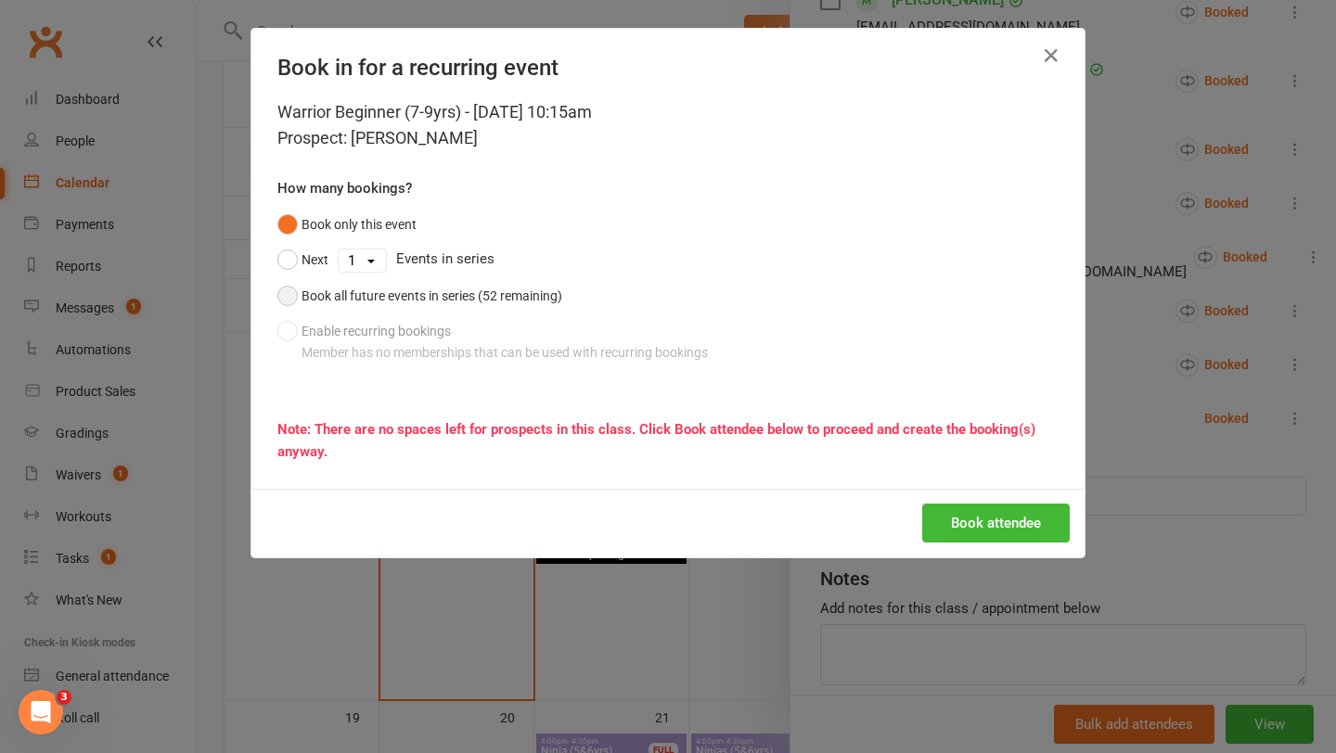
click at [367, 297] on div "Book all future events in series (52 remaining)" at bounding box center [431, 296] width 261 height 20
click at [982, 518] on button "Book attendee" at bounding box center [995, 523] width 147 height 39
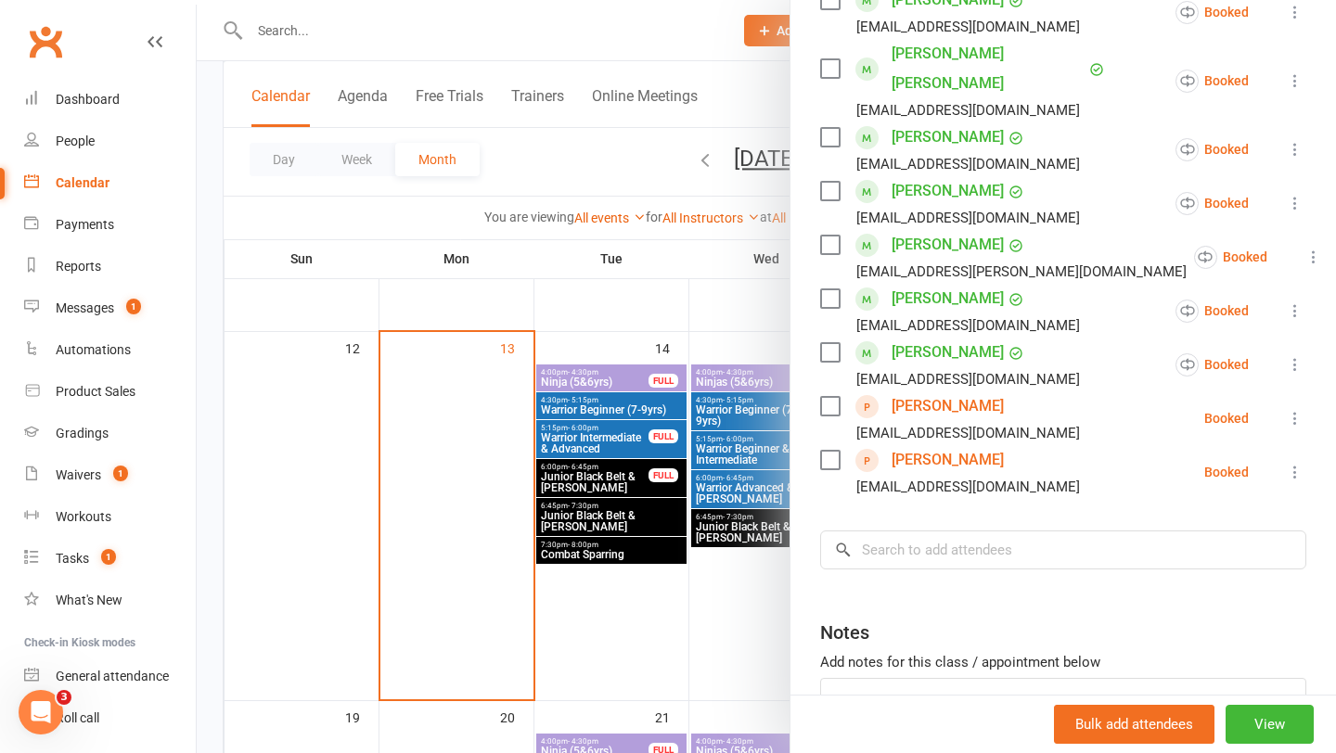
click at [953, 391] on link "[PERSON_NAME]" at bounding box center [947, 406] width 112 height 30
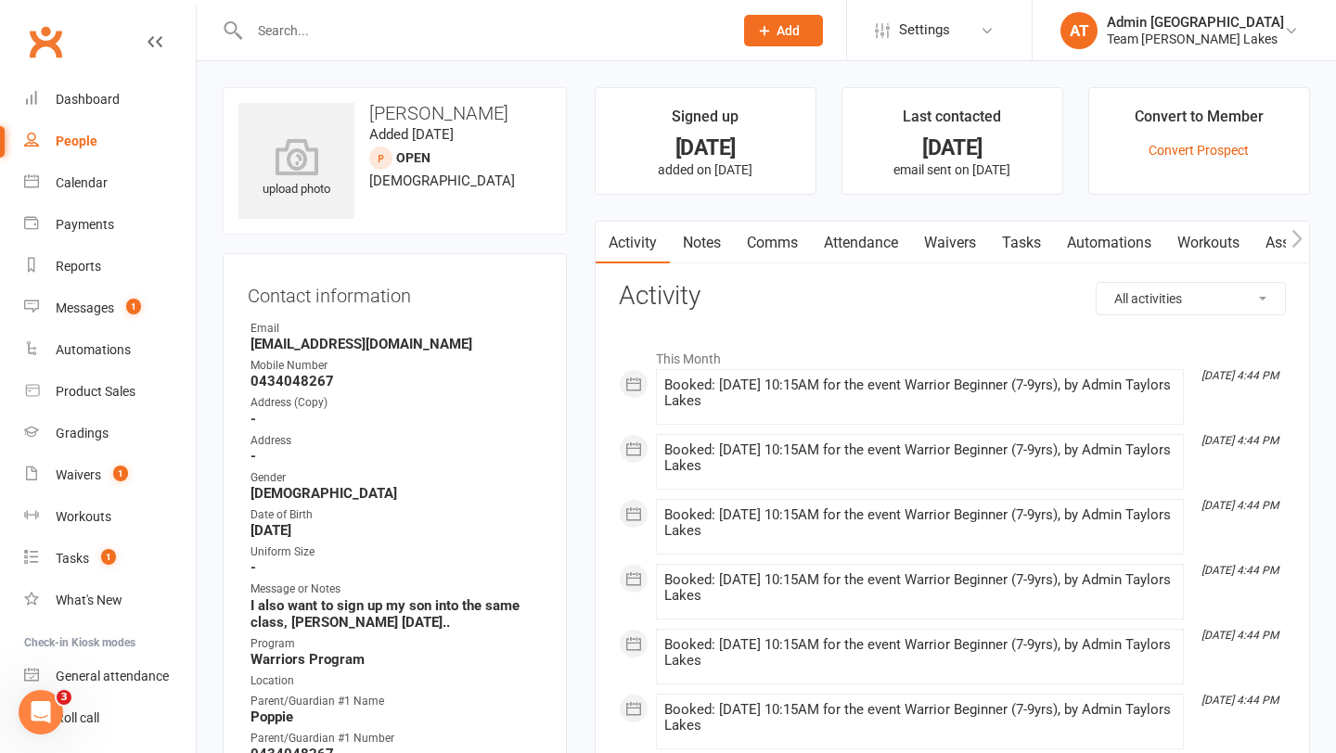
click at [714, 238] on link "Notes" at bounding box center [702, 243] width 64 height 43
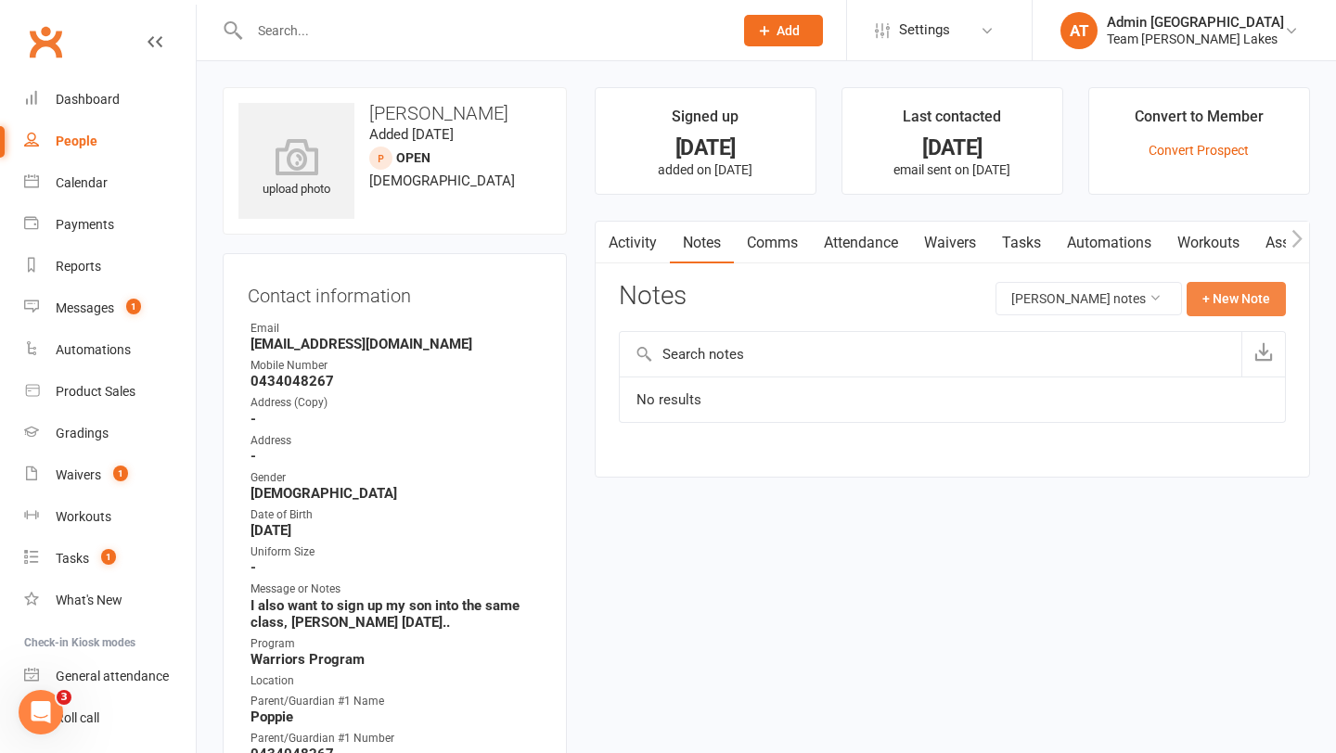
click at [1230, 295] on button "+ New Note" at bounding box center [1235, 298] width 99 height 33
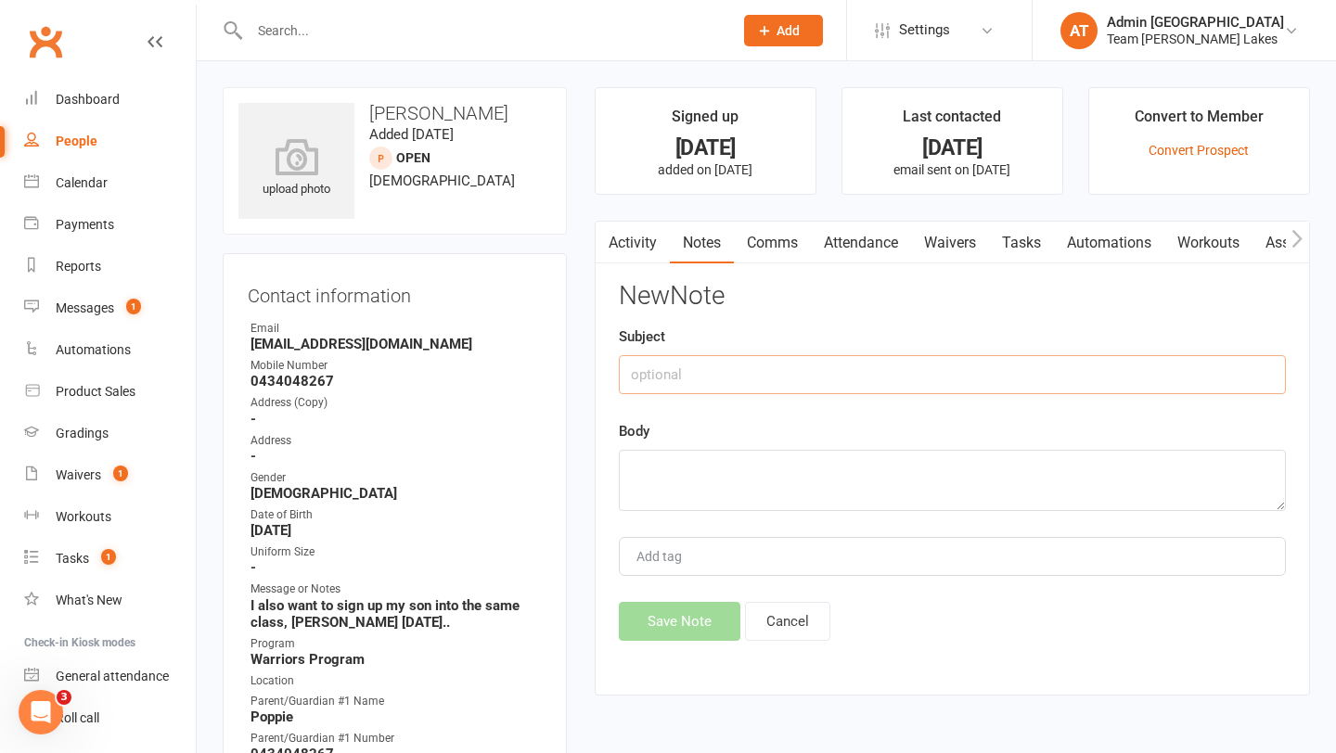
click at [758, 367] on input "text" at bounding box center [952, 374] width 667 height 39
type input "Trial notes"
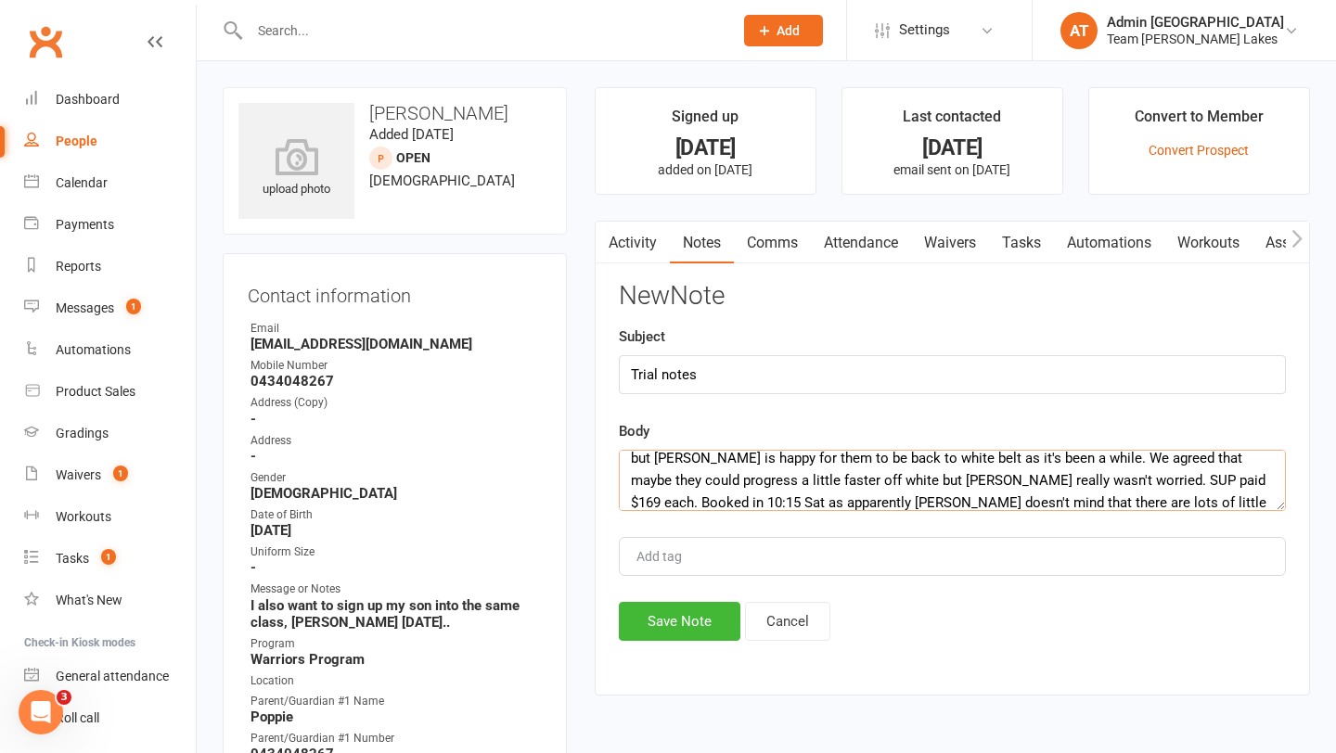
scroll to position [78, 0]
type textarea "[PERSON_NAME] and [PERSON_NAME] were awesome. [PERSON_NAME] was right, [PERSON_…"
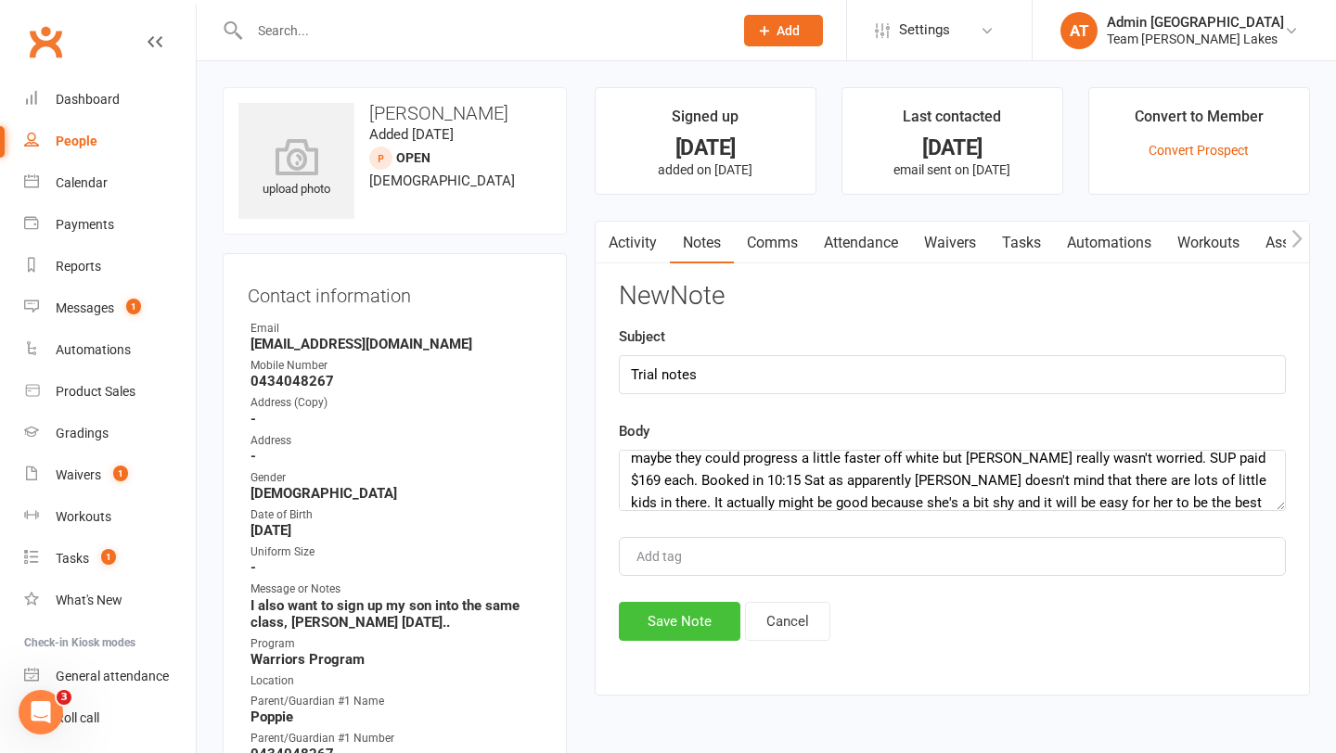
click at [642, 621] on button "Save Note" at bounding box center [679, 621] width 121 height 39
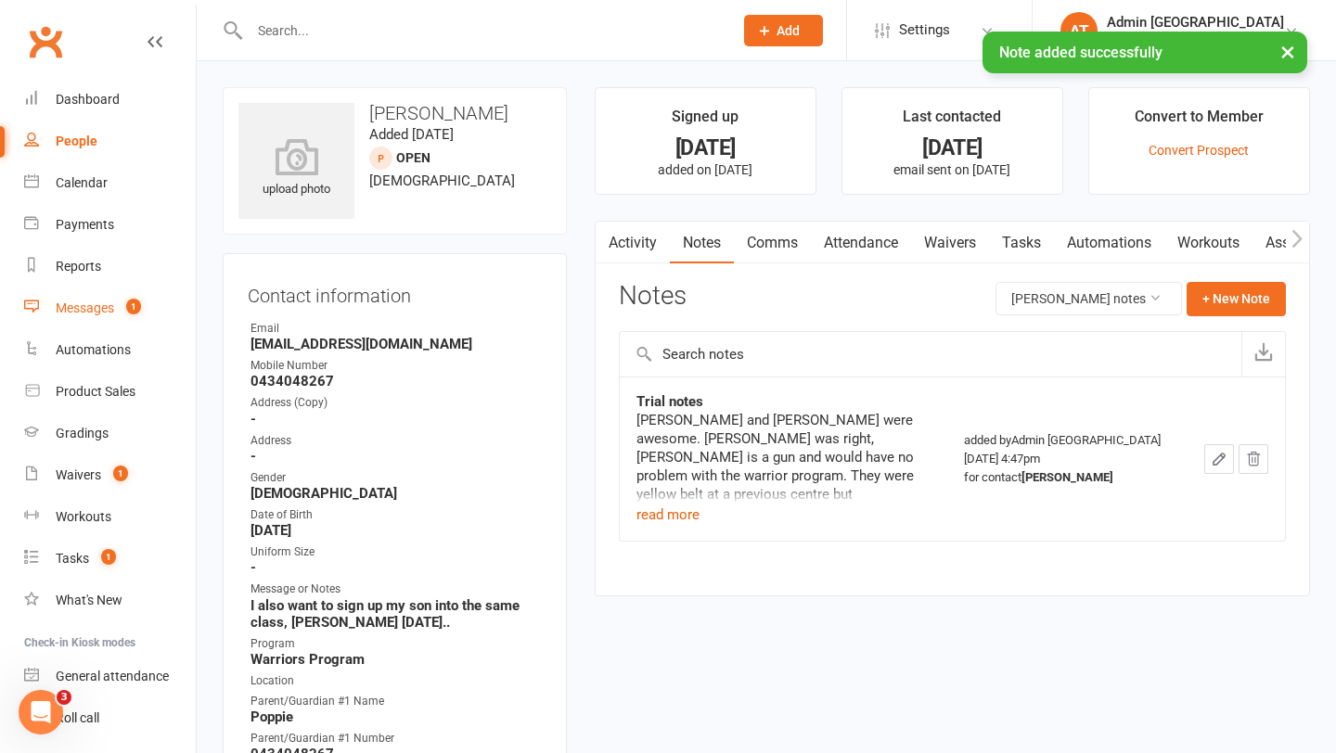
click at [102, 316] on link "Messages 1" at bounding box center [110, 309] width 172 height 42
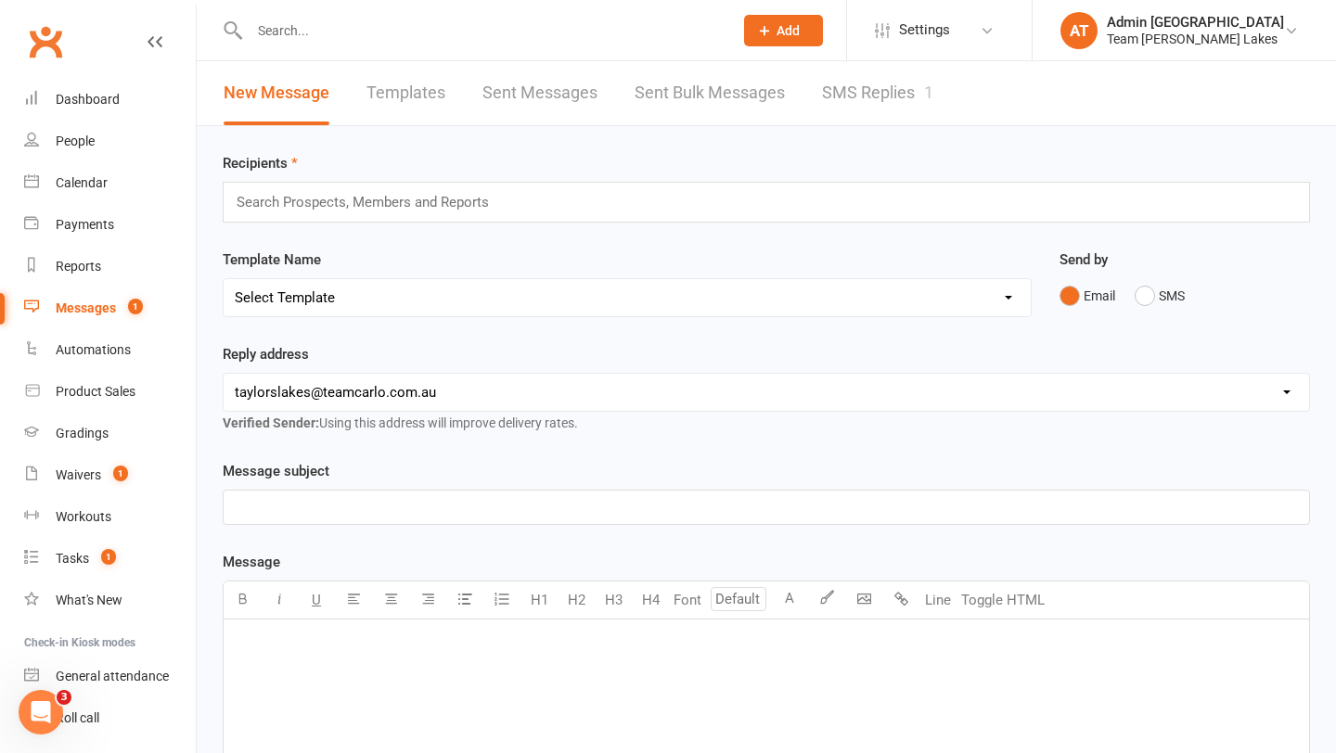
click at [291, 24] on input "text" at bounding box center [482, 31] width 476 height 26
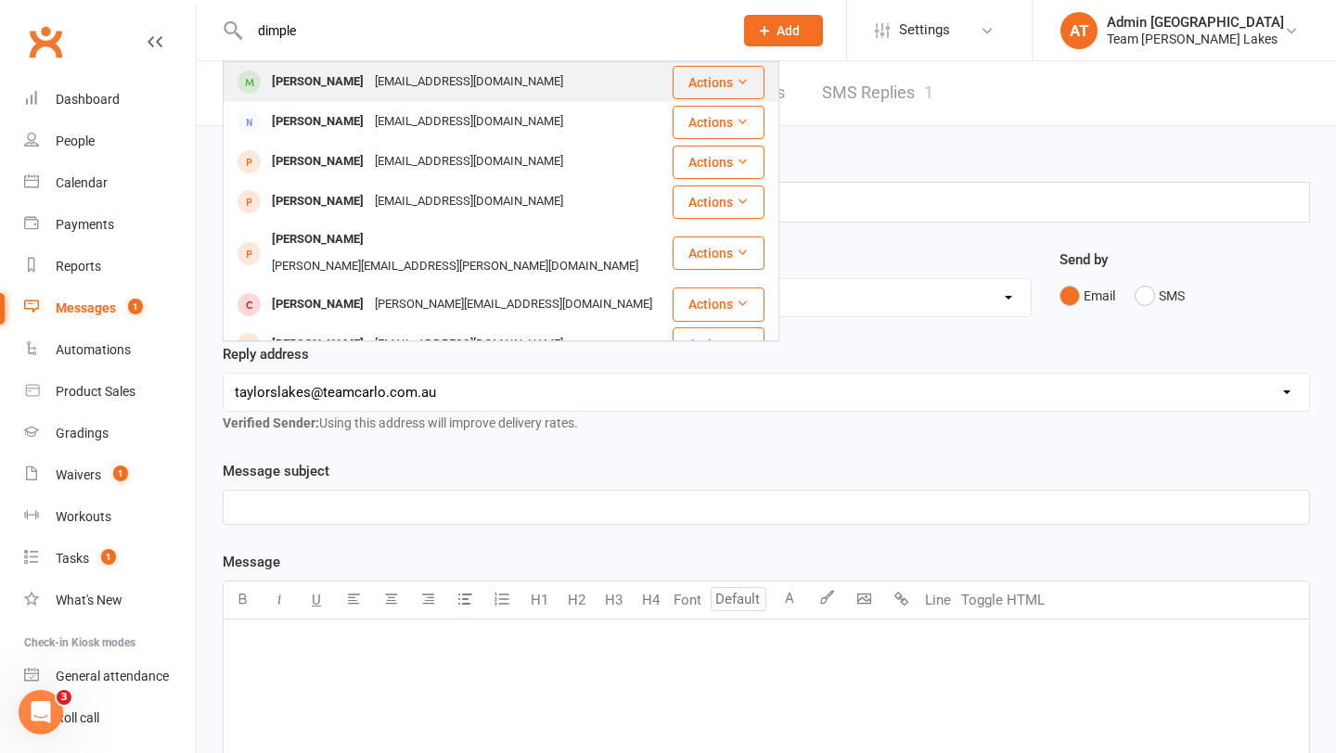
type input "dimple"
click at [301, 77] on div "[PERSON_NAME]" at bounding box center [317, 82] width 103 height 27
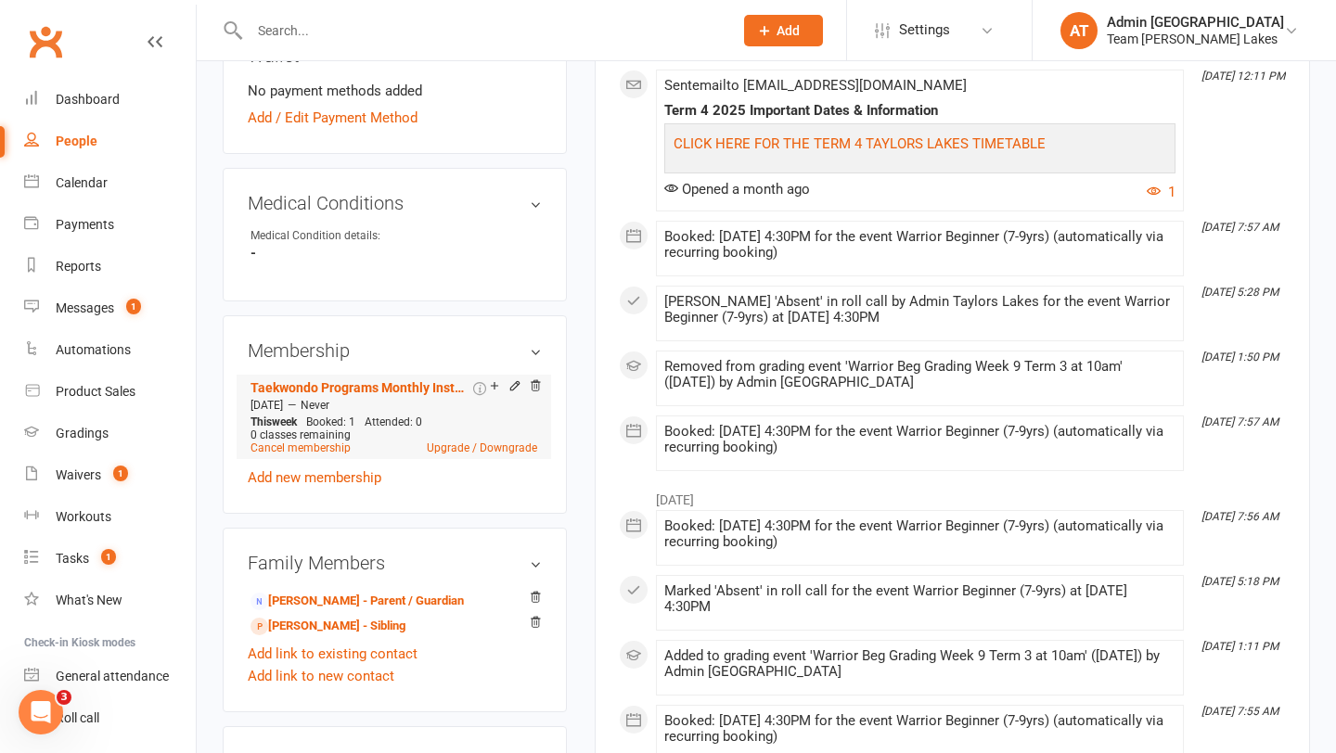
scroll to position [978, 0]
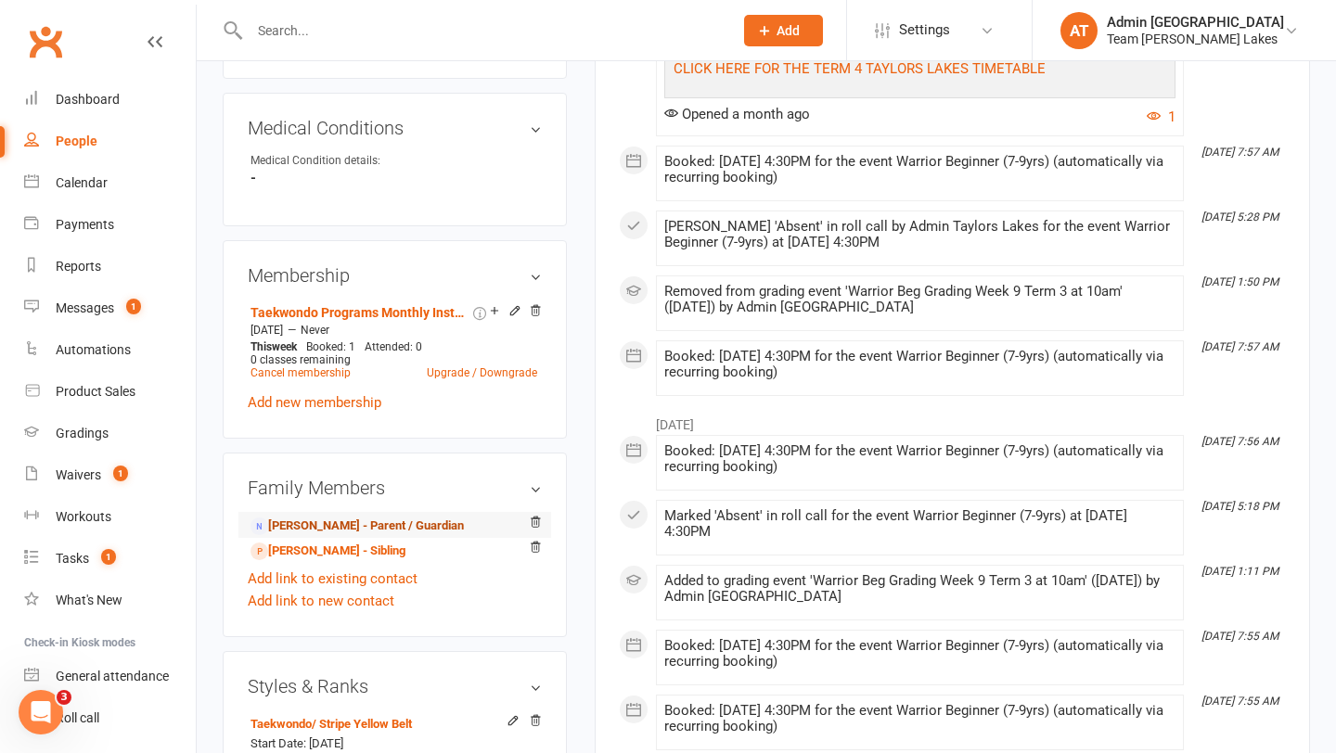
click at [358, 520] on link "[PERSON_NAME] - Parent / Guardian" at bounding box center [356, 526] width 213 height 19
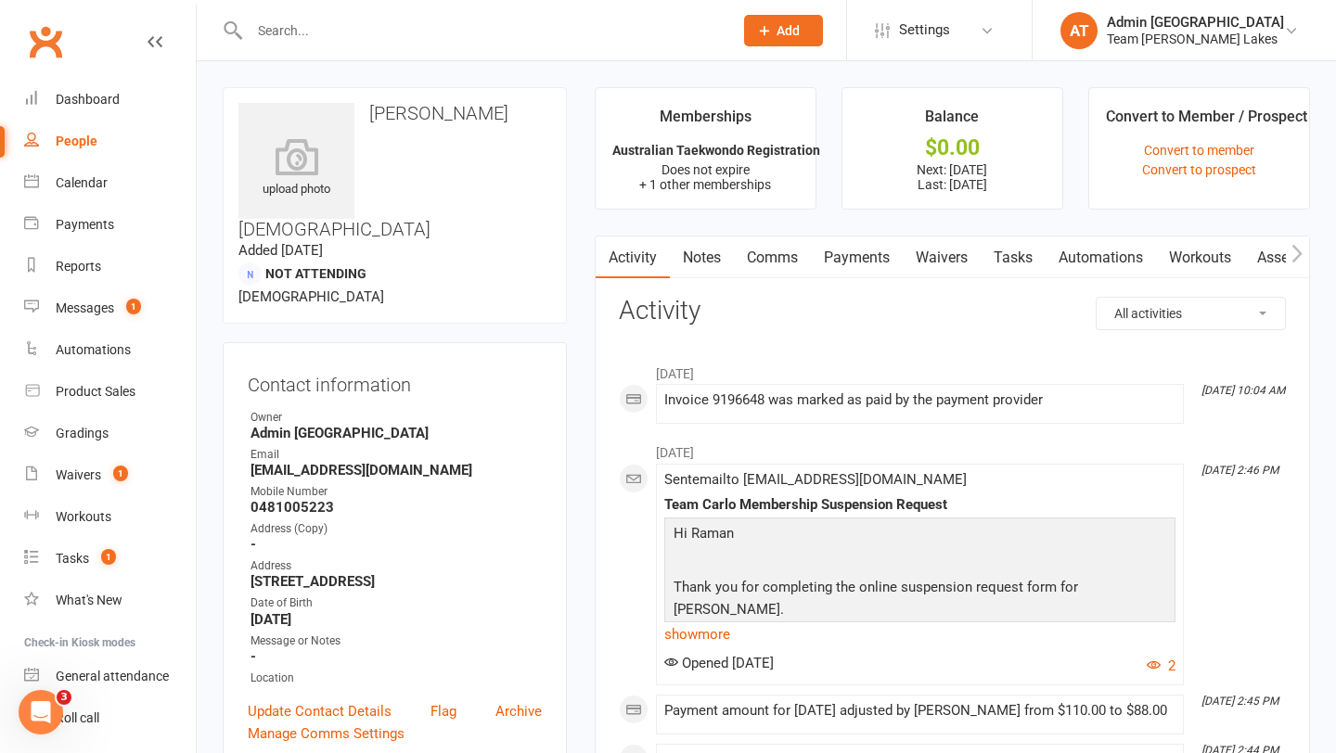
click at [876, 256] on link "Payments" at bounding box center [857, 258] width 92 height 43
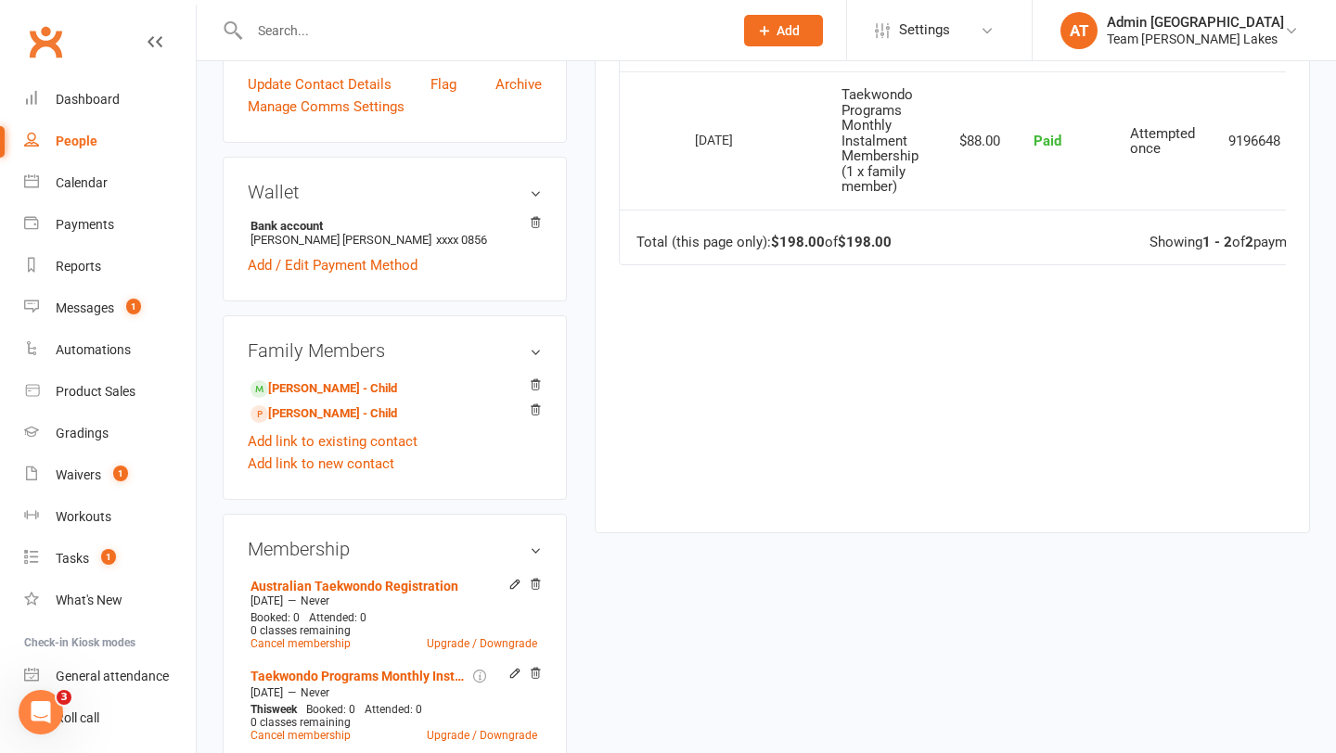
scroll to position [645, 0]
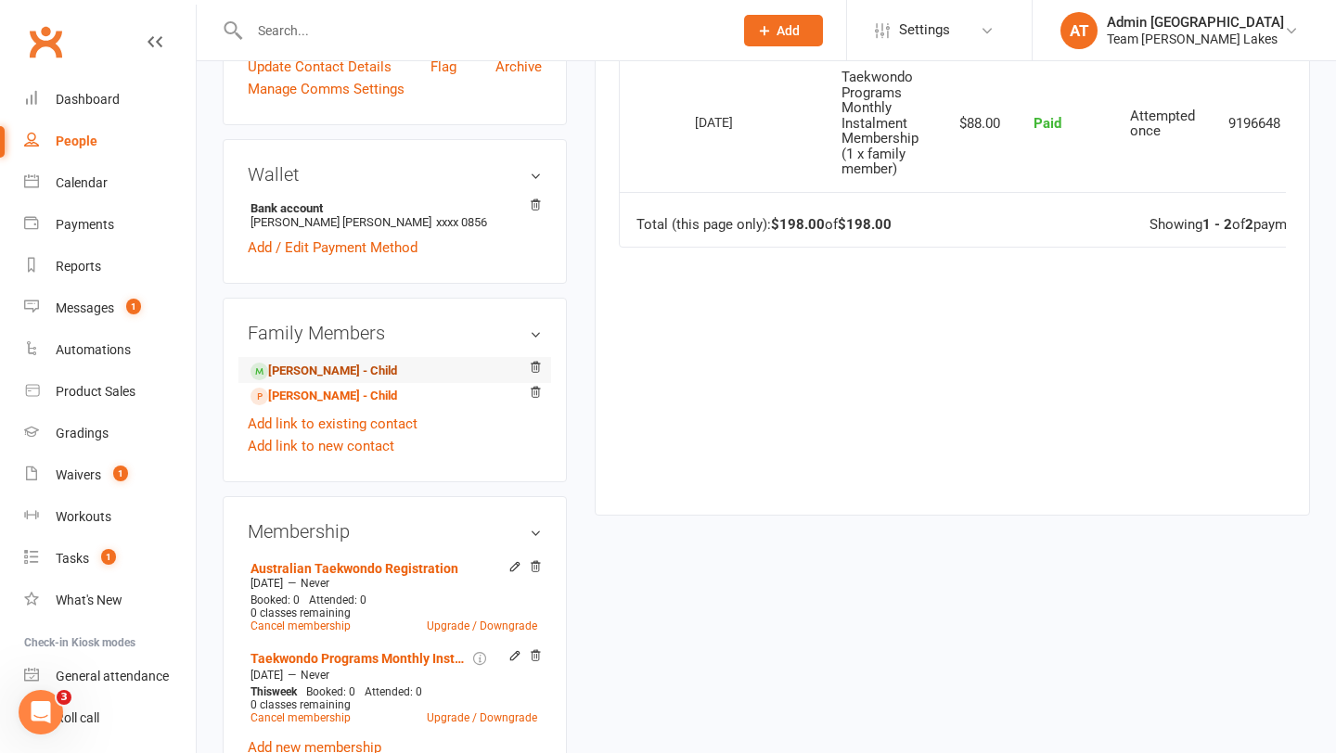
click at [313, 362] on link "[PERSON_NAME] - Child" at bounding box center [323, 371] width 147 height 19
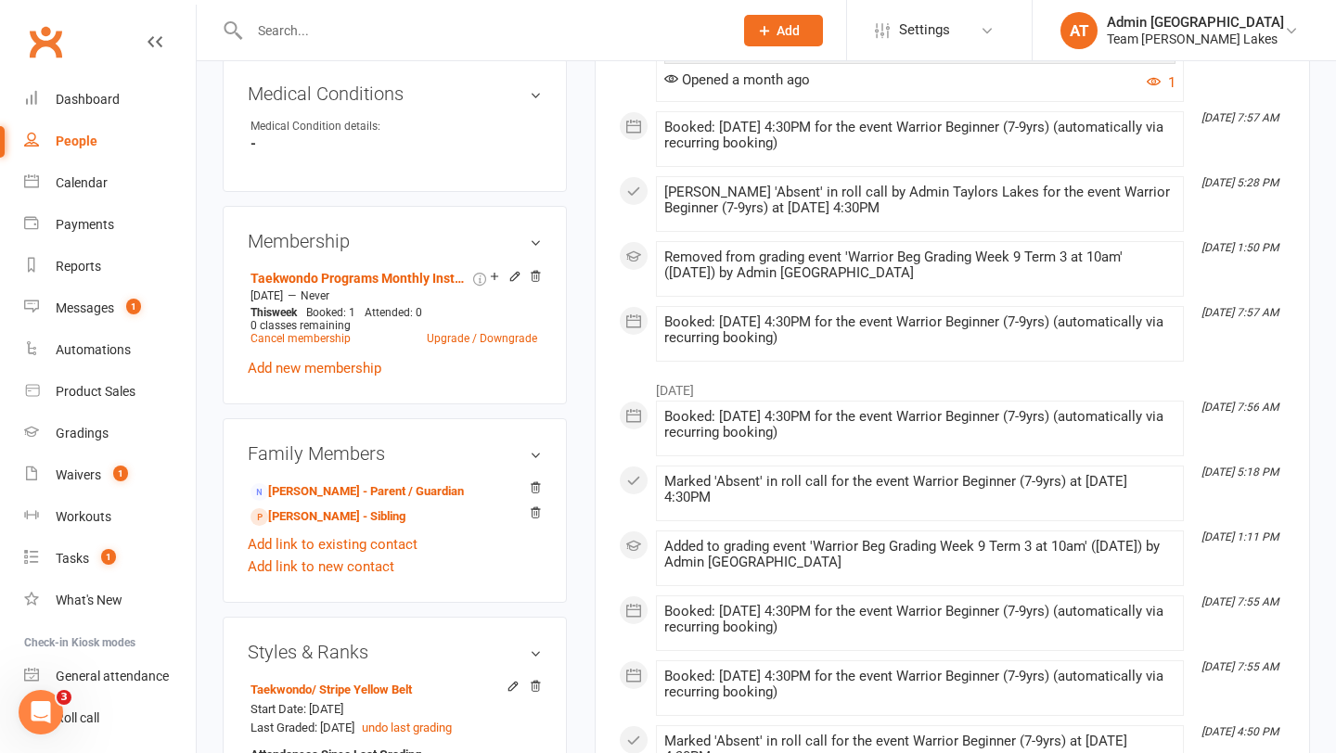
scroll to position [1077, 0]
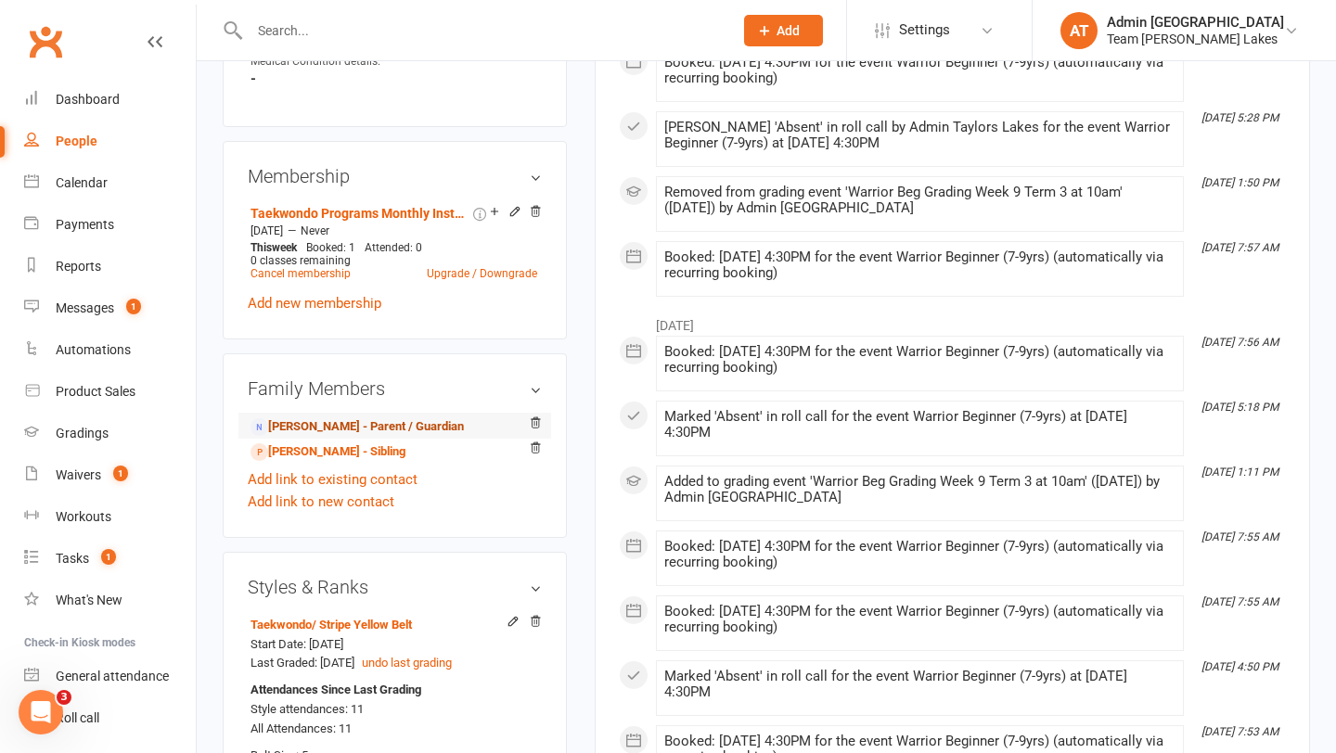
click at [370, 417] on link "[PERSON_NAME] - Parent / Guardian" at bounding box center [356, 426] width 213 height 19
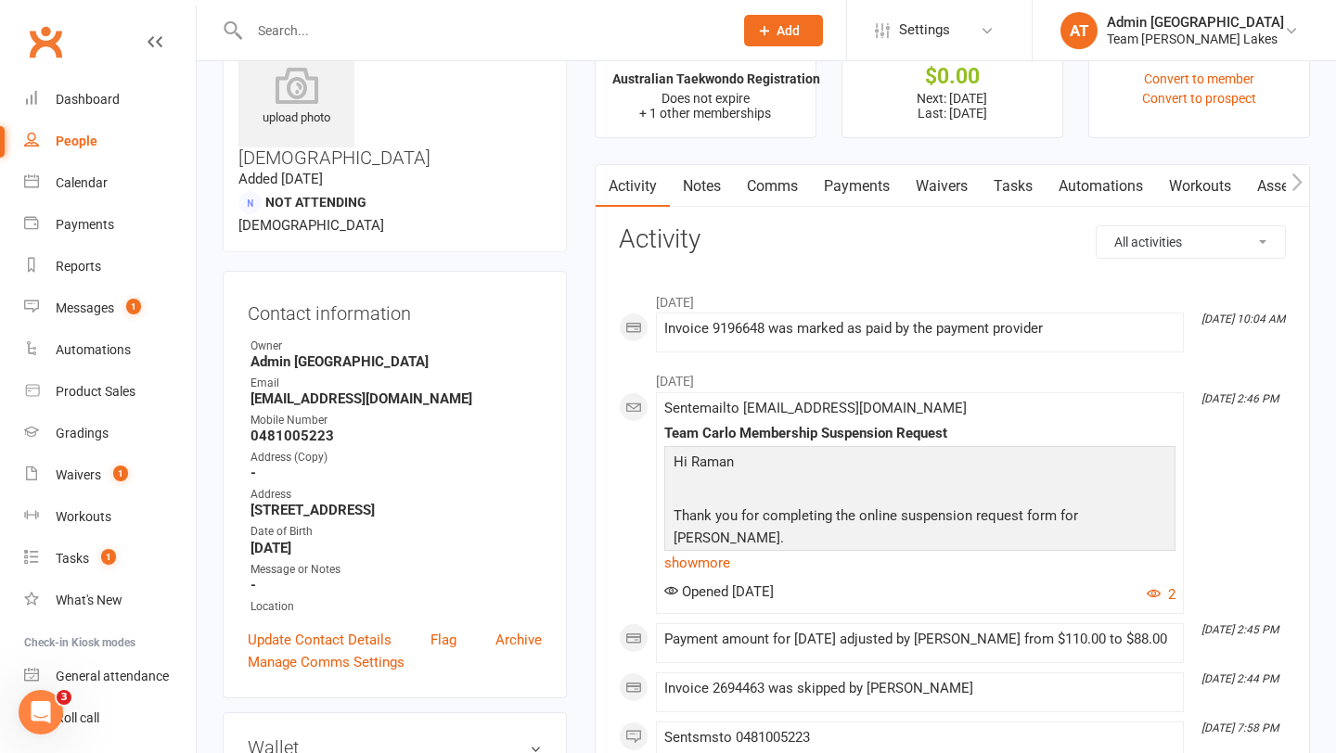
scroll to position [103, 0]
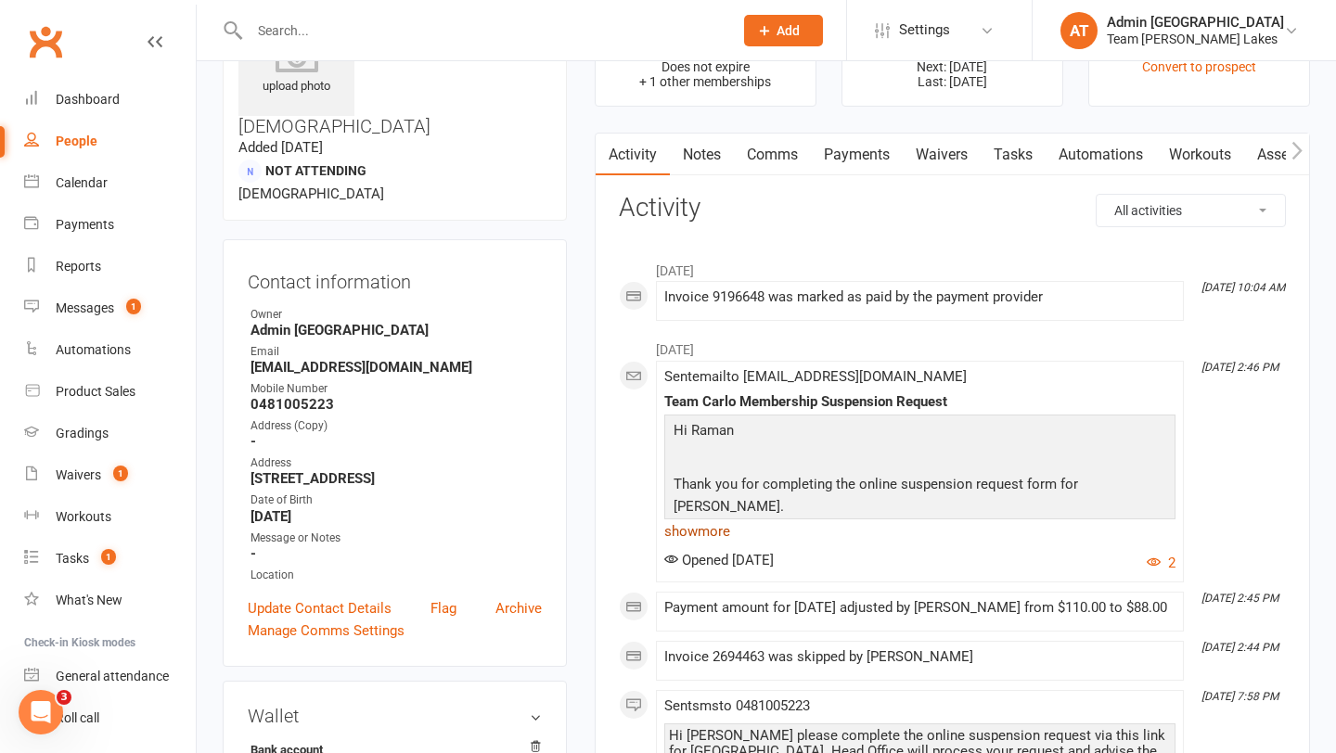
click at [708, 527] on link "show more" at bounding box center [919, 531] width 511 height 26
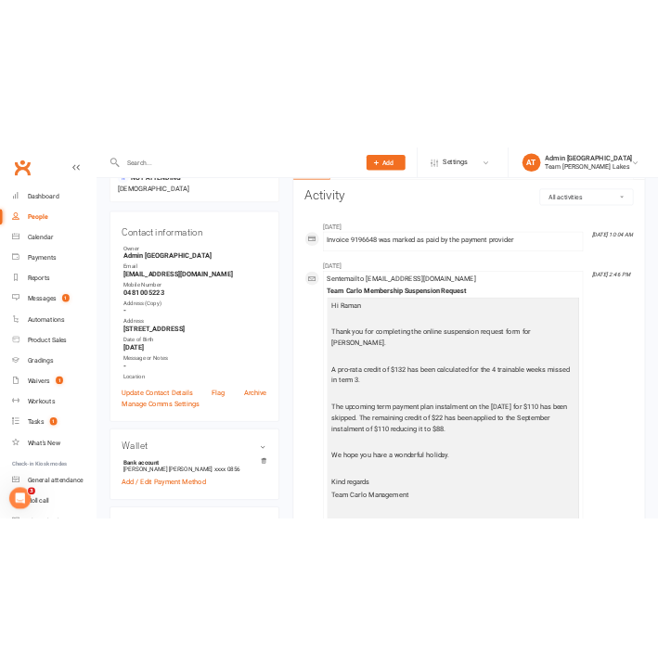
scroll to position [167, 0]
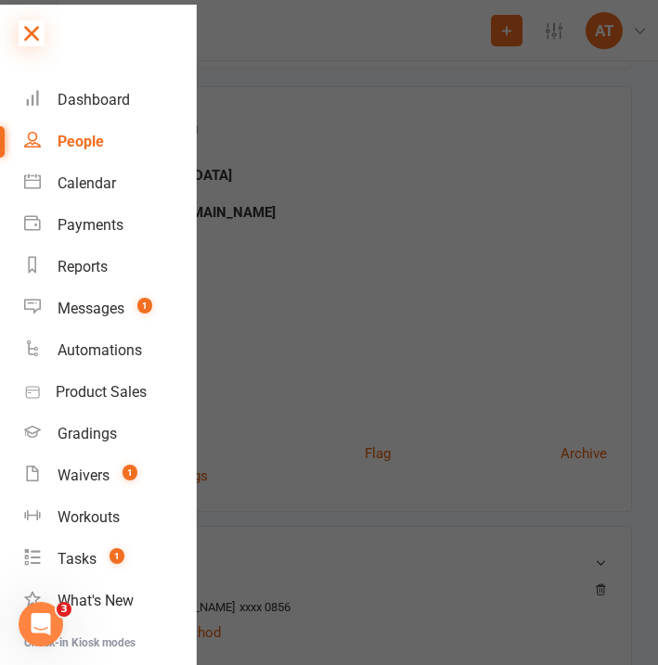
click at [28, 28] on icon at bounding box center [32, 33] width 26 height 26
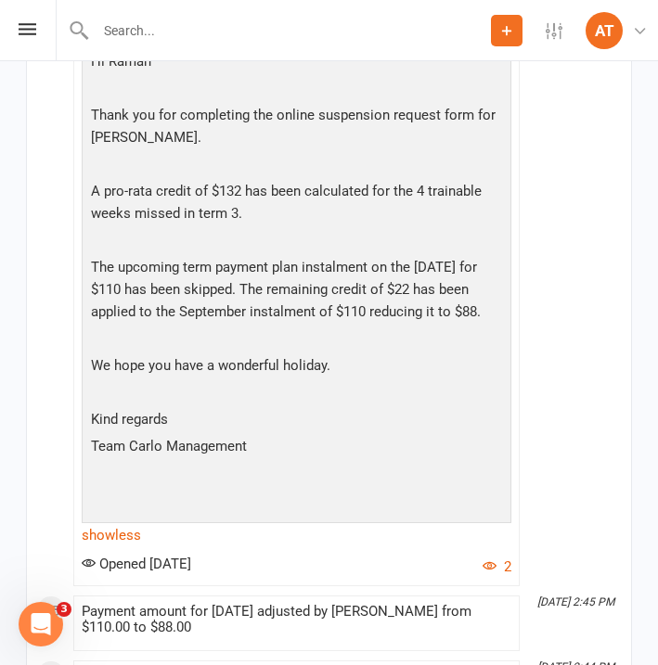
scroll to position [2727, 0]
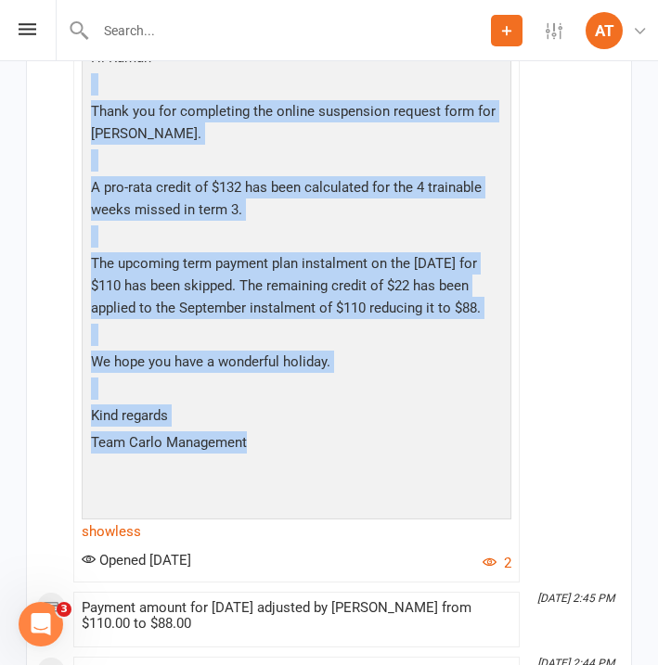
drag, startPoint x: 248, startPoint y: 436, endPoint x: 85, endPoint y: 89, distance: 383.0
click at [85, 89] on div "Hi [PERSON_NAME] Thank you for completing the online suspension request form fo…" at bounding box center [296, 293] width 429 height 503
copy div "Thank you for completing the online suspension request form for [PERSON_NAME]. …"
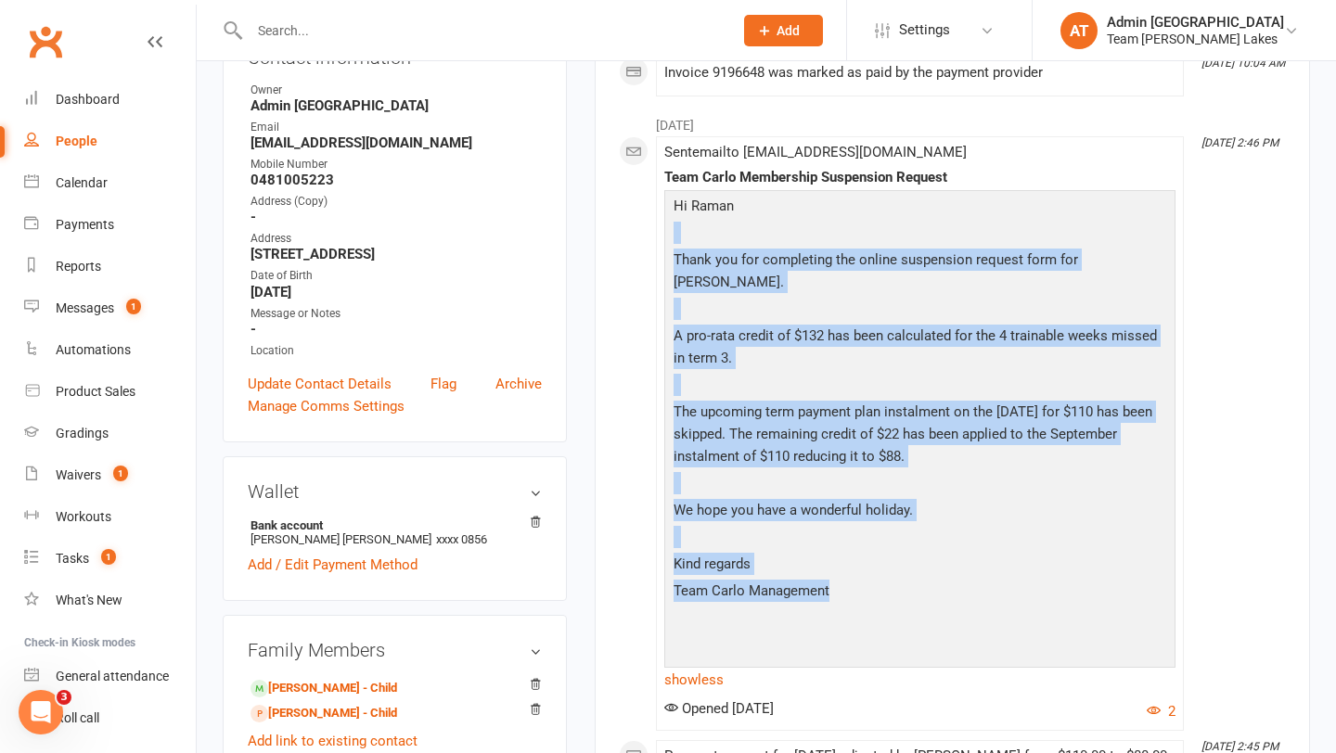
scroll to position [0, 0]
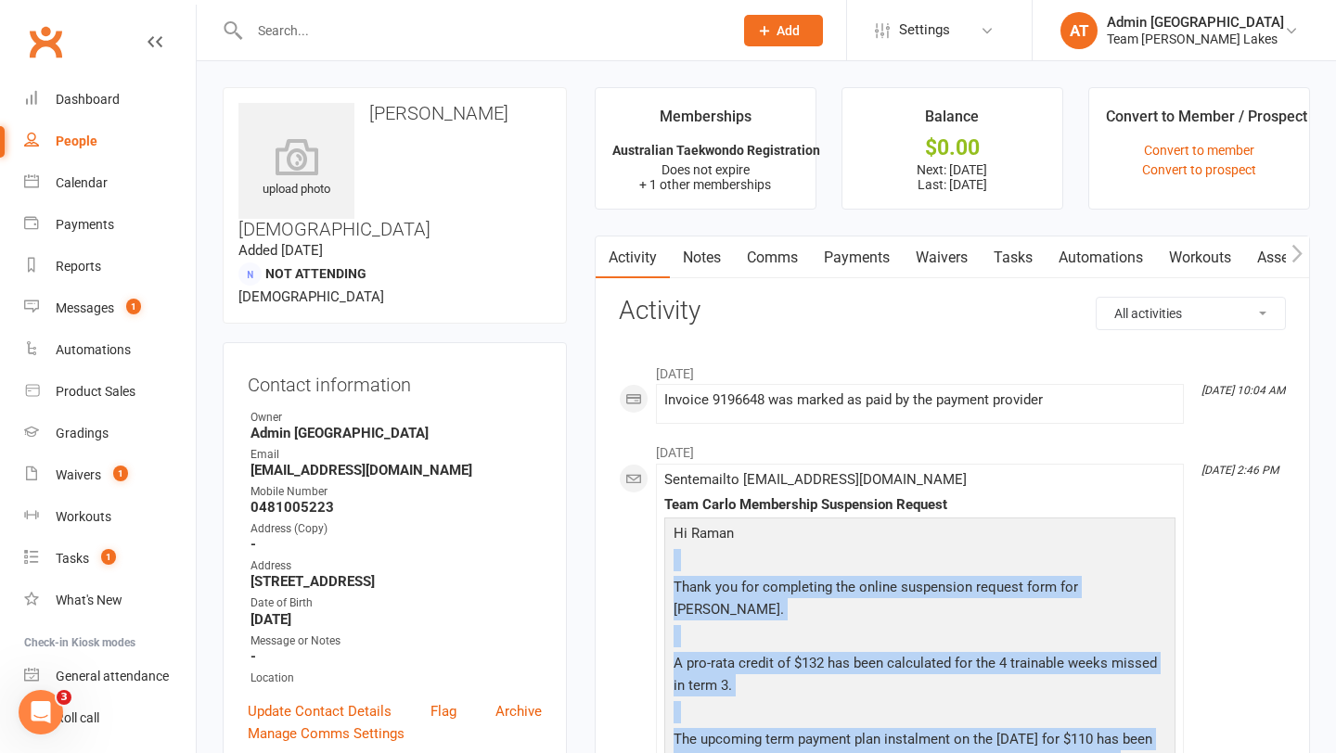
click at [878, 249] on link "Payments" at bounding box center [857, 258] width 92 height 43
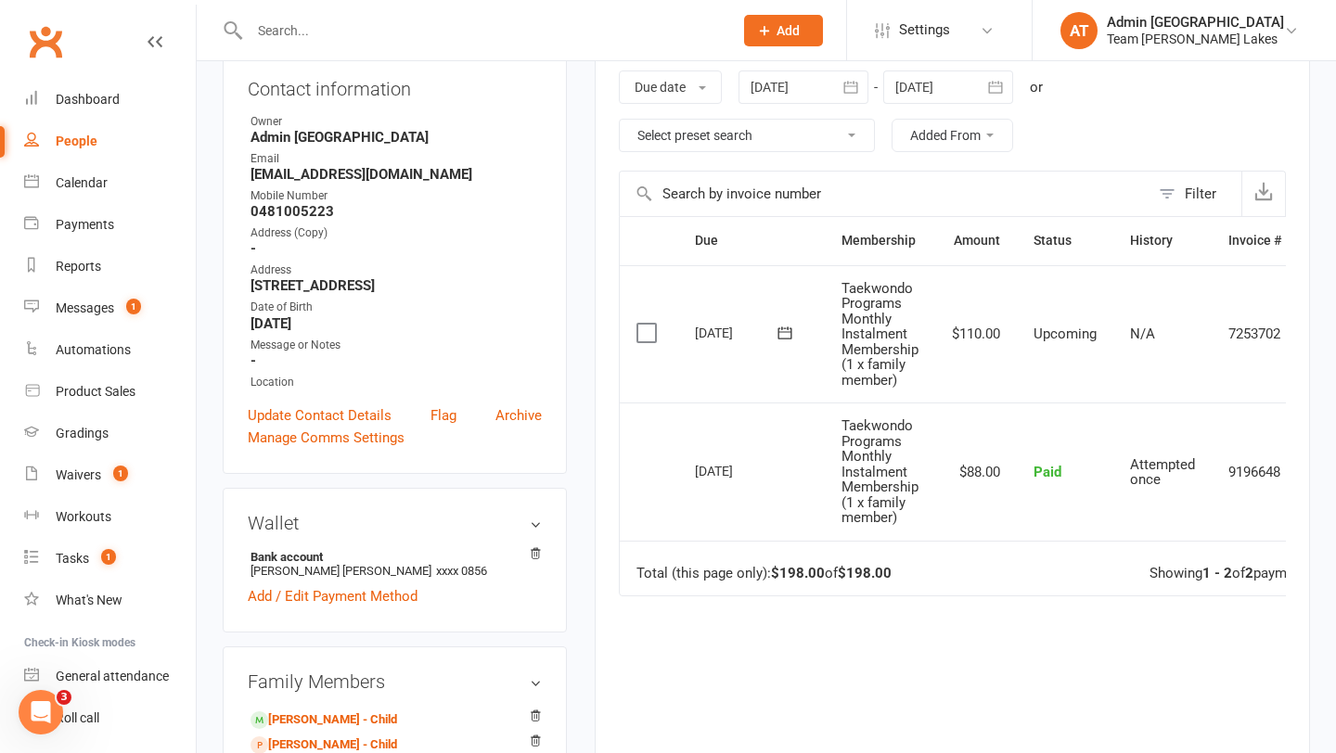
scroll to position [0, 73]
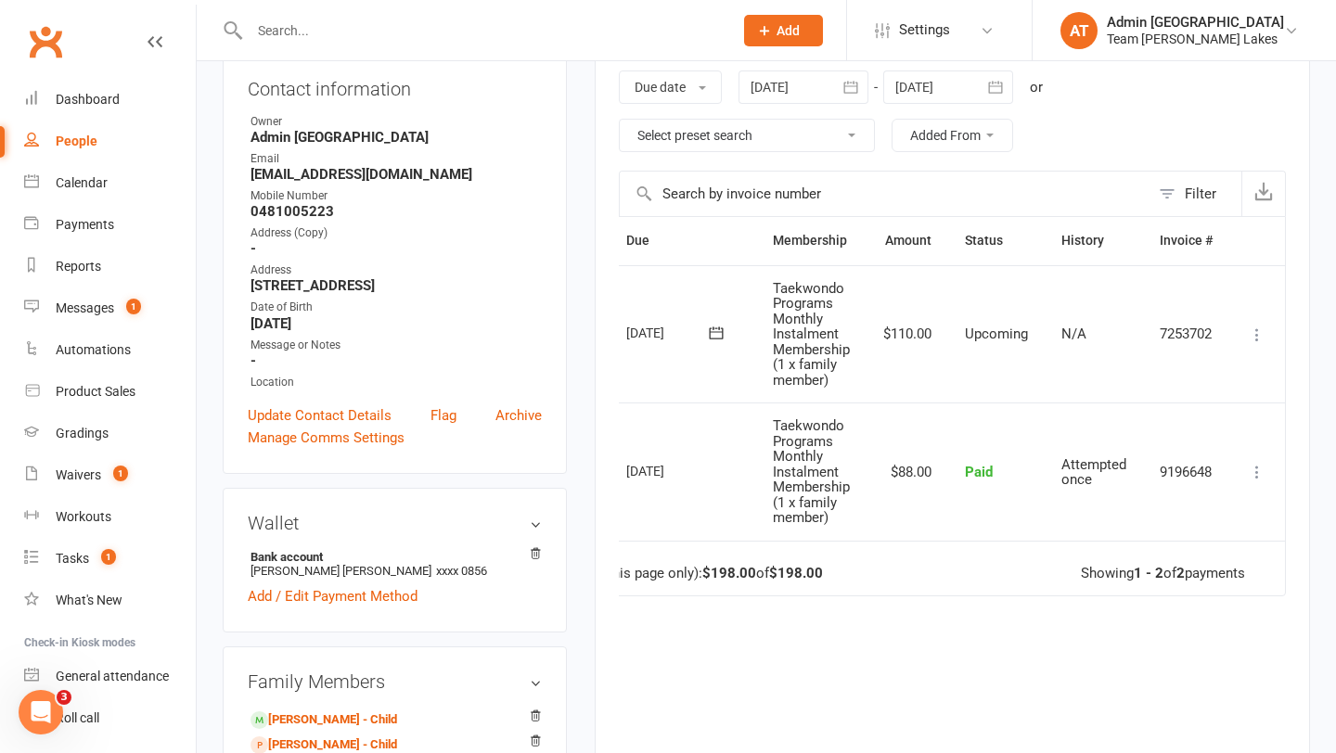
click at [1261, 332] on icon at bounding box center [1256, 335] width 19 height 19
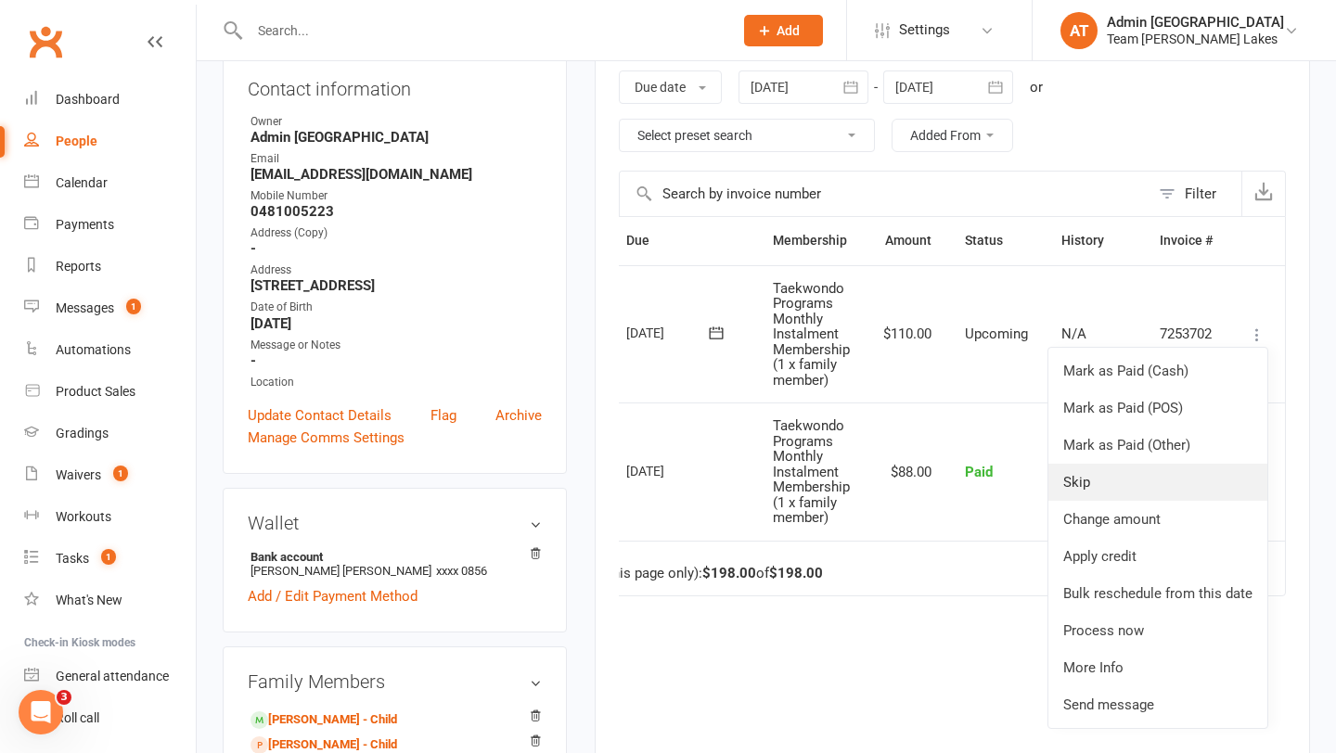
click at [1119, 473] on link "Skip" at bounding box center [1157, 482] width 219 height 37
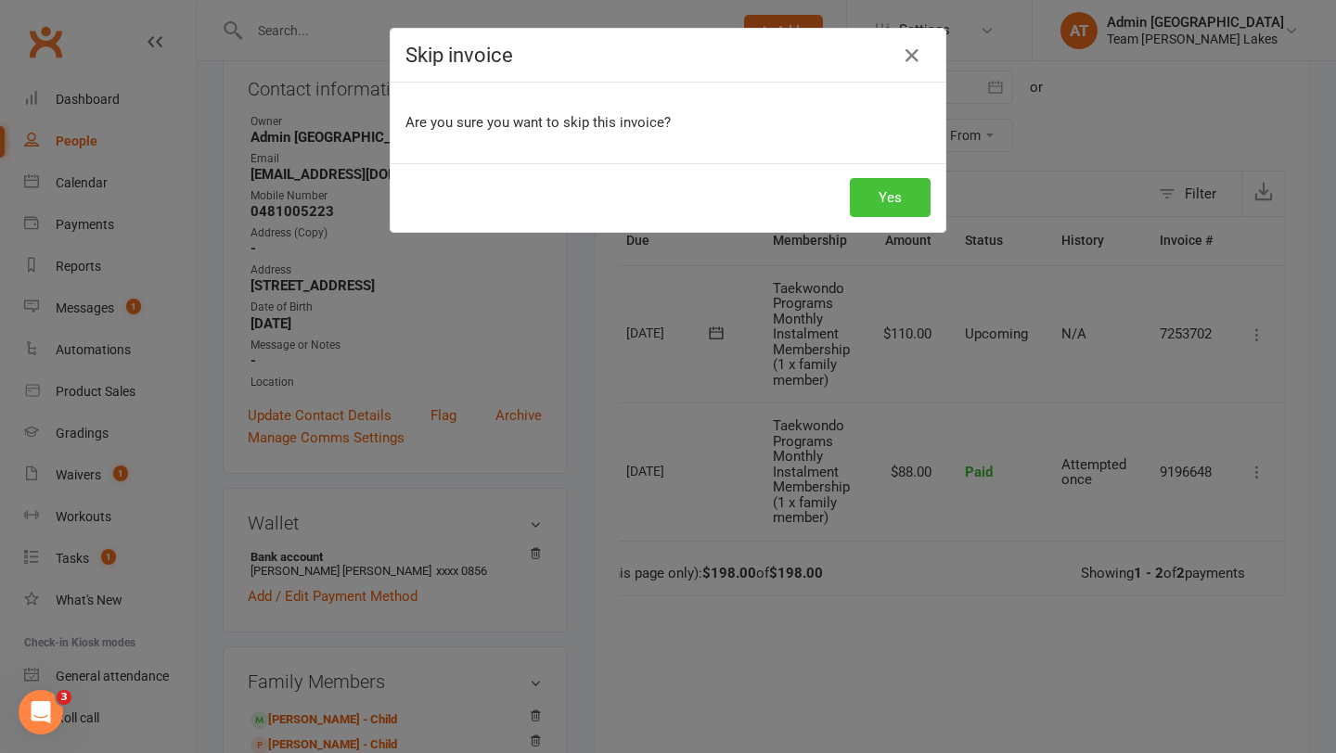
click at [887, 205] on button "Yes" at bounding box center [890, 197] width 81 height 39
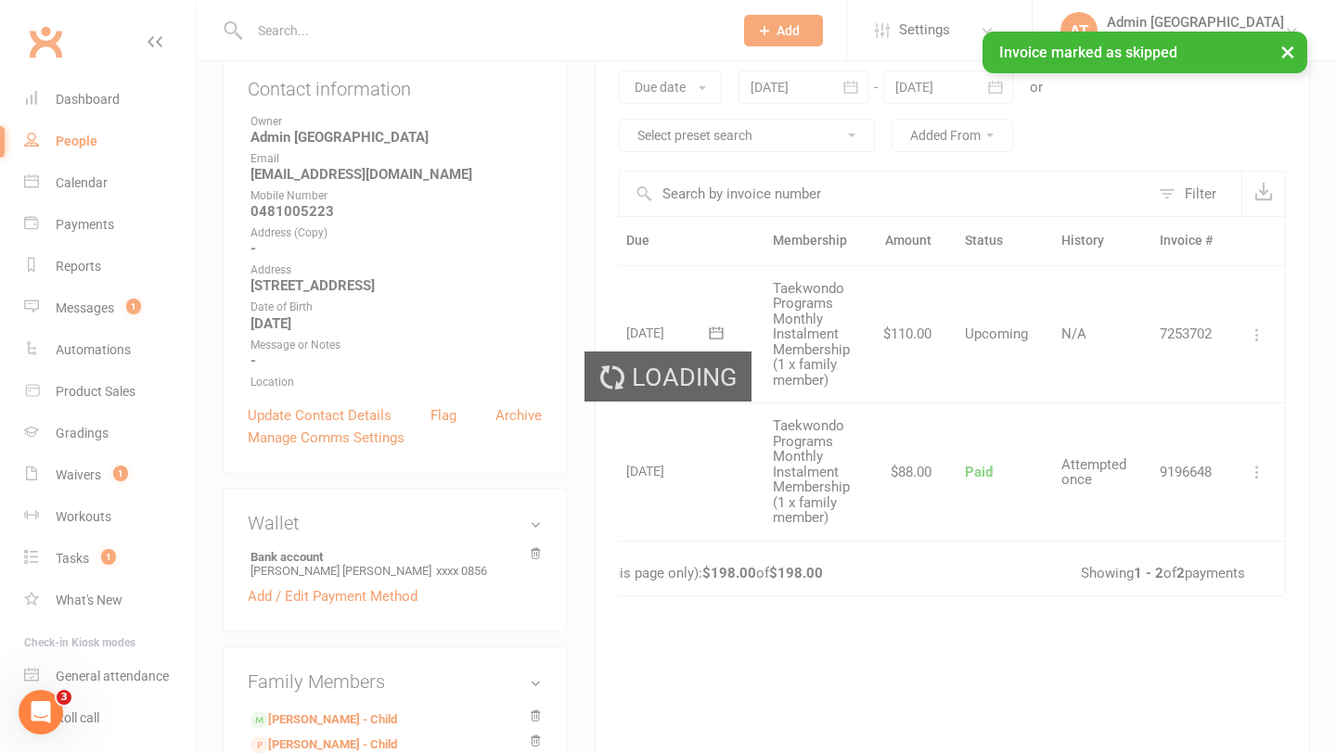
scroll to position [0, 34]
